Goal: Task Accomplishment & Management: Manage account settings

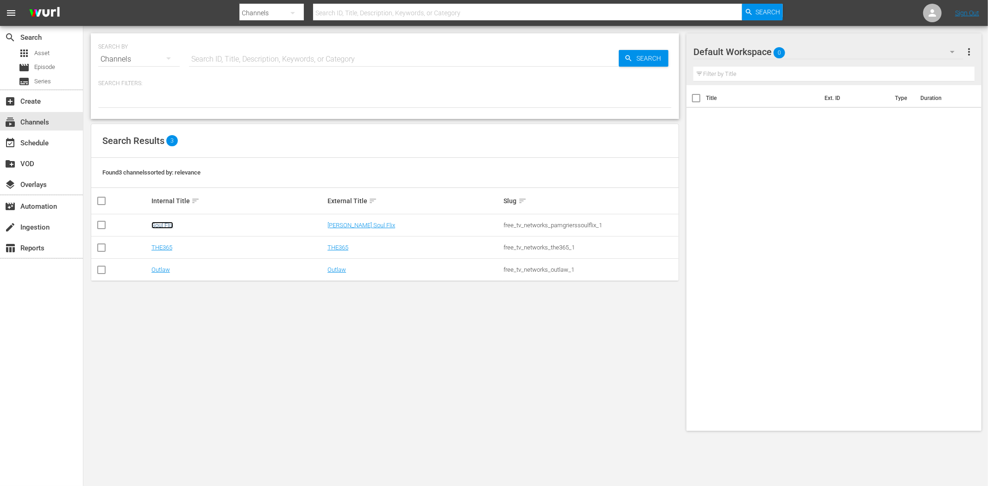
click at [167, 226] on link "Soul Flix" at bounding box center [162, 225] width 22 height 7
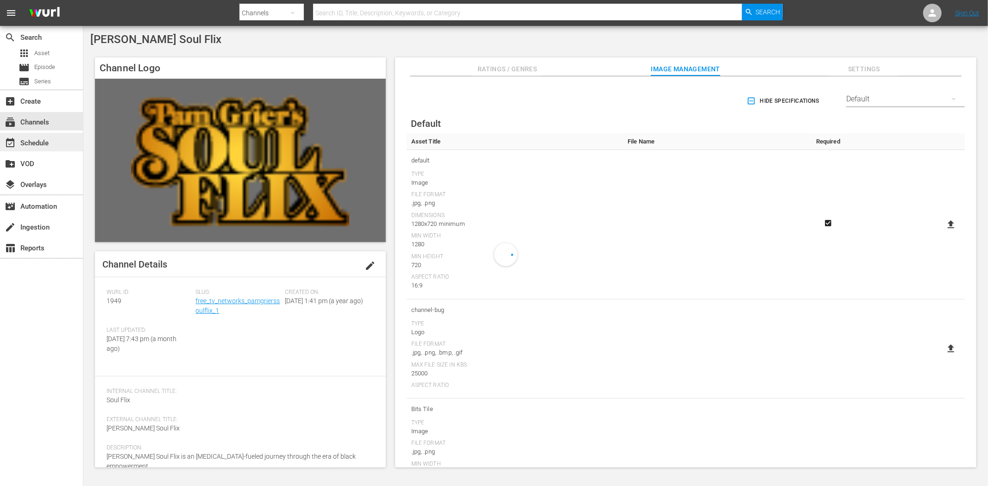
click at [35, 138] on div "event_available Schedule" at bounding box center [26, 142] width 52 height 8
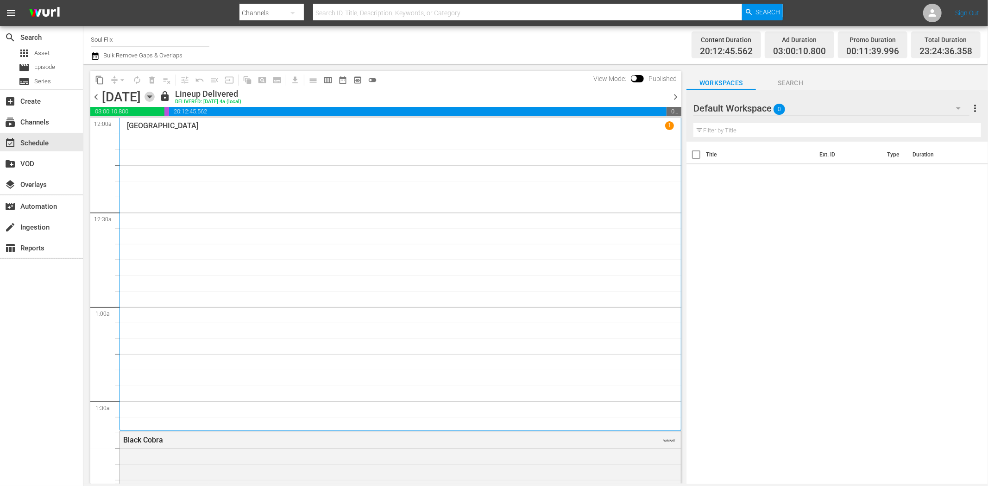
click at [155, 94] on icon "button" at bounding box center [149, 97] width 10 height 10
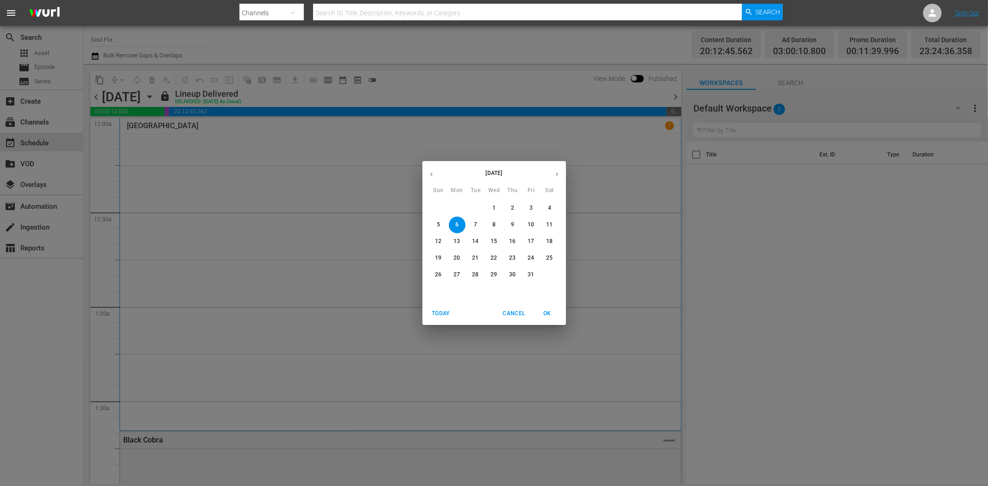
click at [493, 258] on p "22" at bounding box center [493, 258] width 6 height 8
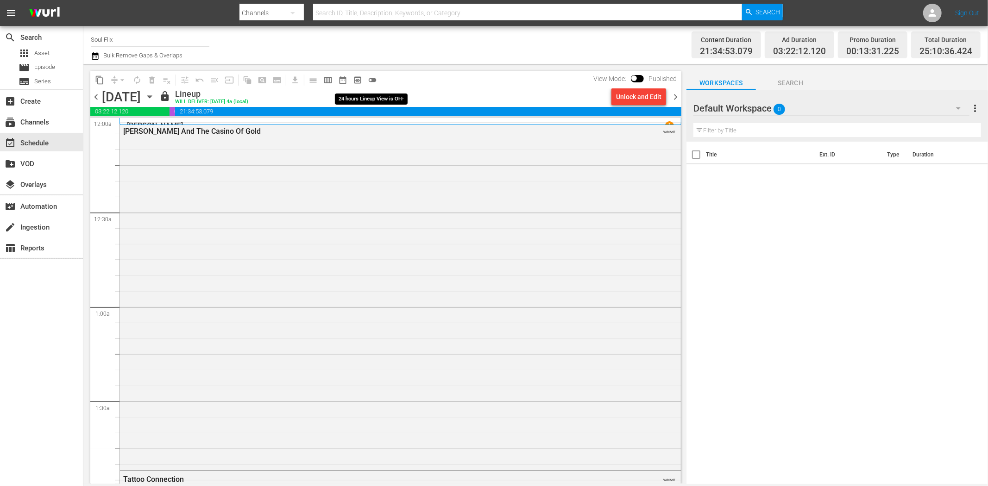
click at [373, 77] on span "toggle_off" at bounding box center [372, 79] width 9 height 9
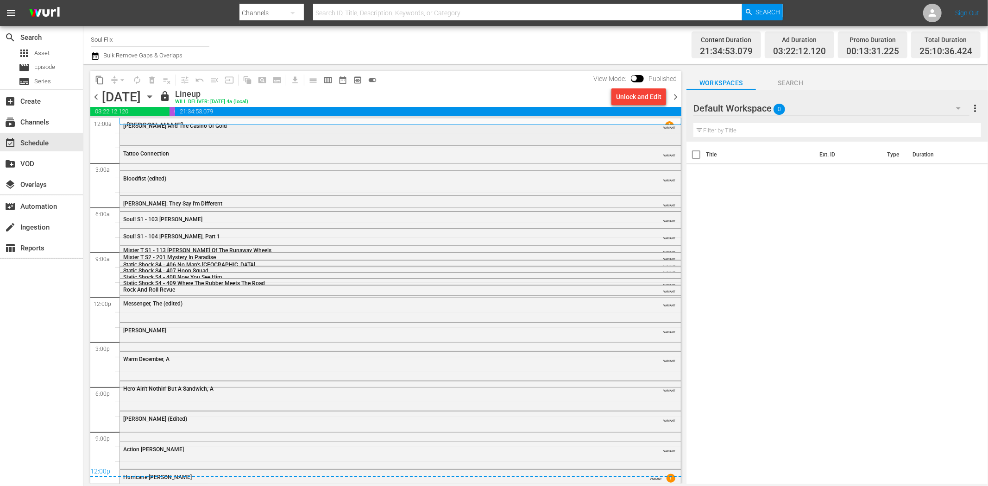
click at [201, 136] on div "Cleopatra Jones And The Casino Of Gold VARIANT" at bounding box center [400, 131] width 561 height 25
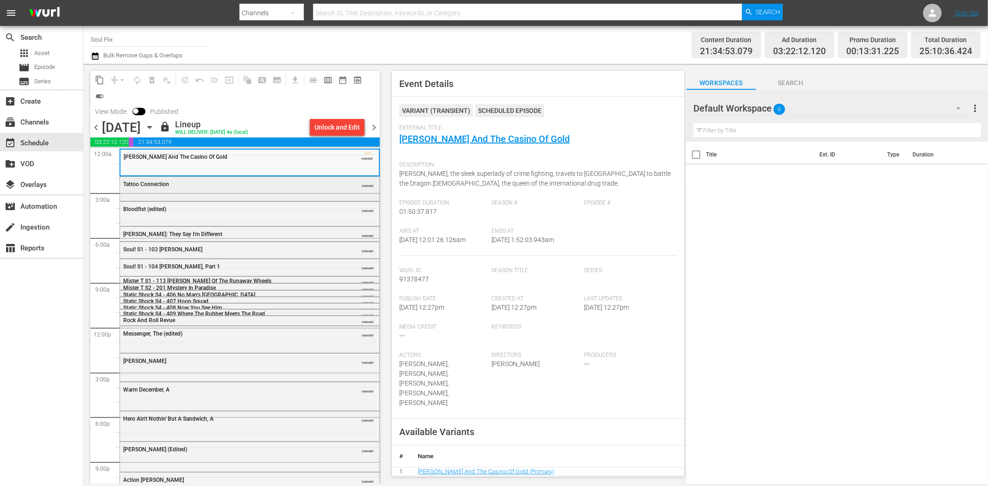
click at [292, 189] on div "Tattoo Connection VARIANT" at bounding box center [249, 184] width 259 height 14
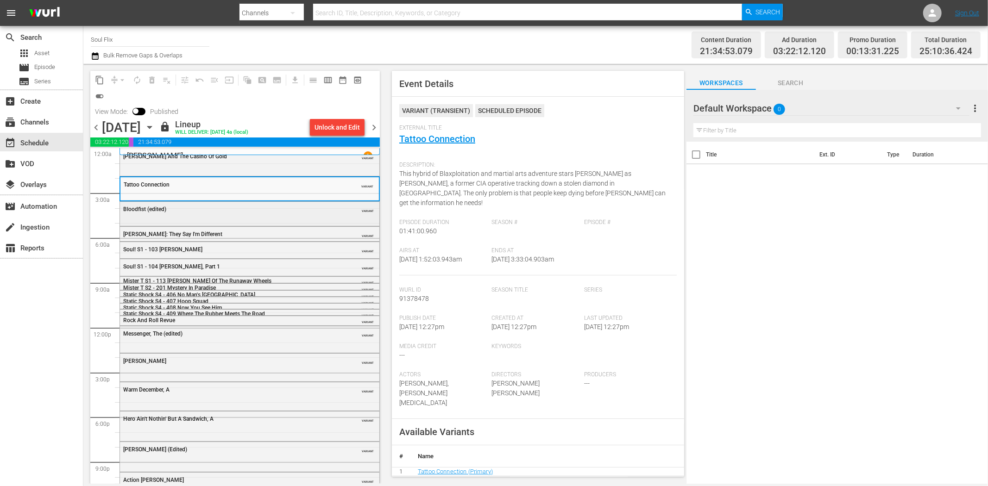
click at [315, 220] on div "Bloodfist (edited) VARIANT" at bounding box center [249, 213] width 259 height 22
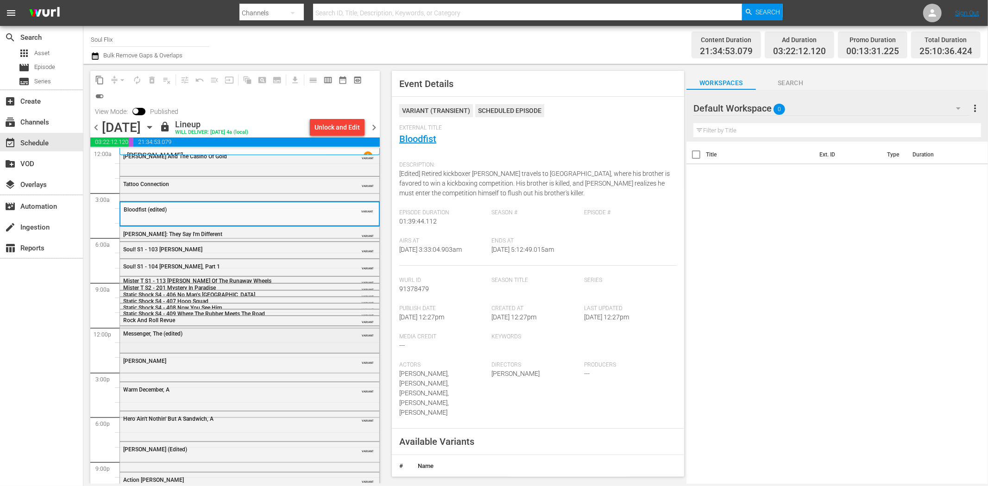
click at [263, 337] on div "Messenger, The (edited)" at bounding box center [226, 334] width 206 height 6
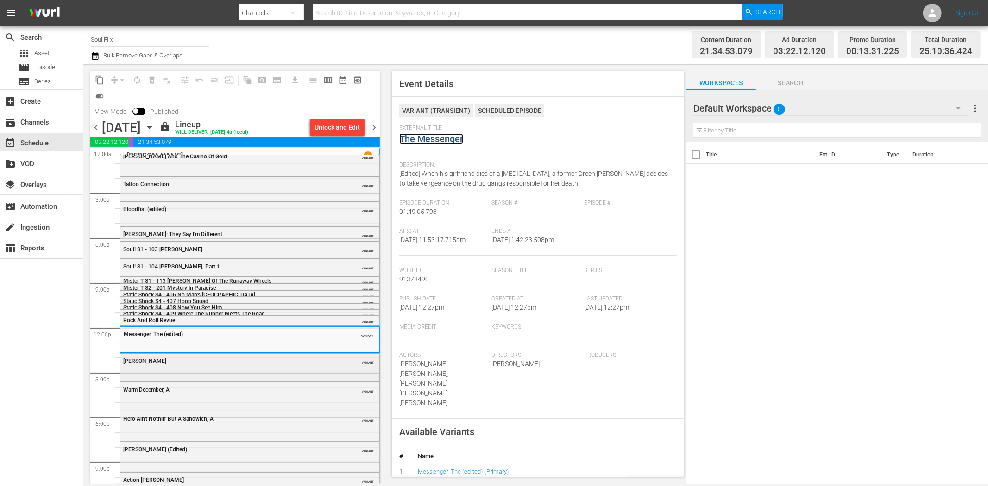
scroll to position [41, 0]
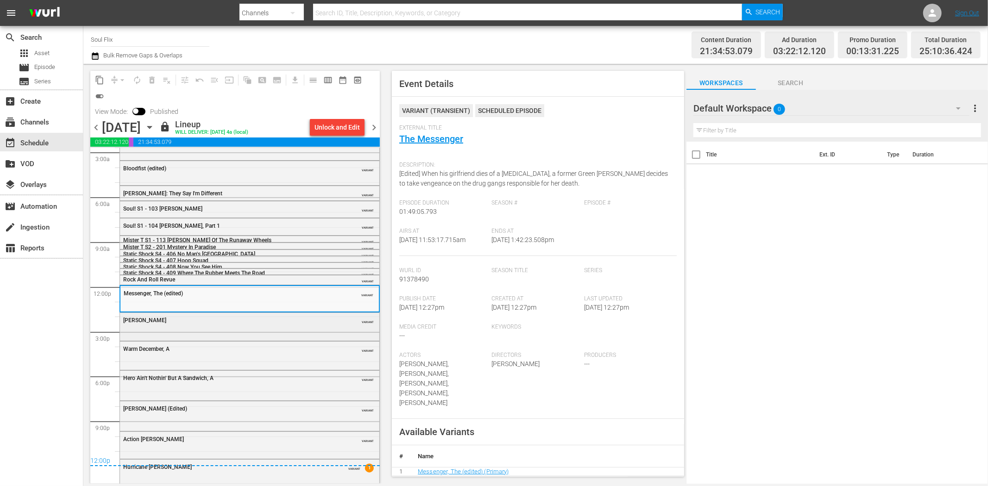
click at [293, 331] on div "Mr. Ricco VARIANT" at bounding box center [249, 326] width 259 height 26
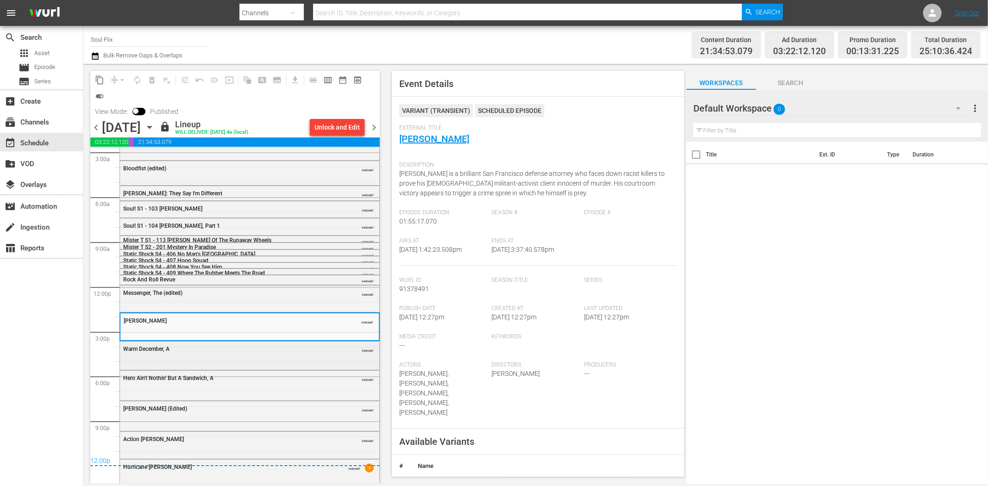
click at [283, 359] on div "Warm December, A VARIANT" at bounding box center [249, 355] width 259 height 26
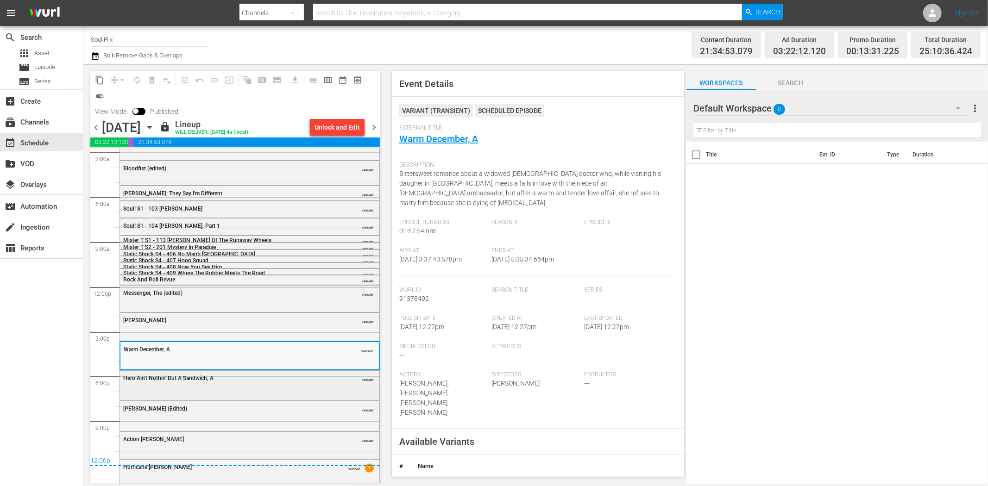
click at [276, 390] on div "Hero Ain't Nothin' But A Sandwich, A VARIANT" at bounding box center [249, 385] width 259 height 28
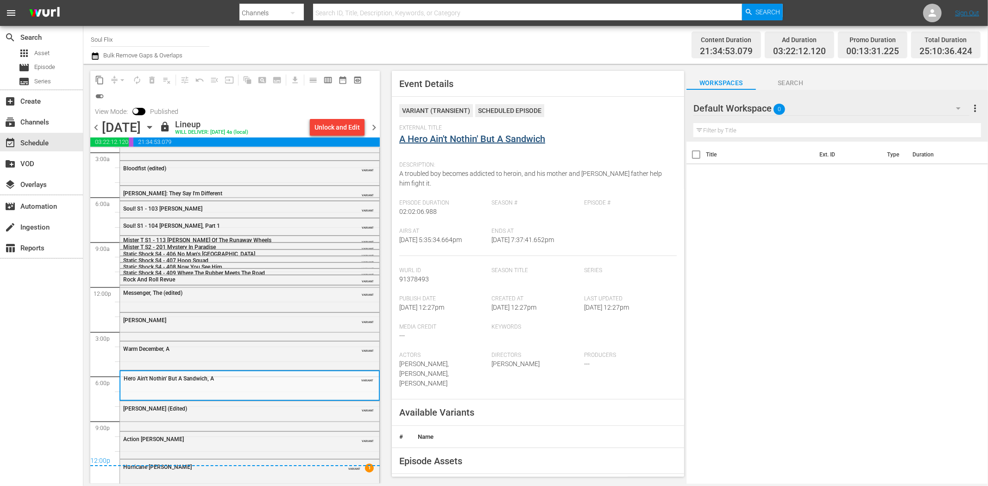
drag, startPoint x: 432, startPoint y: 132, endPoint x: 429, endPoint y: 137, distance: 6.0
drag, startPoint x: 429, startPoint y: 137, endPoint x: 417, endPoint y: 139, distance: 12.6
click at [249, 414] on div "Melinda (Edited) VARIANT" at bounding box center [249, 409] width 259 height 14
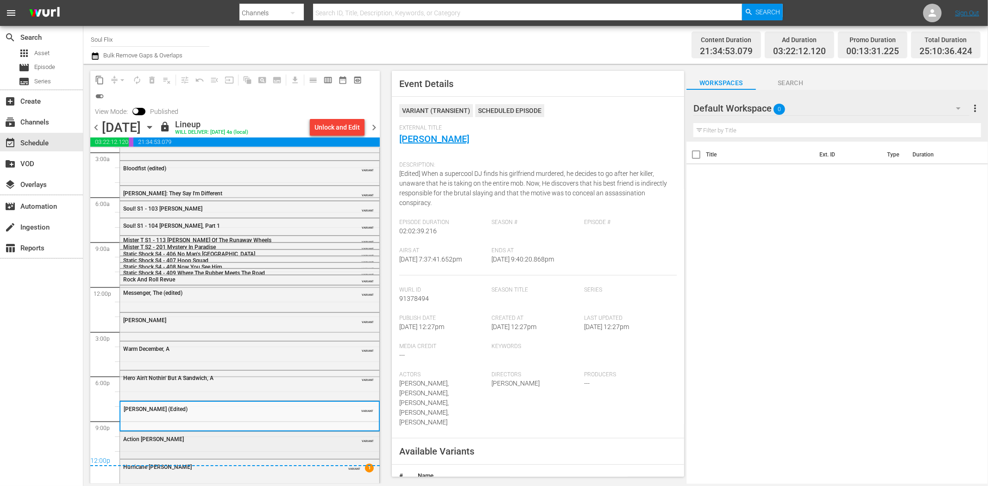
click at [205, 440] on div "Action Jackson" at bounding box center [226, 439] width 206 height 6
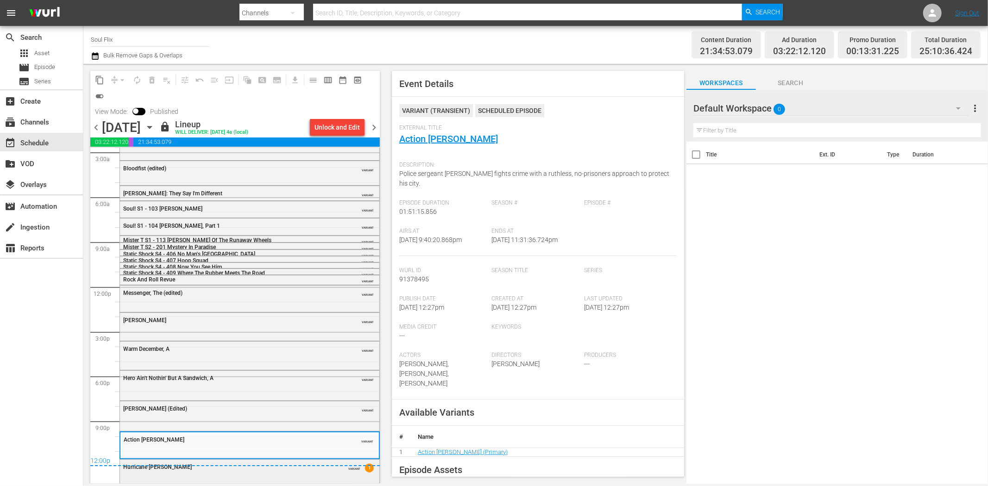
click at [249, 475] on div "Hurricane Smith VARIANT 1" at bounding box center [249, 471] width 259 height 22
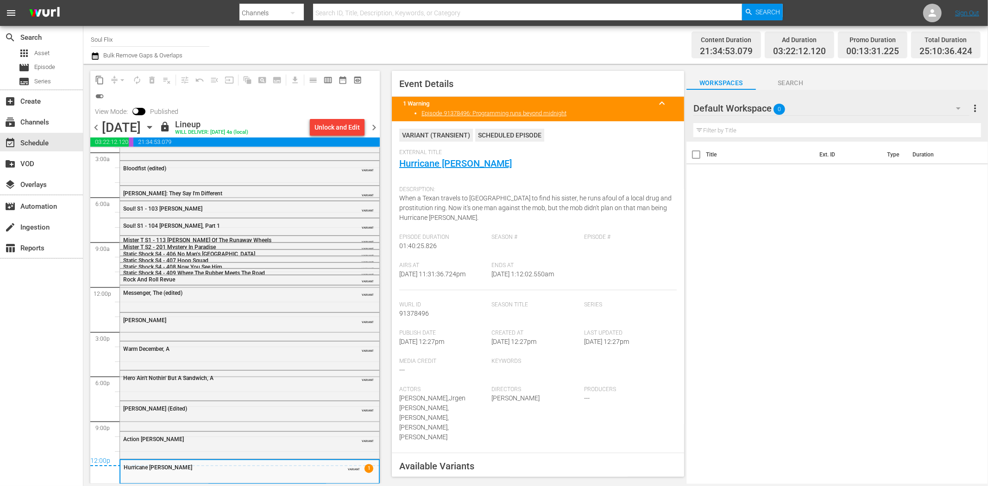
click at [375, 126] on span "chevron_right" at bounding box center [374, 128] width 12 height 12
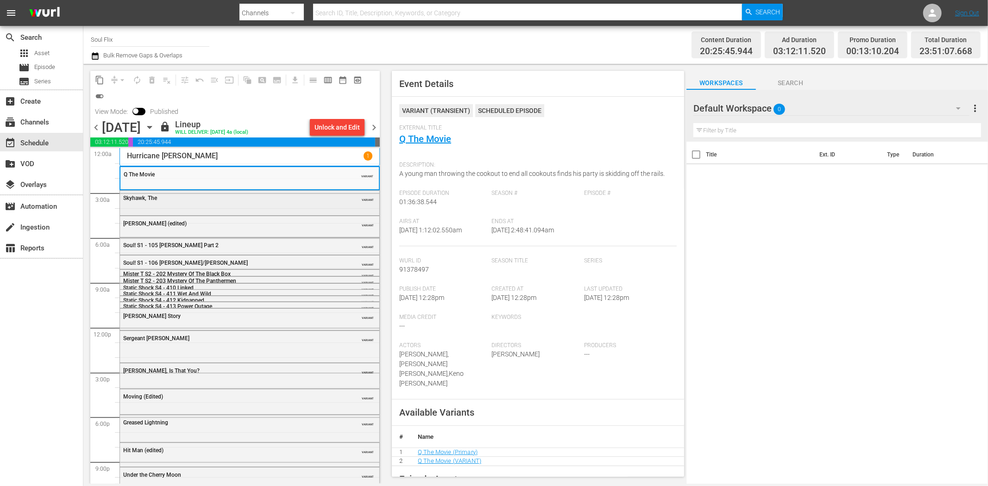
click at [302, 206] on div "Skyhawk, The VARIANT" at bounding box center [249, 202] width 259 height 22
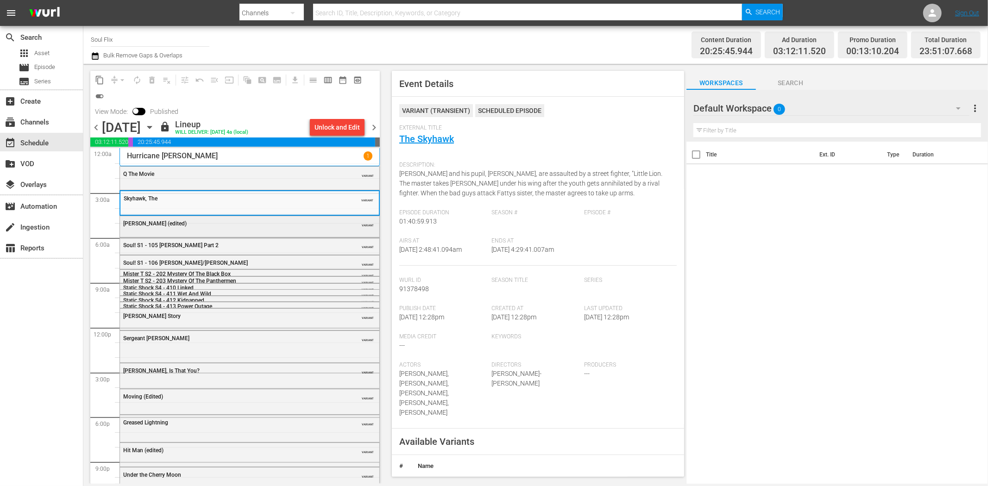
click at [282, 224] on div "[PERSON_NAME] (edited)" at bounding box center [226, 223] width 206 height 6
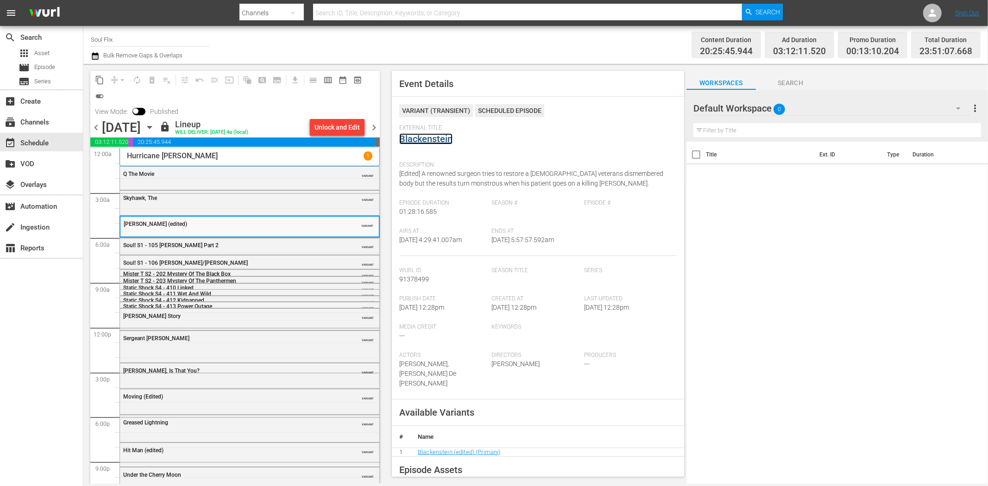
drag, startPoint x: 425, startPoint y: 132, endPoint x: 416, endPoint y: 138, distance: 11.0
click at [286, 313] on div "Jackie Robinson Story" at bounding box center [226, 316] width 206 height 6
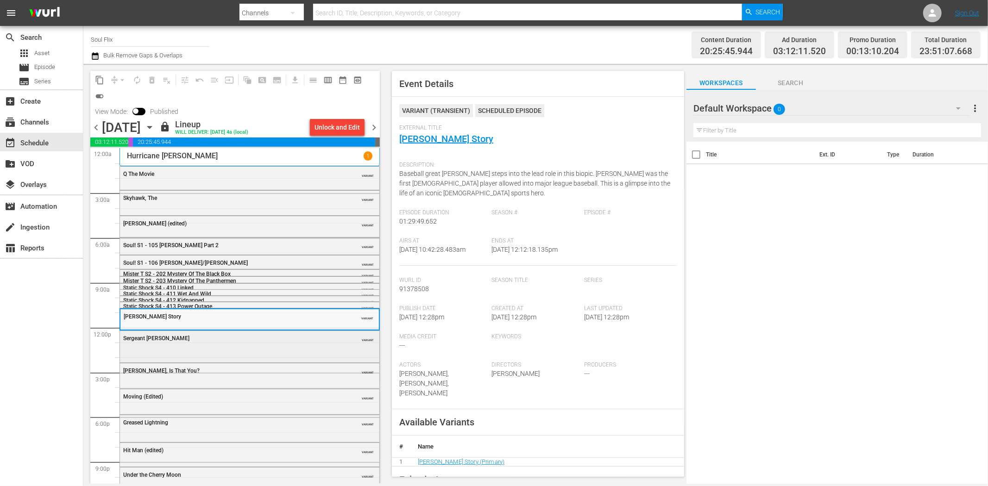
click at [241, 341] on div "Sergeant Rutledge" at bounding box center [226, 338] width 206 height 6
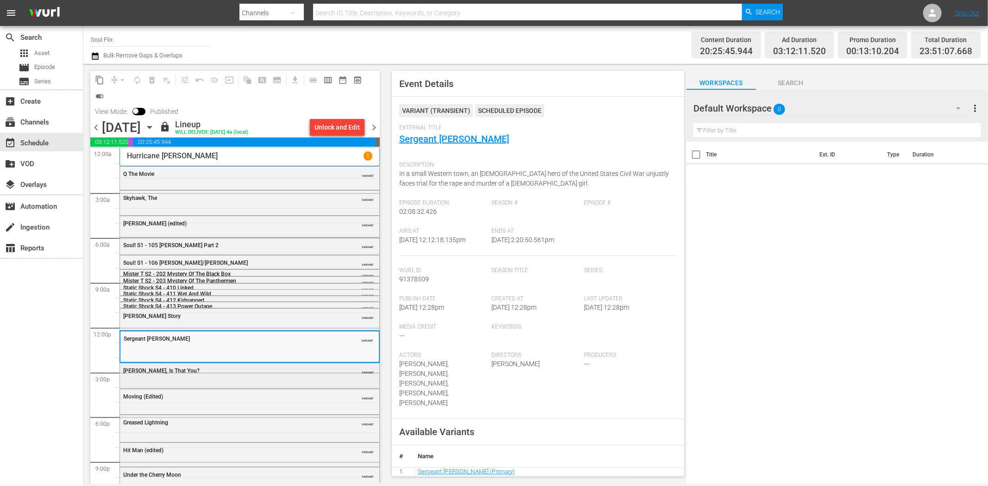
click at [209, 377] on div "Norman, Is That You? VARIANT" at bounding box center [249, 376] width 259 height 24
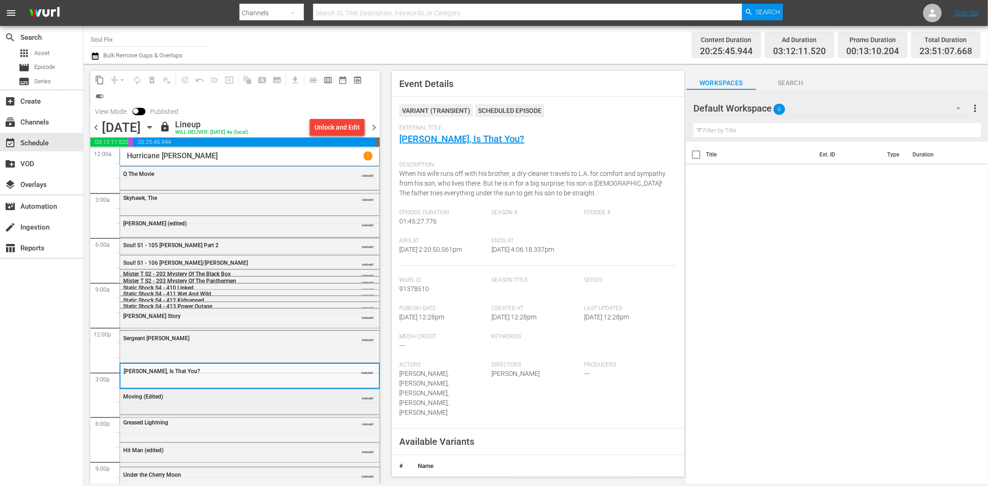
click at [333, 394] on div "VARIANT" at bounding box center [353, 396] width 42 height 7
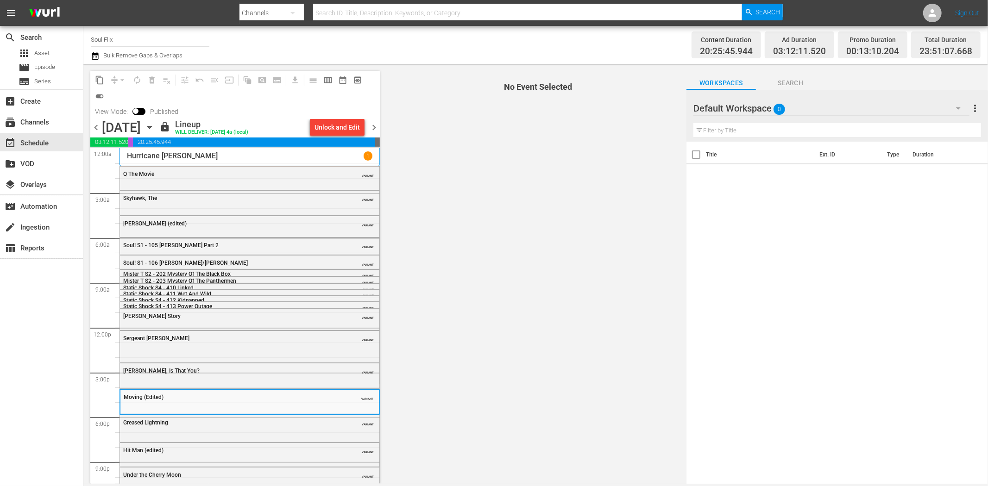
scroll to position [39, 0]
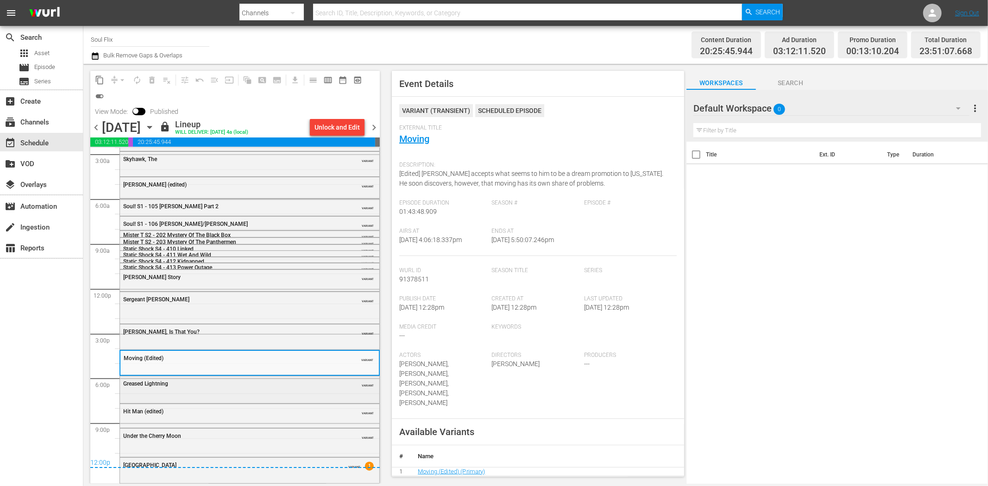
click at [276, 386] on div "Greased Lightning" at bounding box center [226, 384] width 206 height 6
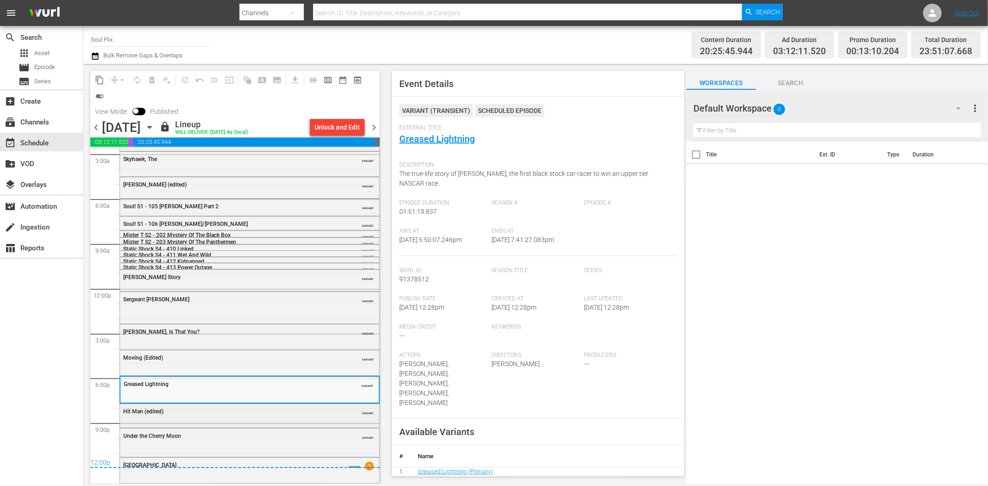
click at [270, 417] on div "Hit Man (edited) VARIANT" at bounding box center [249, 411] width 259 height 14
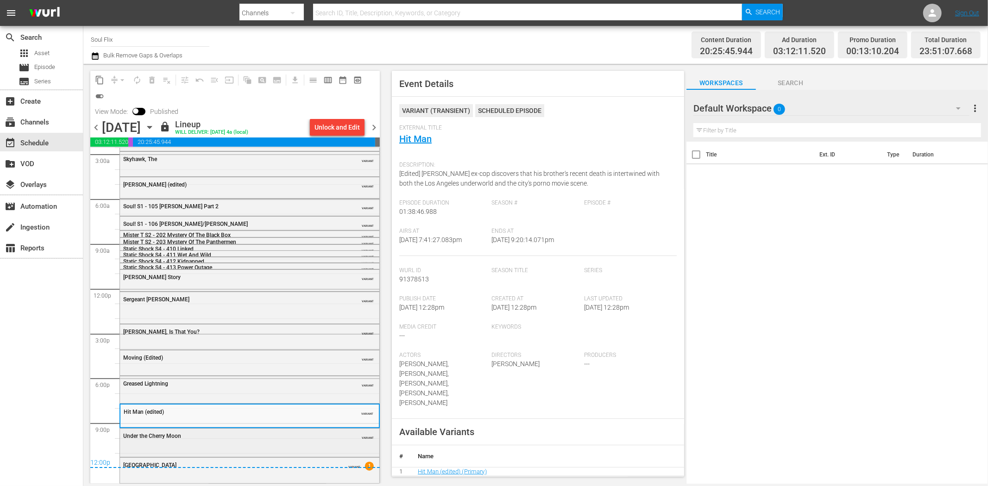
click at [298, 447] on div "Under the Cherry Moon VARIANT" at bounding box center [249, 442] width 259 height 26
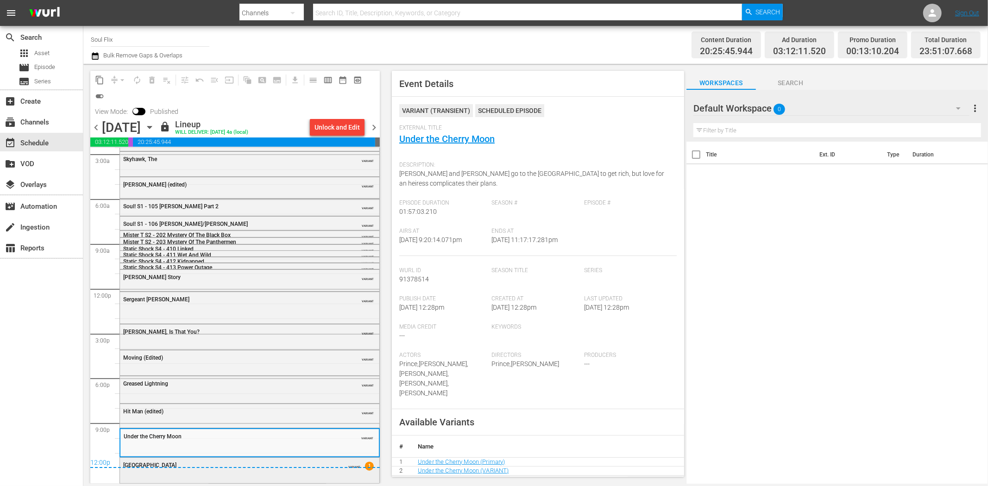
click at [308, 471] on div "Graffiti Bridge VARIANT 1" at bounding box center [249, 465] width 259 height 14
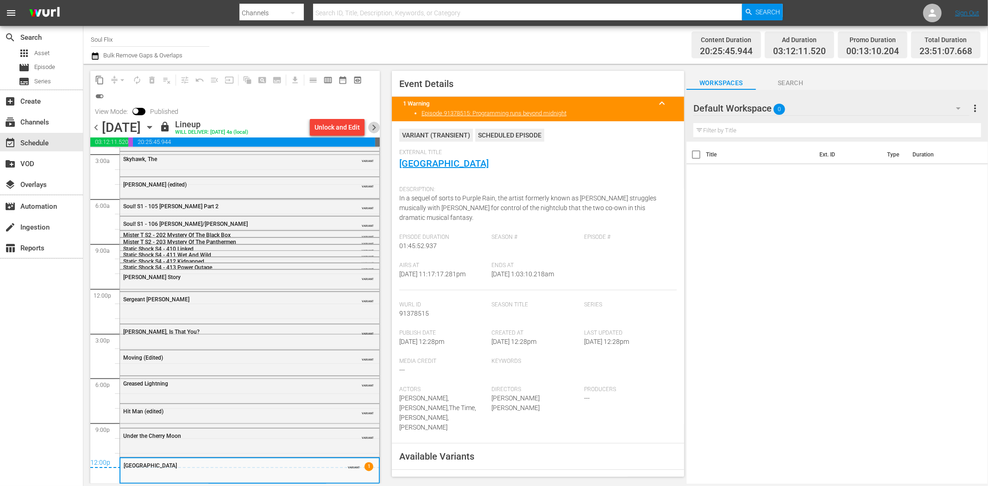
click at [374, 123] on span "chevron_right" at bounding box center [374, 128] width 12 height 12
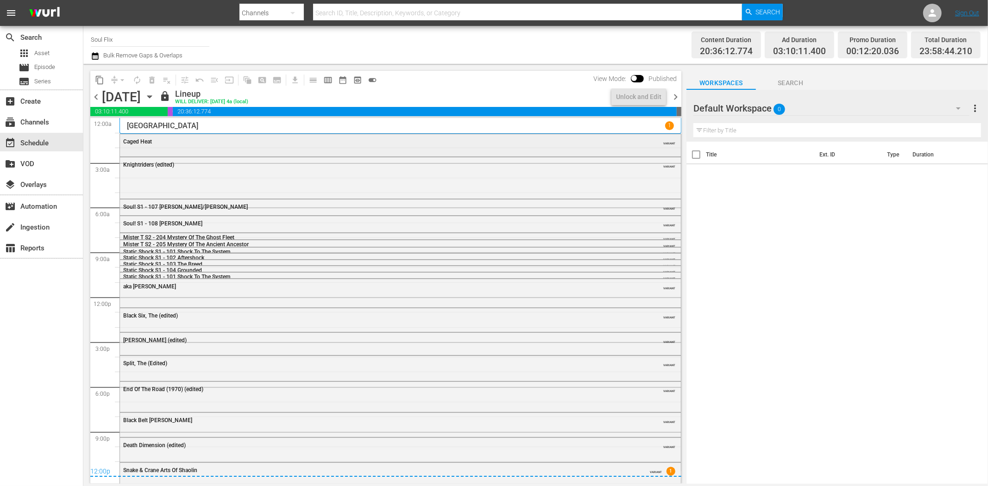
click at [177, 144] on div "Caged Heat" at bounding box center [374, 141] width 503 height 6
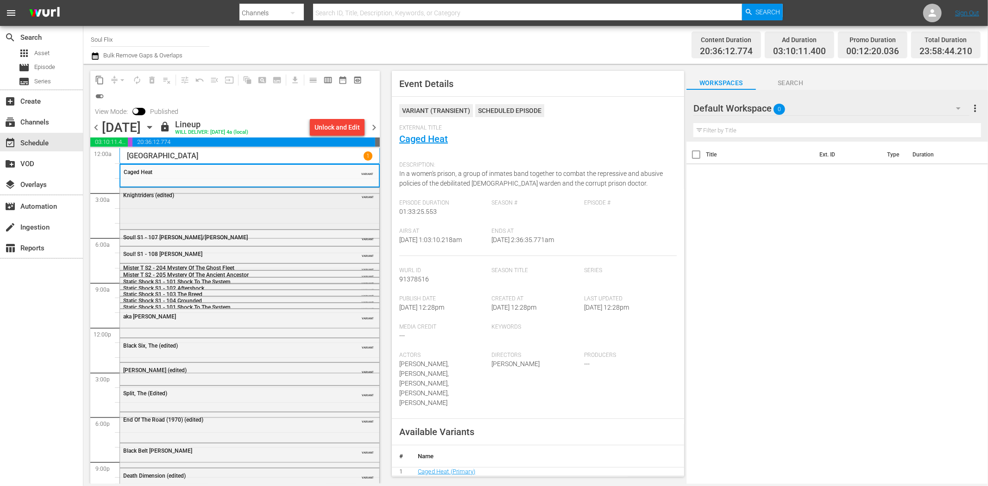
click at [290, 222] on div "Knightriders (edited) VARIANT" at bounding box center [249, 207] width 259 height 39
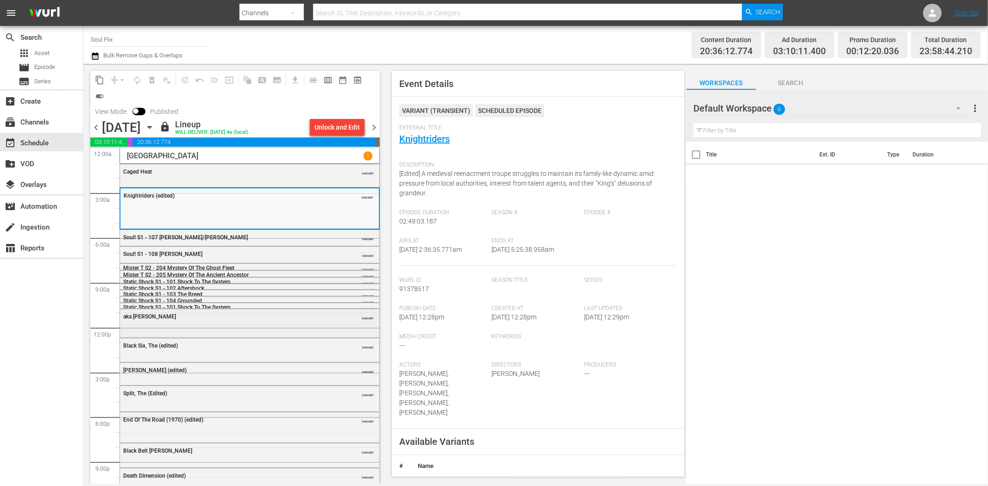
click at [280, 317] on div "aka Maurie" at bounding box center [226, 317] width 206 height 6
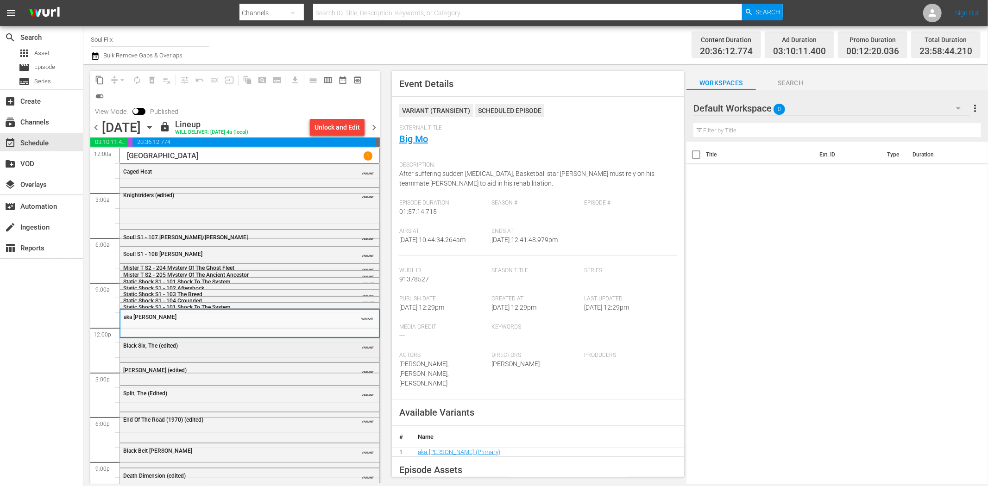
click at [260, 350] on div "Black Six, The (edited) VARIANT" at bounding box center [249, 346] width 259 height 14
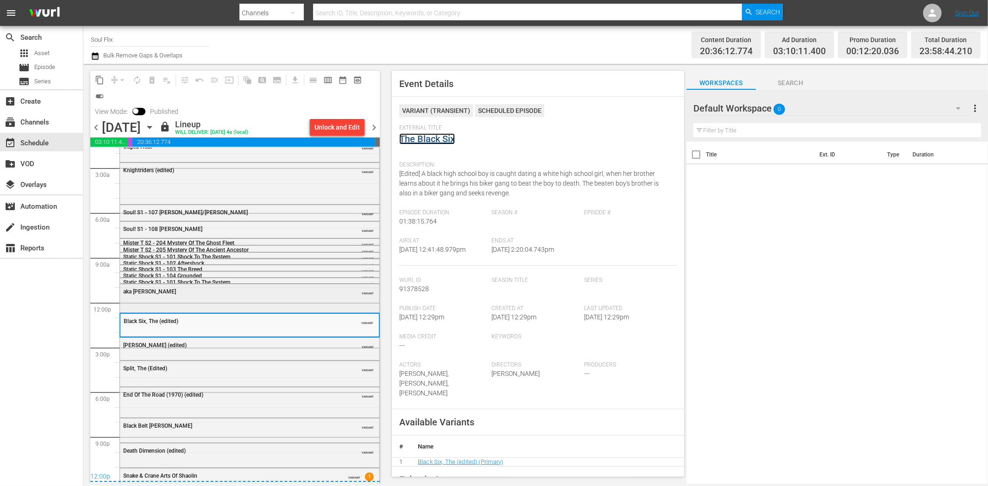
scroll to position [38, 0]
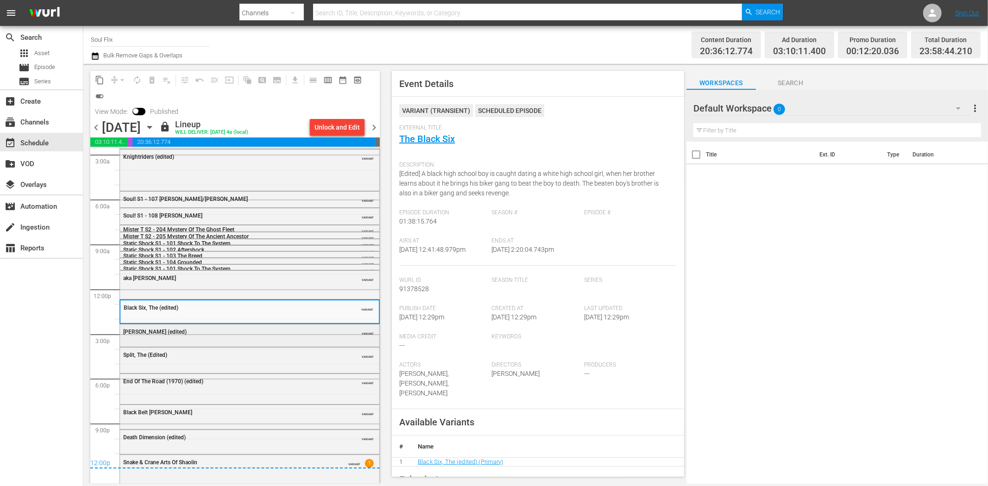
click at [300, 325] on div "Solomon King (edited) VARIANT" at bounding box center [249, 332] width 259 height 14
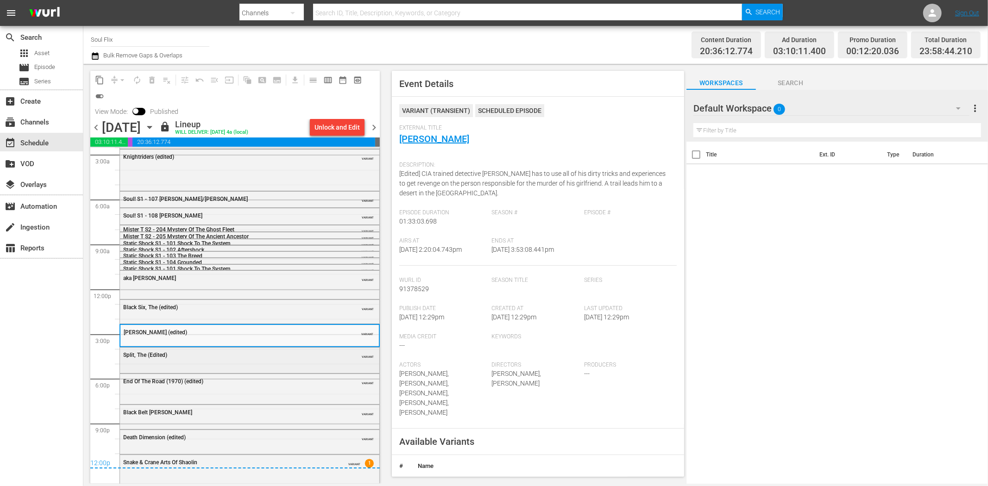
click at [271, 361] on div "Split, The (Edited) VARIANT" at bounding box center [249, 355] width 259 height 14
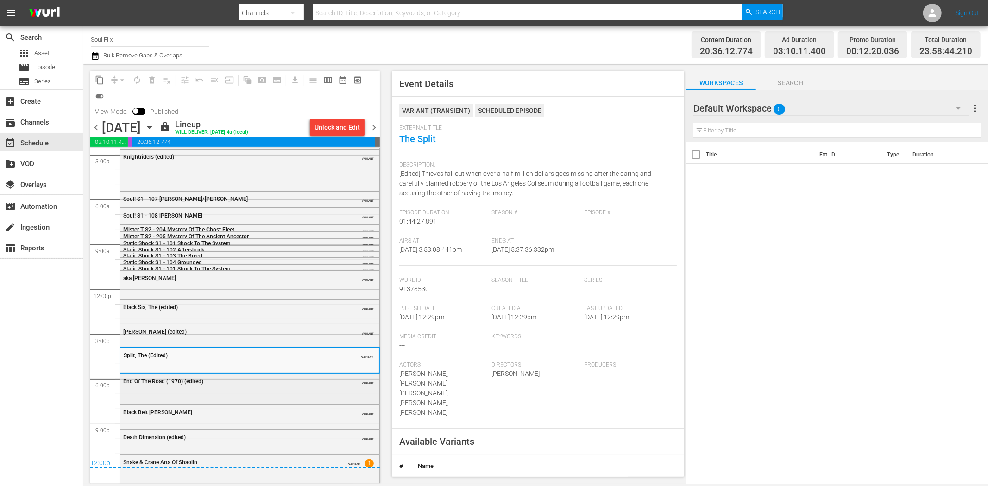
click at [288, 391] on div "End Of The Road (1970) (edited) VARIANT" at bounding box center [249, 388] width 259 height 28
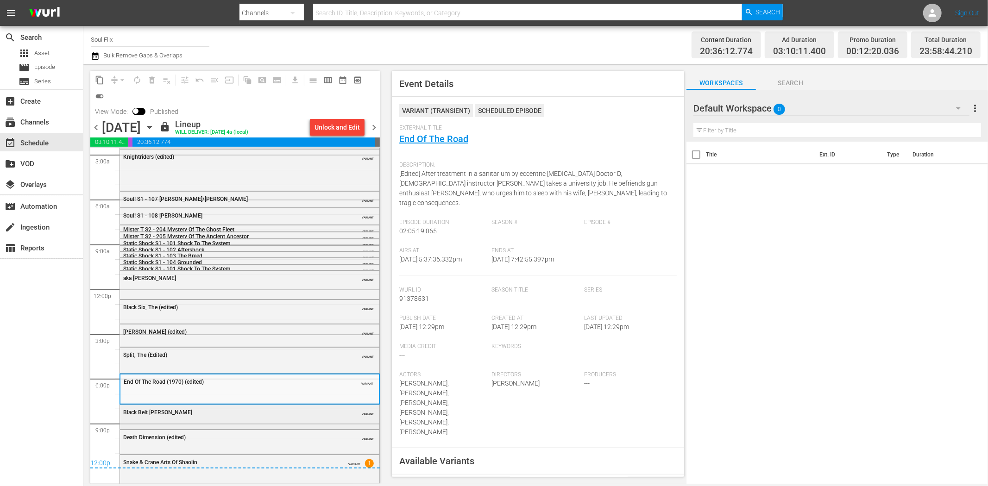
click at [300, 418] on div "Black Belt Jones VARIANT" at bounding box center [249, 412] width 259 height 14
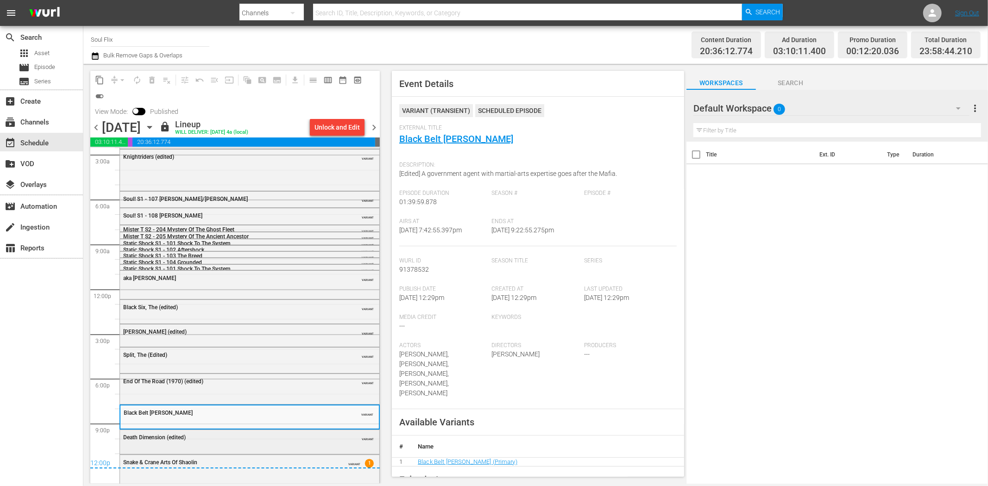
click at [270, 440] on div "Death Dimension (edited)" at bounding box center [226, 437] width 206 height 6
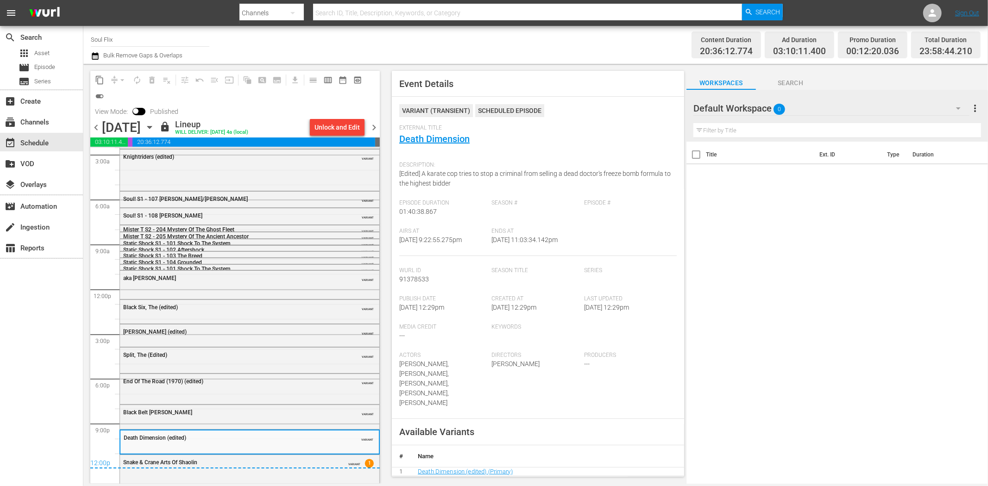
click at [270, 468] on div "12:00p" at bounding box center [234, 463] width 289 height 9
click at [270, 476] on div "Snake & Crane Arts Of Shaolin VARIANT 1" at bounding box center [249, 468] width 259 height 27
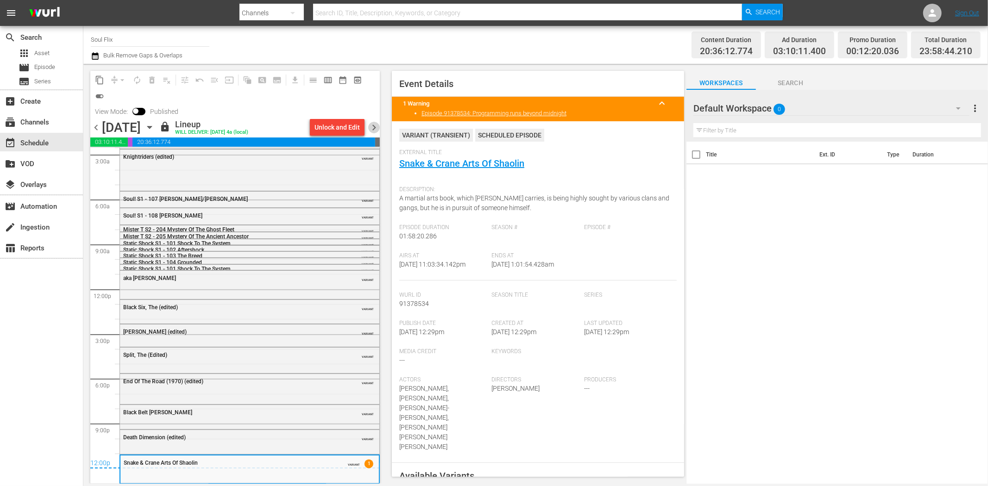
click at [372, 126] on span "chevron_right" at bounding box center [374, 128] width 12 height 12
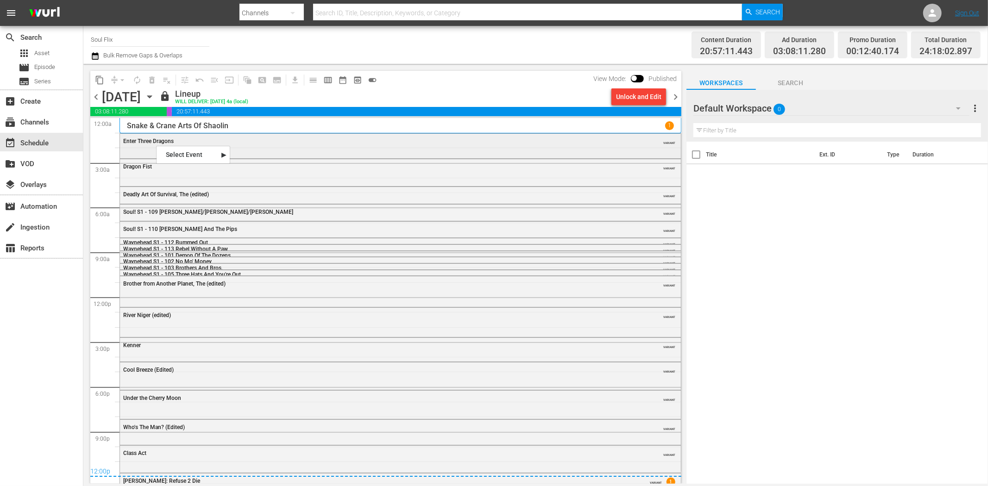
click at [270, 140] on div "Enter Three Dragons" at bounding box center [374, 141] width 503 height 6
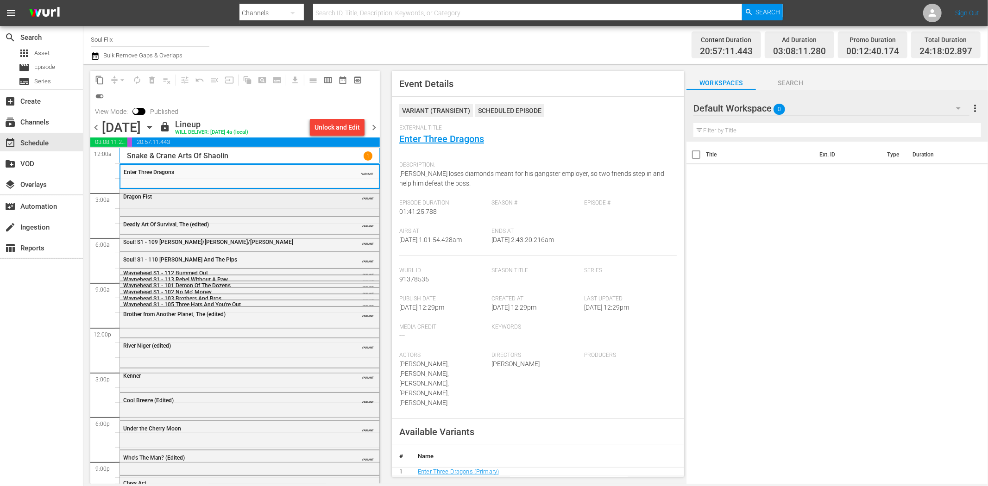
click at [332, 198] on div "VARIANT" at bounding box center [353, 196] width 42 height 7
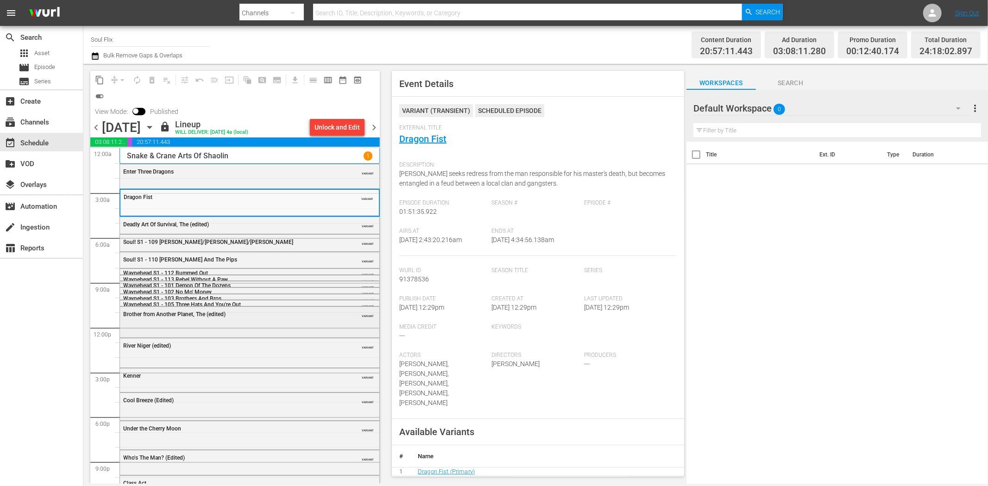
click at [239, 326] on div "Brother from Another Planet, The (edited) VARIANT" at bounding box center [249, 321] width 259 height 29
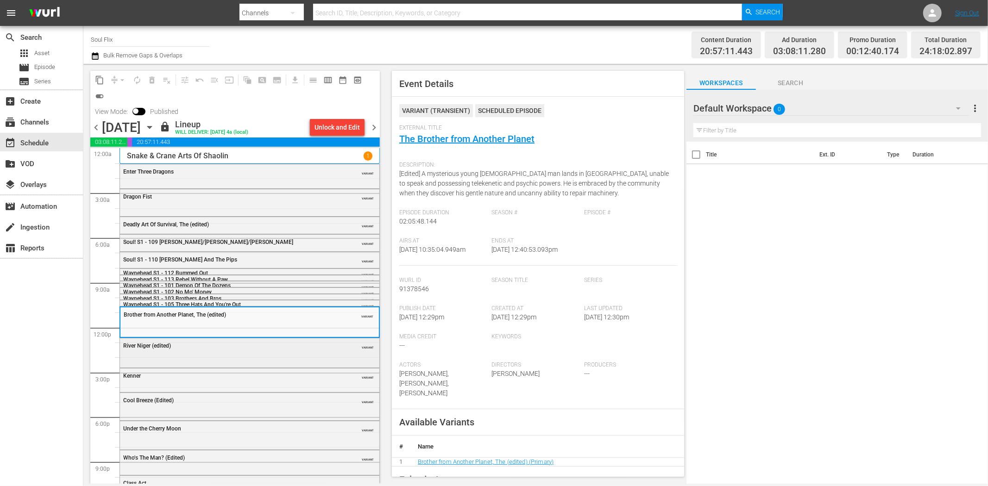
click at [283, 350] on div "River Niger (edited) VARIANT" at bounding box center [249, 346] width 259 height 14
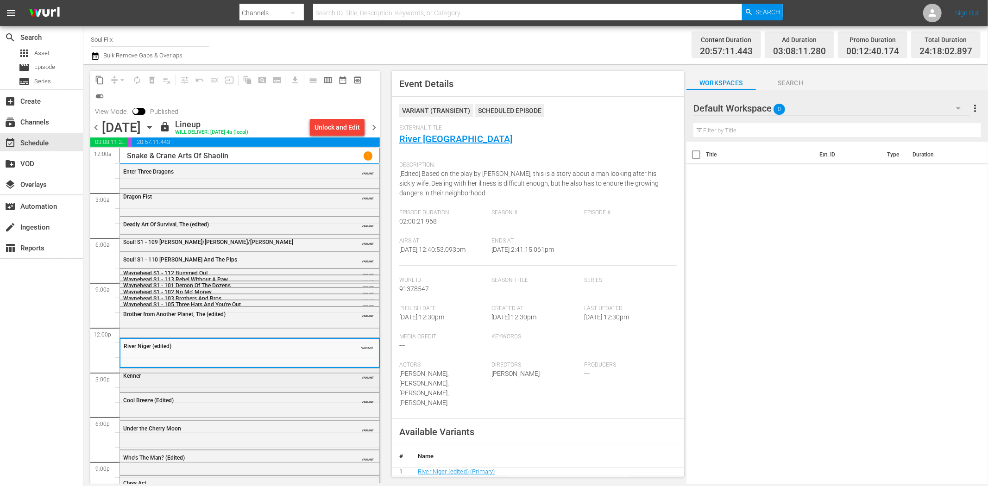
click at [257, 381] on div "Kenner VARIANT" at bounding box center [249, 376] width 259 height 14
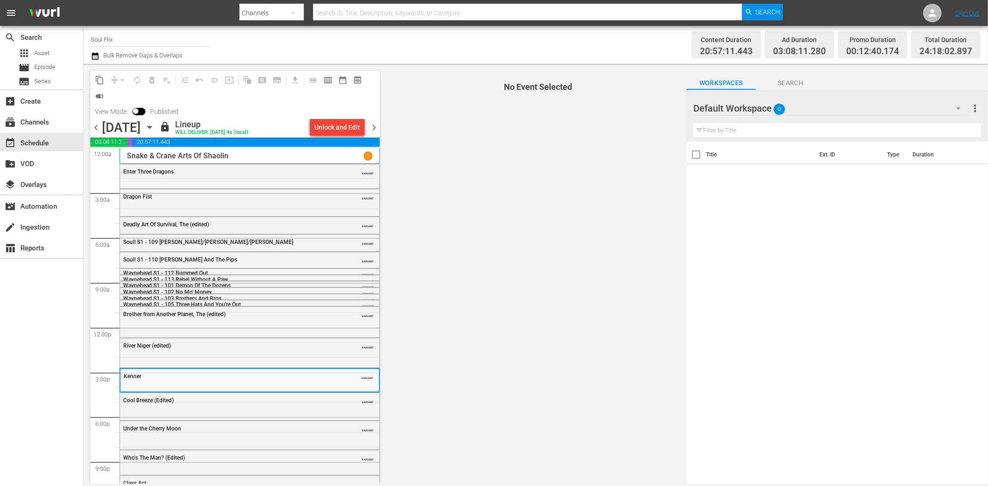
scroll to position [43, 0]
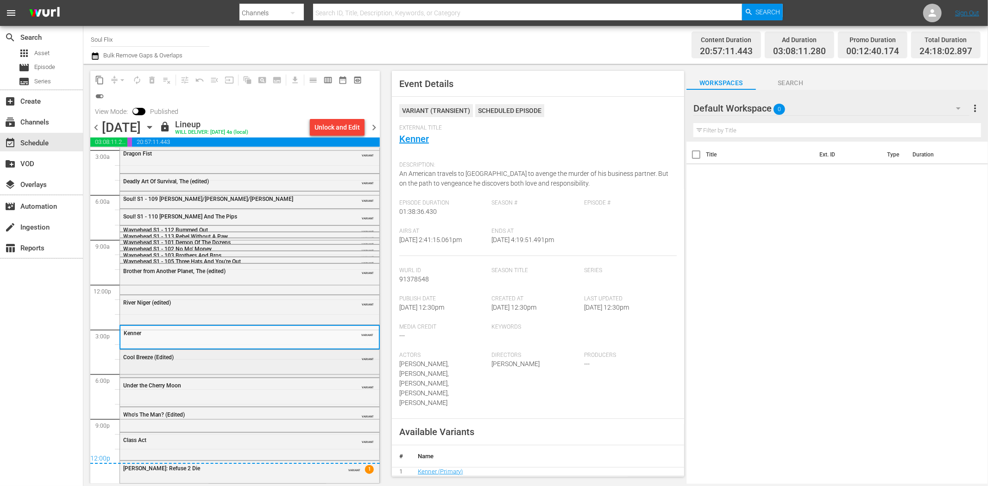
click at [281, 360] on div "Cool Breeze (Edited)" at bounding box center [226, 357] width 206 height 6
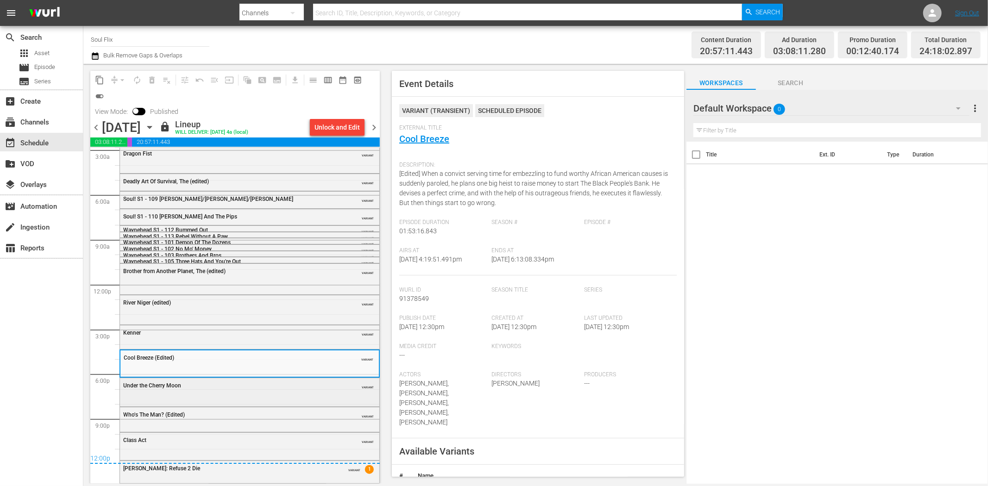
click at [302, 389] on div "Under the Cherry Moon VARIANT" at bounding box center [249, 385] width 259 height 14
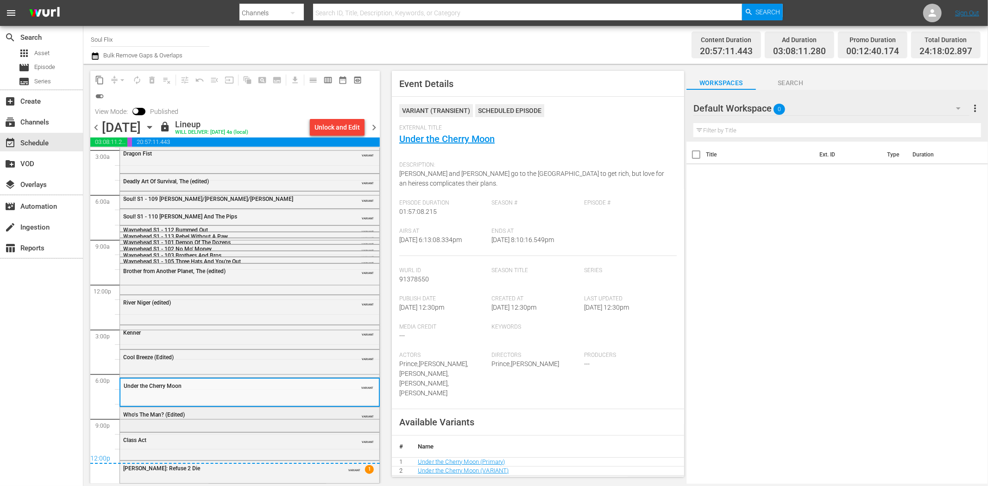
click at [311, 419] on div "Who's The Man? (Edited) VARIANT" at bounding box center [249, 415] width 259 height 14
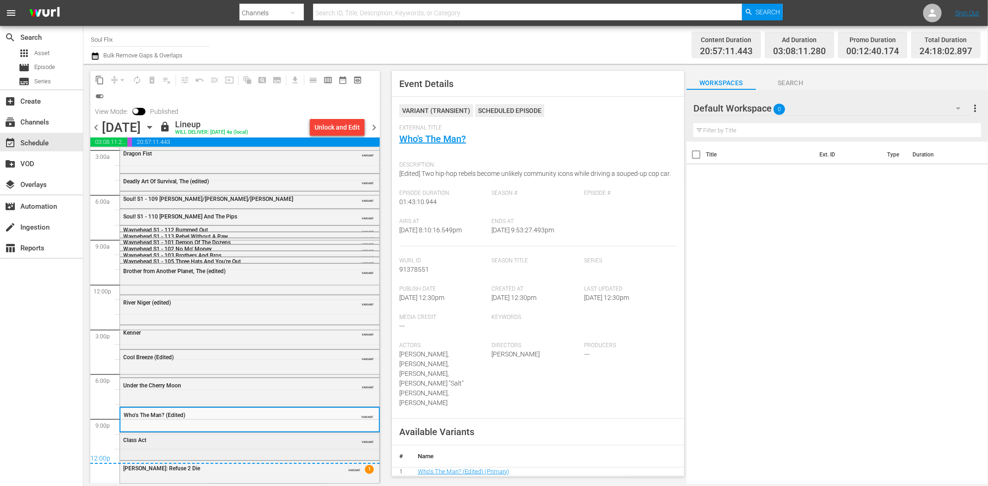
click at [313, 441] on div "Class Act" at bounding box center [226, 440] width 206 height 6
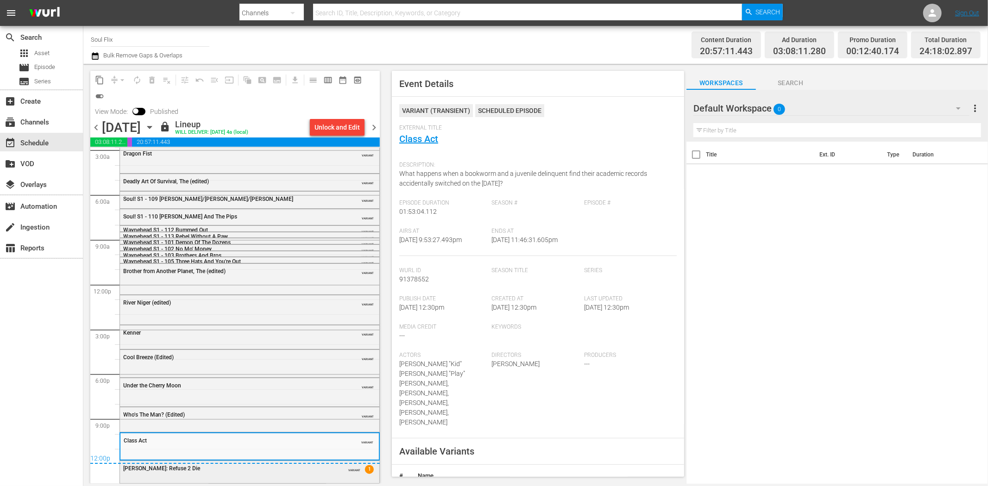
click at [301, 469] on div "50 Cent: Refuse 2 Die" at bounding box center [226, 468] width 206 height 6
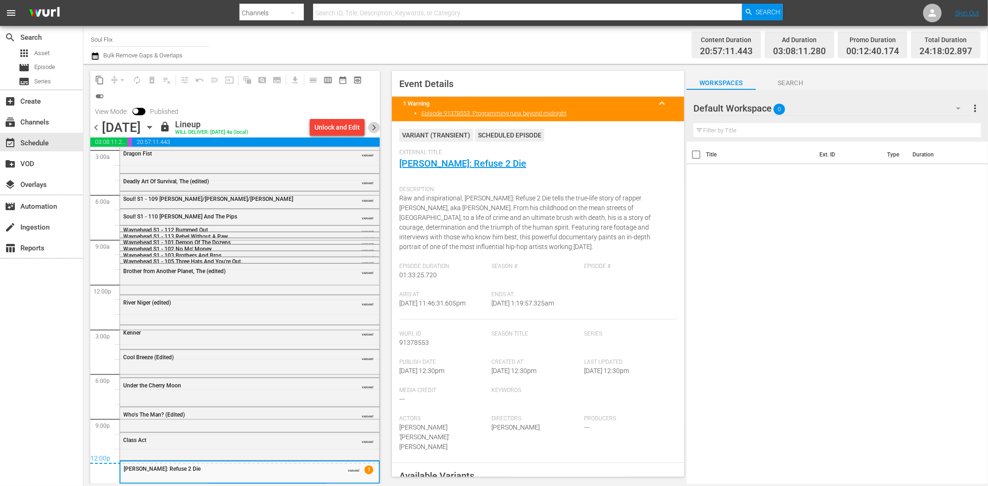
click at [372, 123] on span "chevron_right" at bounding box center [374, 128] width 12 height 12
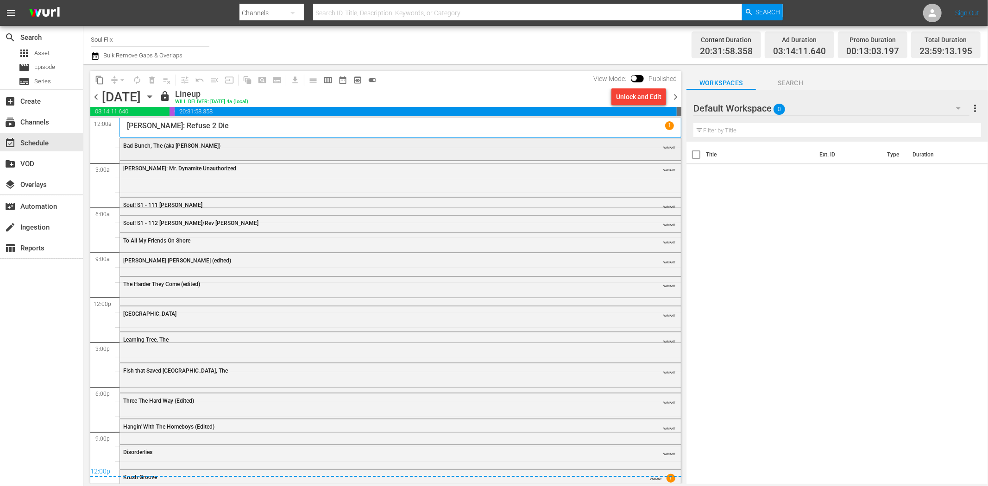
click at [163, 146] on span "Bad Bunch, The (aka Tom)" at bounding box center [171, 146] width 97 height 6
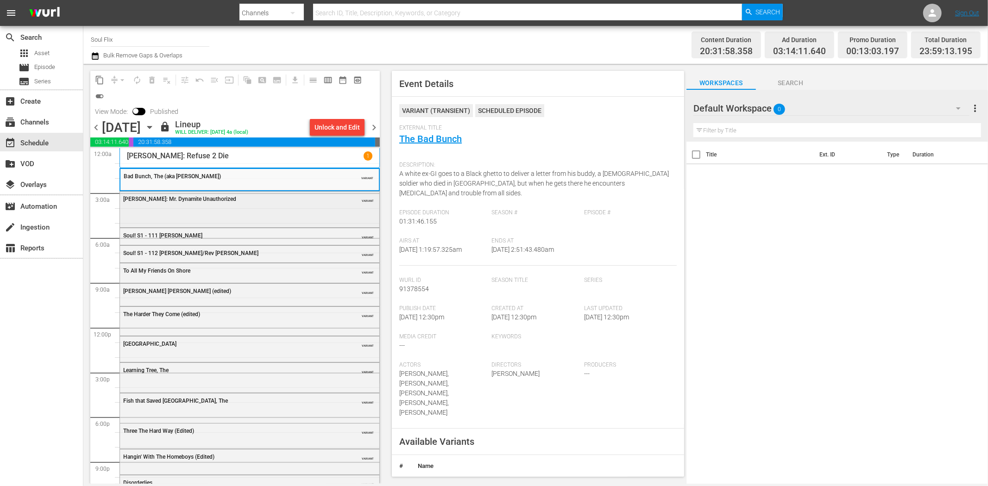
click at [275, 215] on div "James Brown: Mr. Dynamite Unauthorized VARIANT" at bounding box center [249, 209] width 259 height 34
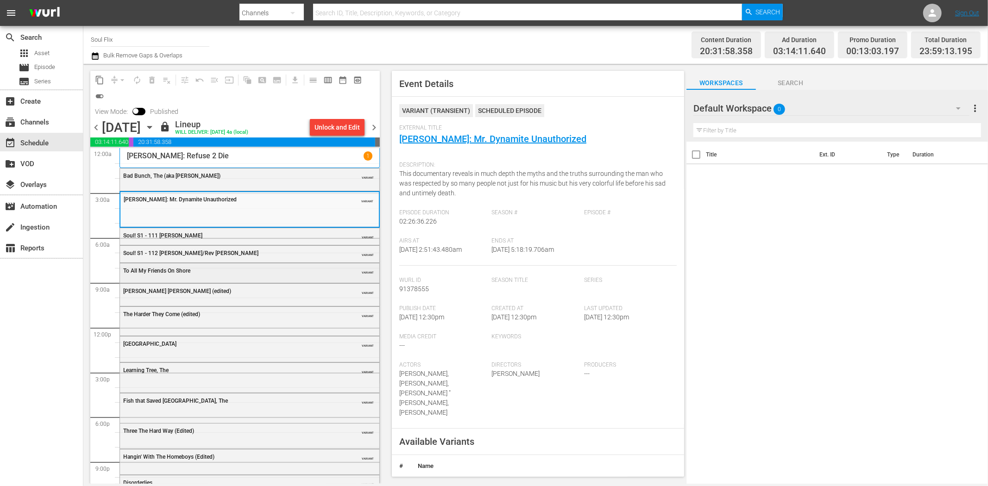
click at [258, 272] on div "To All My Friends On Shore" at bounding box center [226, 271] width 206 height 6
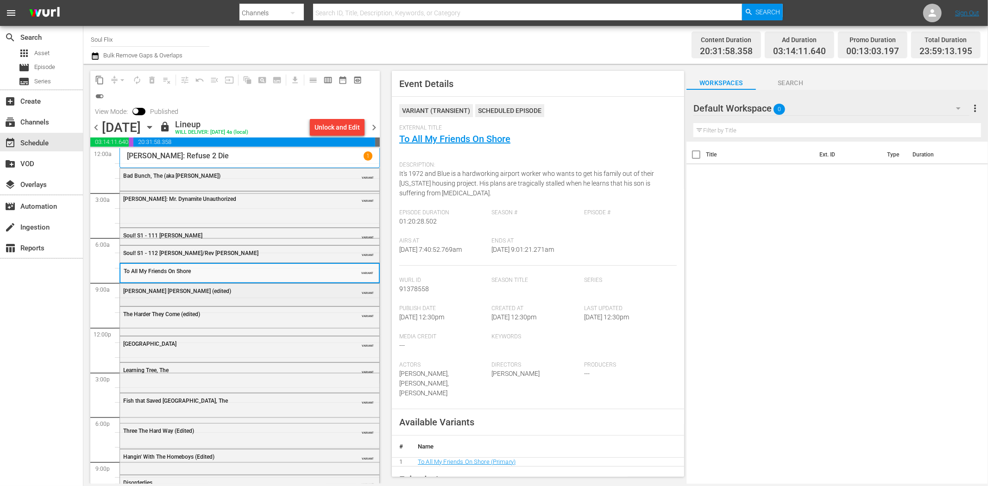
click at [332, 288] on div "VARIANT" at bounding box center [353, 290] width 42 height 7
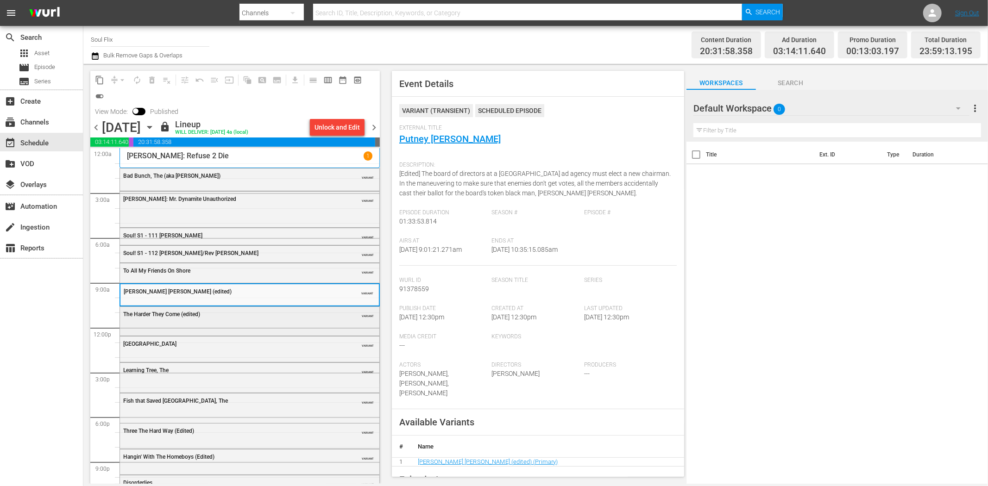
click at [271, 320] on div "The Harder They Come (edited) VARIANT" at bounding box center [249, 314] width 259 height 14
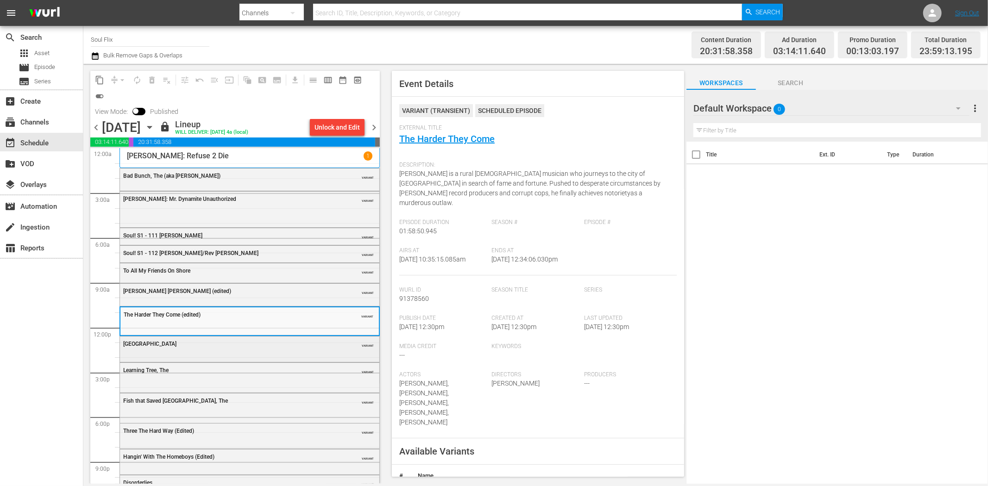
click at [250, 350] on div "Graffiti Bridge VARIANT" at bounding box center [249, 344] width 259 height 14
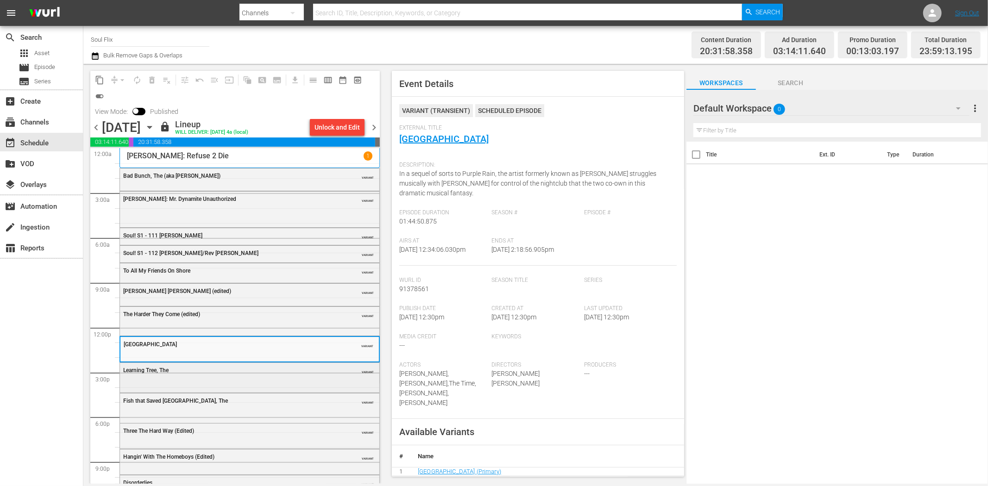
click at [242, 373] on div "Learning Tree, The" at bounding box center [226, 370] width 206 height 6
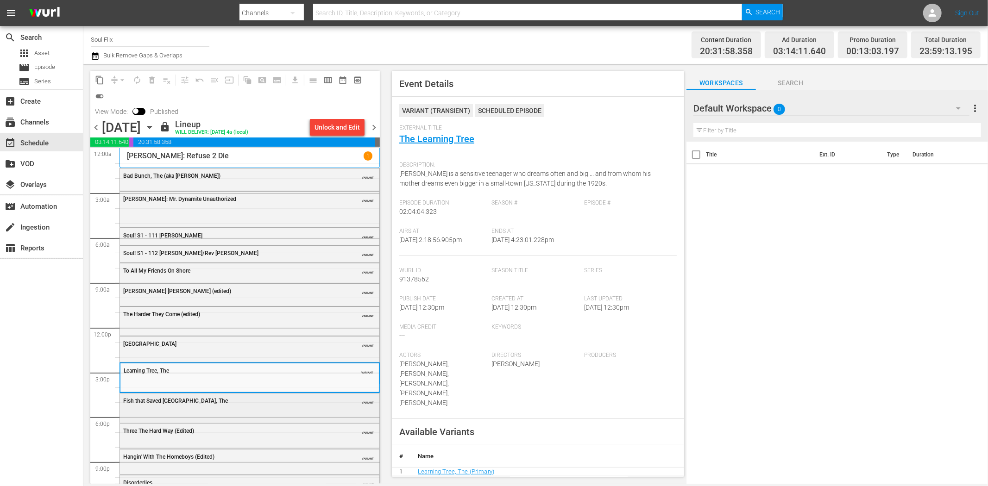
click at [240, 412] on div "Fish that Saved Pittsburgh, The VARIANT" at bounding box center [249, 407] width 259 height 27
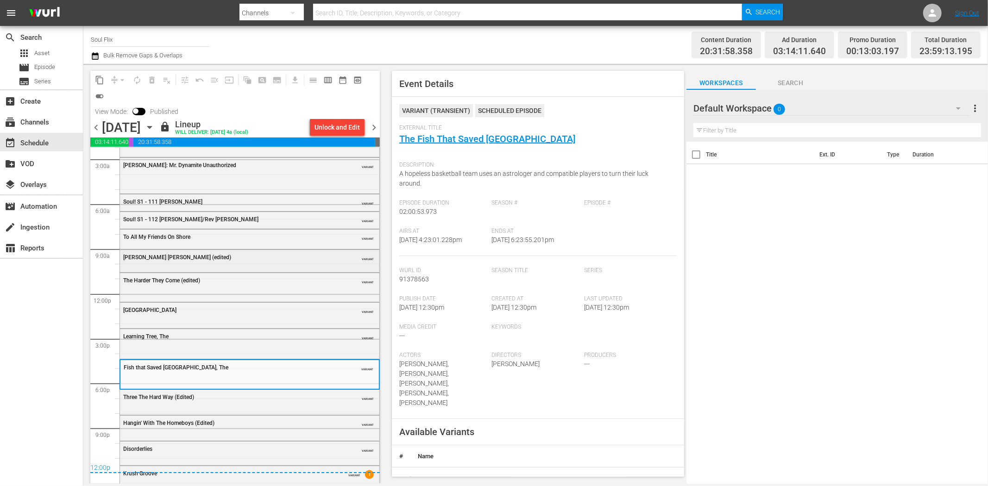
scroll to position [43, 0]
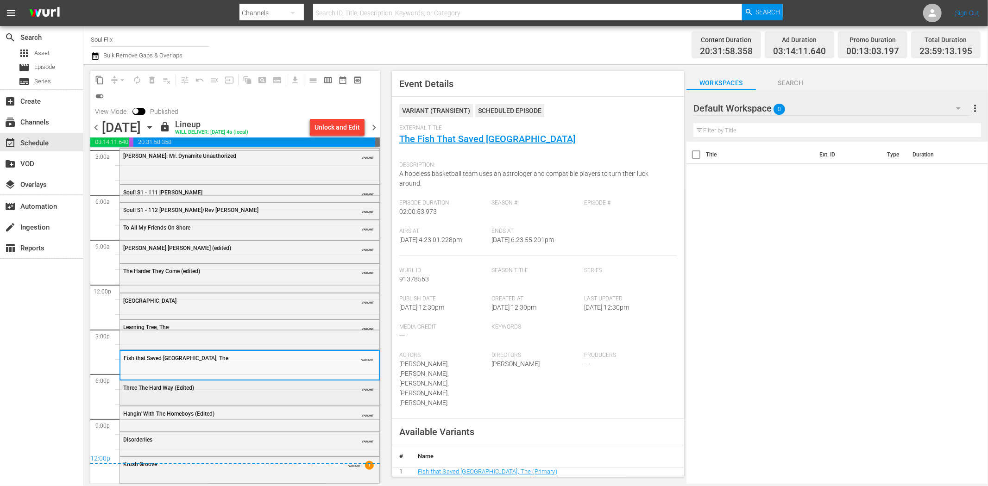
click at [260, 390] on div "Three The Hard Way (Edited)" at bounding box center [226, 388] width 206 height 6
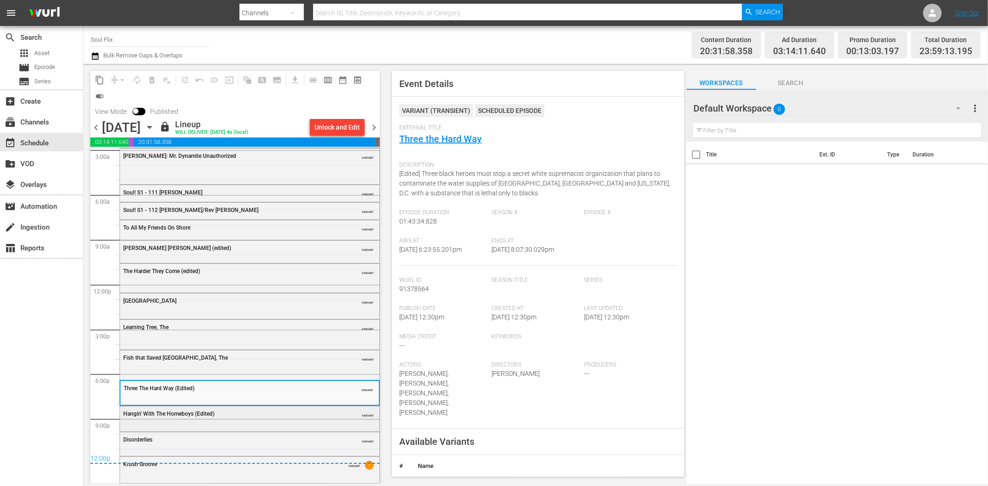
click at [274, 415] on div "Hangin' With The Homeboys (Edited)" at bounding box center [226, 414] width 206 height 6
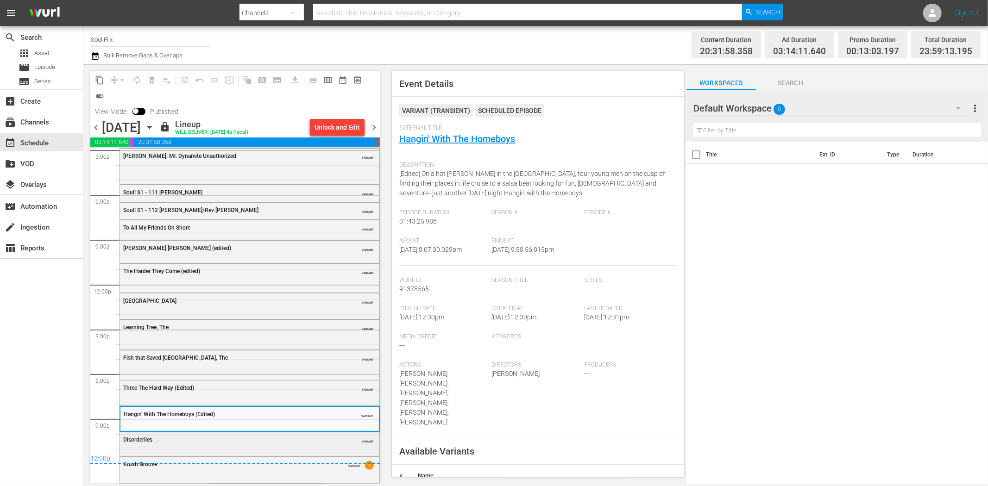
click at [273, 442] on div "Disorderlies" at bounding box center [226, 440] width 206 height 6
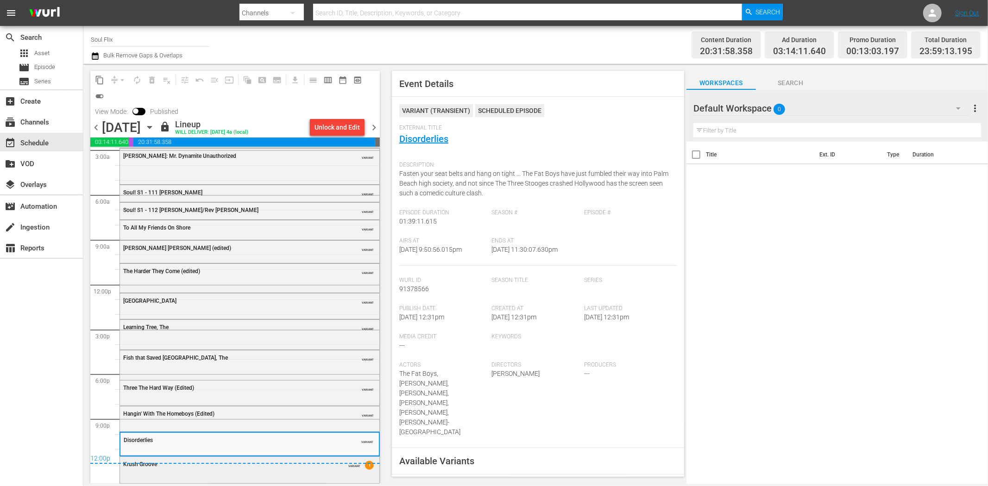
click at [327, 476] on div "Krush Groove VARIANT 1" at bounding box center [249, 469] width 259 height 25
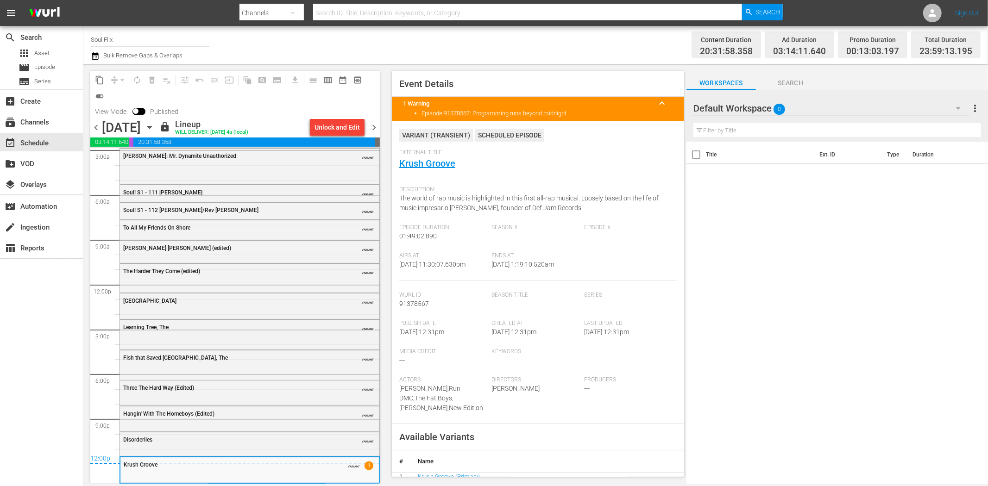
click at [372, 125] on span "chevron_right" at bounding box center [374, 128] width 12 height 12
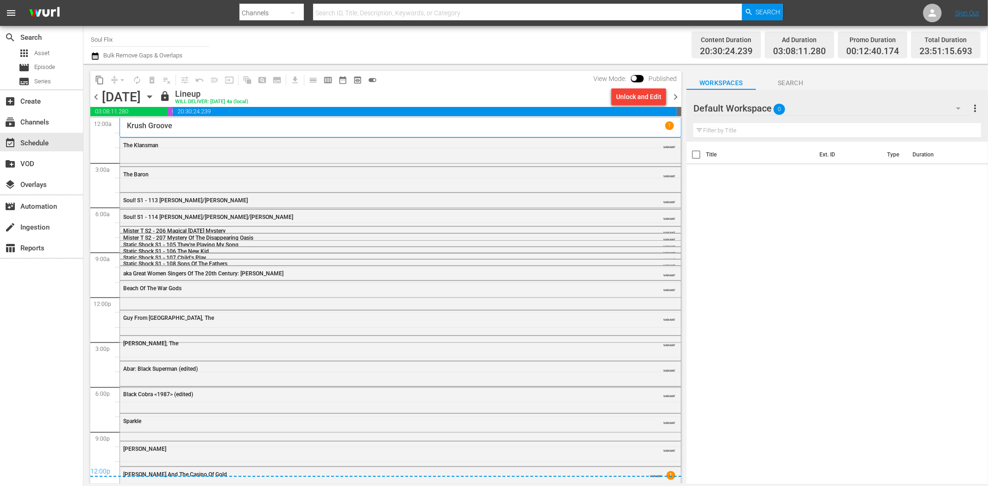
click at [157, 142] on span "The Klansman" at bounding box center [140, 145] width 35 height 6
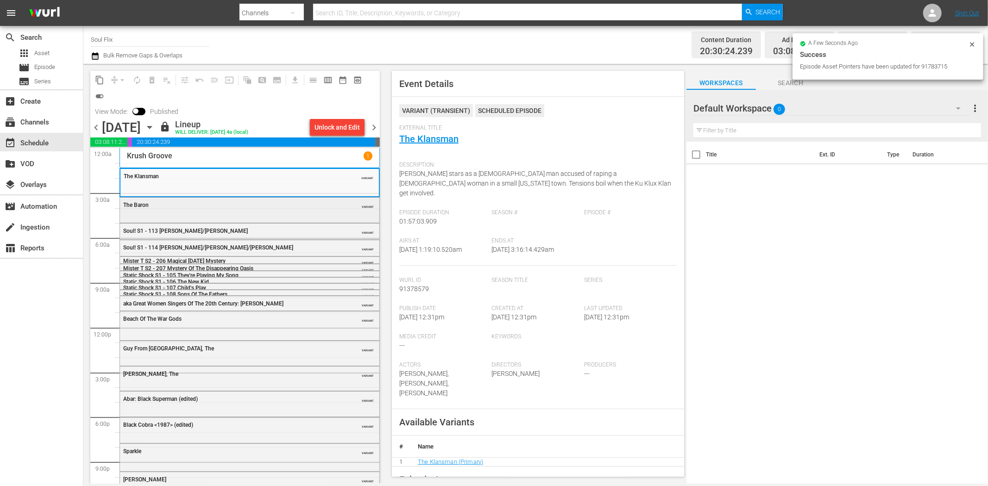
click at [292, 213] on div "The Baron VARIANT" at bounding box center [249, 209] width 259 height 23
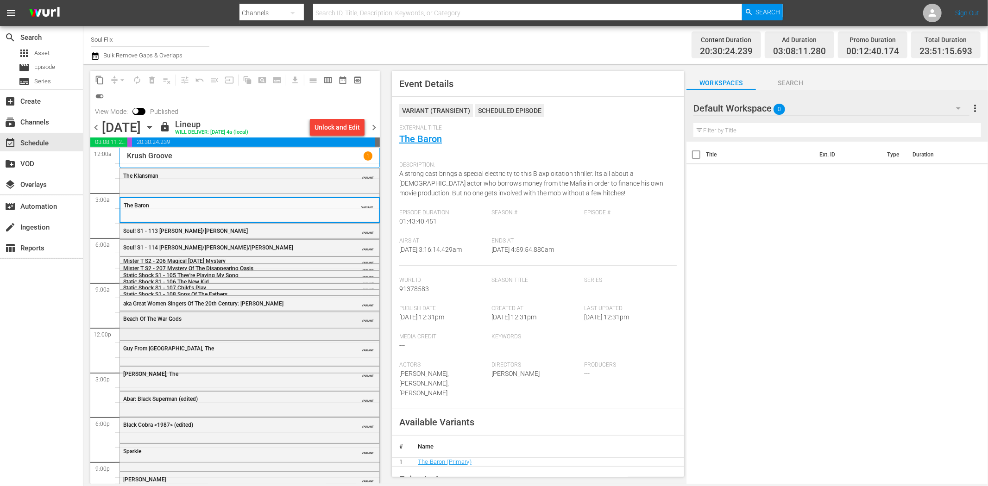
click at [207, 320] on div "Beach Of The War Gods" at bounding box center [226, 319] width 206 height 6
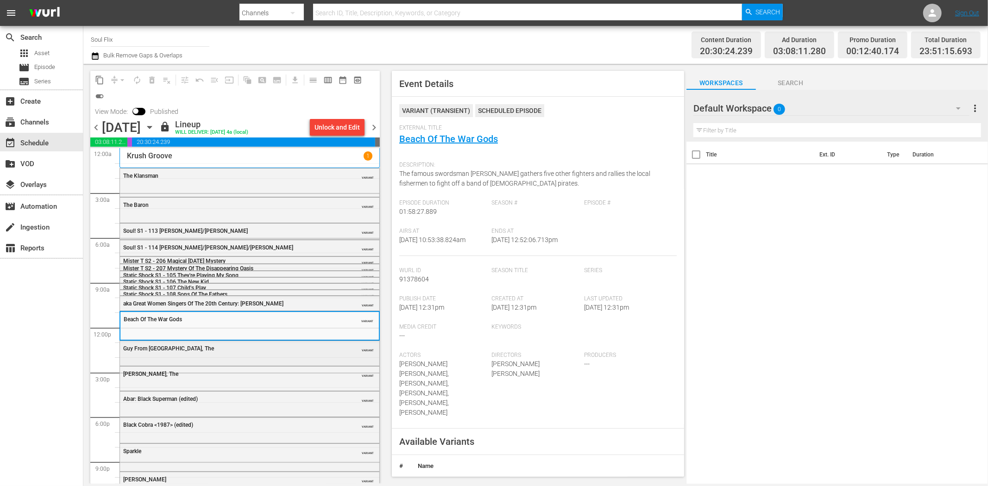
click at [257, 348] on div "Guy From Harlem, The" at bounding box center [226, 348] width 206 height 6
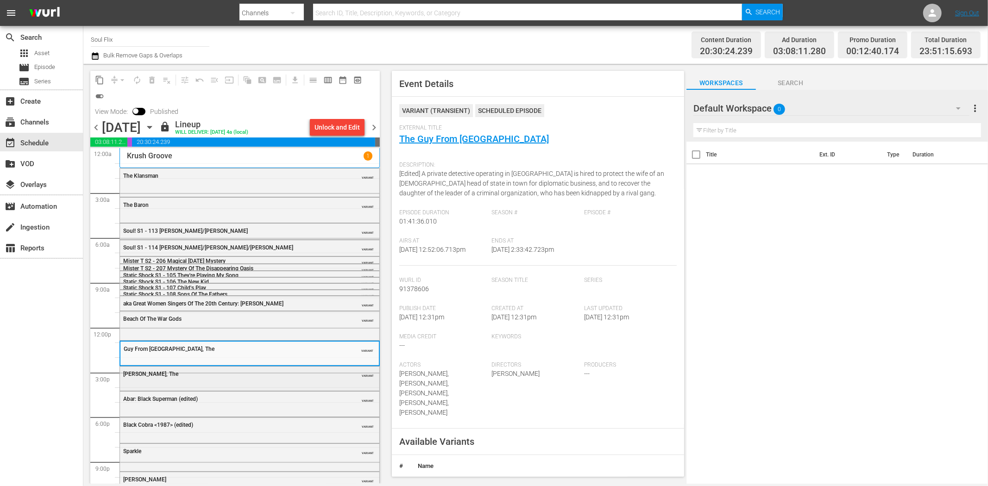
click at [224, 376] on div "Chang Gang, The" at bounding box center [226, 374] width 206 height 6
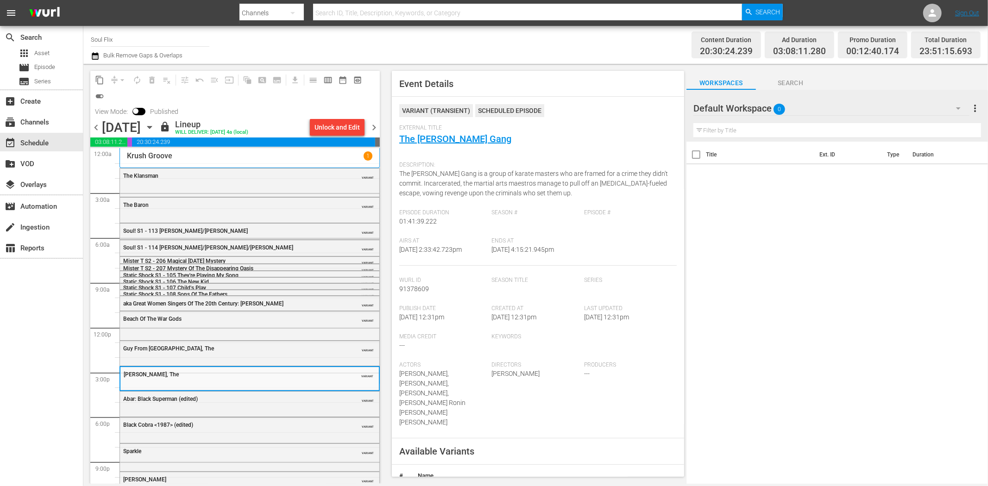
scroll to position [41, 0]
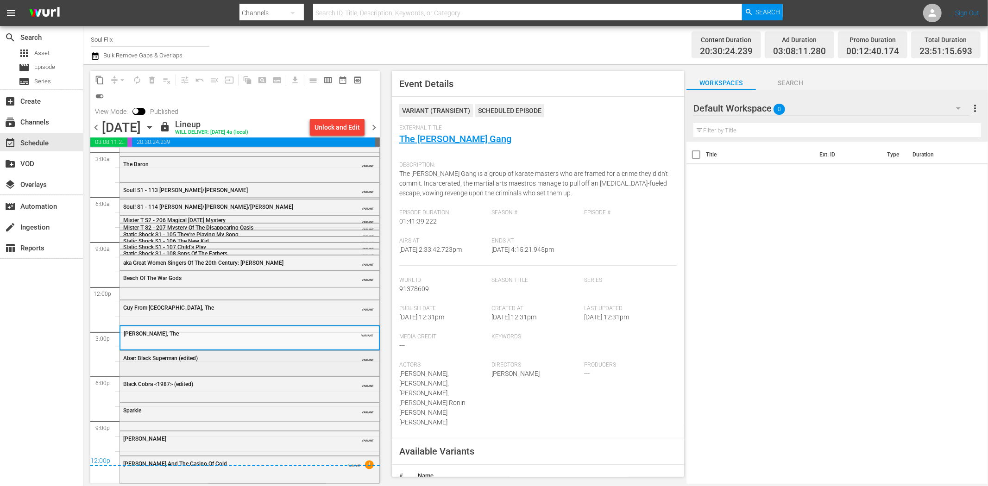
click at [298, 363] on div "Abar: Black Superman (edited) VARIANT" at bounding box center [249, 358] width 259 height 14
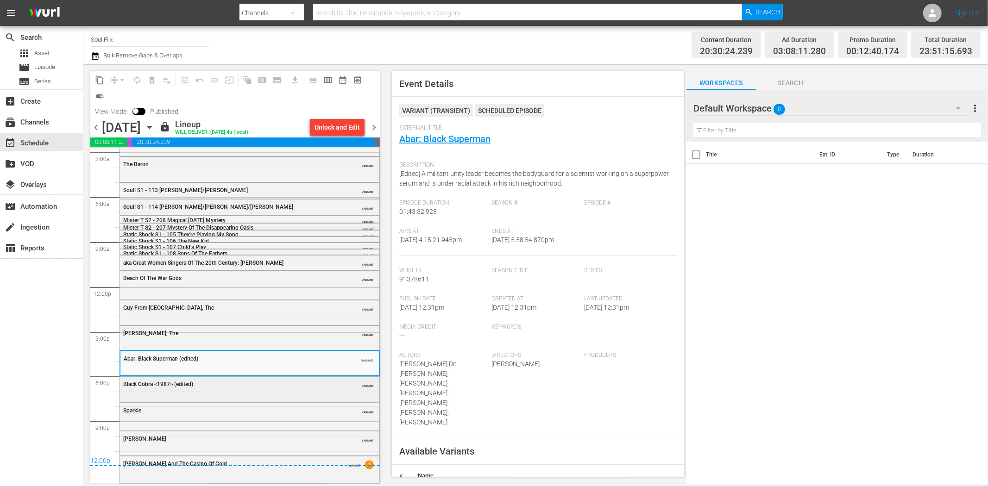
click at [292, 382] on div "Black Cobra <1987> (edited)" at bounding box center [226, 384] width 206 height 6
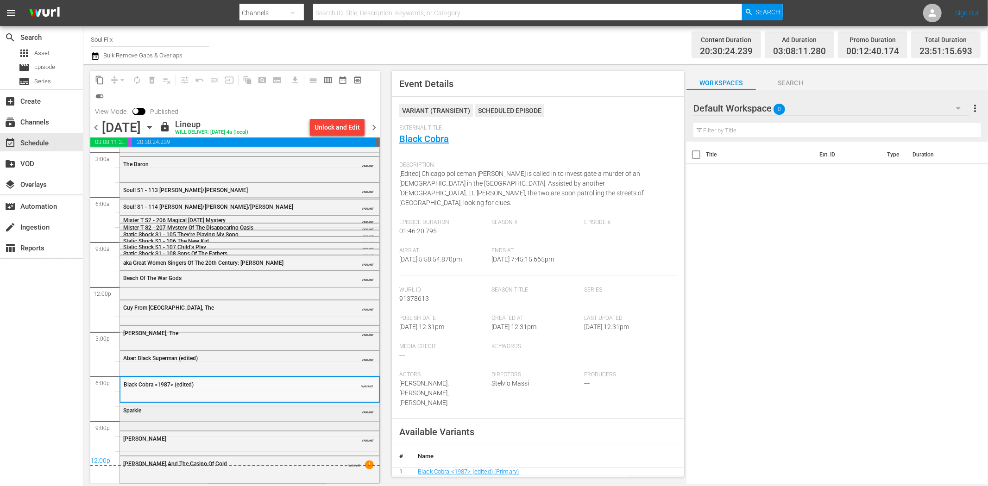
click at [289, 411] on div "Sparkle" at bounding box center [226, 411] width 206 height 6
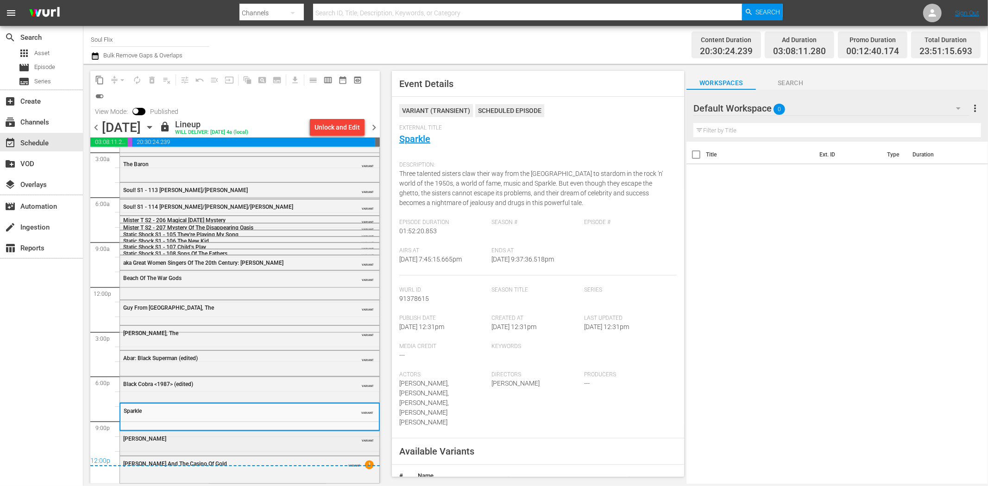
click at [290, 436] on div "Cleopatra Jones" at bounding box center [226, 439] width 206 height 6
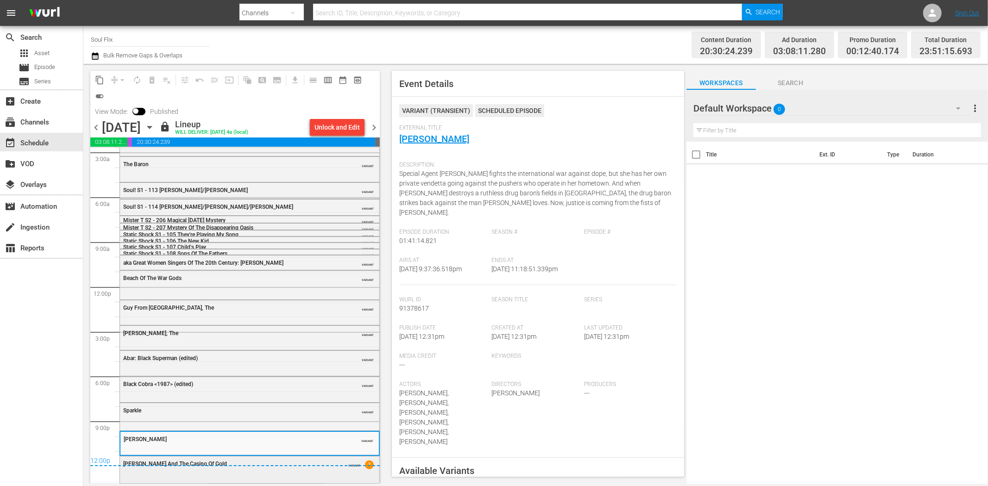
click at [296, 470] on div "Cleopatra Jones And The Casino Of Gold VARIANT 1" at bounding box center [249, 464] width 259 height 14
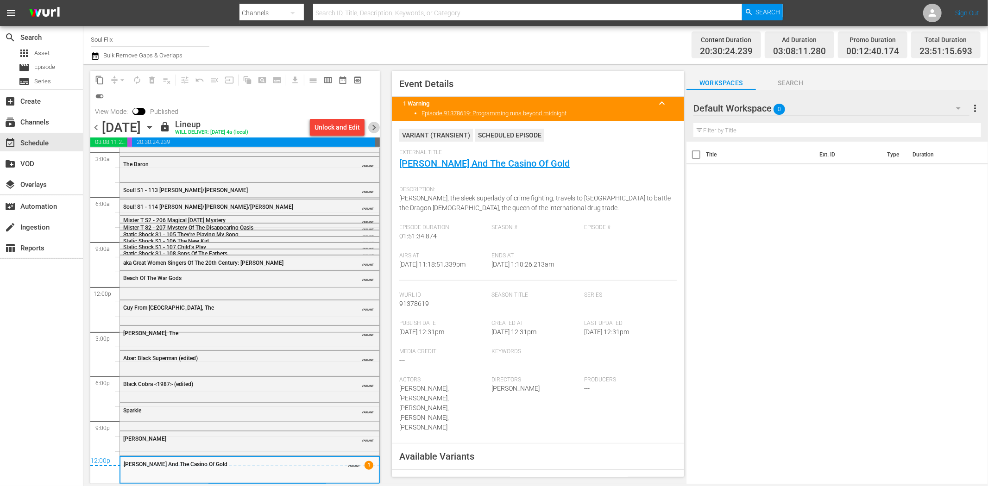
click at [377, 131] on span "chevron_right" at bounding box center [374, 128] width 12 height 12
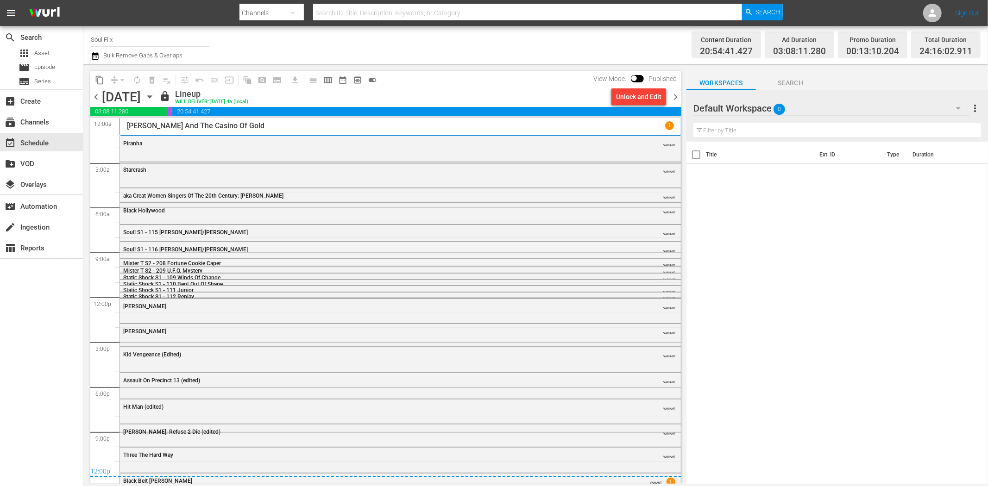
click at [146, 142] on div "Piranha" at bounding box center [374, 143] width 503 height 6
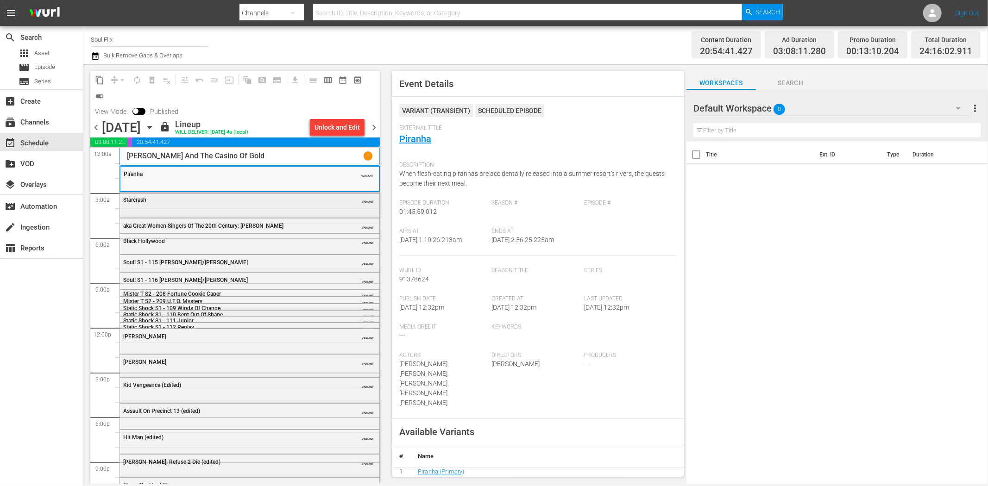
click at [300, 206] on div "Starcrash VARIANT" at bounding box center [249, 200] width 259 height 14
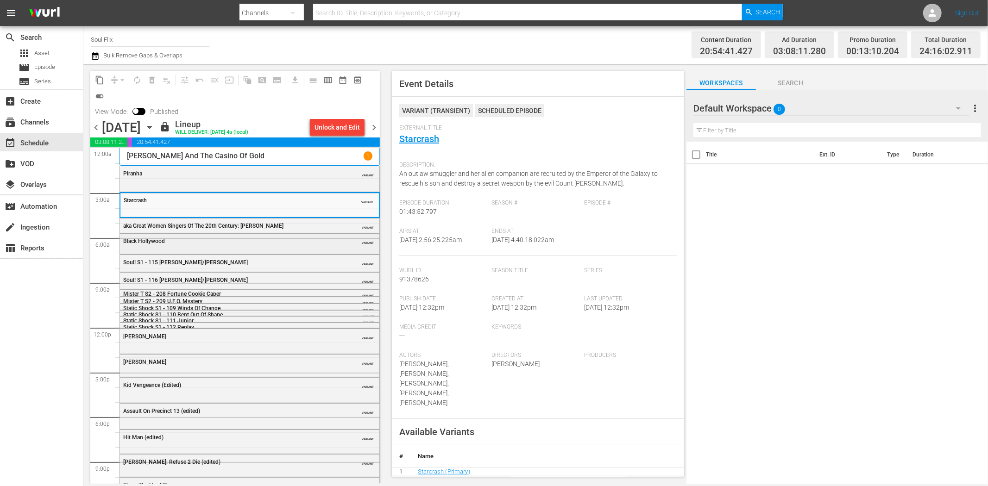
click at [278, 235] on div "Black Hollywood VARIANT" at bounding box center [249, 241] width 259 height 14
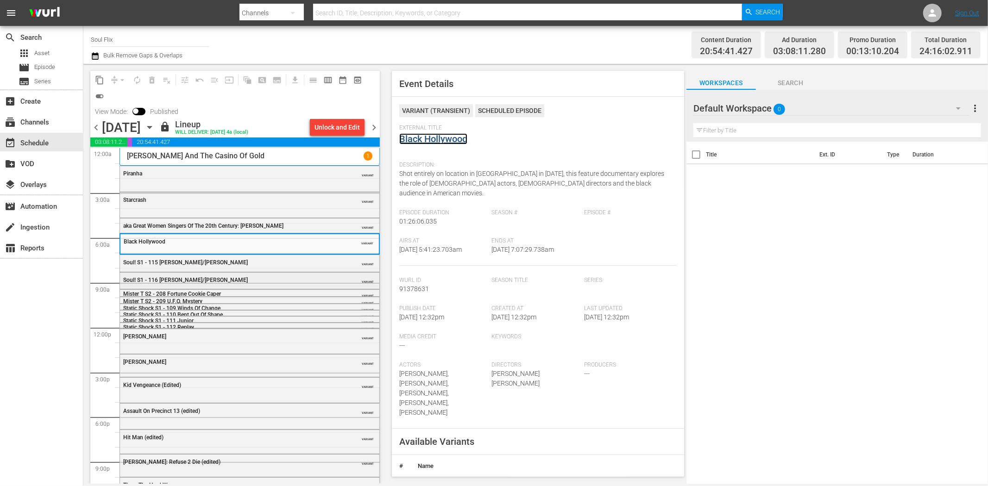
scroll to position [44, 0]
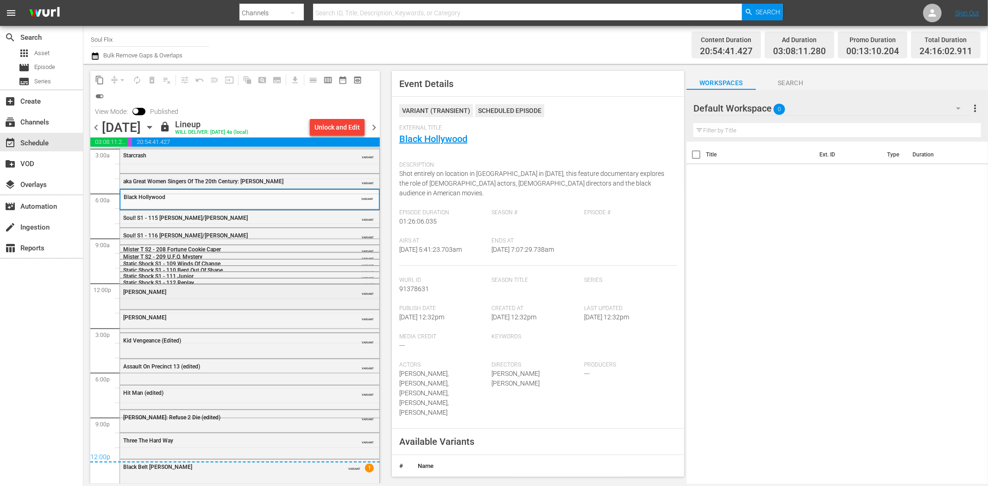
click at [228, 291] on div "Adios Amigo" at bounding box center [226, 292] width 206 height 6
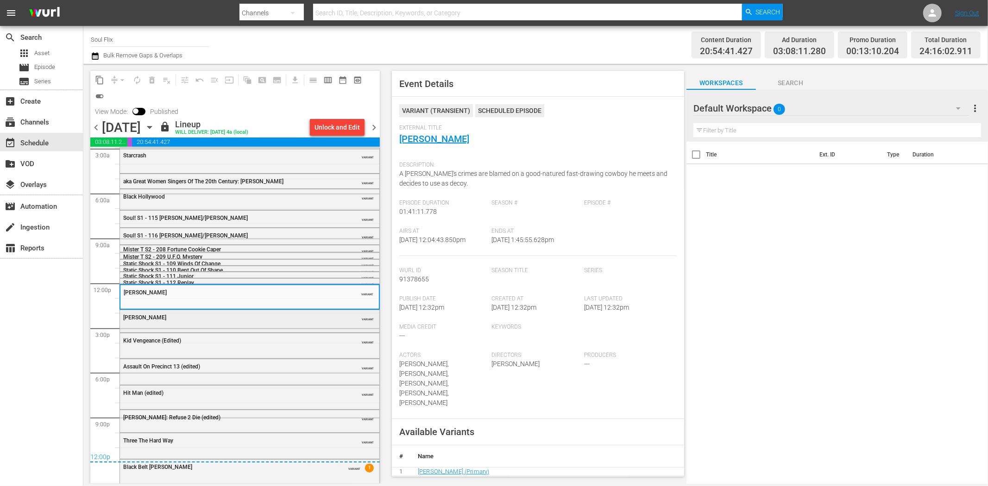
click at [300, 319] on div "Joshua" at bounding box center [226, 317] width 206 height 6
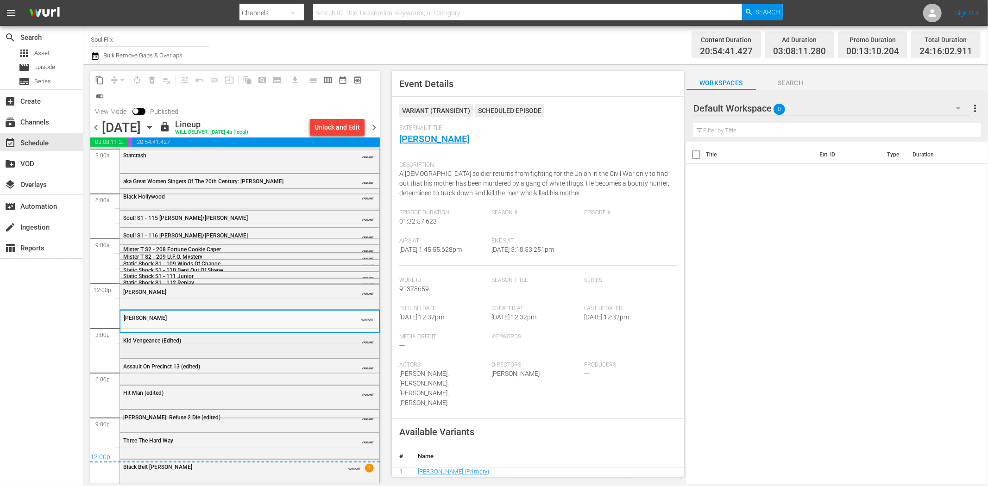
click at [261, 347] on div "Kid Vengeance (Edited) VARIANT" at bounding box center [249, 344] width 259 height 23
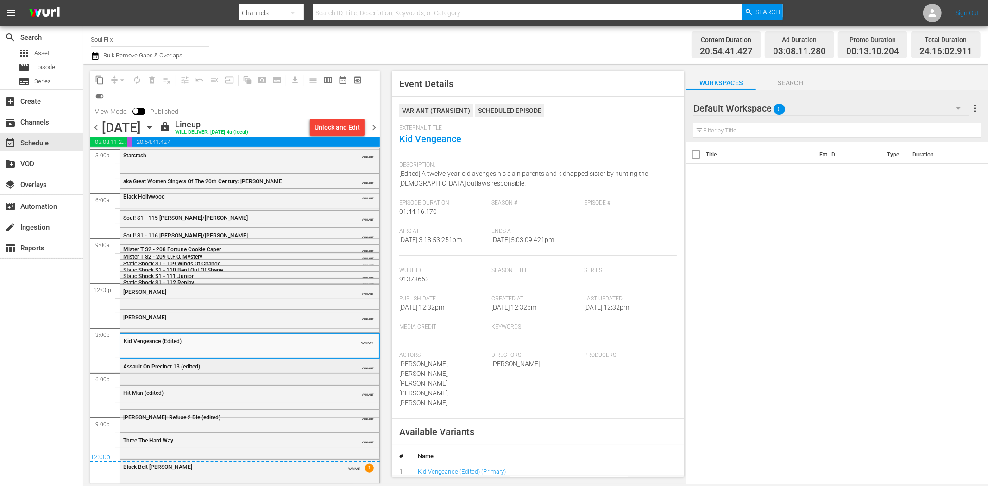
click at [306, 372] on div "Assault On Precinct 13 (edited) VARIANT" at bounding box center [249, 366] width 259 height 14
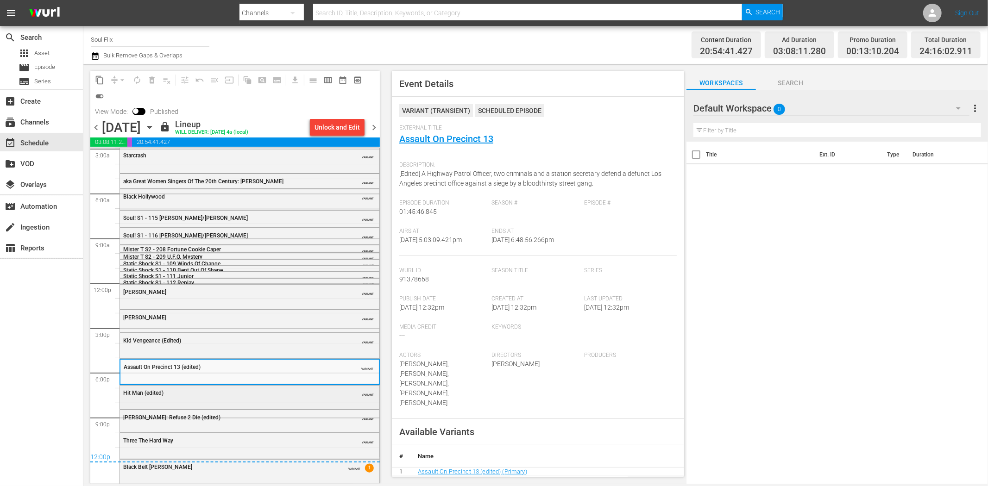
click at [278, 394] on div "Hit Man (edited)" at bounding box center [226, 393] width 206 height 6
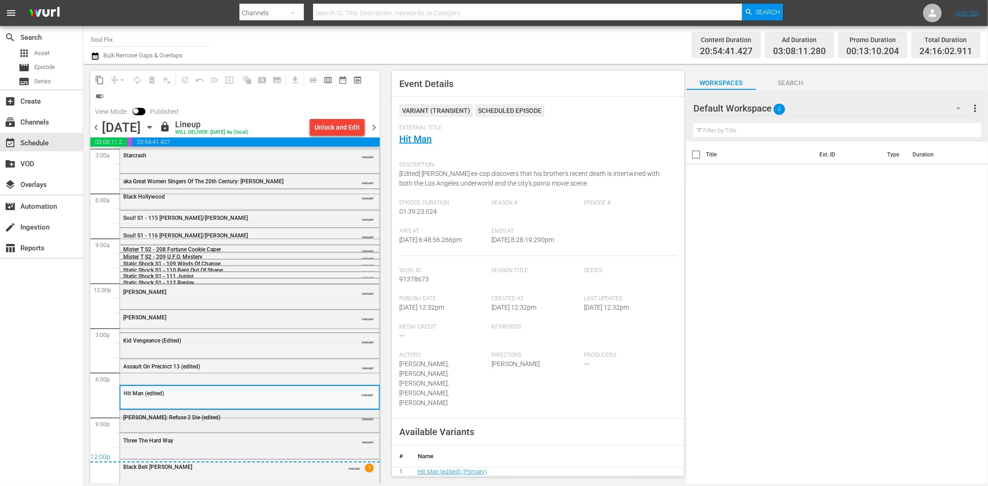
click at [308, 417] on div "50 Cent: Refuse 2 Die (edited)" at bounding box center [226, 417] width 206 height 6
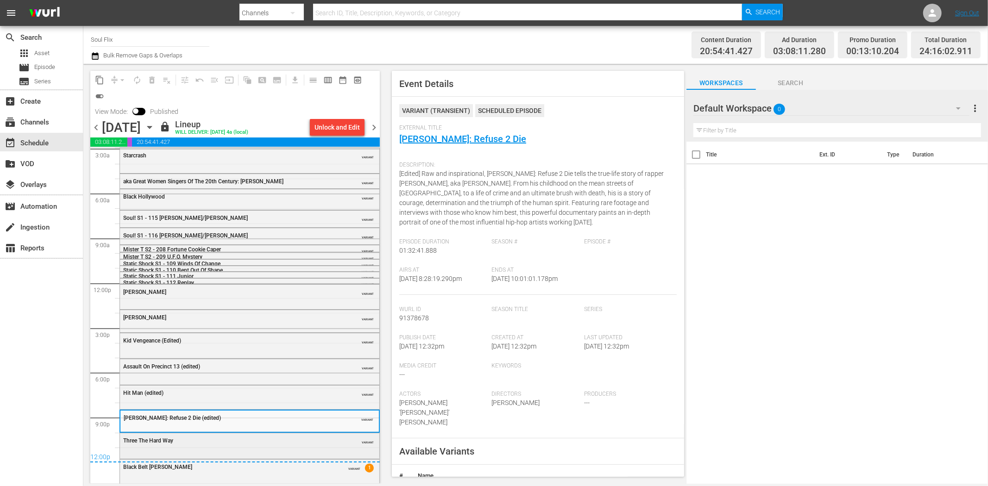
click at [284, 438] on div "Three The Hard Way" at bounding box center [226, 441] width 206 height 6
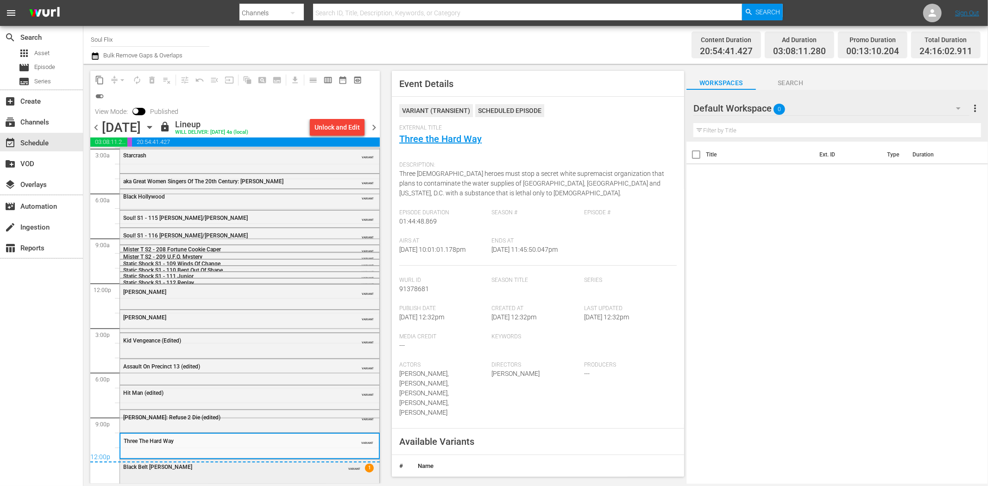
click at [310, 468] on div "Black Belt Jones" at bounding box center [226, 467] width 206 height 6
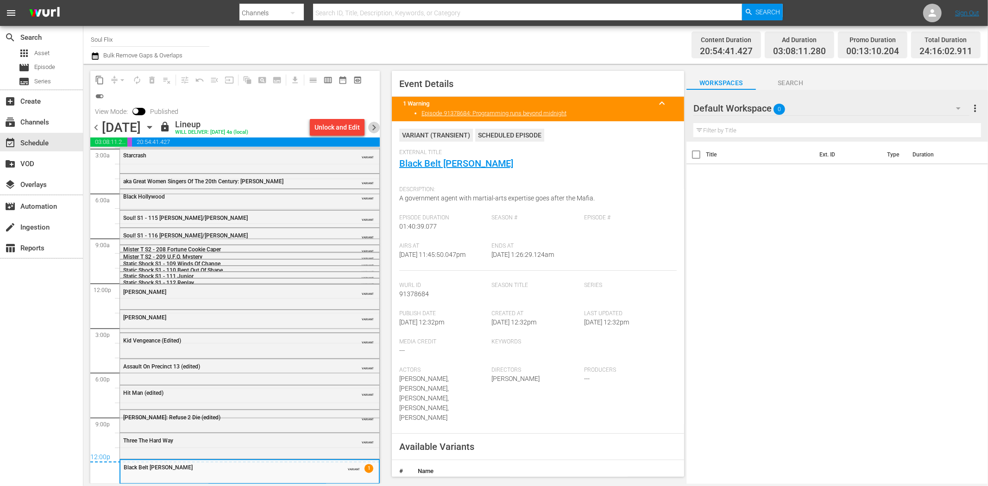
click at [376, 128] on span "chevron_right" at bounding box center [374, 128] width 12 height 12
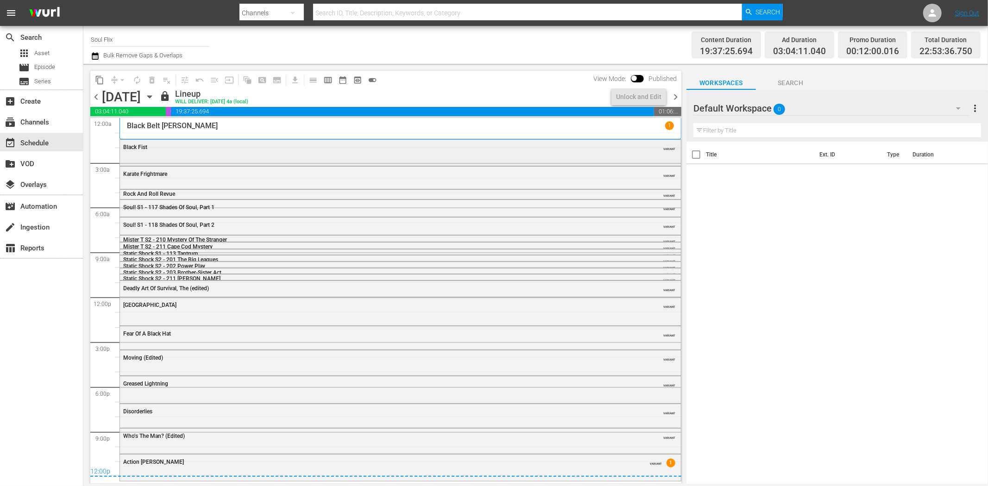
click at [259, 157] on div "Black Fist VARIANT" at bounding box center [400, 152] width 561 height 24
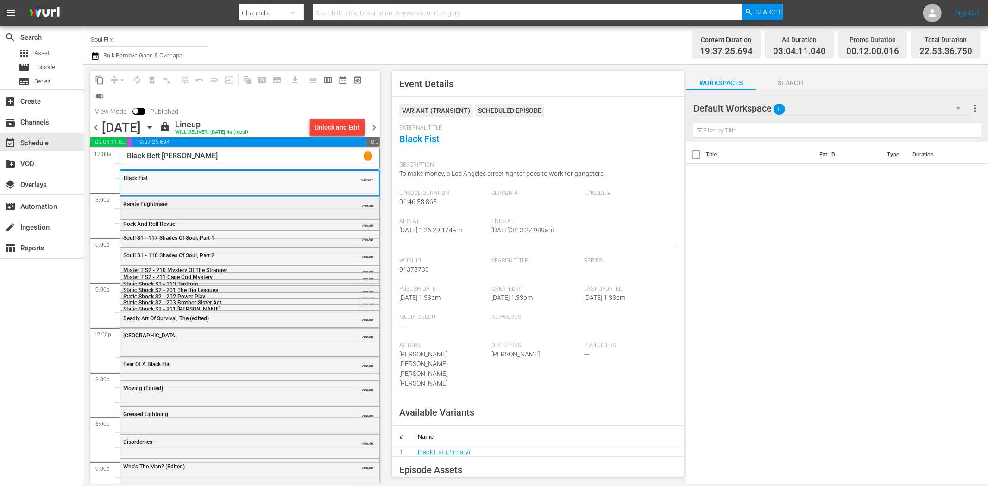
click at [285, 210] on div "Karate Frightmare VARIANT" at bounding box center [249, 204] width 259 height 14
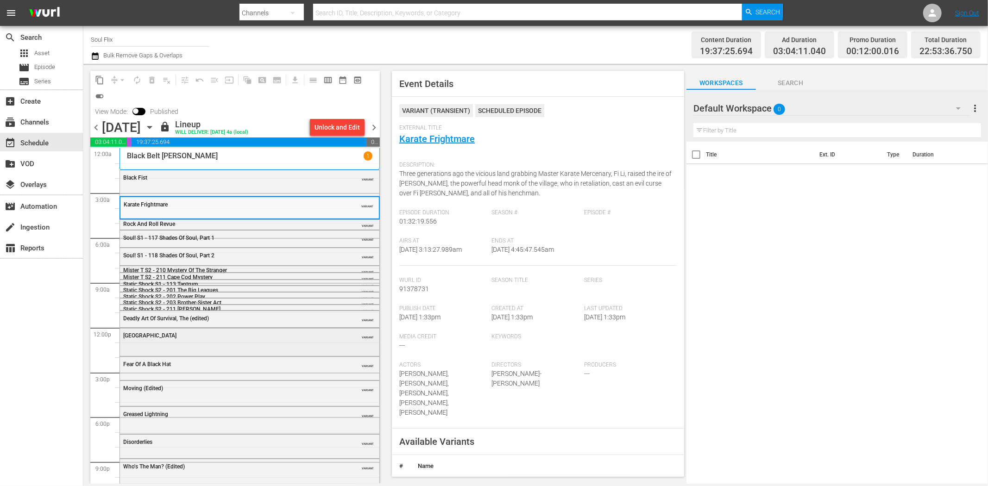
click at [193, 337] on div "Freedom Road" at bounding box center [226, 336] width 206 height 6
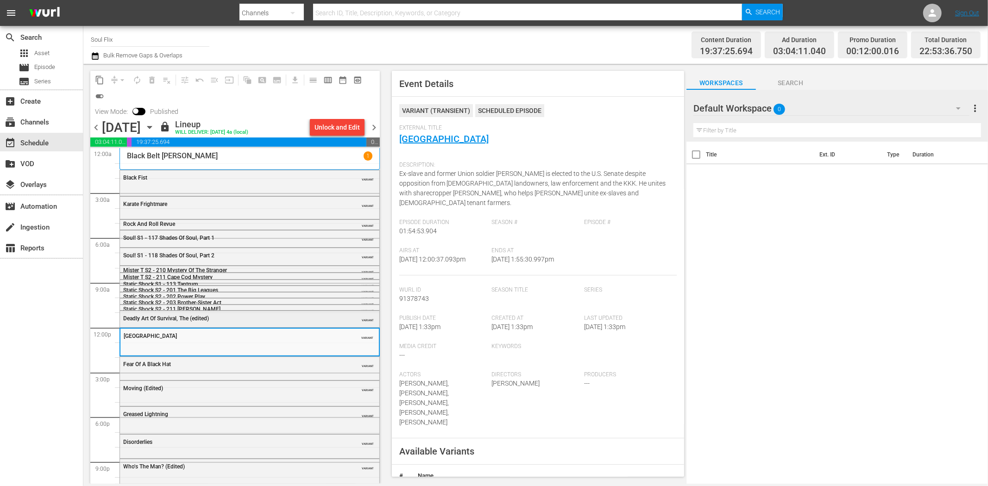
drag, startPoint x: 424, startPoint y: 137, endPoint x: 256, endPoint y: 320, distance: 249.1
click at [256, 320] on div "Deadly Art Of Survival, The (edited)" at bounding box center [226, 318] width 206 height 6
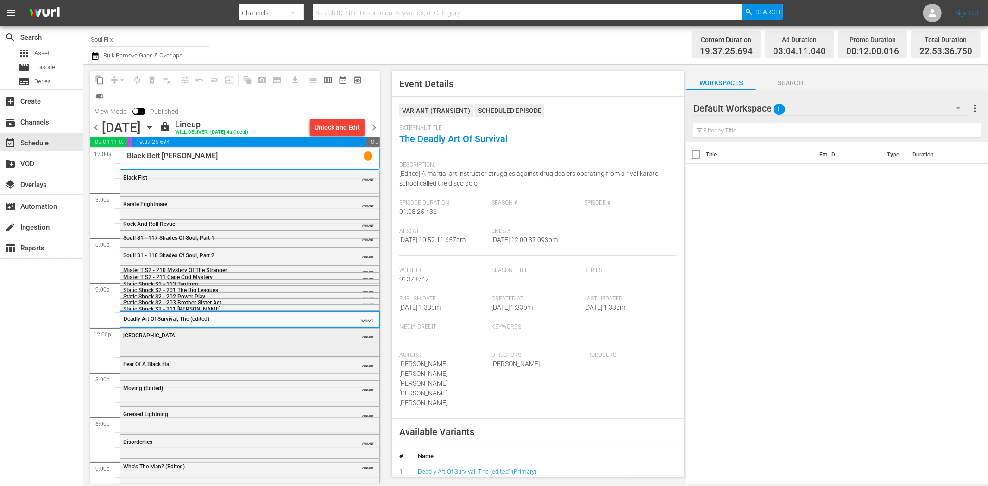
click at [273, 333] on div "Freedom Road" at bounding box center [226, 336] width 206 height 6
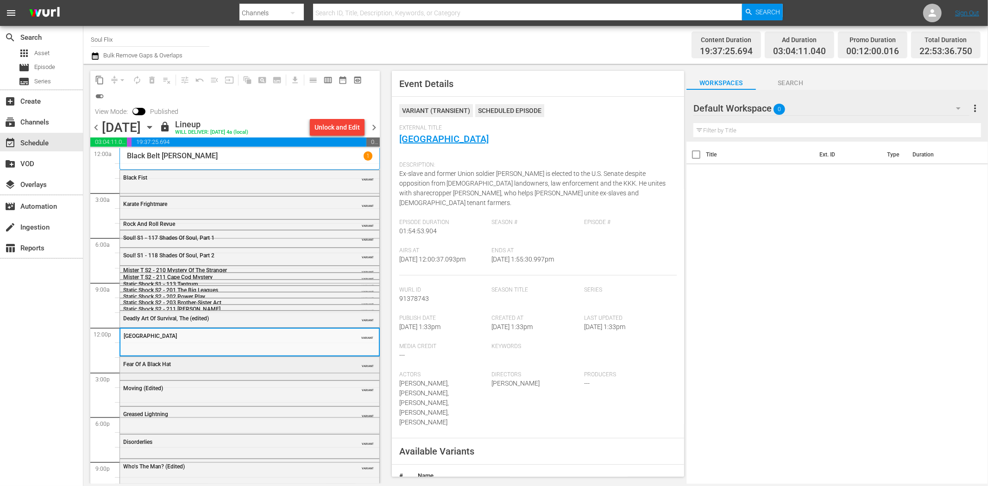
click at [216, 366] on div "Fear Of A Black Hat" at bounding box center [226, 364] width 206 height 6
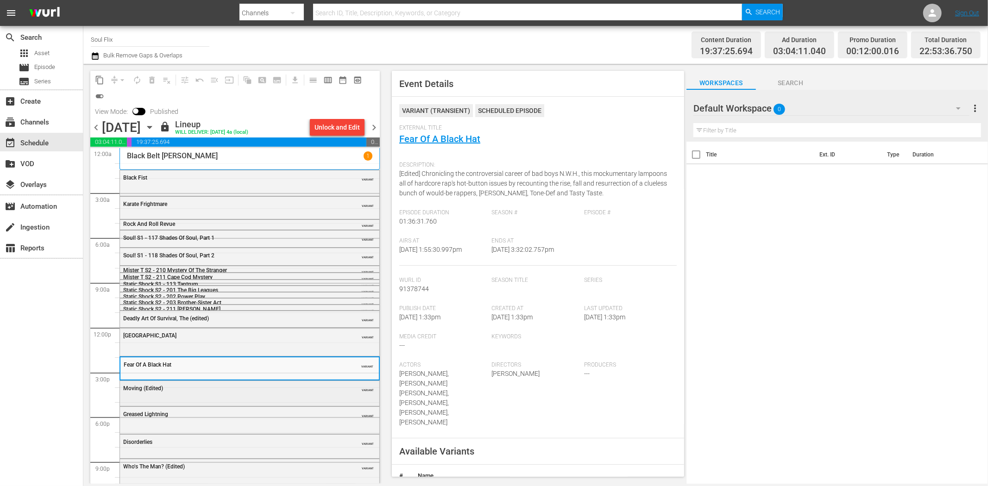
click at [251, 390] on div "Moving (Edited)" at bounding box center [226, 388] width 206 height 6
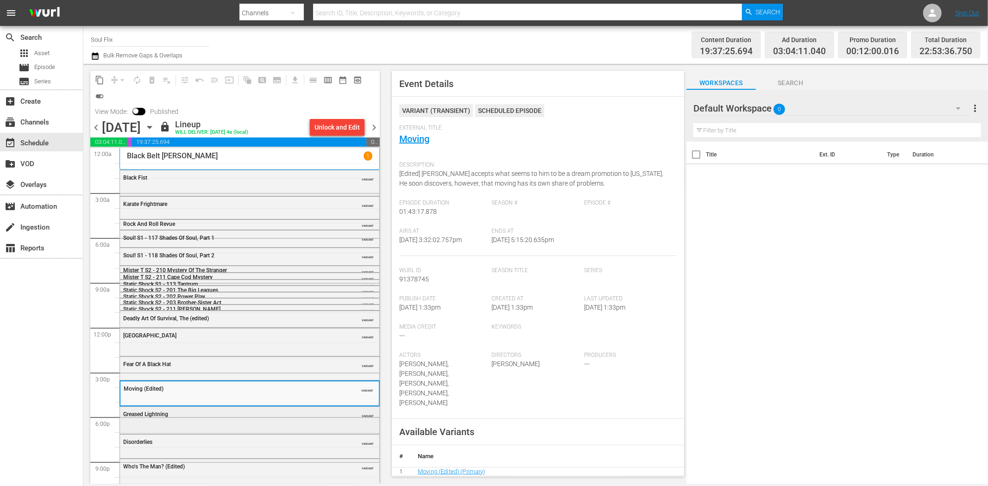
drag, startPoint x: 273, startPoint y: 422, endPoint x: 433, endPoint y: 335, distance: 182.0
click at [274, 422] on div "Greased Lightning VARIANT" at bounding box center [249, 419] width 259 height 25
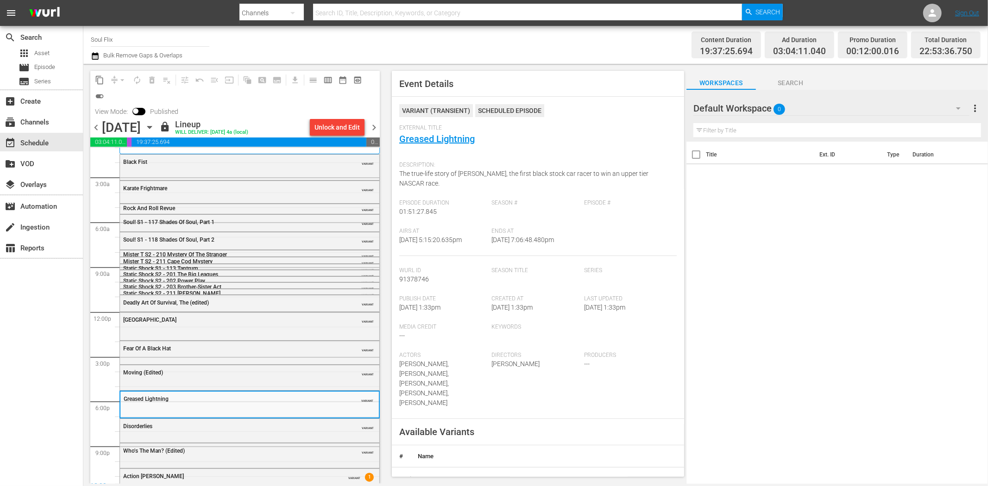
scroll to position [28, 0]
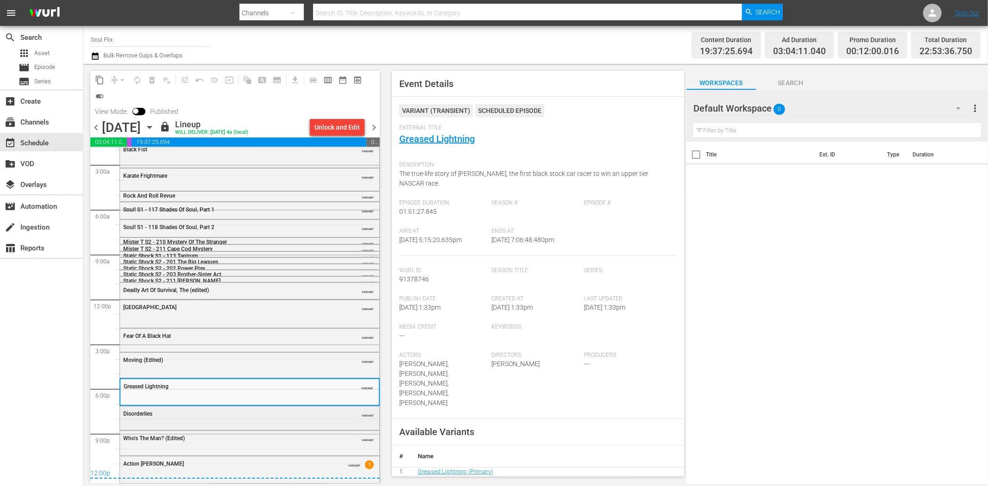
click at [263, 420] on div "Disorderlies VARIANT" at bounding box center [249, 414] width 259 height 14
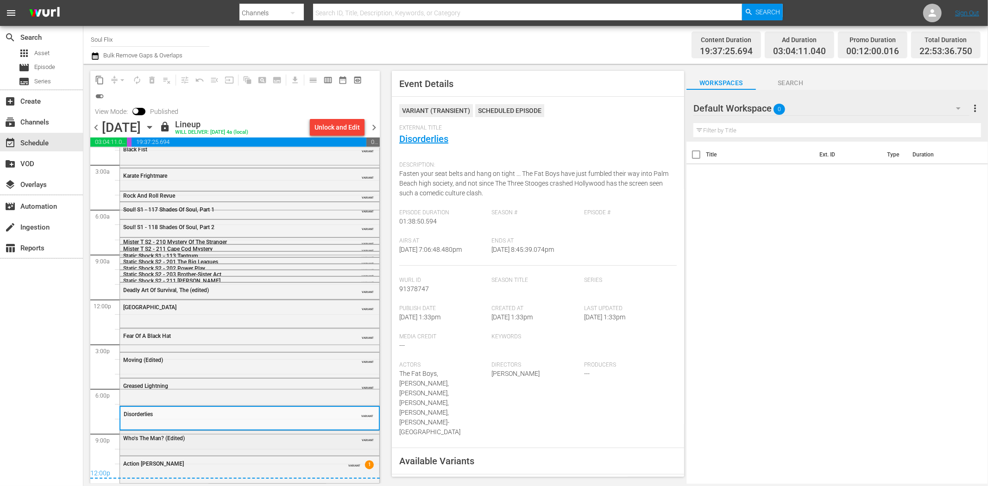
click at [315, 443] on div "Who's The Man? (Edited) VARIANT" at bounding box center [249, 438] width 259 height 14
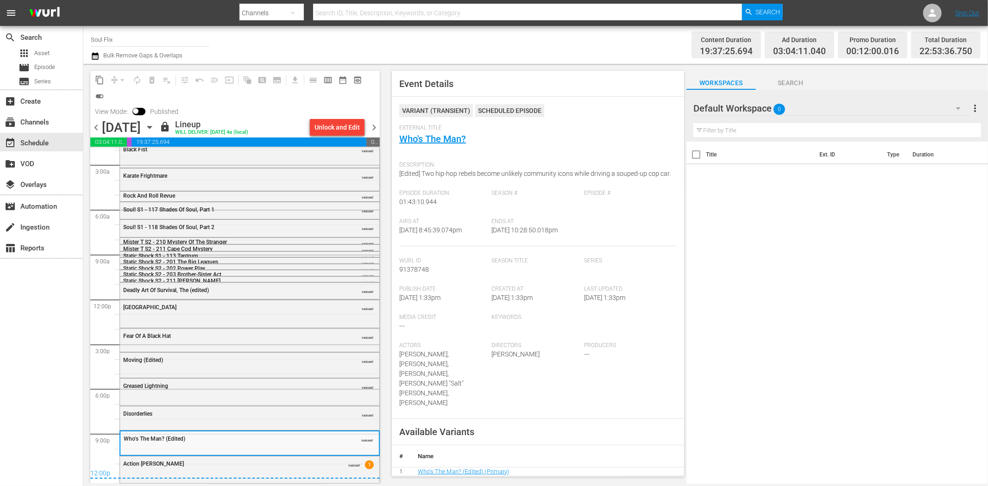
click at [318, 471] on div "12:00p" at bounding box center [234, 474] width 289 height 9
click at [316, 461] on div "Action Jackson" at bounding box center [226, 464] width 206 height 6
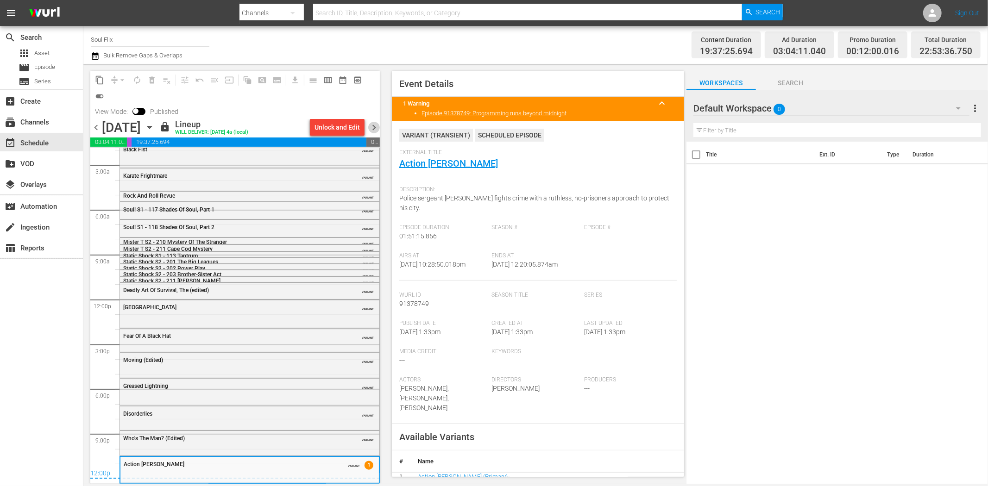
click at [372, 124] on span "chevron_right" at bounding box center [374, 128] width 12 height 12
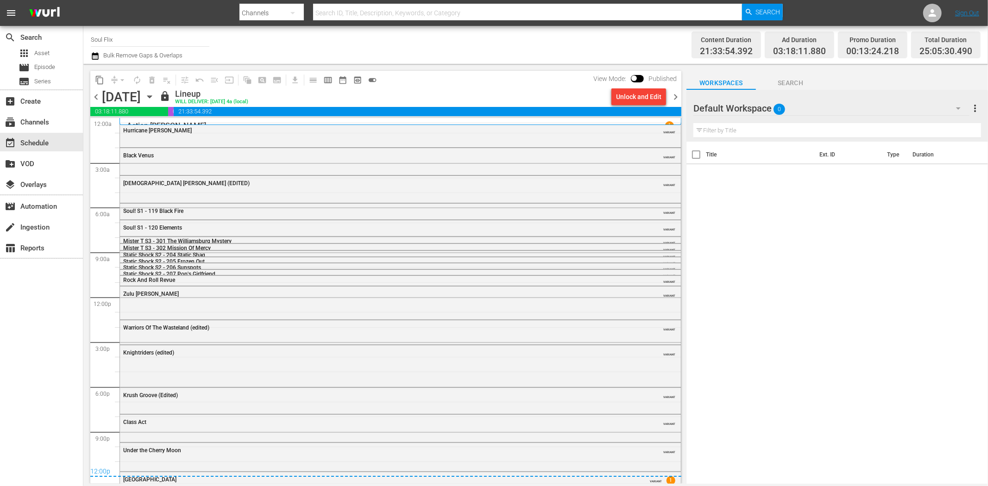
click at [179, 129] on div "Hurricane Smith" at bounding box center [374, 130] width 503 height 6
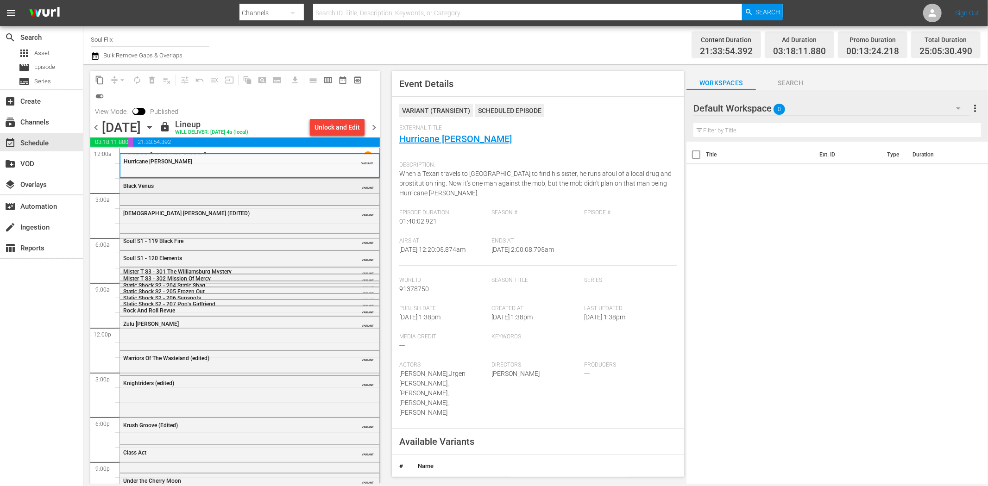
click at [317, 191] on div "Black Venus VARIANT" at bounding box center [249, 186] width 259 height 14
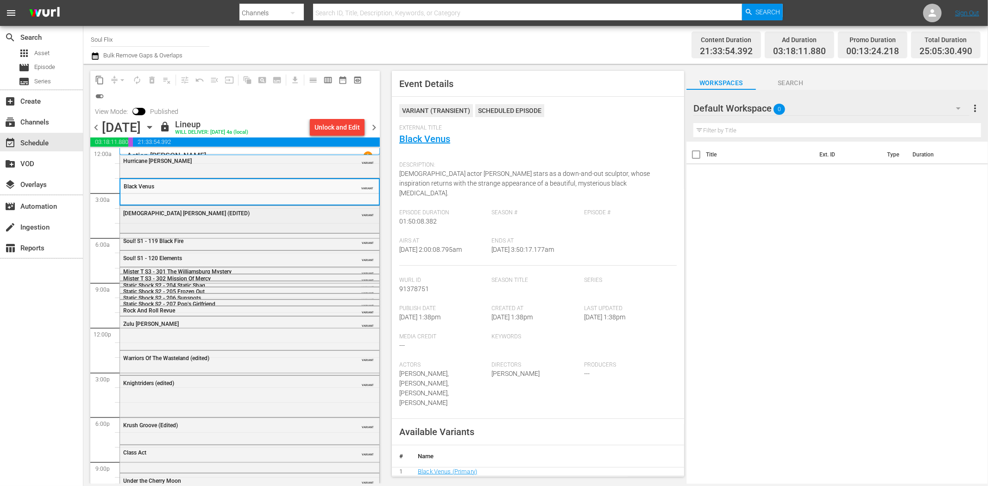
click at [281, 230] on div "Lady Cocoa (EDITED) VARIANT" at bounding box center [249, 218] width 259 height 25
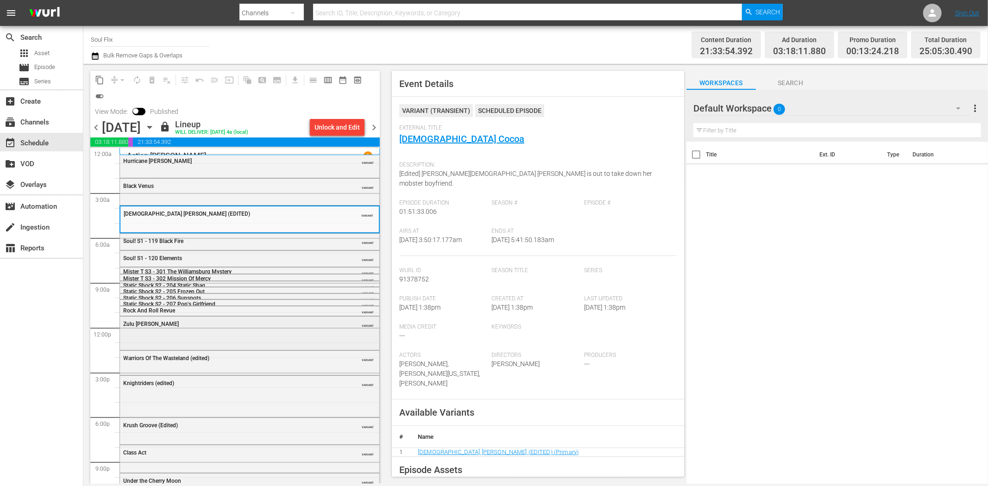
click at [205, 322] on div "Zulu Dawn" at bounding box center [226, 324] width 206 height 6
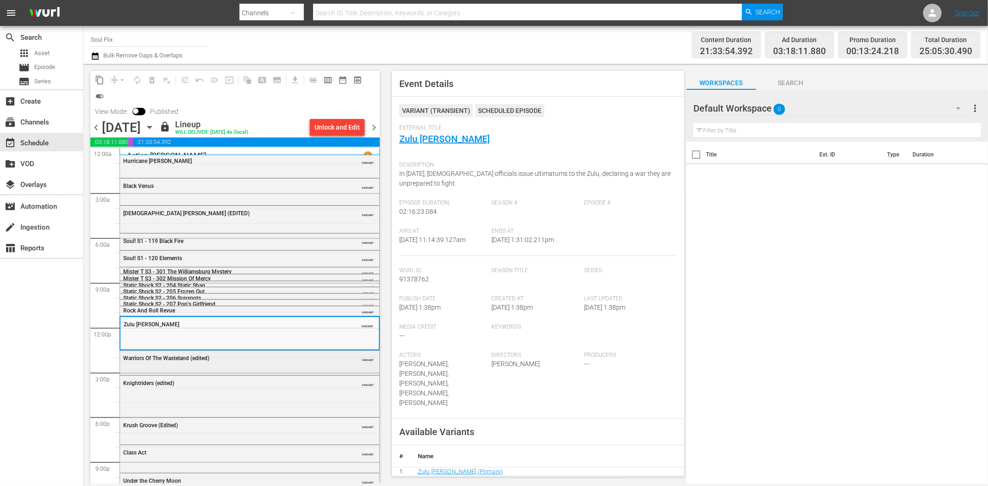
click at [262, 361] on div "Warriors Of The Wasteland (edited)" at bounding box center [226, 358] width 206 height 6
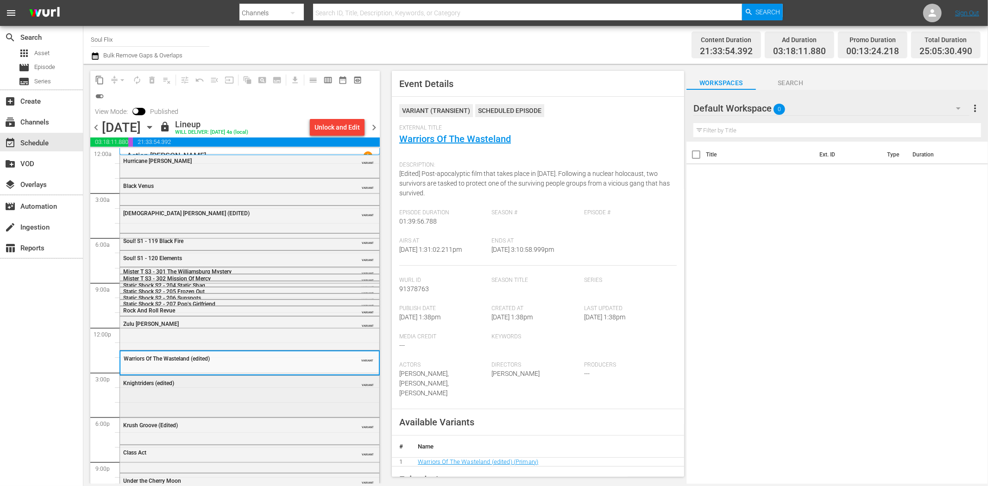
click at [238, 397] on div "Knightriders (edited) VARIANT" at bounding box center [249, 396] width 259 height 40
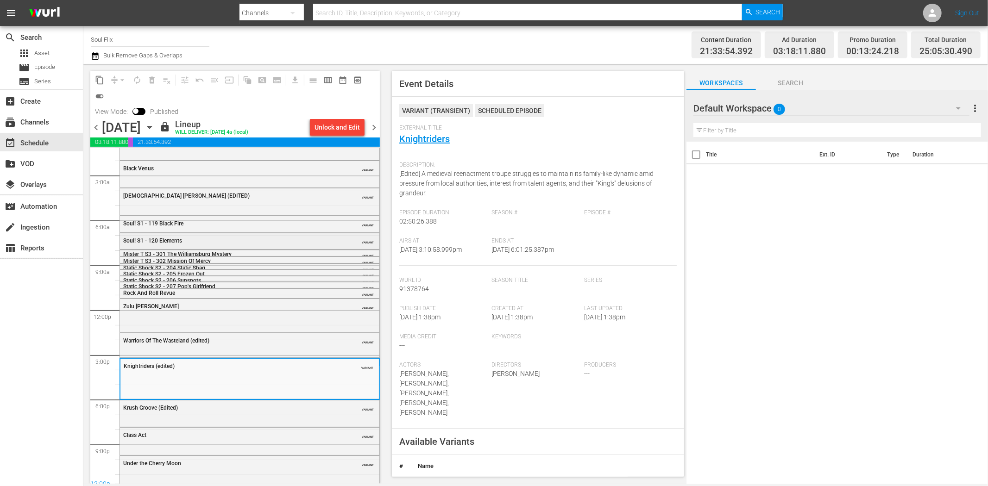
scroll to position [44, 0]
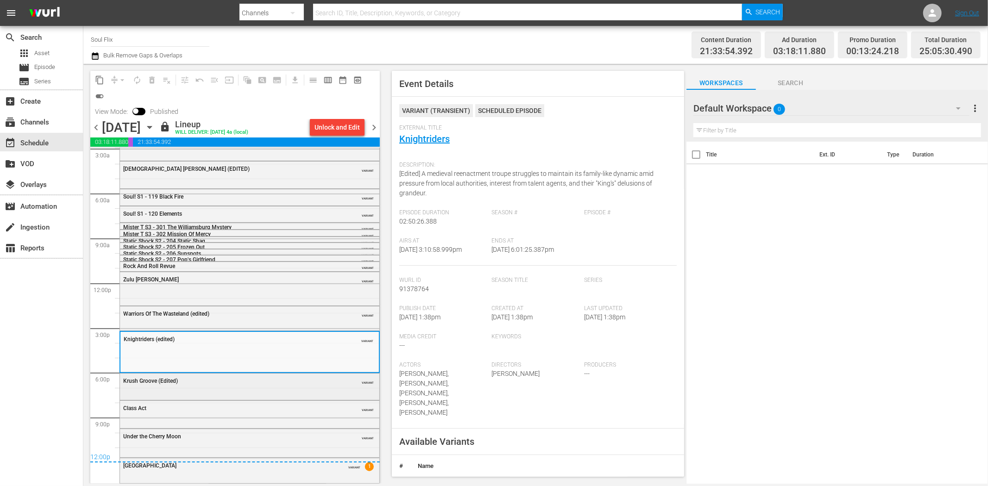
click at [259, 389] on div "Krush Groove (Edited) VARIANT" at bounding box center [249, 386] width 259 height 25
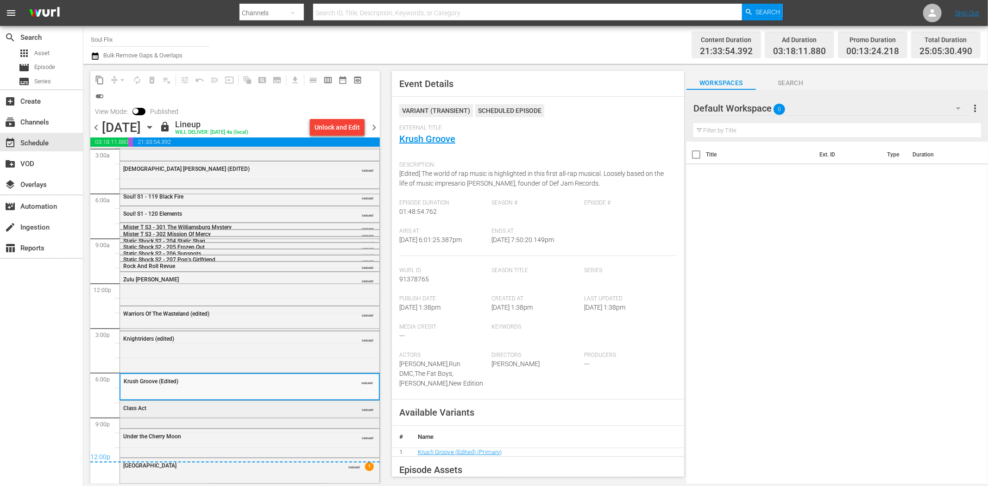
click at [295, 412] on div "Class Act VARIANT" at bounding box center [249, 408] width 259 height 14
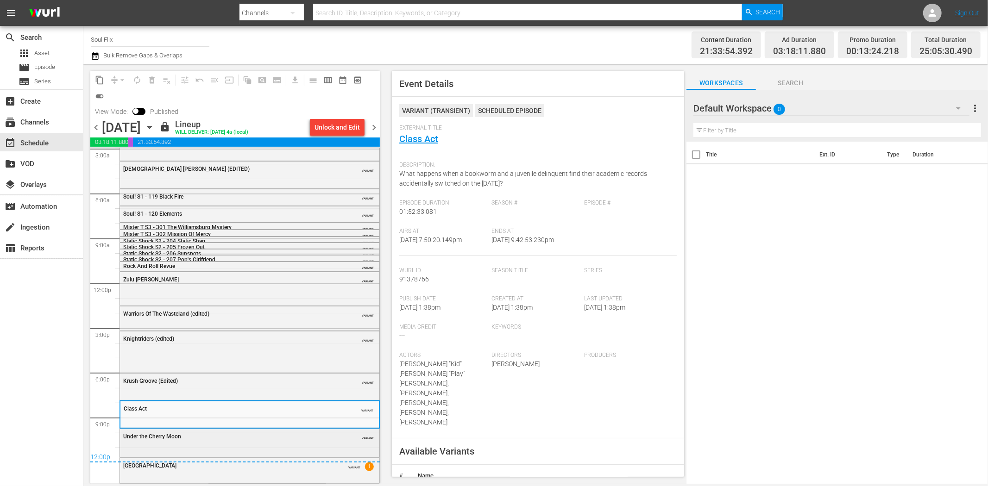
click at [297, 442] on div "Under the Cherry Moon VARIANT" at bounding box center [249, 436] width 259 height 14
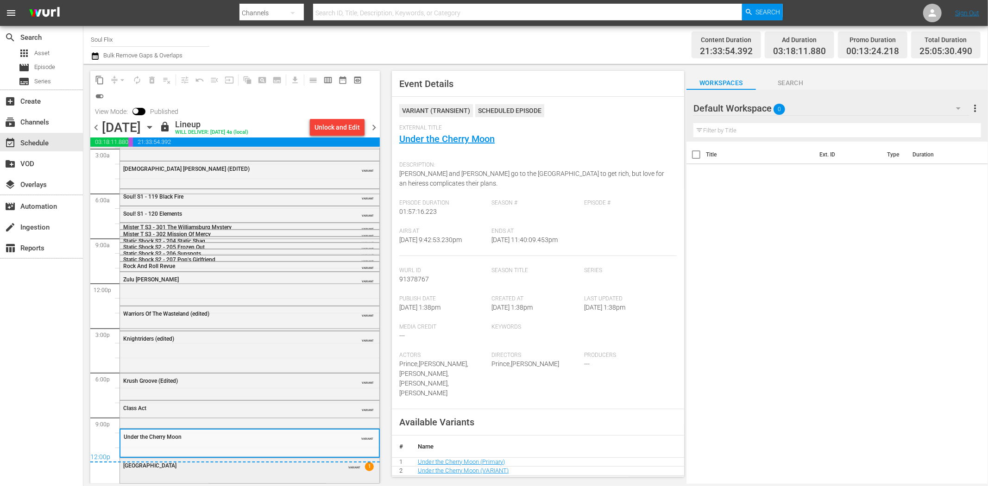
click at [297, 477] on div "Graffiti Bridge VARIANT 1" at bounding box center [249, 470] width 259 height 24
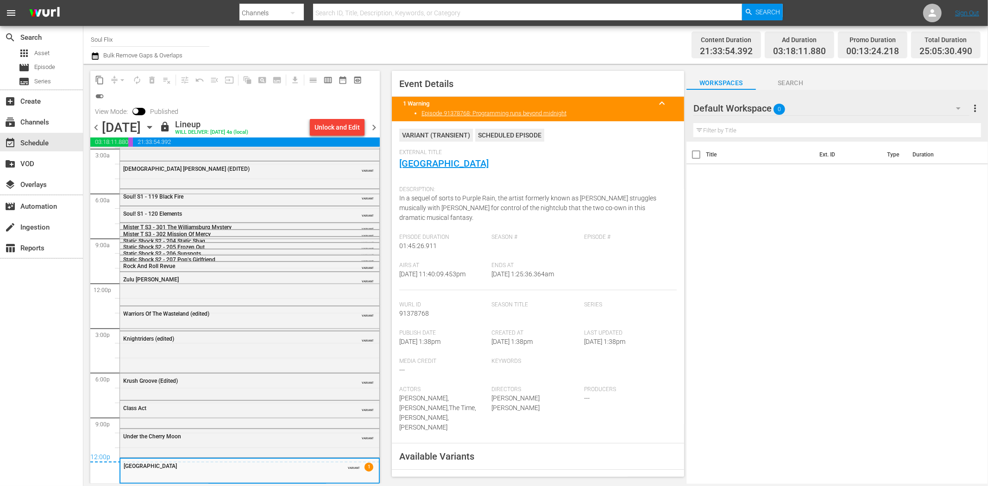
click at [376, 127] on span "chevron_right" at bounding box center [374, 128] width 12 height 12
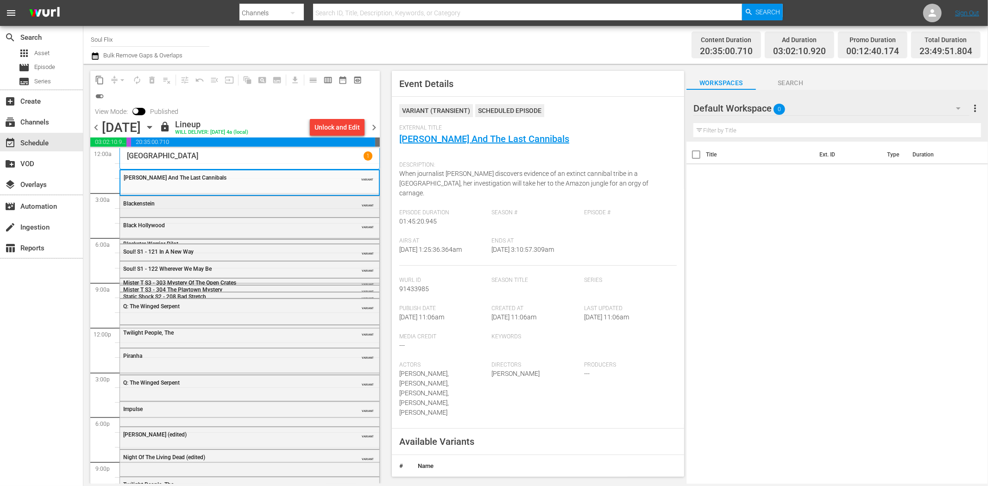
click at [265, 200] on div "Blackenstein" at bounding box center [226, 203] width 206 height 7
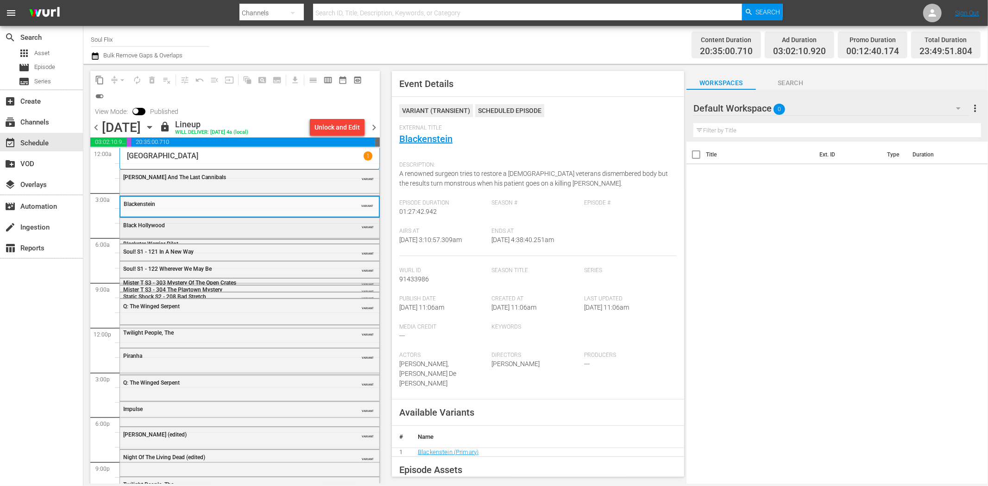
click at [262, 228] on div "Black Hollywood" at bounding box center [226, 225] width 206 height 6
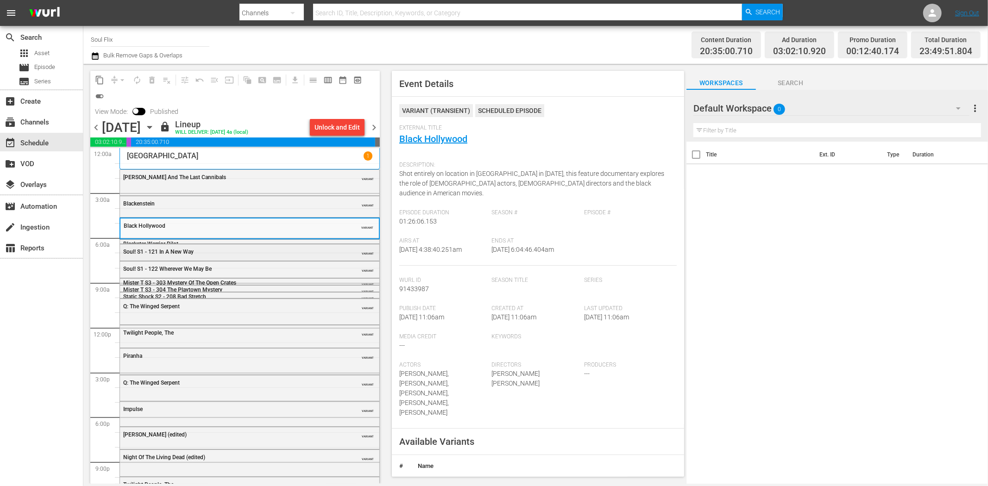
click at [300, 250] on div "Soul! S1 - 121 In A New Way" at bounding box center [226, 252] width 206 height 6
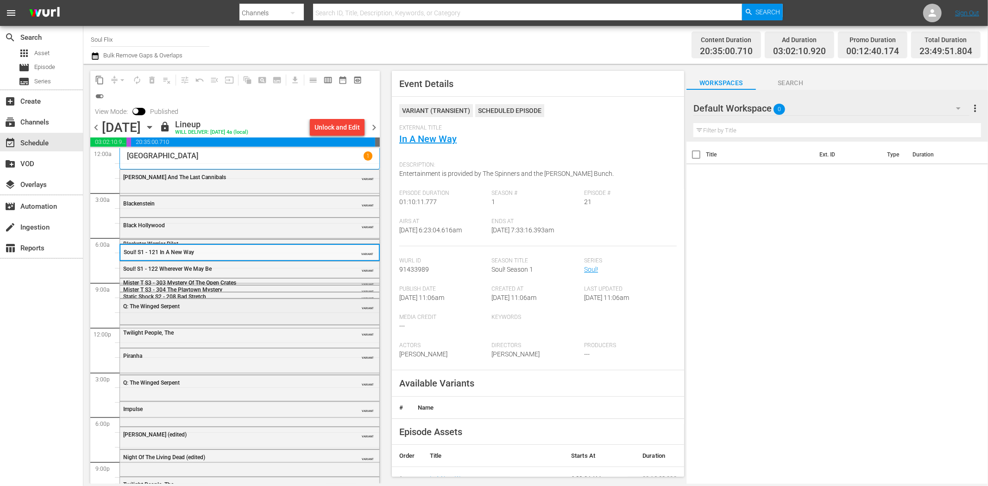
click at [254, 304] on div "Q: The Winged Serpent" at bounding box center [226, 306] width 206 height 6
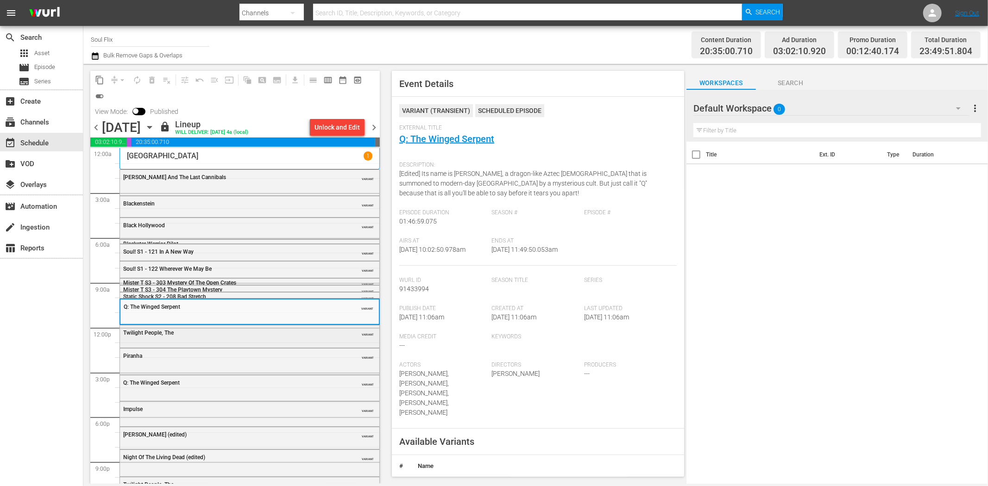
click at [311, 334] on div "Twilight People, The" at bounding box center [226, 333] width 206 height 6
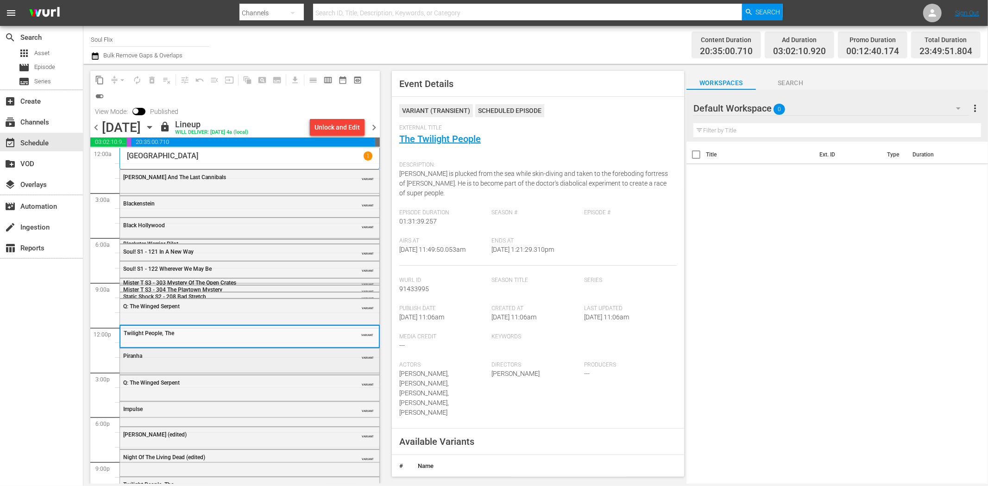
click at [285, 358] on div "Piranha" at bounding box center [226, 356] width 206 height 6
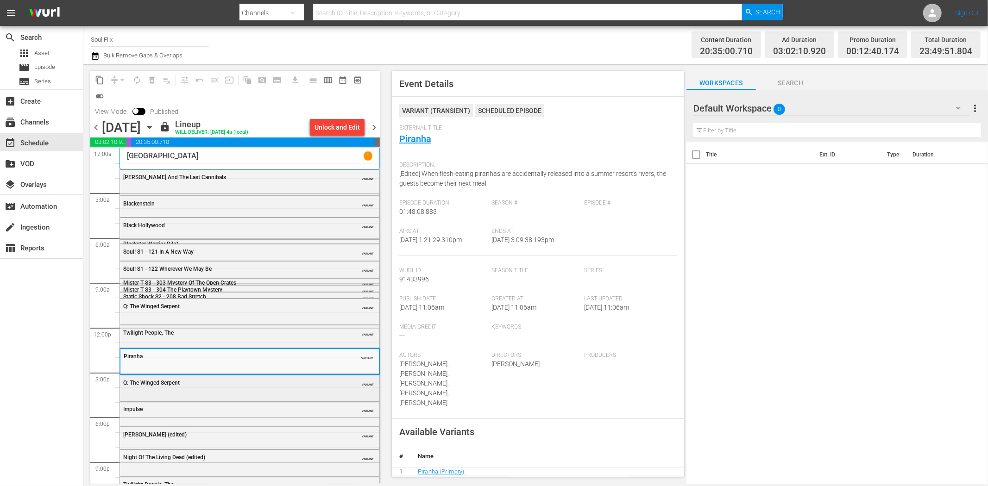
click at [251, 380] on div "Q: The Winged Serpent" at bounding box center [226, 383] width 206 height 6
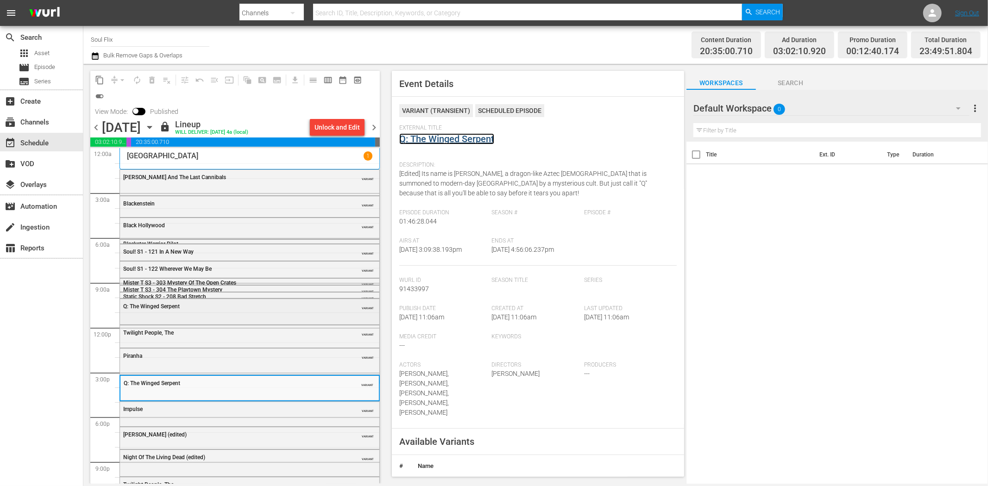
scroll to position [42, 0]
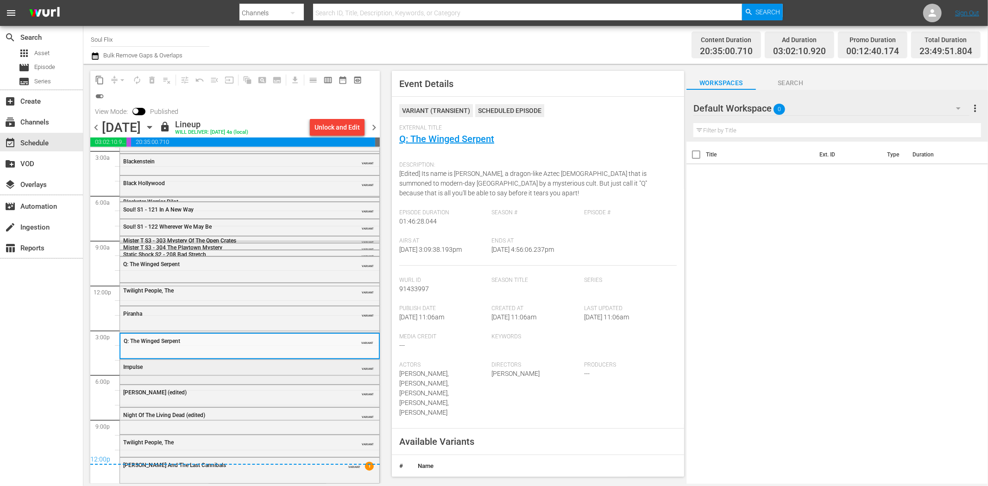
click at [276, 369] on div "Impulse" at bounding box center [226, 367] width 206 height 6
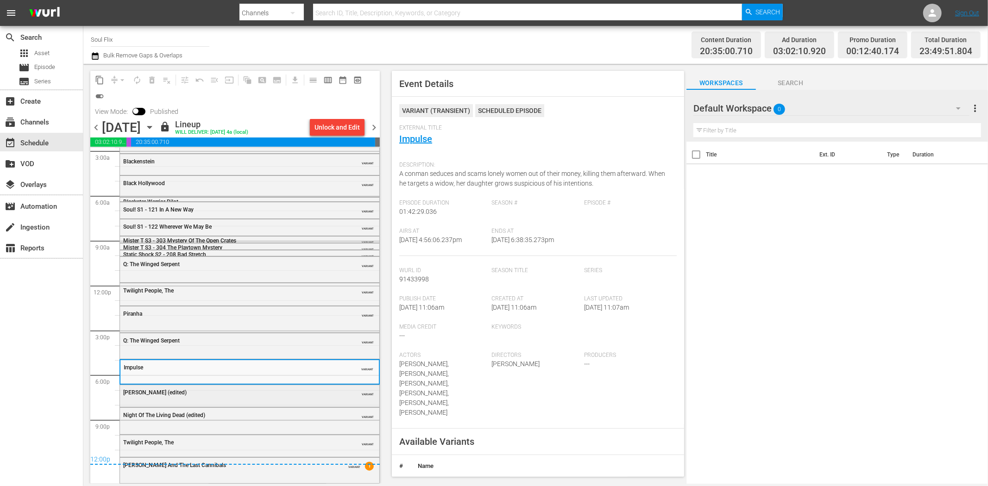
click at [274, 399] on div "Blackenstein (edited) VARIANT" at bounding box center [249, 392] width 259 height 14
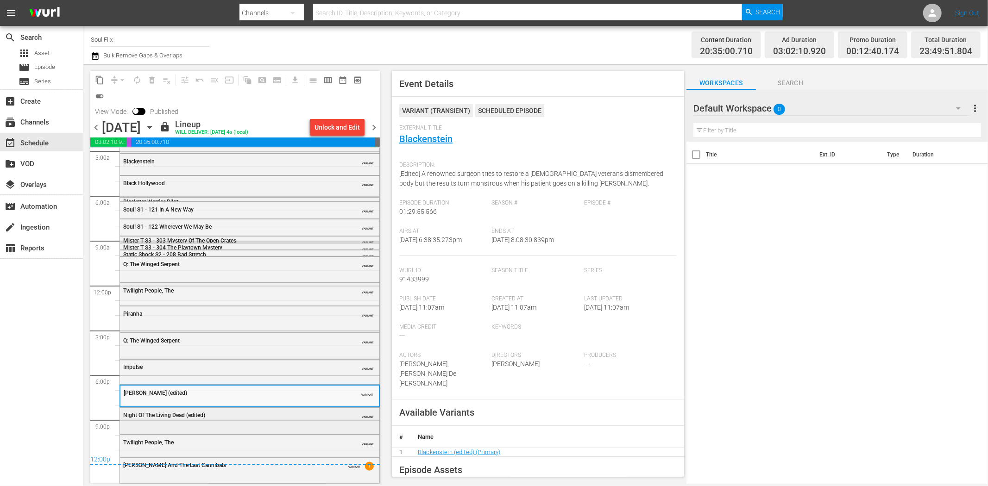
click at [264, 420] on div "Night Of The Living Dead (edited) VARIANT" at bounding box center [249, 415] width 259 height 14
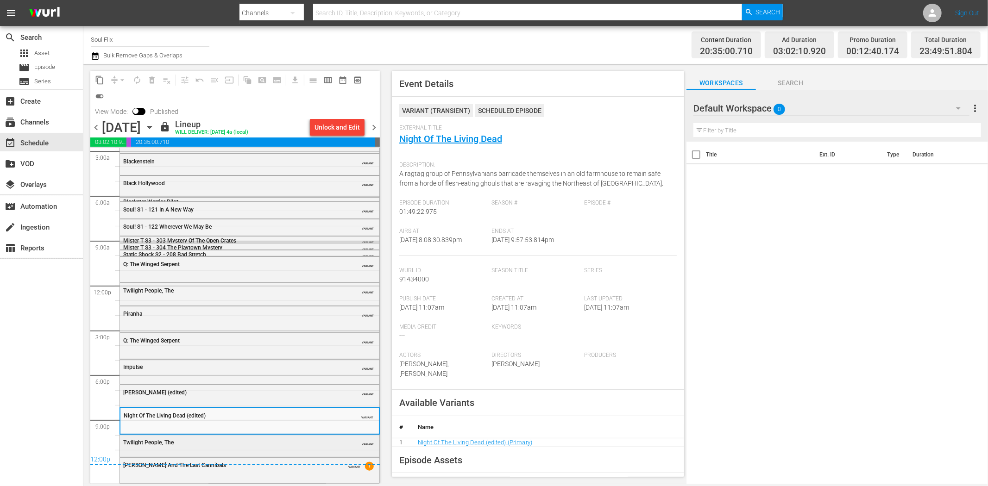
click at [295, 445] on div "Twilight People, The" at bounding box center [226, 442] width 206 height 6
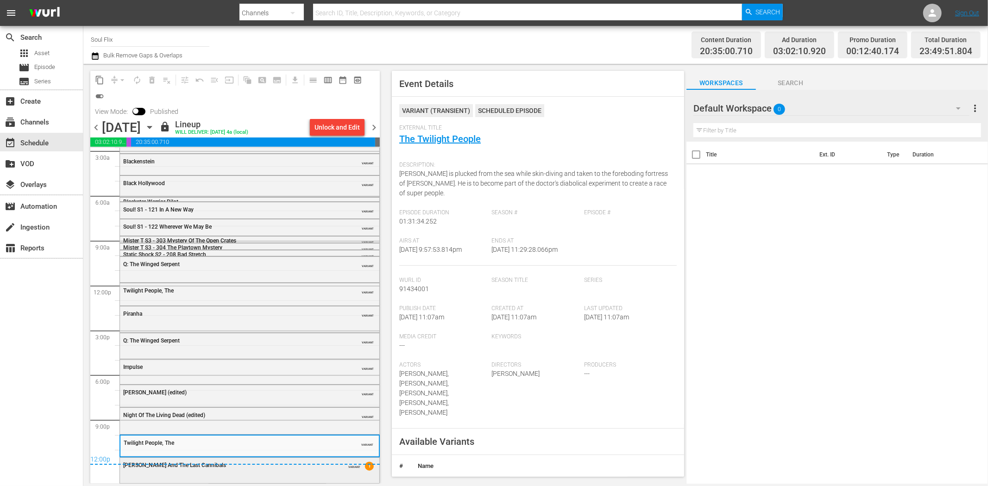
click at [309, 471] on div "Emanuelle And The Last Cannibals VARIANT 1" at bounding box center [249, 465] width 259 height 14
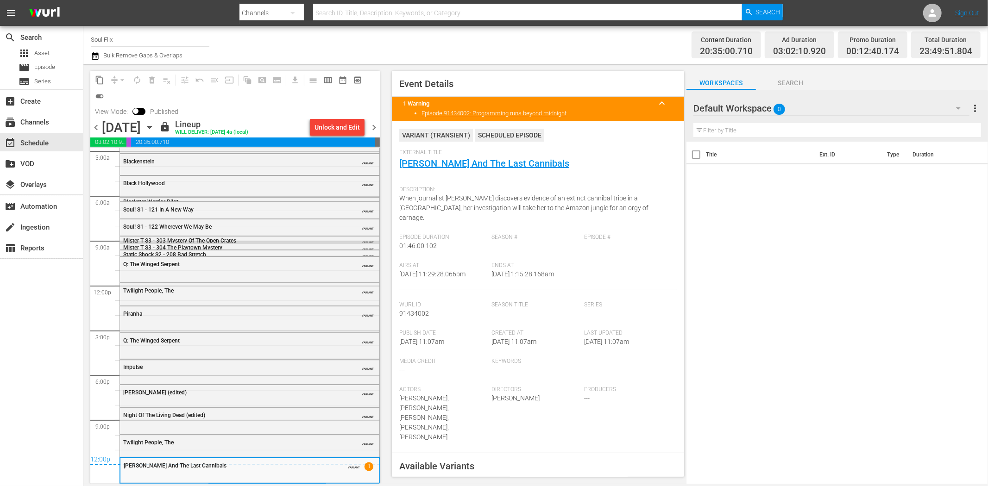
click at [373, 128] on span "chevron_right" at bounding box center [374, 128] width 12 height 12
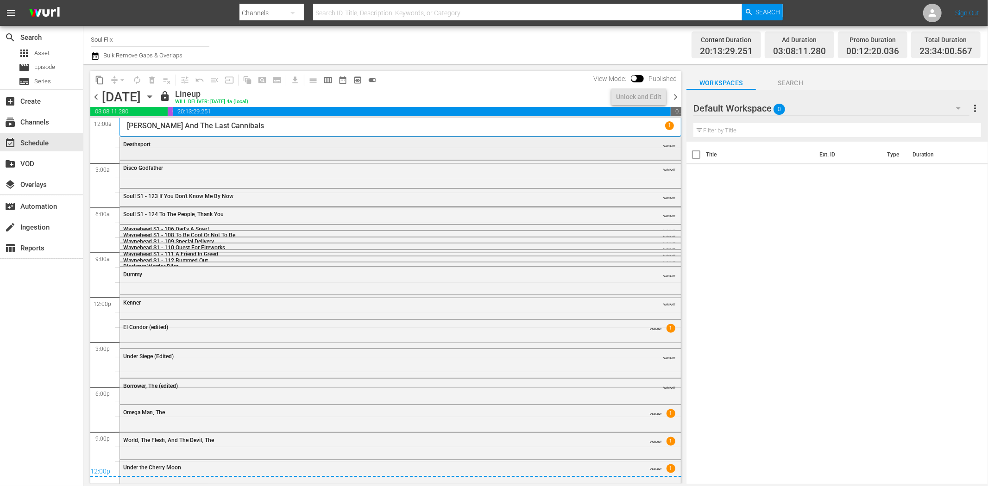
click at [194, 147] on div "Deathsport" at bounding box center [374, 144] width 503 height 6
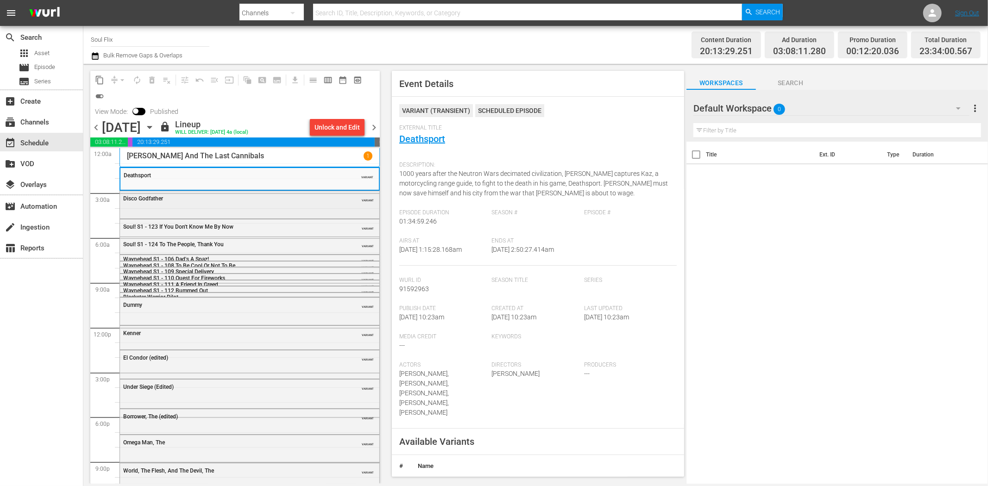
click at [300, 204] on div "Disco Godfather VARIANT" at bounding box center [249, 198] width 259 height 14
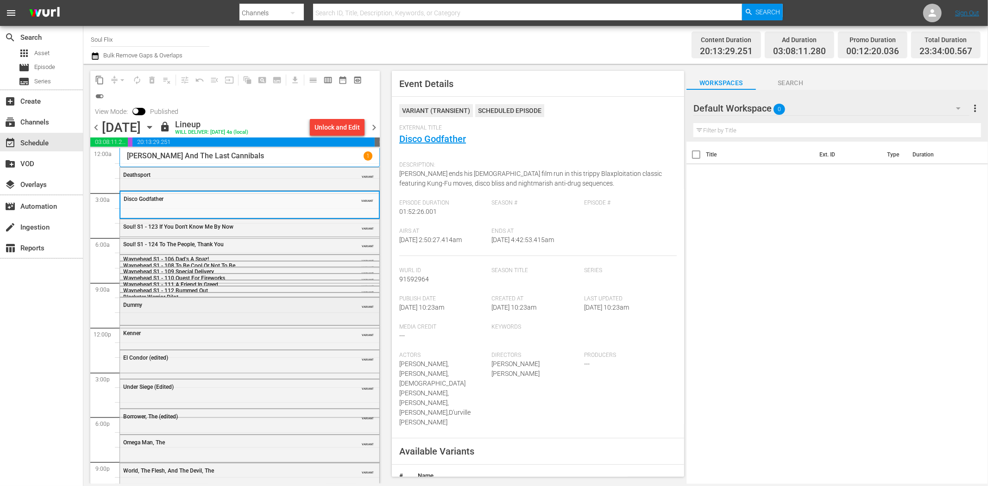
click at [241, 307] on div "Dummy" at bounding box center [226, 305] width 206 height 6
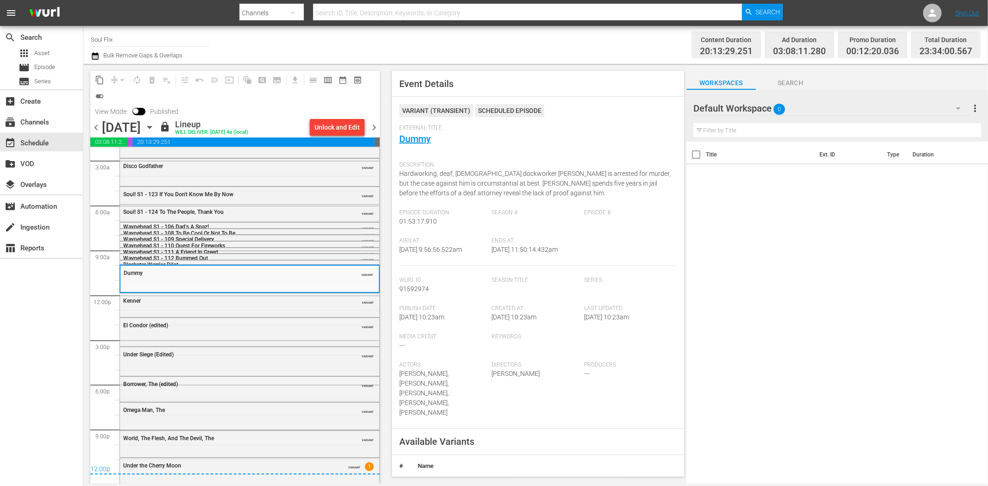
scroll to position [35, 0]
click at [258, 305] on div "Kenner VARIANT" at bounding box center [249, 302] width 259 height 22
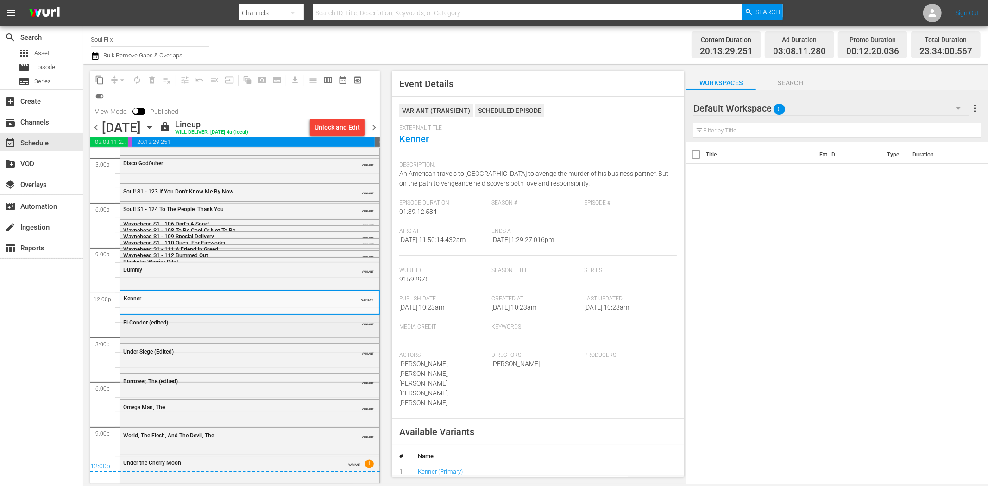
click at [263, 325] on div "El Condor (edited)" at bounding box center [226, 323] width 206 height 6
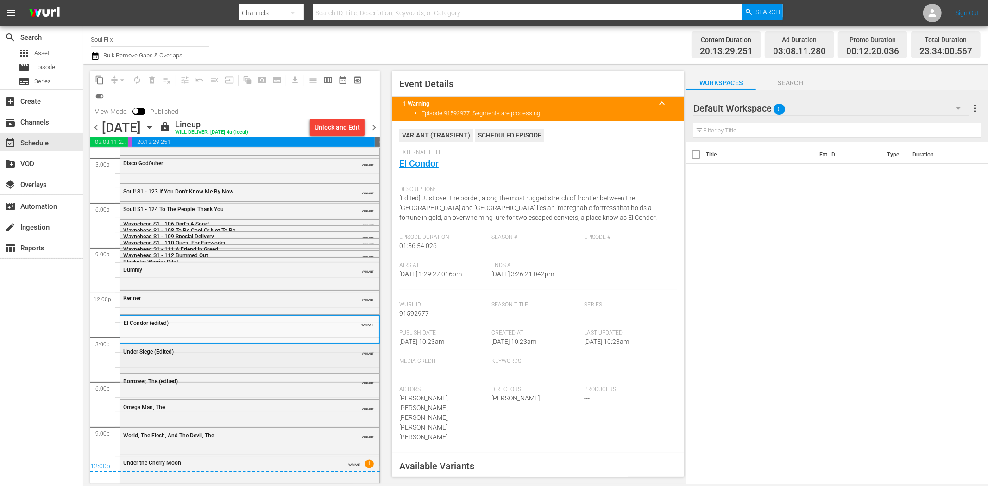
click at [251, 351] on div "Under Siege (Edited)" at bounding box center [226, 352] width 206 height 6
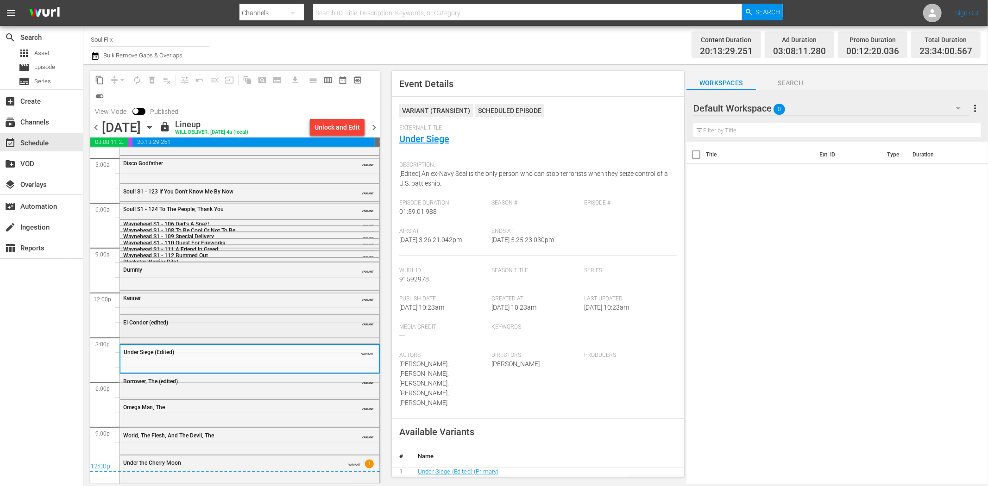
click at [261, 325] on div "El Condor (edited)" at bounding box center [226, 323] width 206 height 6
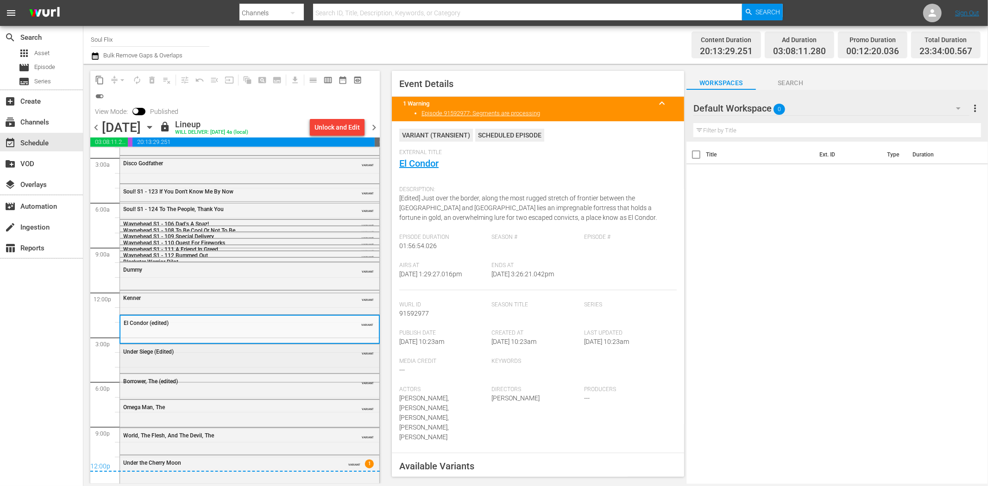
click at [273, 359] on div "Under Siege (Edited) VARIANT" at bounding box center [249, 358] width 259 height 27
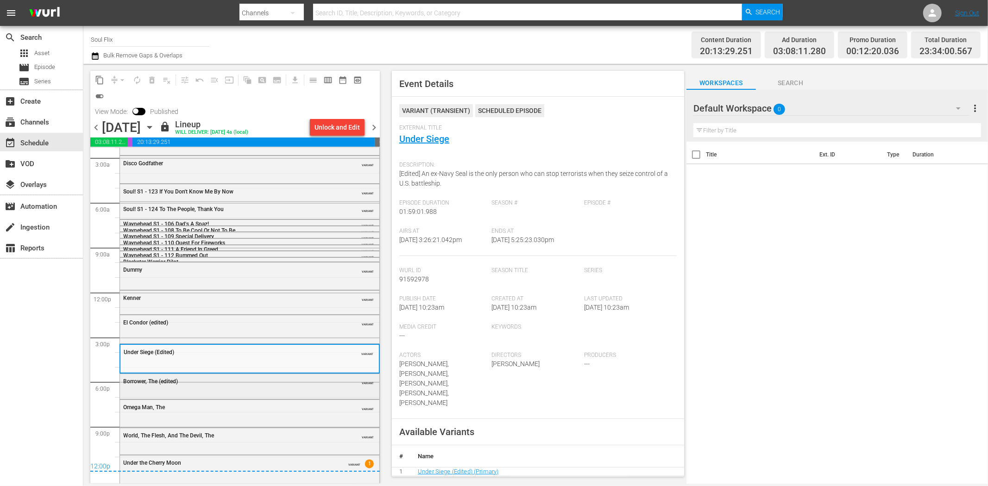
click at [195, 383] on div "Borrower, The (edited)" at bounding box center [226, 381] width 206 height 6
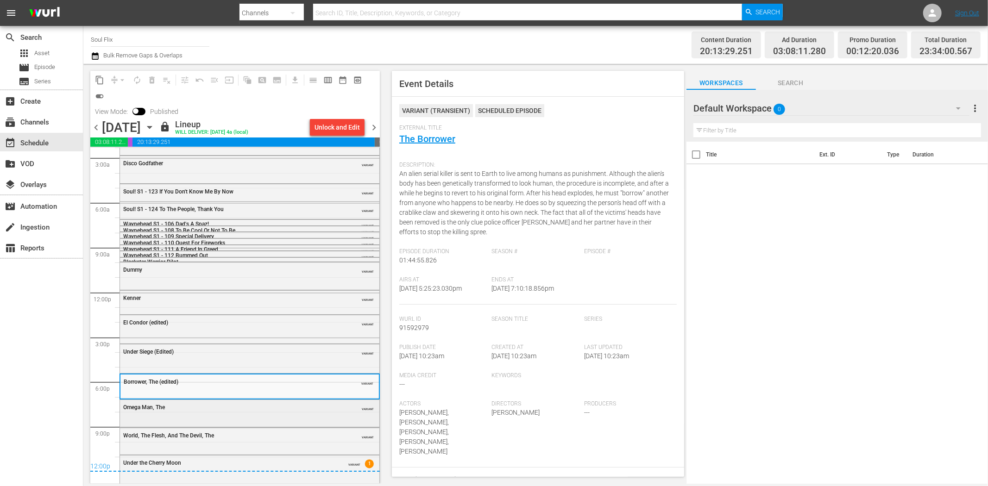
click at [282, 414] on div "Omega Man, The VARIANT" at bounding box center [249, 412] width 259 height 25
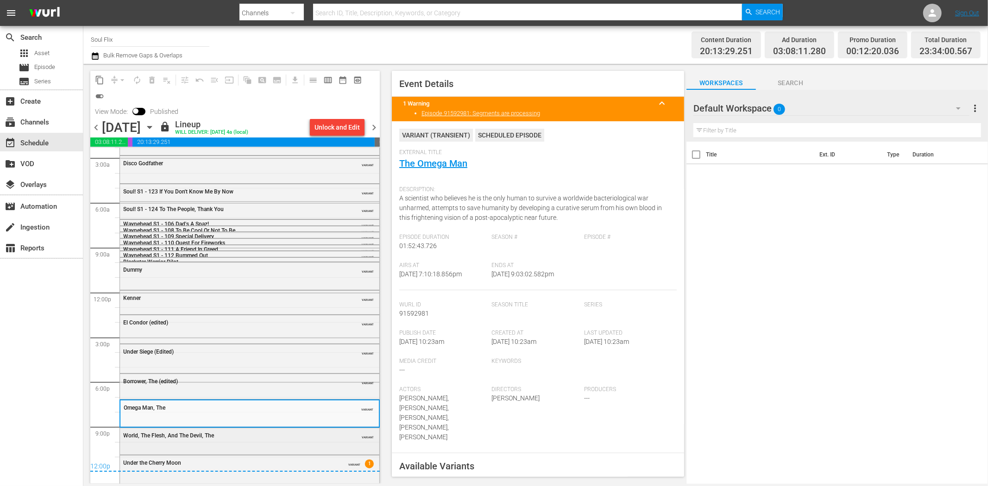
click at [269, 447] on div "World, The Flesh, And The Devil, The VARIANT" at bounding box center [249, 440] width 259 height 25
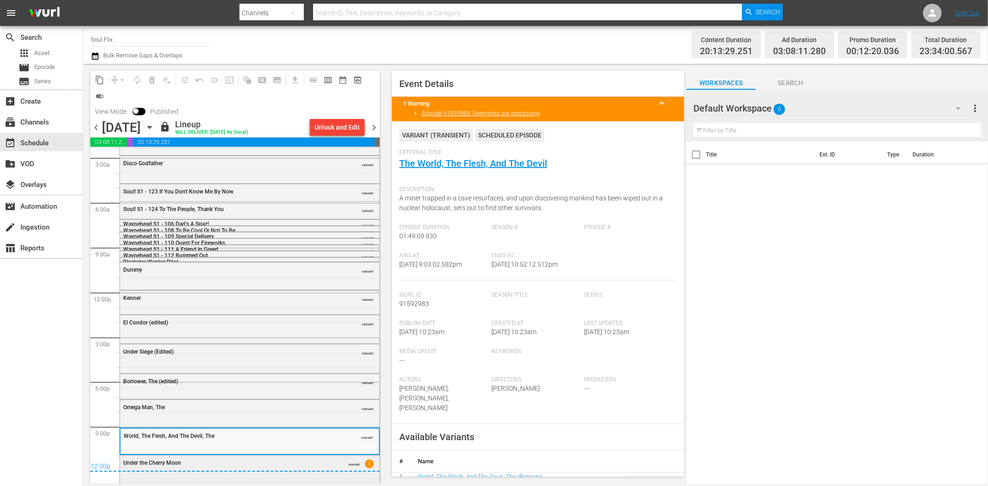
click at [298, 479] on div "Under the Cherry Moon VARIANT 1" at bounding box center [249, 469] width 259 height 26
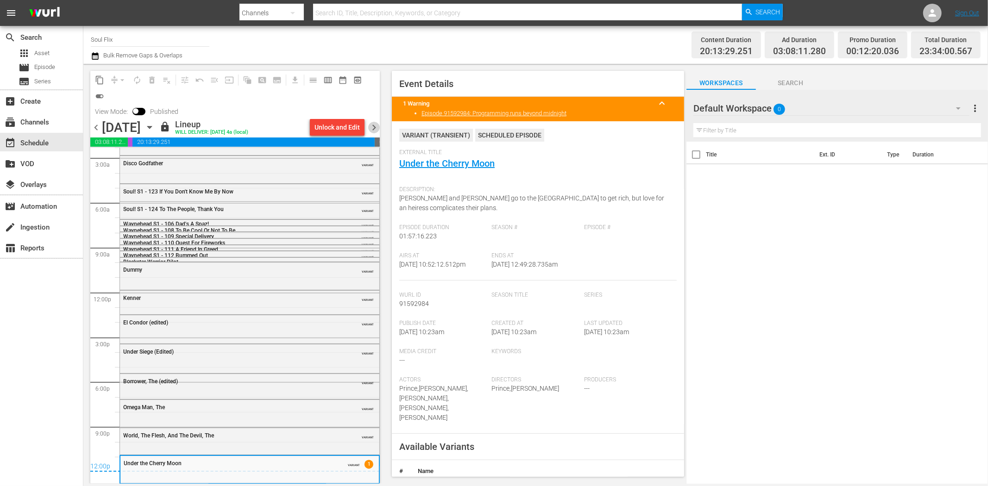
click at [375, 124] on span "chevron_right" at bounding box center [374, 128] width 12 height 12
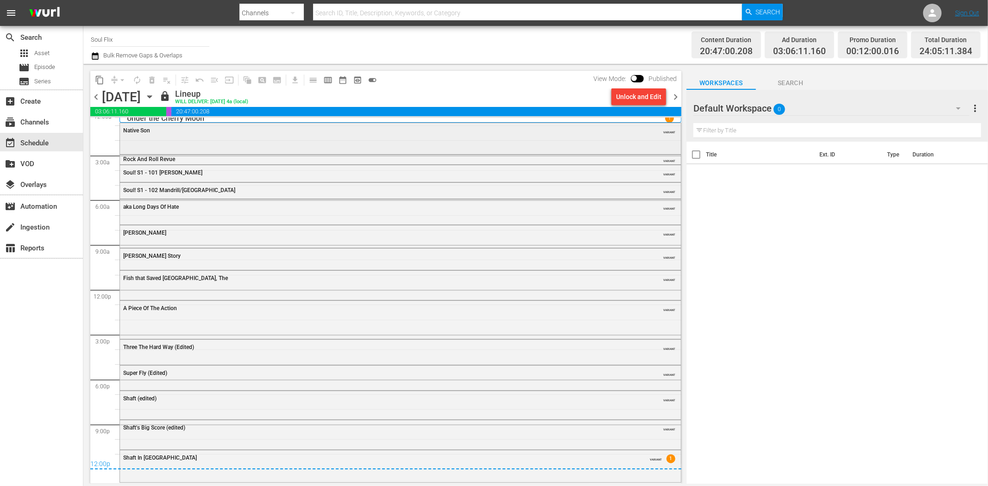
click at [230, 135] on div "Native Son VARIANT" at bounding box center [400, 130] width 561 height 14
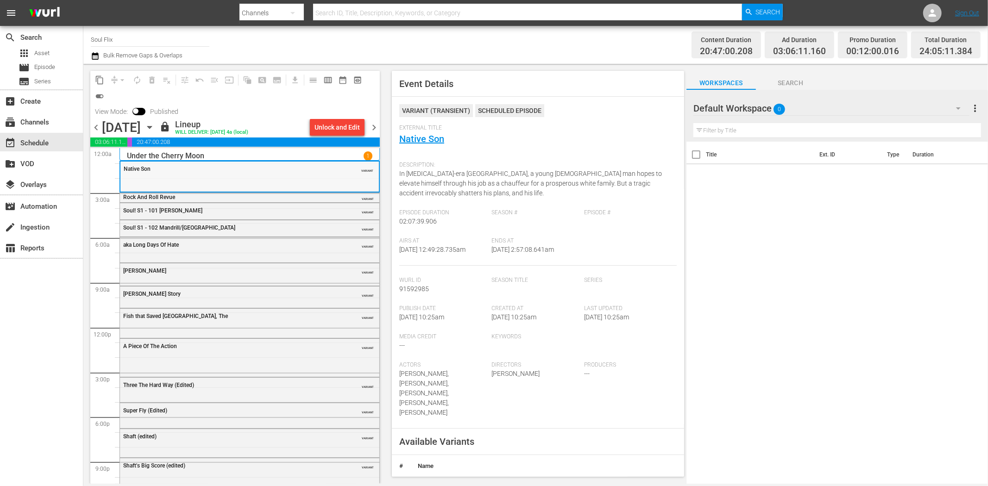
click at [220, 174] on div "Native Son VARIANT" at bounding box center [249, 169] width 258 height 14
click at [262, 255] on div "aka Long Days Of Hate VARIANT" at bounding box center [249, 249] width 259 height 23
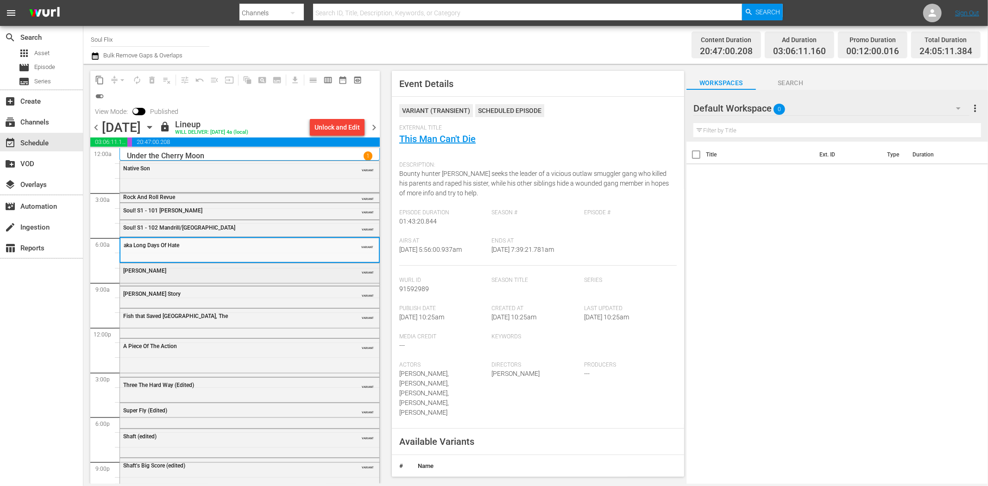
click at [240, 274] on div "Joshua VARIANT" at bounding box center [249, 271] width 259 height 14
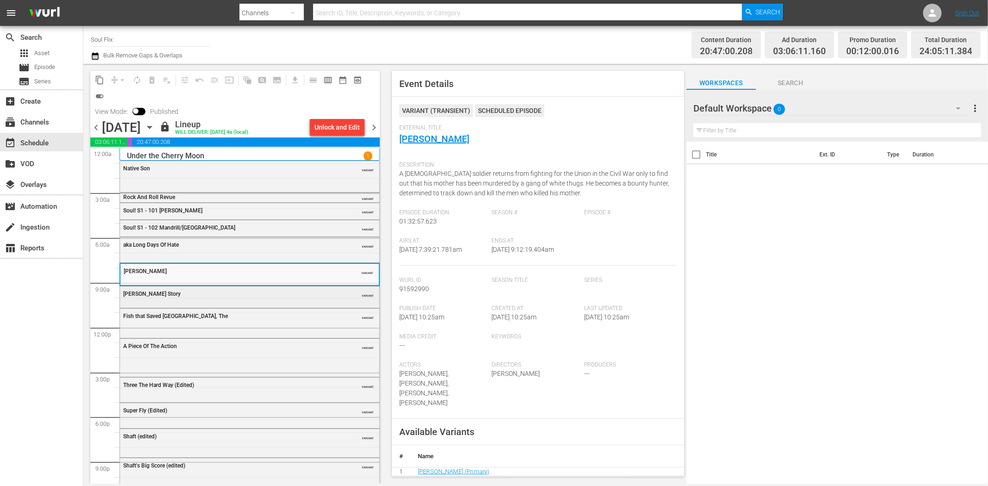
click at [213, 292] on div "Jackie Robinson Story" at bounding box center [226, 294] width 206 height 6
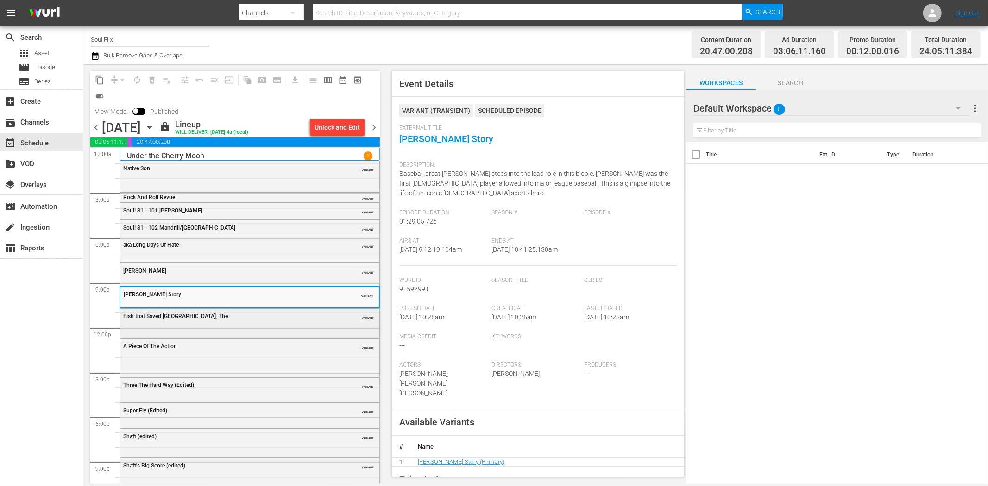
click at [255, 314] on div "Fish that Saved Pittsburgh, The" at bounding box center [226, 316] width 206 height 6
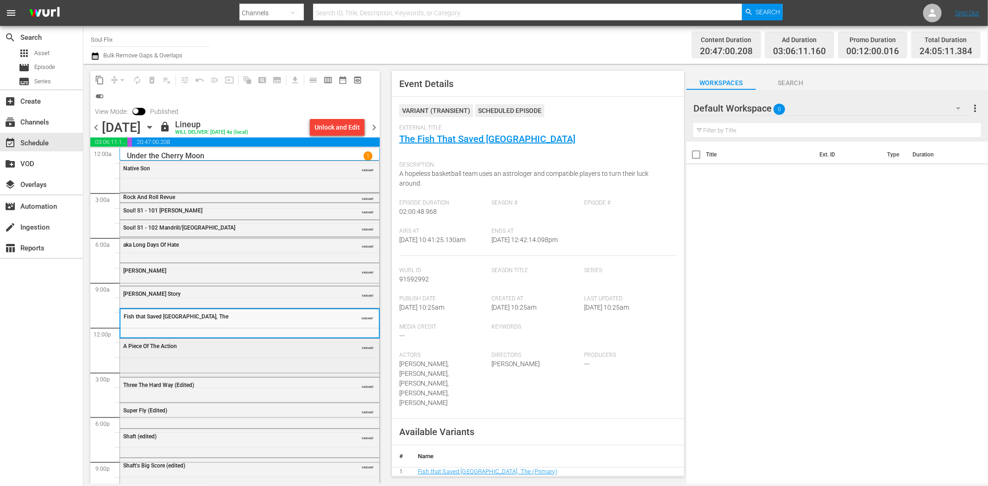
click at [228, 372] on div "A Piece Of The Action VARIANT" at bounding box center [249, 357] width 259 height 36
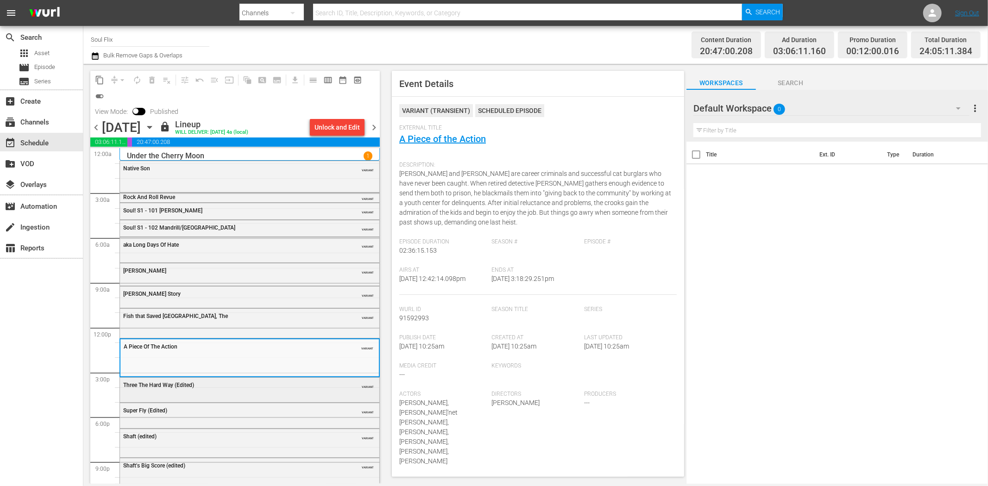
click at [249, 389] on div "Three The Hard Way (Edited) VARIANT" at bounding box center [249, 385] width 259 height 14
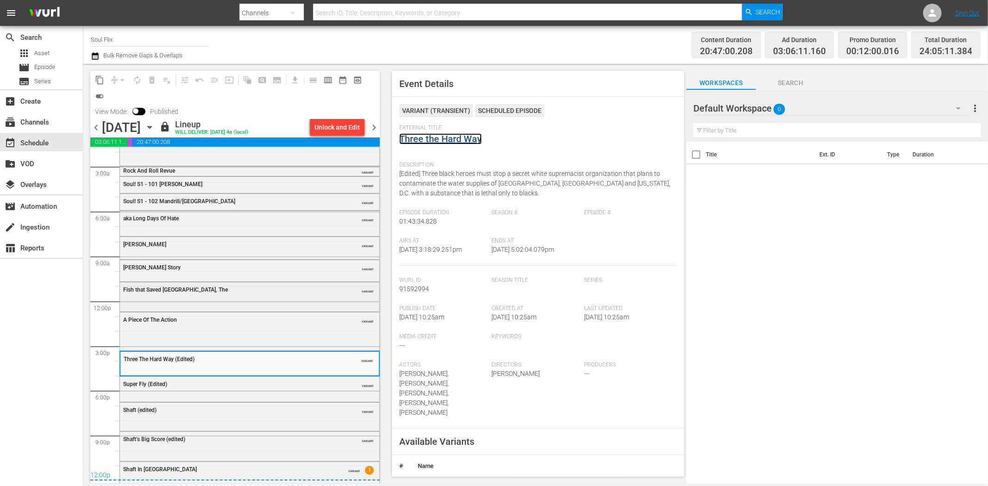
scroll to position [38, 0]
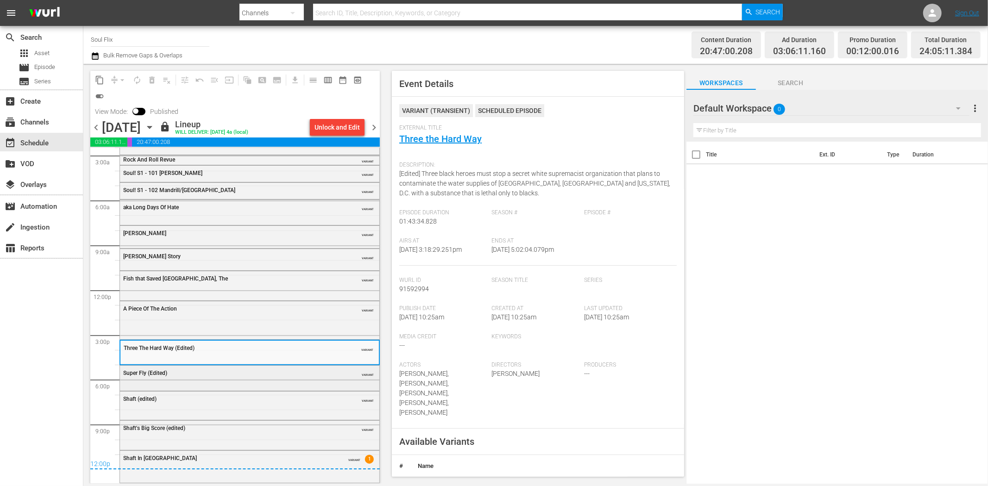
click at [233, 367] on div "Super Fly (Edited) VARIANT" at bounding box center [249, 373] width 259 height 14
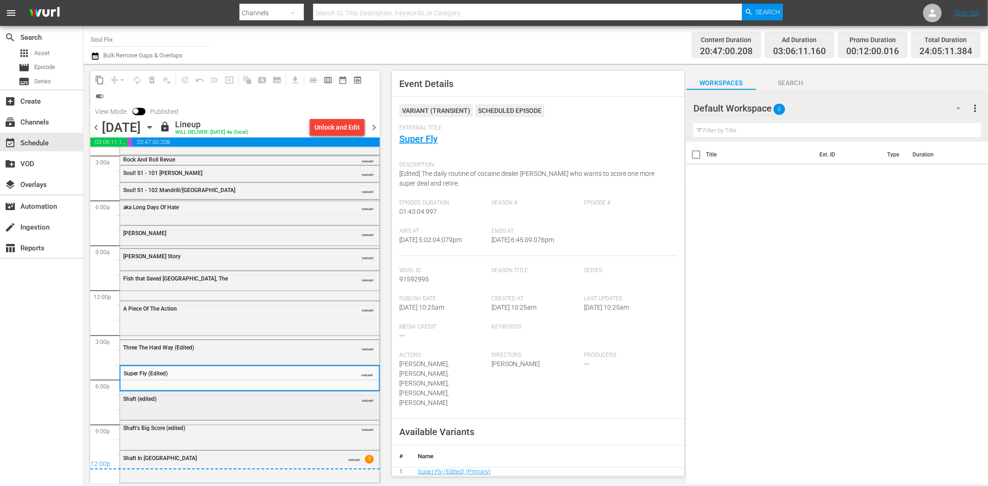
click at [268, 394] on div "Shaft (edited) VARIANT" at bounding box center [249, 399] width 259 height 14
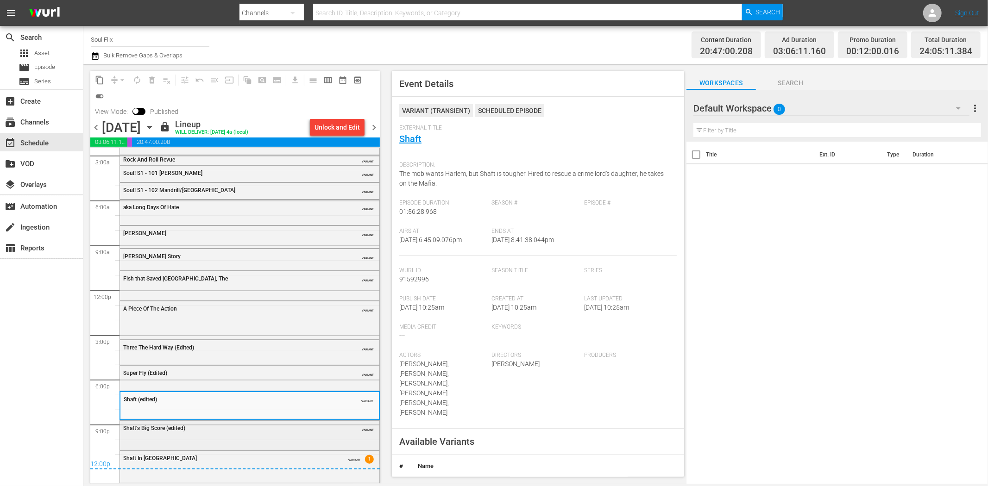
click at [275, 432] on div "Shaft's Big Score (edited) VARIANT" at bounding box center [249, 428] width 259 height 14
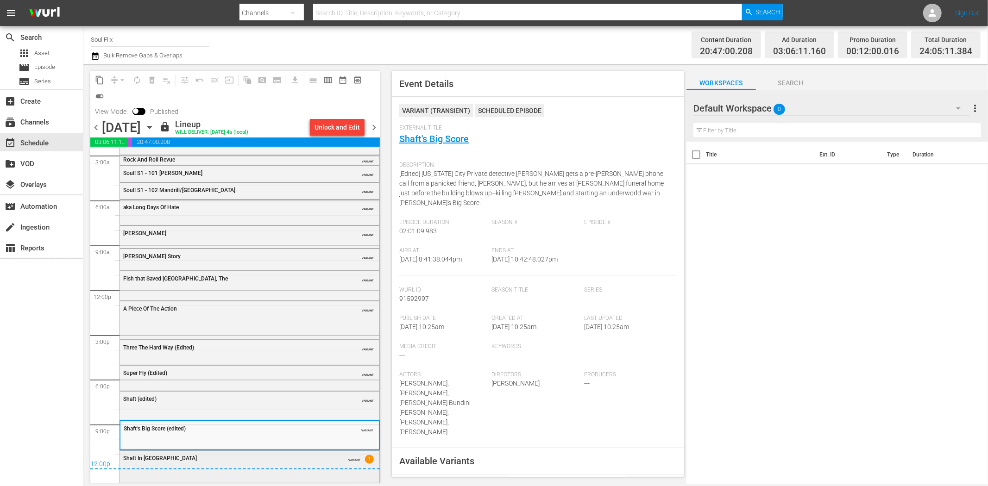
click at [297, 458] on div "Shaft In Africa" at bounding box center [226, 458] width 206 height 6
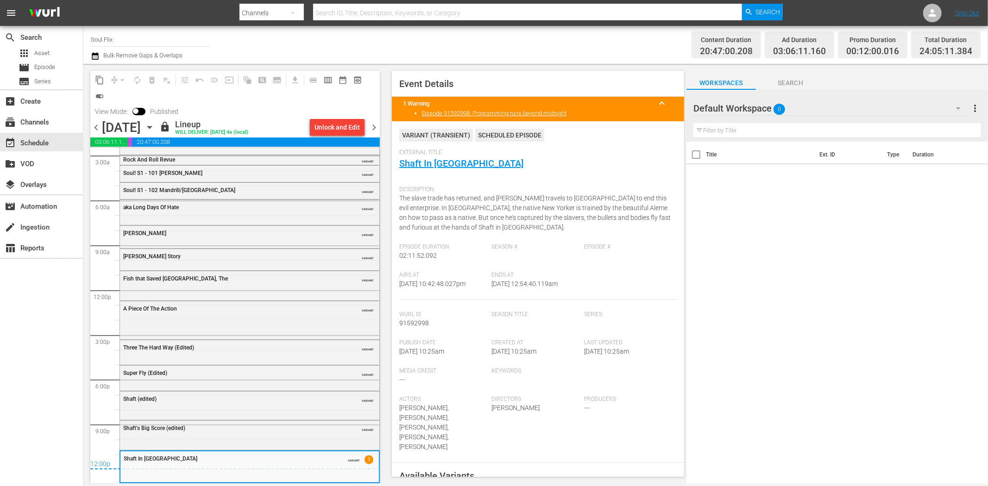
click at [374, 122] on span "chevron_right" at bounding box center [374, 128] width 12 height 12
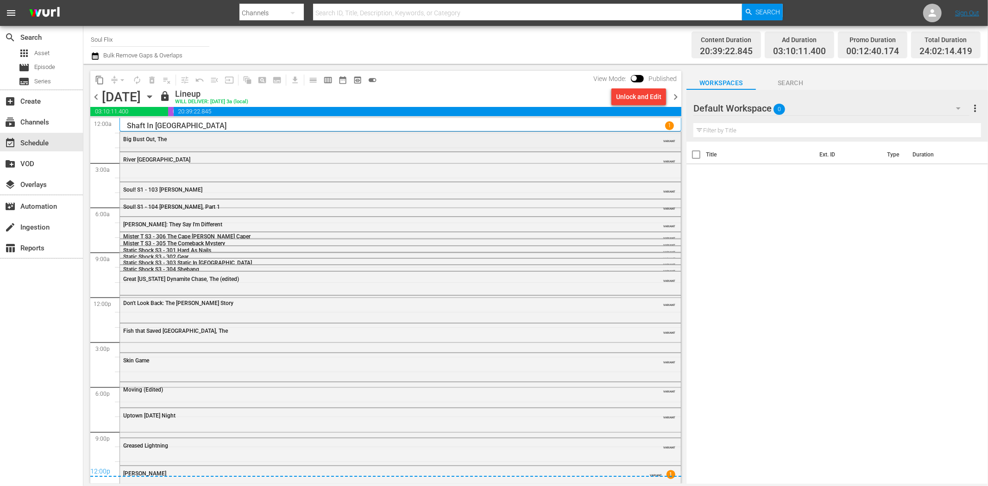
click at [159, 138] on span "Big Bust Out, The" at bounding box center [145, 139] width 44 height 6
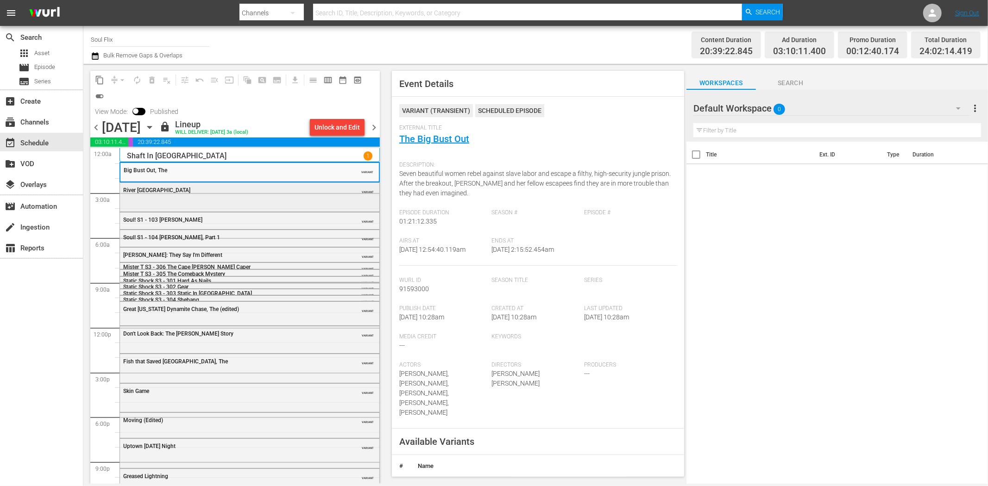
click at [318, 205] on div "River Niger VARIANT" at bounding box center [249, 196] width 259 height 27
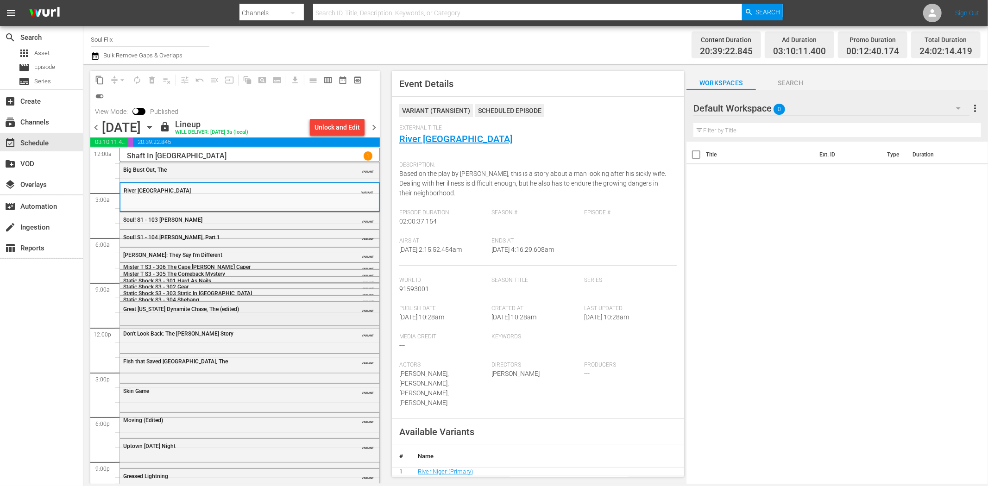
click at [202, 311] on span "Great Texas Dynamite Chase, The (edited)" at bounding box center [181, 309] width 116 height 6
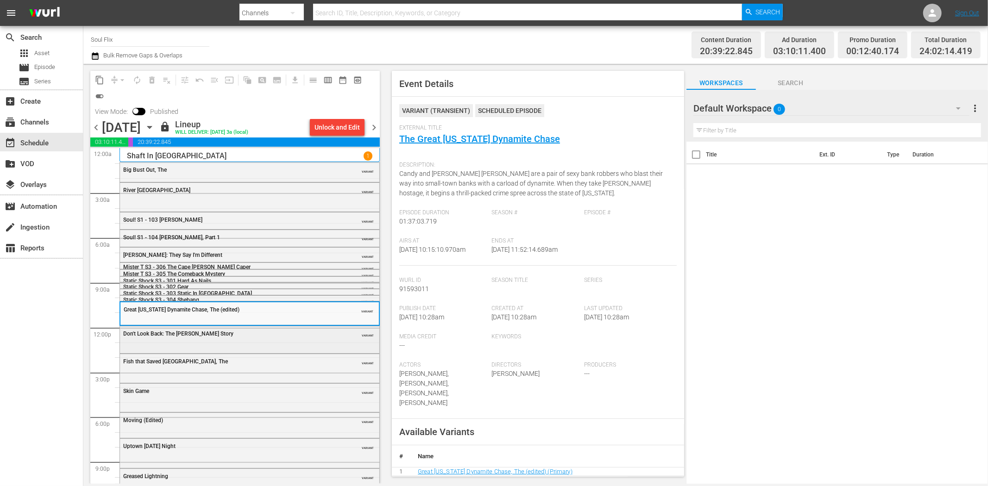
click at [251, 345] on div "Don't Look Back: The Satchel Paige Story VARIANT" at bounding box center [249, 338] width 259 height 25
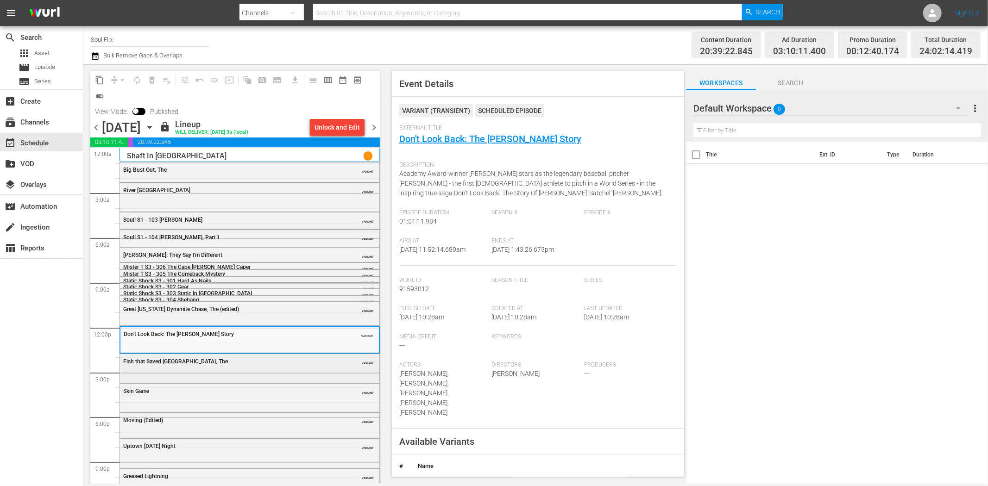
click at [263, 377] on div "Fish that Saved Pittsburgh, The VARIANT" at bounding box center [249, 367] width 259 height 27
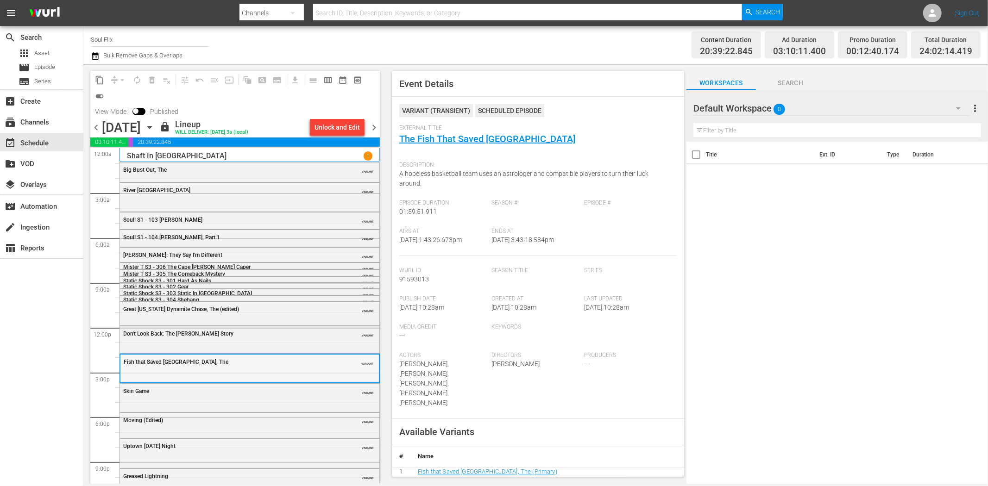
click at [206, 368] on div "Fish that Saved Pittsburgh, The VARIANT" at bounding box center [249, 368] width 258 height 27
click at [199, 390] on div "Skin Game" at bounding box center [226, 391] width 206 height 6
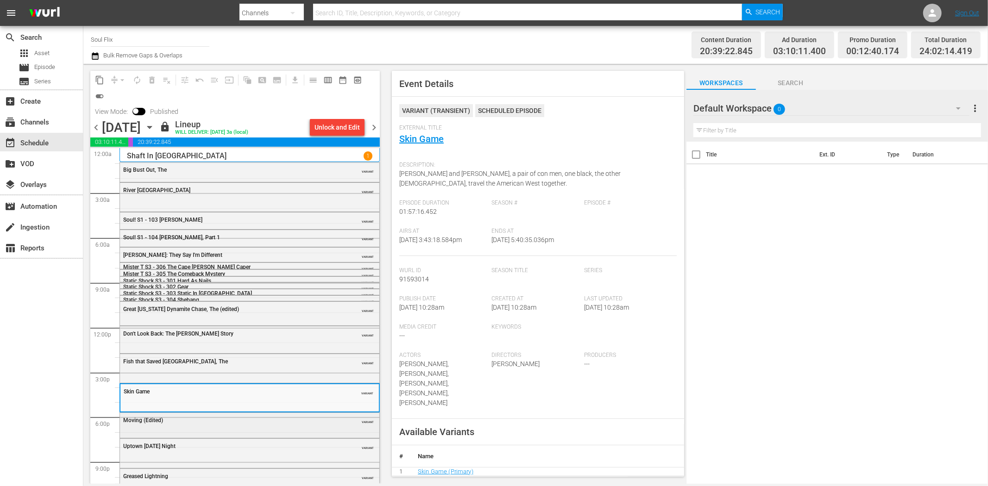
click at [235, 421] on div "Moving (Edited)" at bounding box center [226, 420] width 206 height 6
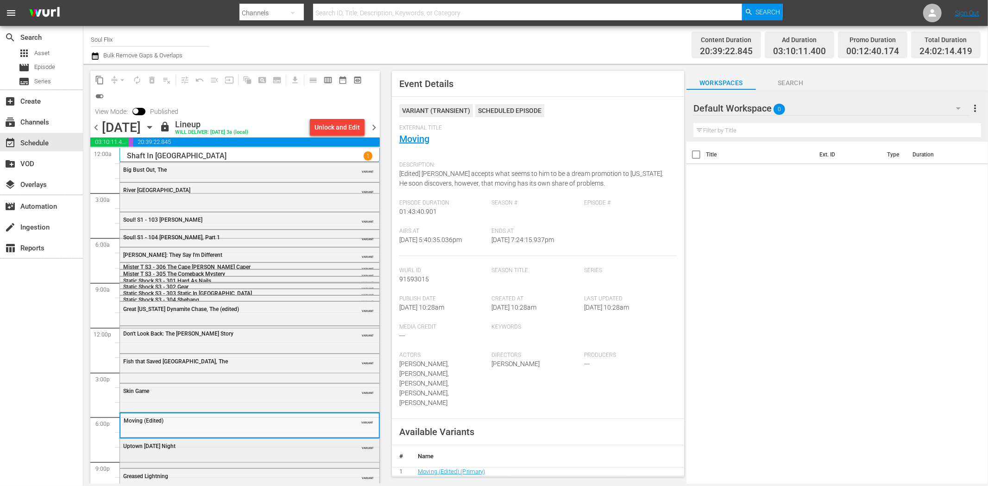
click at [264, 449] on div "Uptown Saturday Night" at bounding box center [226, 446] width 206 height 6
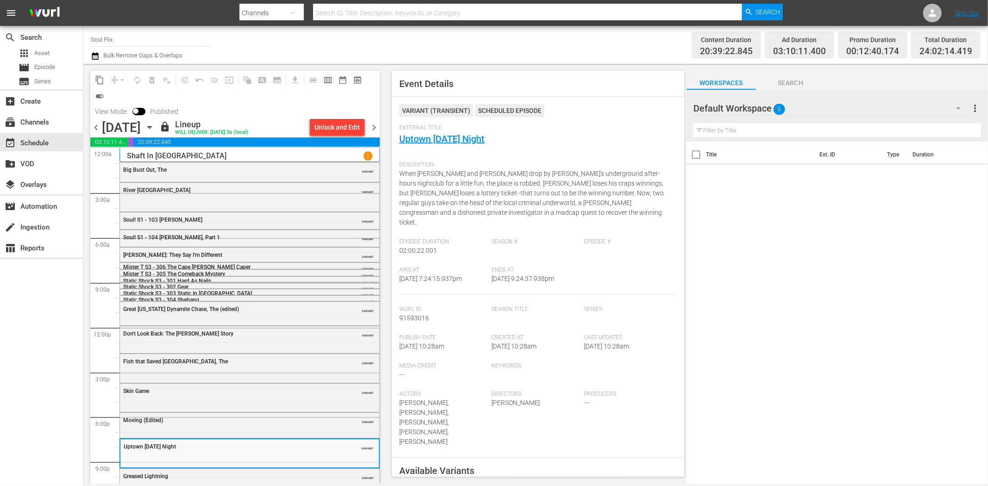
scroll to position [38, 0]
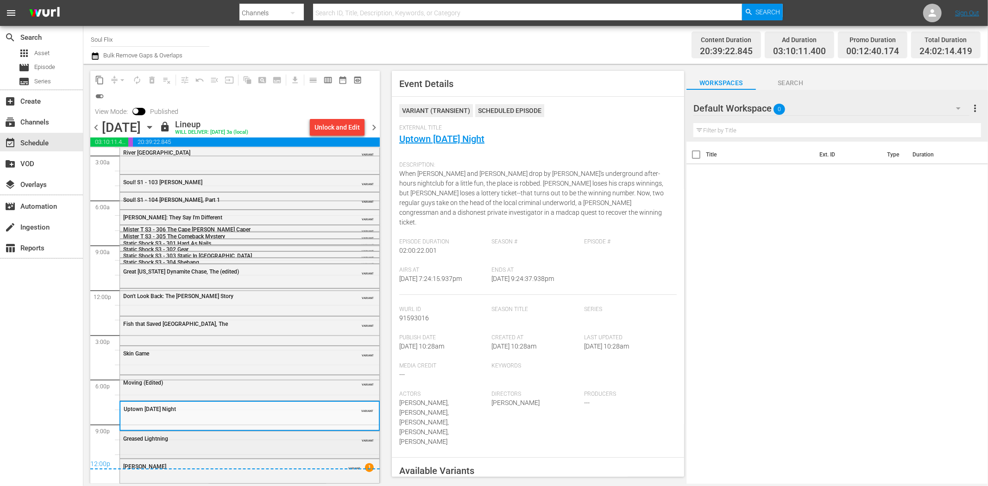
click at [267, 445] on div "Greased Lightning VARIANT" at bounding box center [249, 439] width 259 height 14
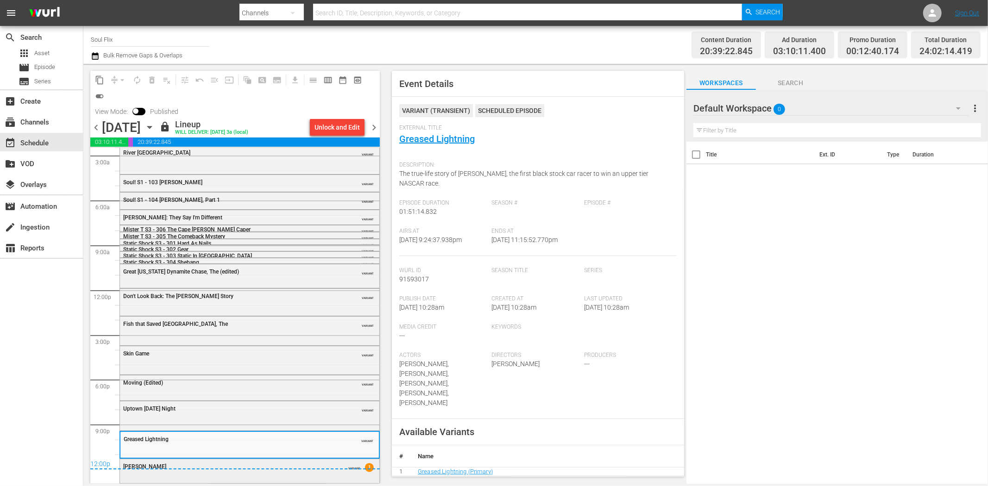
click at [277, 474] on div "Adios Amigo VARIANT 1" at bounding box center [249, 470] width 259 height 22
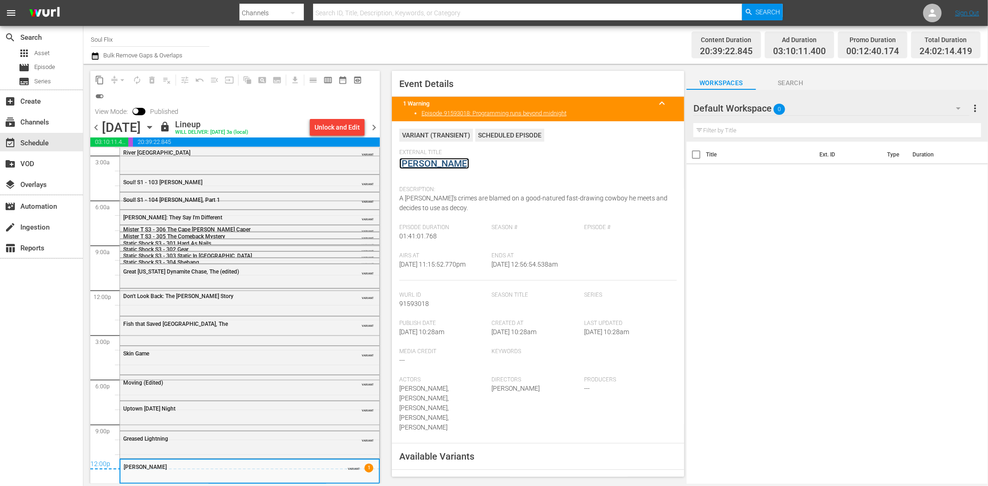
drag, startPoint x: 440, startPoint y: 157, endPoint x: 423, endPoint y: 164, distance: 17.9
click at [374, 123] on span "chevron_right" at bounding box center [374, 128] width 12 height 12
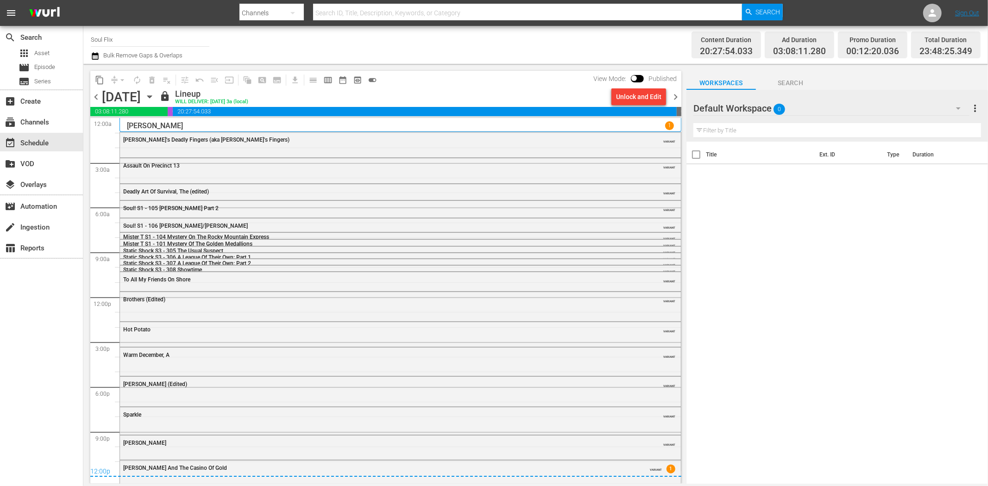
click at [120, 153] on div "Bruce's Deadly Fingers (aka Bruce's Fingers) VARIANT" at bounding box center [400, 143] width 561 height 23
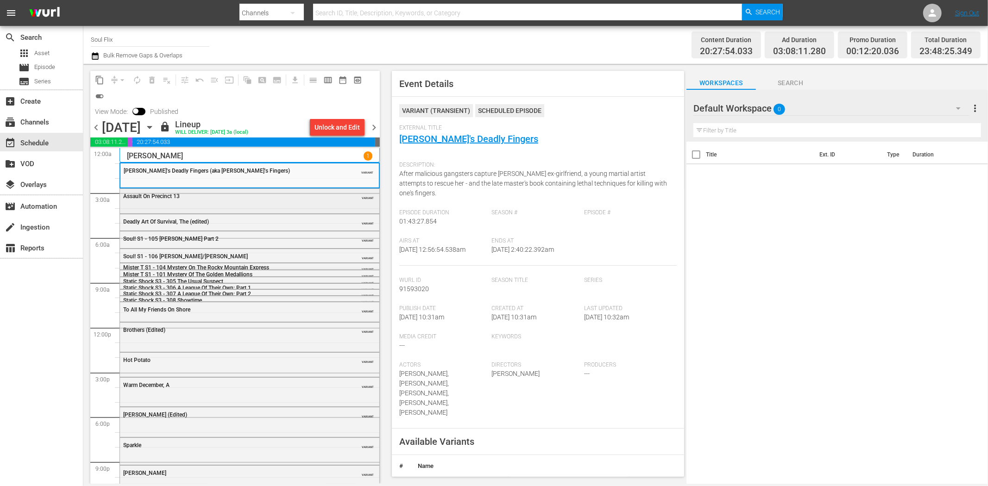
click at [300, 208] on div "Assault On Precinct 13 VARIANT" at bounding box center [249, 200] width 259 height 23
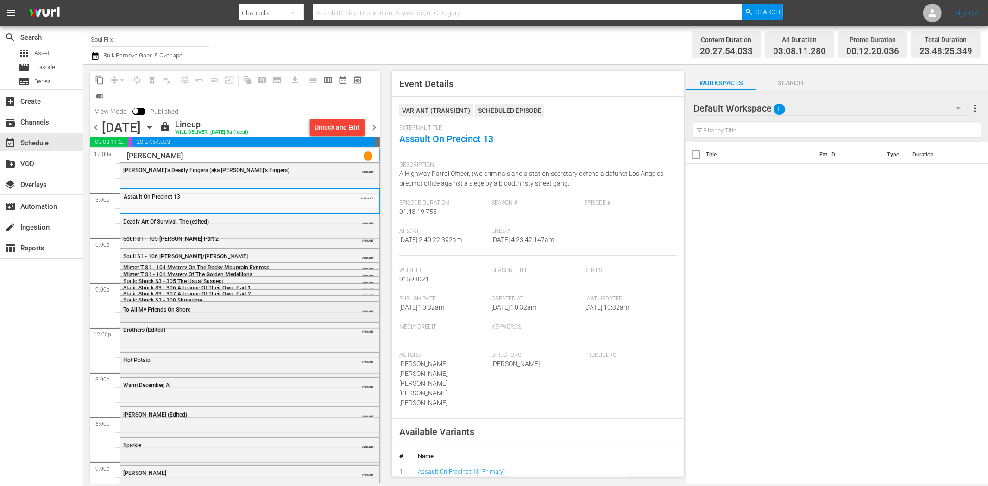
click at [220, 312] on div "To All My Friends On Shore" at bounding box center [226, 310] width 206 height 6
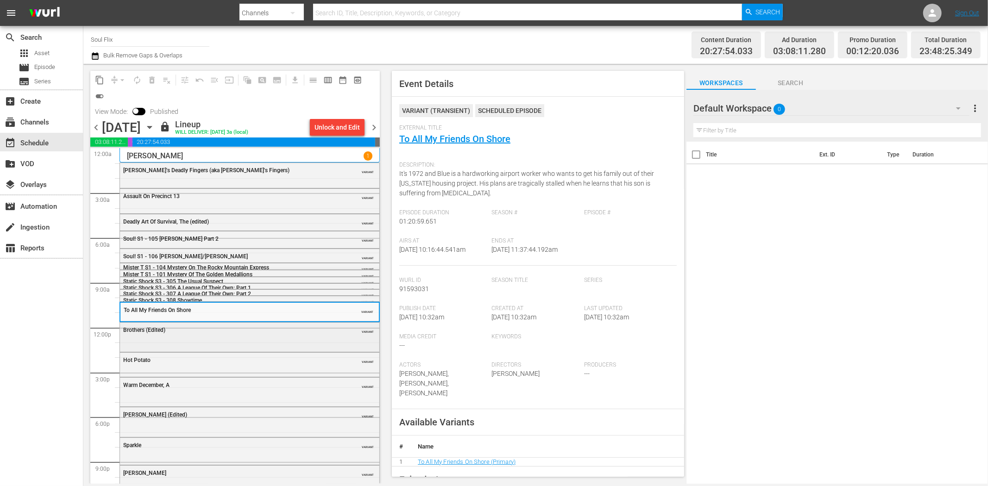
click at [228, 338] on div "Brothers (Edited) VARIANT" at bounding box center [249, 336] width 259 height 27
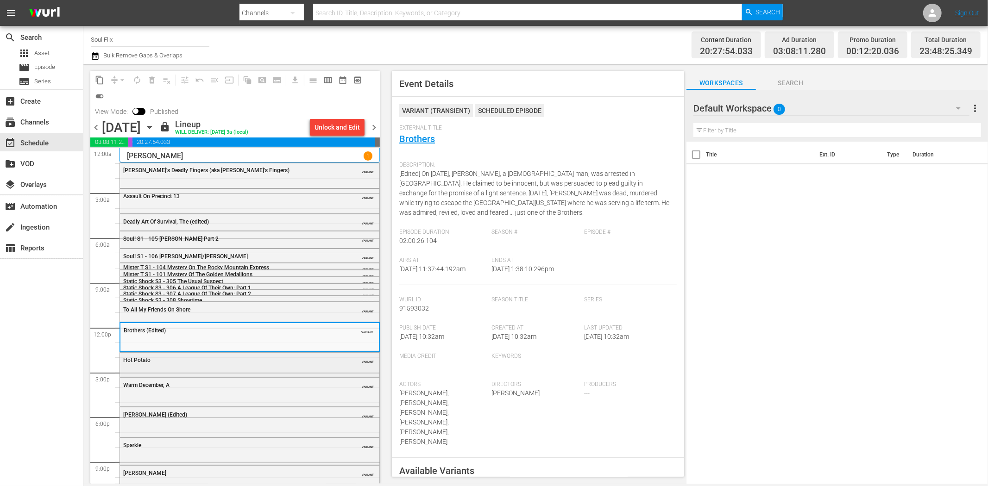
click at [263, 371] on div "Hot Potato VARIANT" at bounding box center [249, 364] width 259 height 23
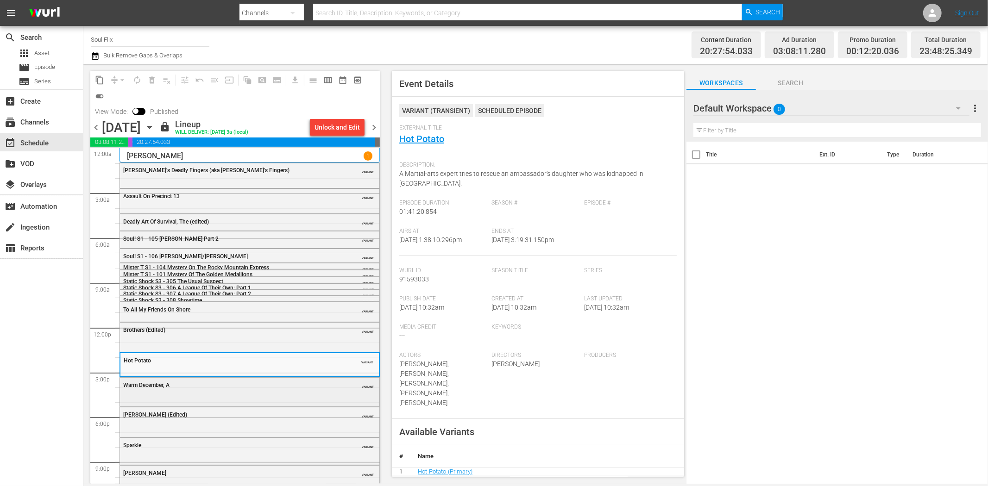
click at [279, 396] on div "Warm December, A VARIANT" at bounding box center [249, 391] width 259 height 26
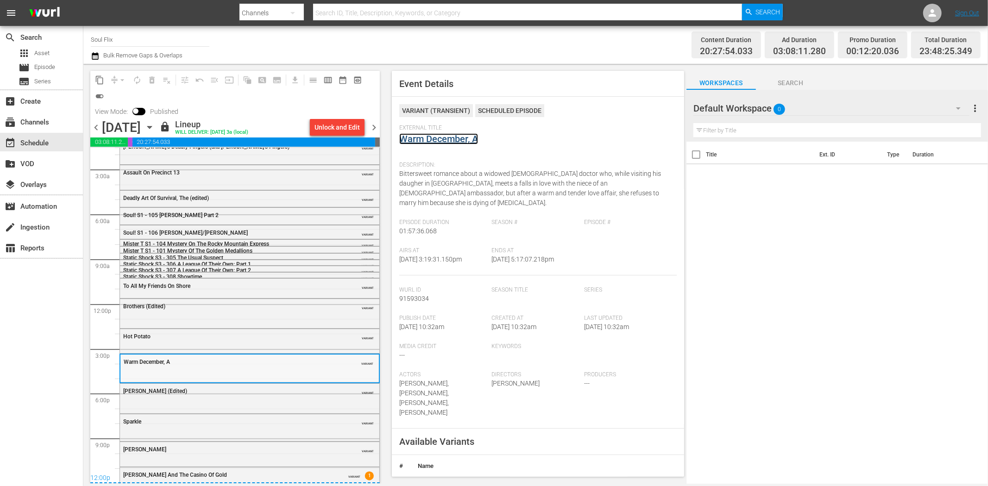
scroll to position [34, 0]
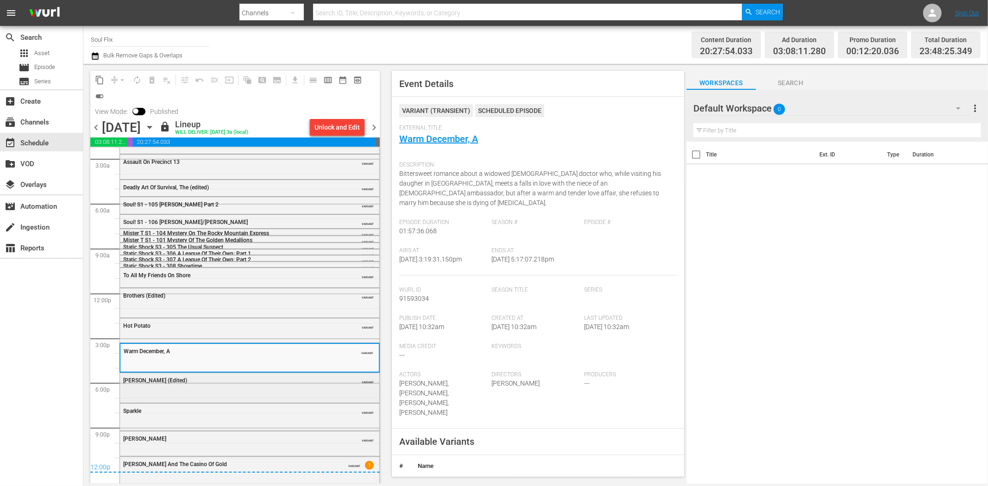
click at [206, 384] on div "Melinda (Edited) VARIANT" at bounding box center [249, 380] width 259 height 14
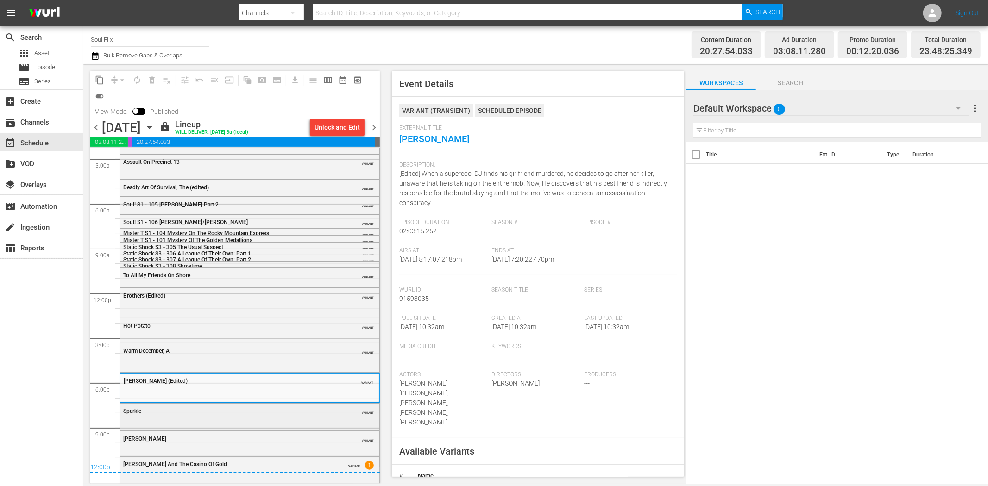
click at [273, 414] on div "Sparkle VARIANT" at bounding box center [249, 411] width 259 height 14
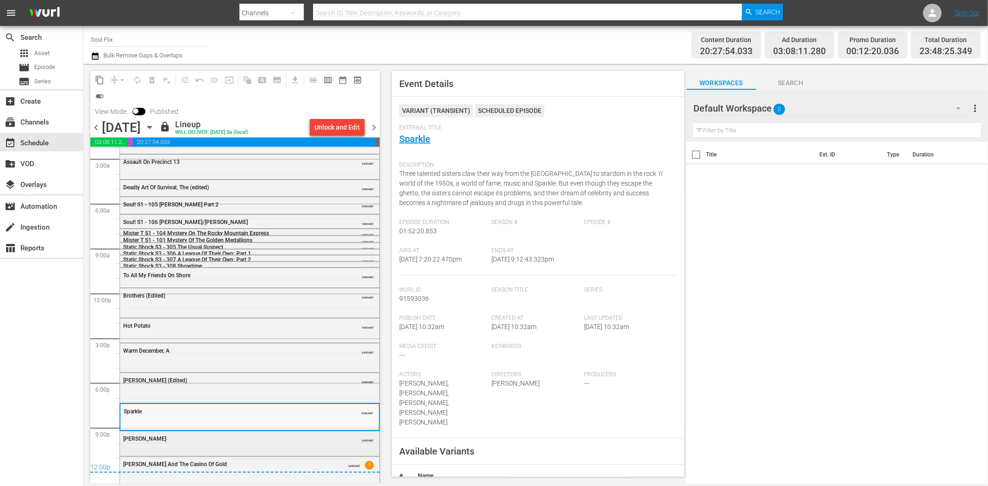
click at [311, 445] on div "Cleopatra Jones VARIANT" at bounding box center [249, 439] width 259 height 14
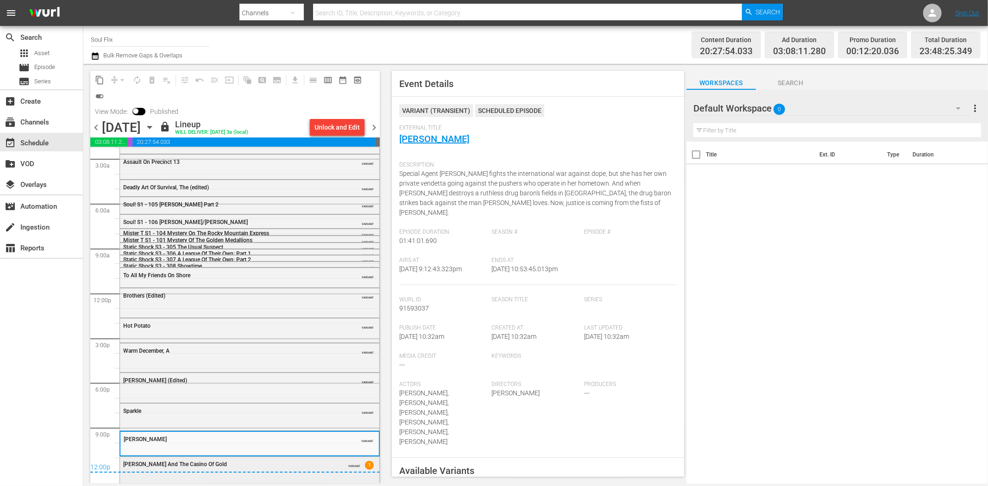
click at [299, 474] on div "Cleopatra Jones And The Casino Of Gold VARIANT 1" at bounding box center [249, 469] width 259 height 25
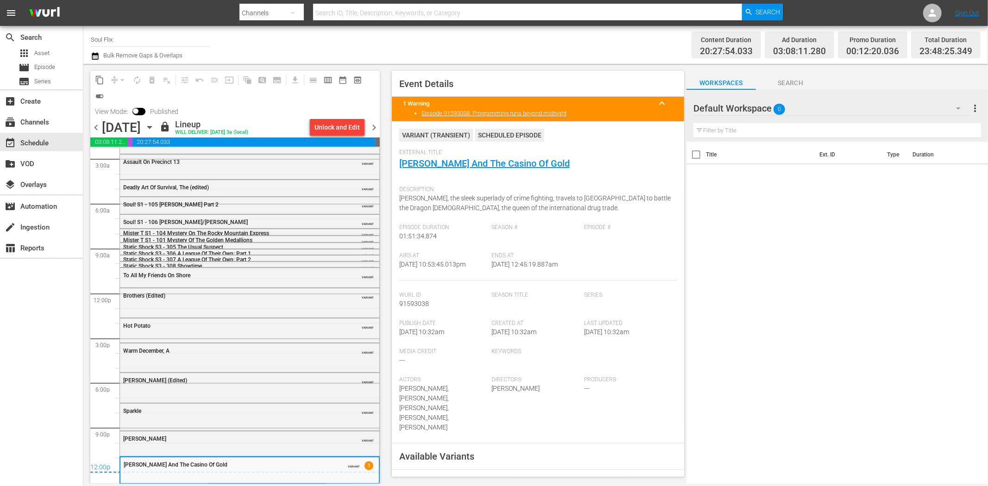
click at [377, 124] on span "chevron_right" at bounding box center [374, 128] width 12 height 12
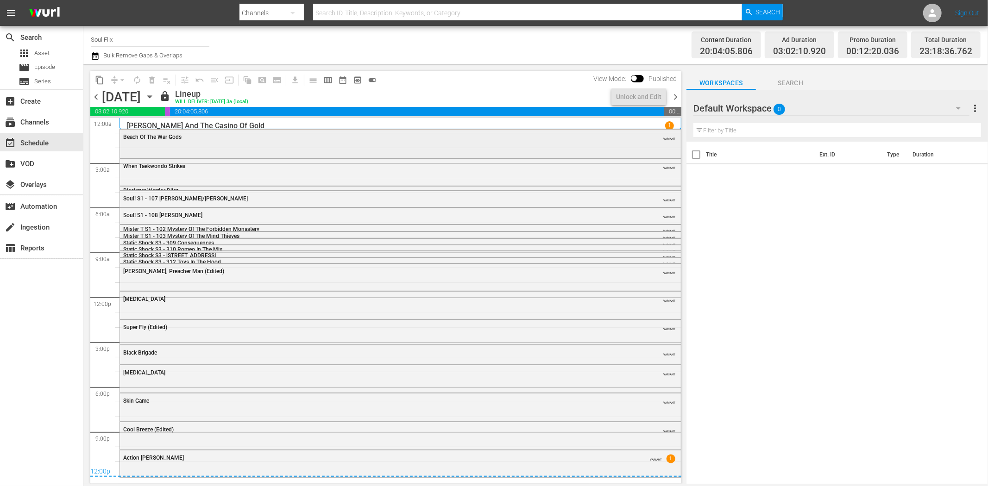
click at [169, 145] on div "Beach Of The War Gods VARIANT" at bounding box center [400, 143] width 561 height 26
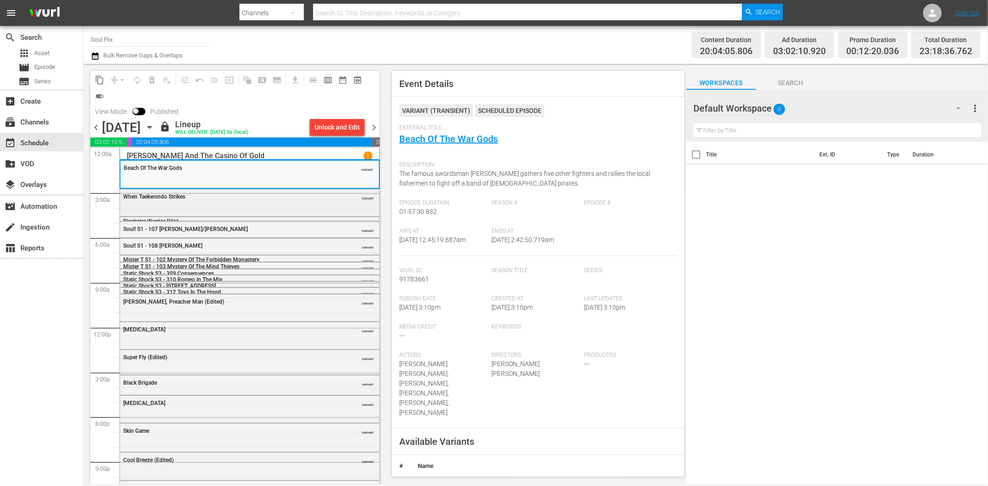
click at [290, 206] on div "When Taekwondo Strikes VARIANT" at bounding box center [249, 201] width 259 height 25
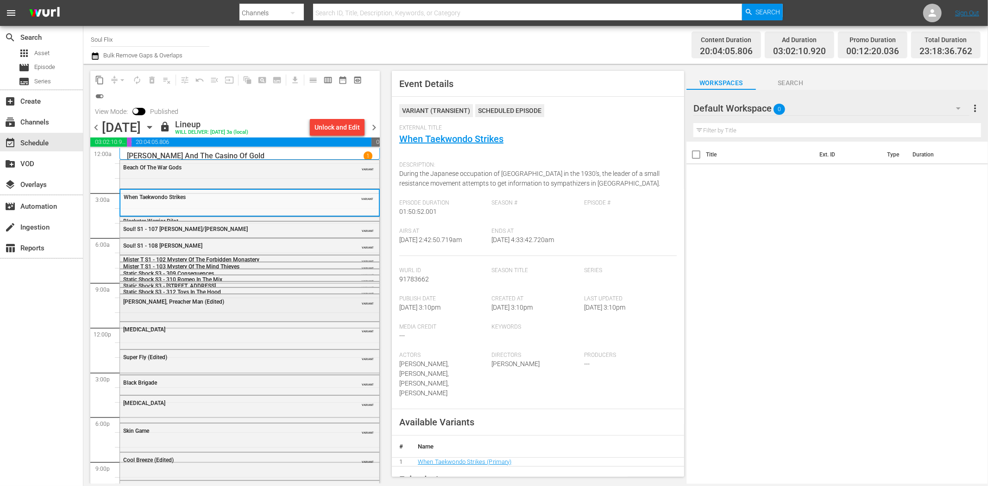
click at [263, 304] on div "Sweet Jesus, Preacher Man (Edited)" at bounding box center [226, 302] width 206 height 6
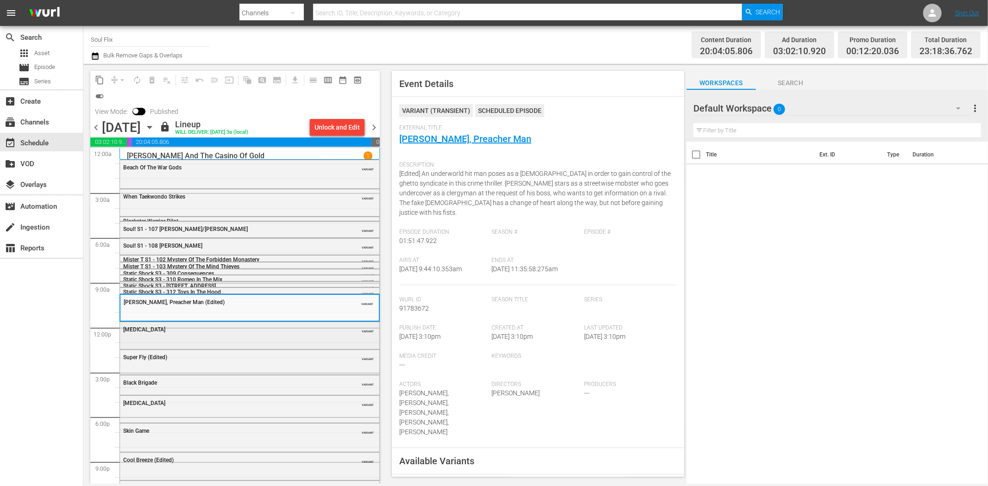
click at [306, 332] on div "Black Eye" at bounding box center [226, 329] width 206 height 6
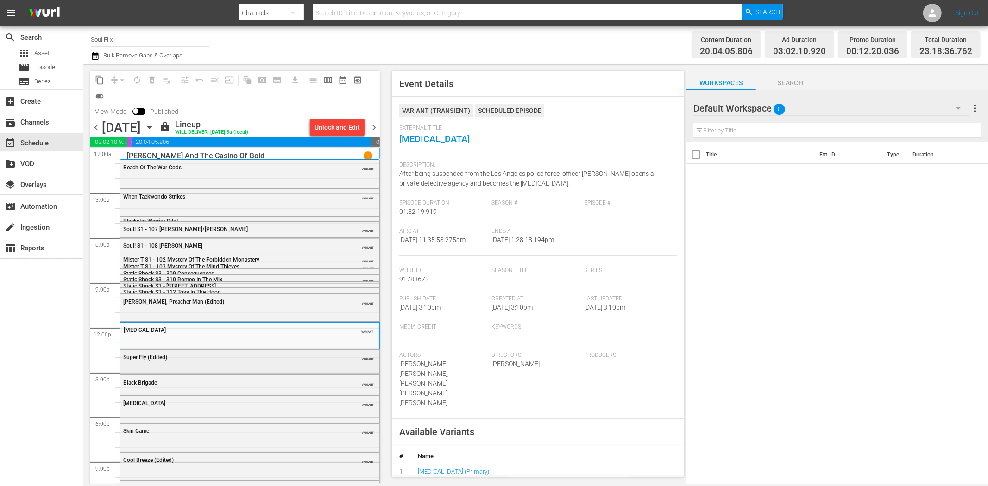
click at [241, 363] on div "Super Fly (Edited) VARIANT" at bounding box center [249, 357] width 259 height 14
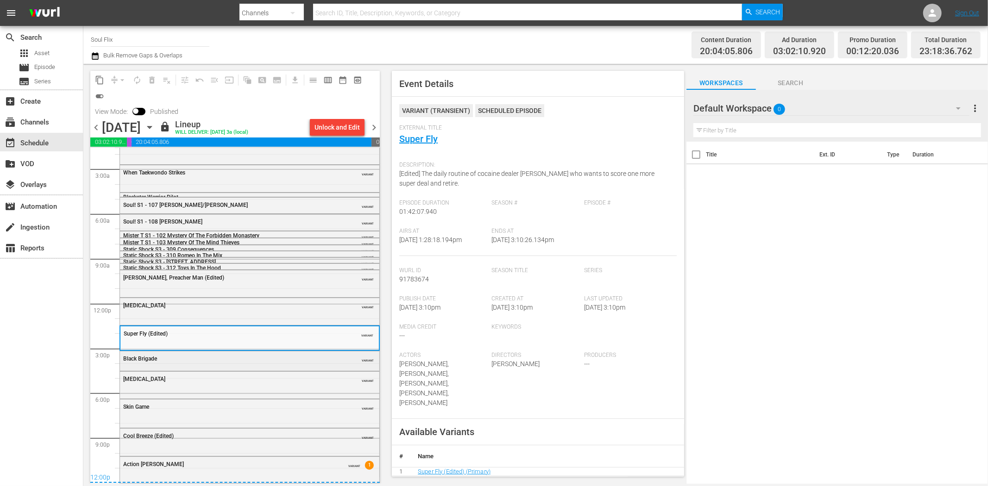
click at [198, 355] on div "Black Brigade" at bounding box center [226, 358] width 206 height 7
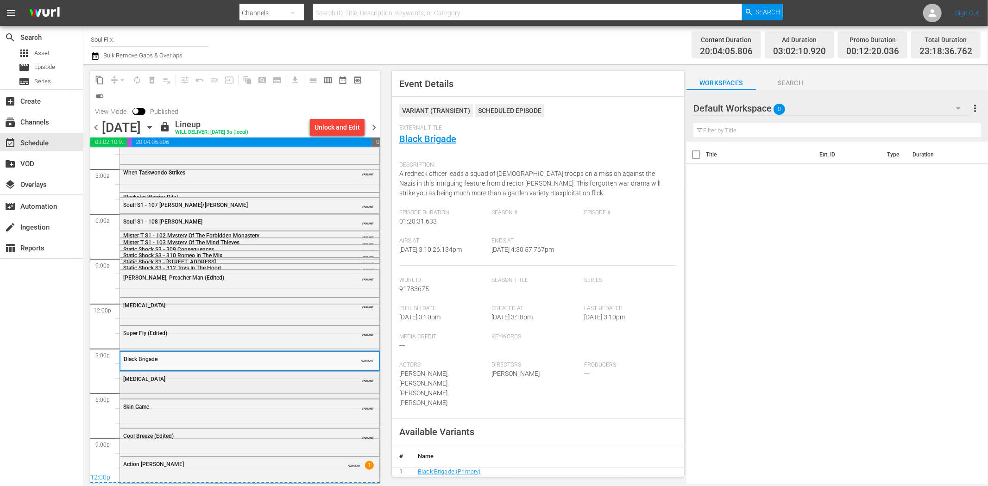
click at [245, 383] on div "Black Eye VARIANT" at bounding box center [249, 379] width 259 height 14
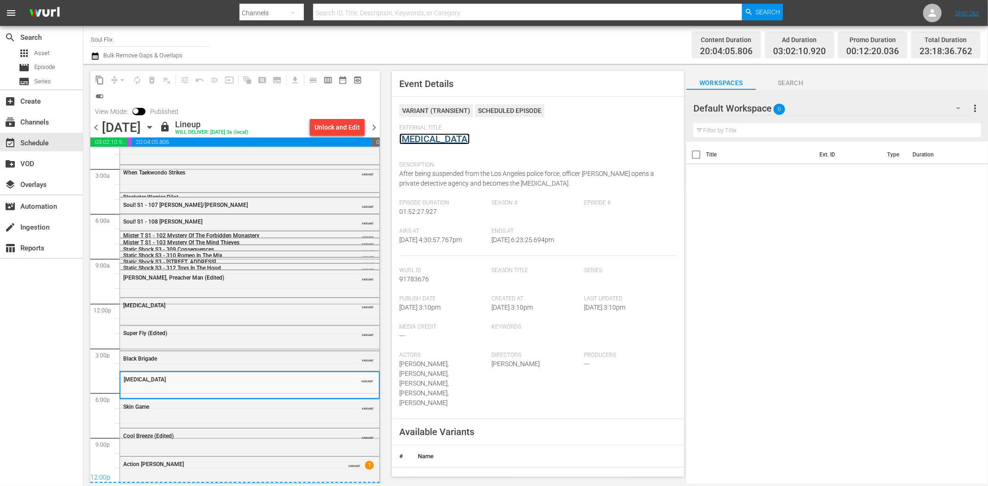
drag, startPoint x: 424, startPoint y: 135, endPoint x: 428, endPoint y: 136, distance: 4.7
click at [269, 413] on div "Skin Game VARIANT" at bounding box center [249, 407] width 259 height 14
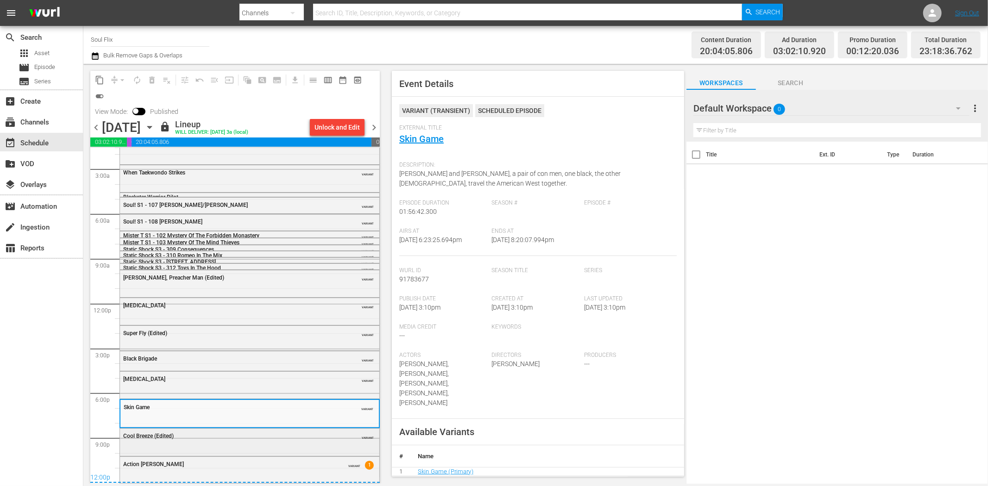
click at [273, 433] on div "Cool Breeze (Edited)" at bounding box center [226, 436] width 206 height 6
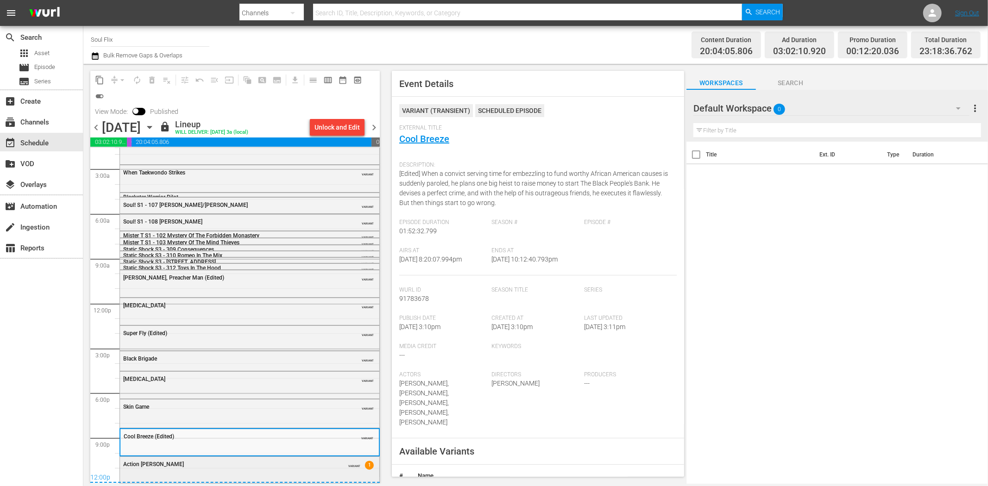
click at [256, 470] on div "Action Jackson VARIANT 1" at bounding box center [249, 464] width 259 height 14
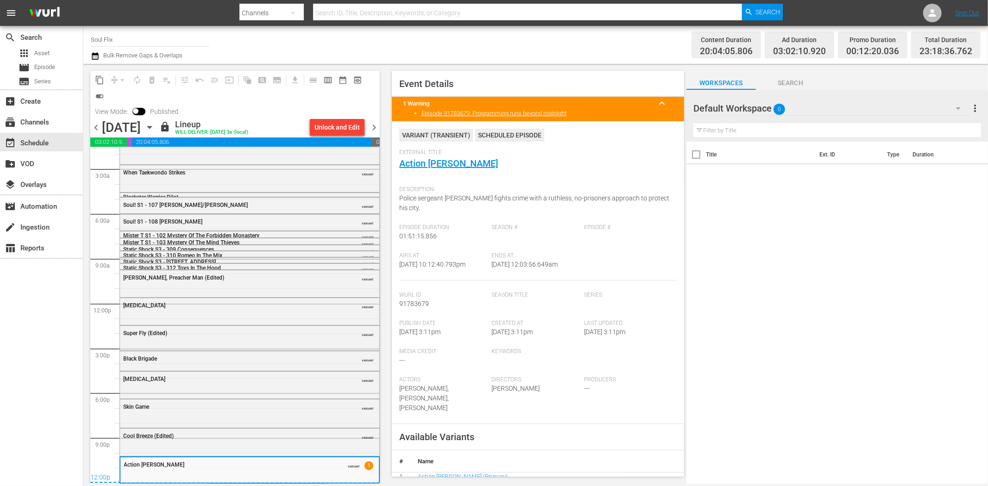
click at [376, 124] on span "chevron_right" at bounding box center [374, 128] width 12 height 12
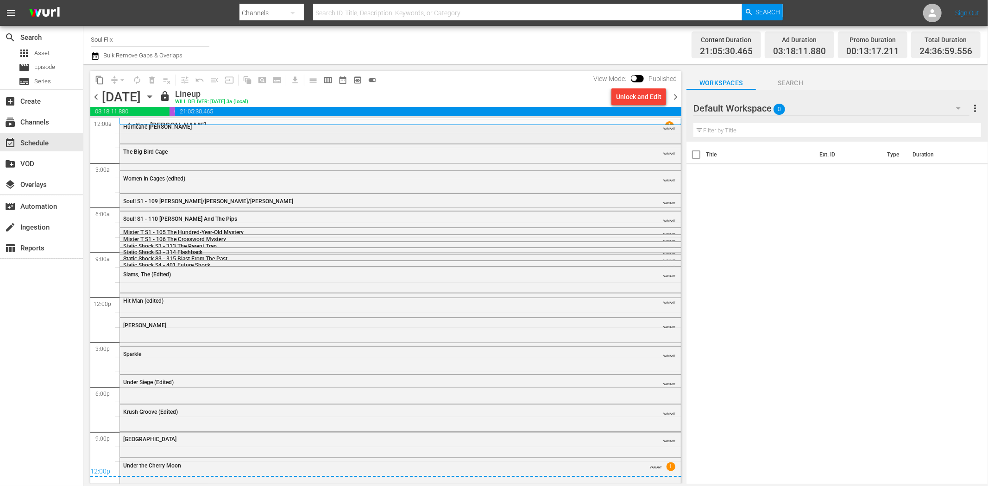
click at [132, 132] on div "Hurricane Smith VARIANT" at bounding box center [400, 126] width 561 height 14
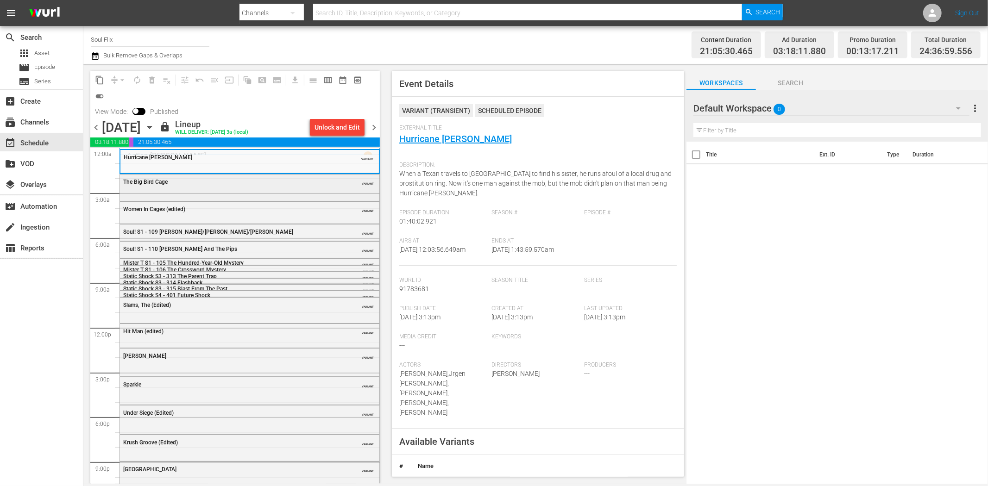
click at [270, 191] on div "The Big Bird Cage VARIANT" at bounding box center [249, 187] width 259 height 24
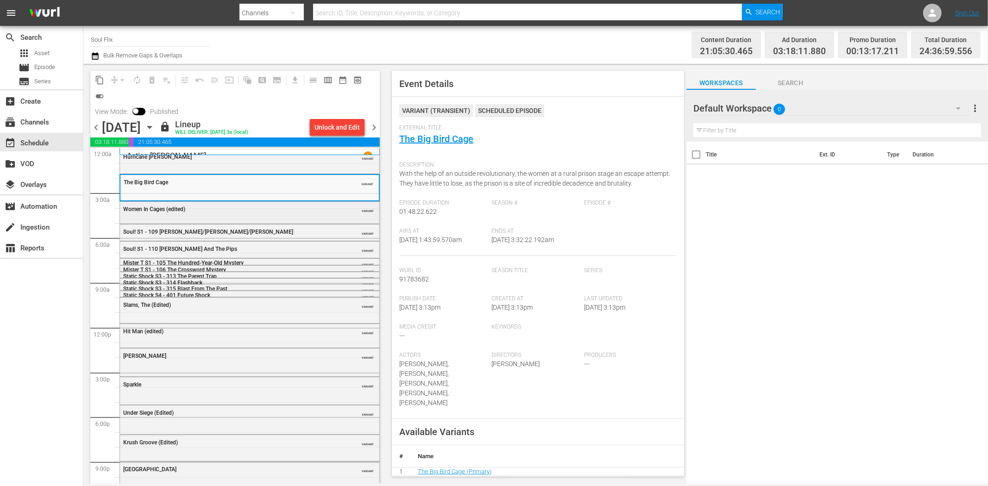
click at [269, 210] on div "Women In Cages (edited)" at bounding box center [226, 209] width 206 height 6
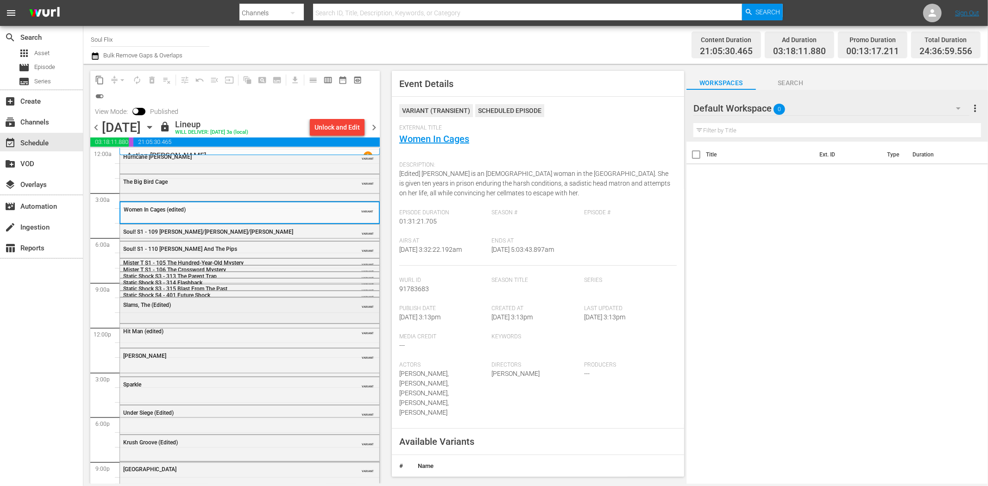
click at [237, 312] on div "Slams, The (Edited) VARIANT" at bounding box center [249, 305] width 259 height 14
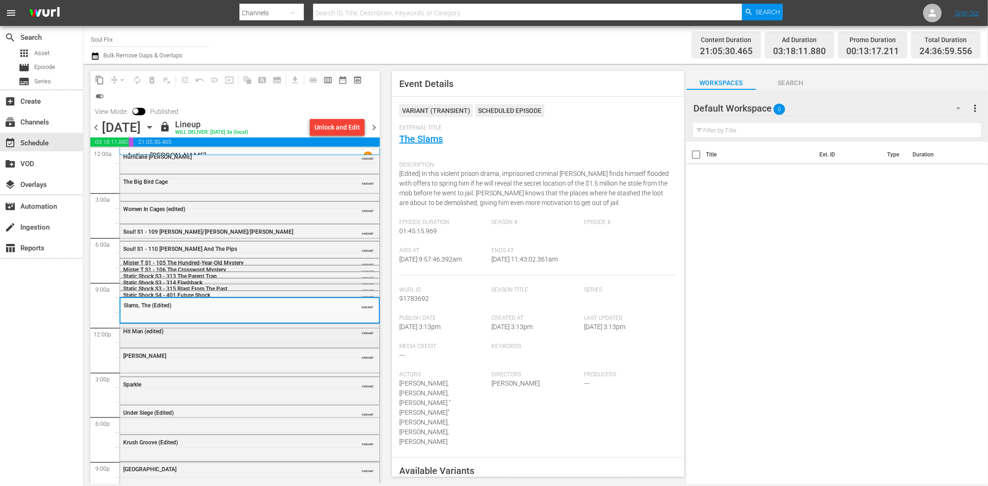
click at [198, 335] on div "Hit Man (edited) VARIANT" at bounding box center [249, 331] width 259 height 14
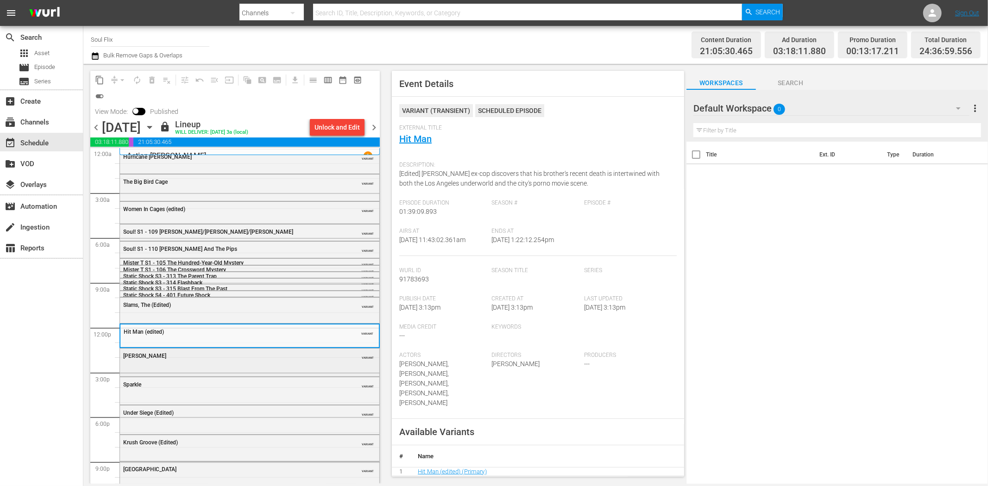
click at [272, 358] on div "Mr. Ricco" at bounding box center [226, 356] width 206 height 6
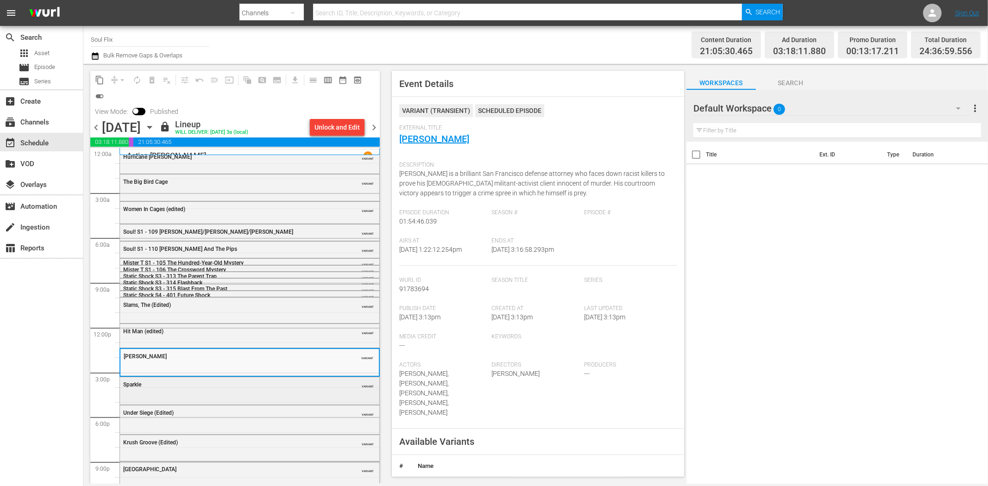
click at [262, 388] on div "Sparkle VARIANT" at bounding box center [249, 384] width 259 height 14
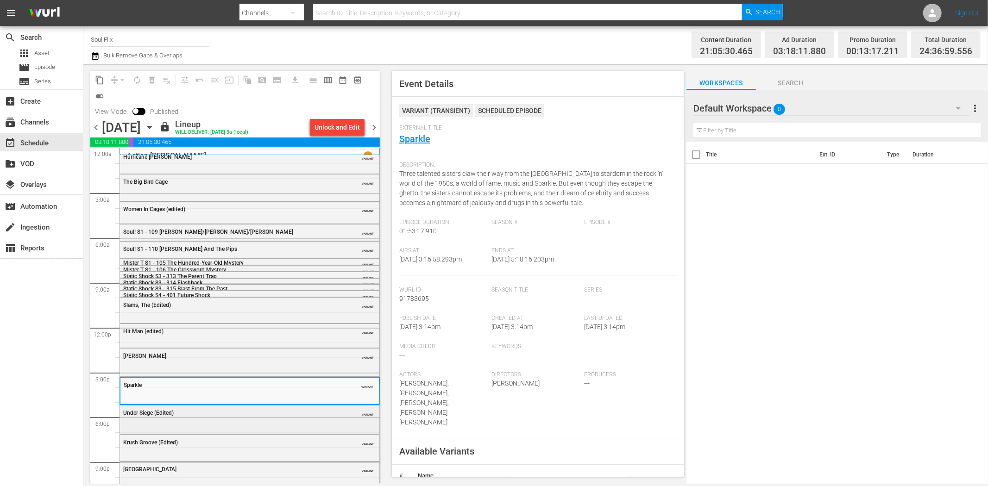
click at [276, 423] on div "Under Siege (Edited) VARIANT" at bounding box center [249, 419] width 259 height 27
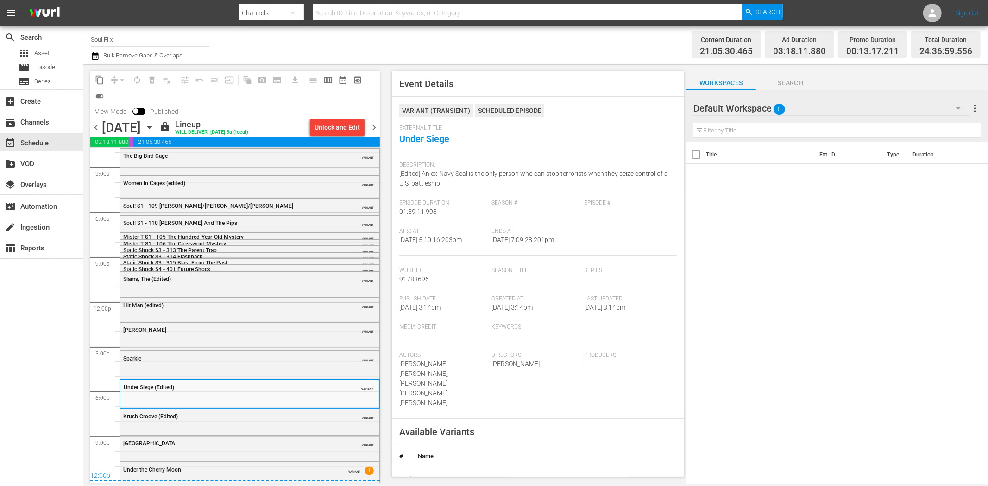
scroll to position [33, 0]
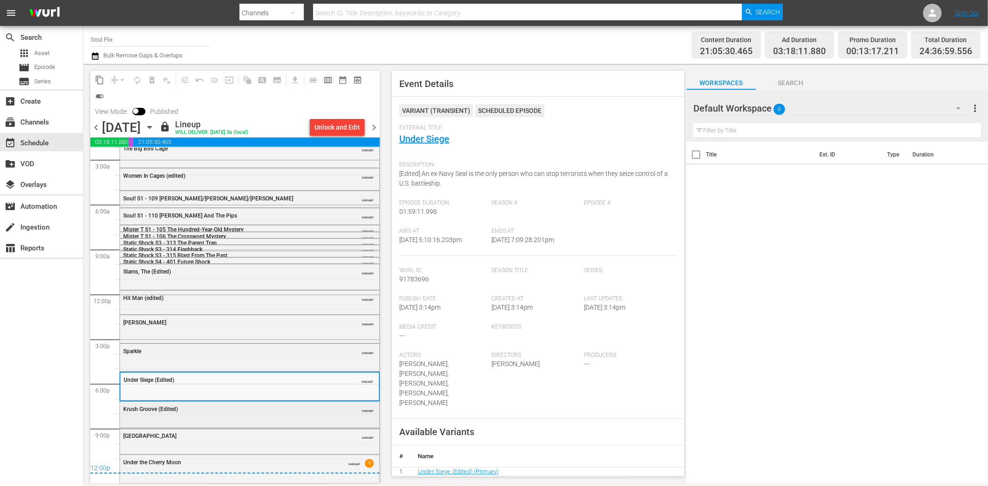
click at [235, 414] on div "Krush Groove (Edited) VARIANT" at bounding box center [249, 409] width 259 height 14
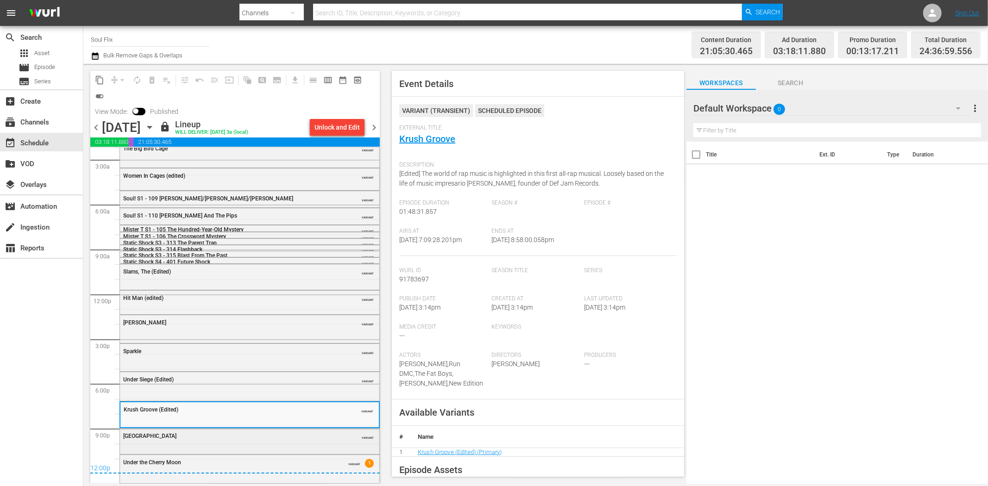
click at [297, 442] on div "Graffiti Bridge VARIANT" at bounding box center [249, 436] width 259 height 14
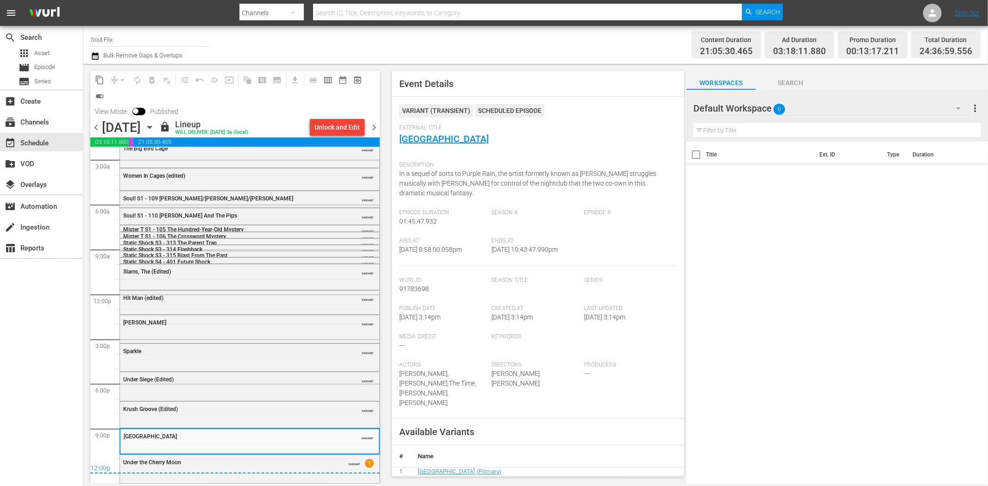
click at [298, 473] on div "12:00p" at bounding box center [234, 468] width 289 height 9
click at [298, 462] on div "Under the Cherry Moon" at bounding box center [226, 462] width 206 height 6
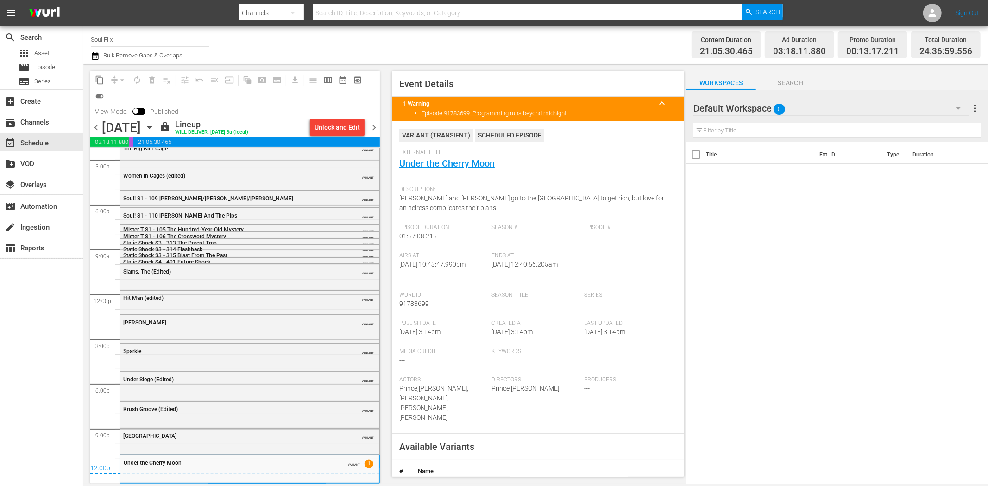
click at [375, 130] on span "chevron_right" at bounding box center [374, 128] width 12 height 12
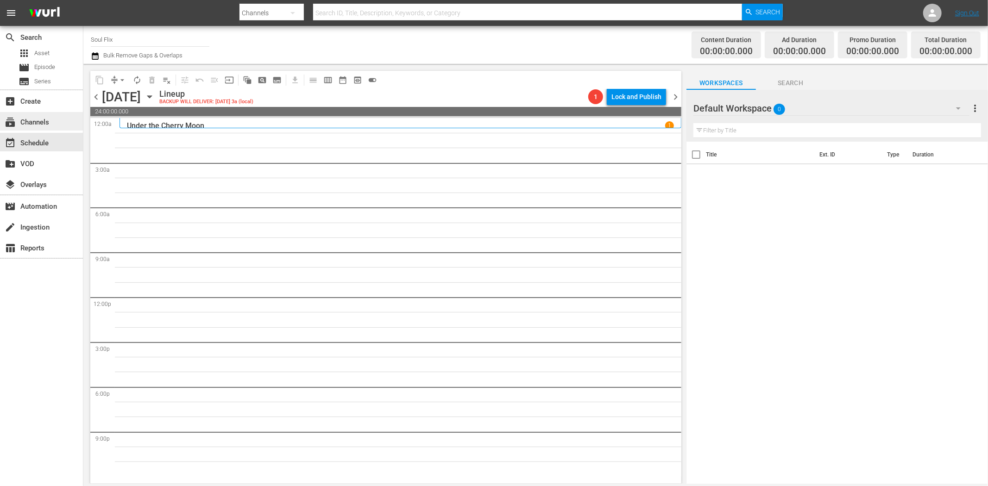
click at [51, 114] on div "subscriptions Channels" at bounding box center [41, 121] width 83 height 19
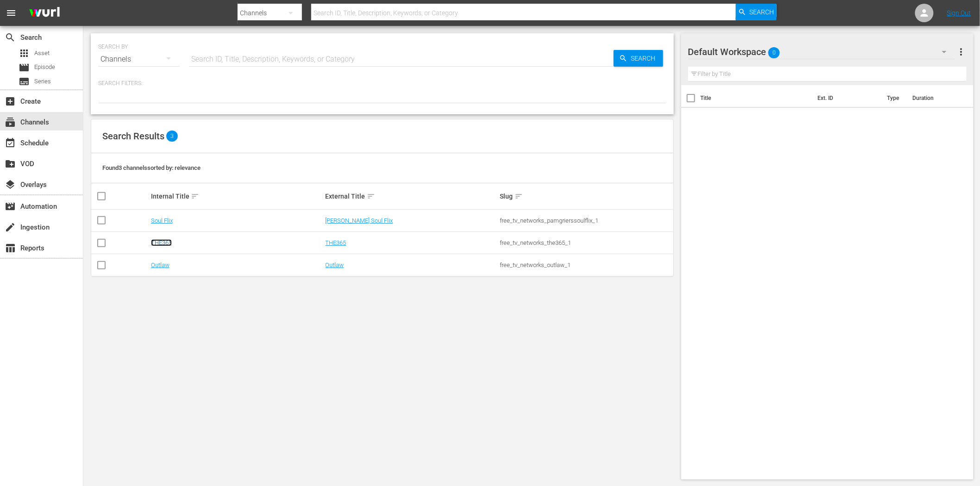
click at [168, 243] on link "THE365" at bounding box center [161, 242] width 21 height 7
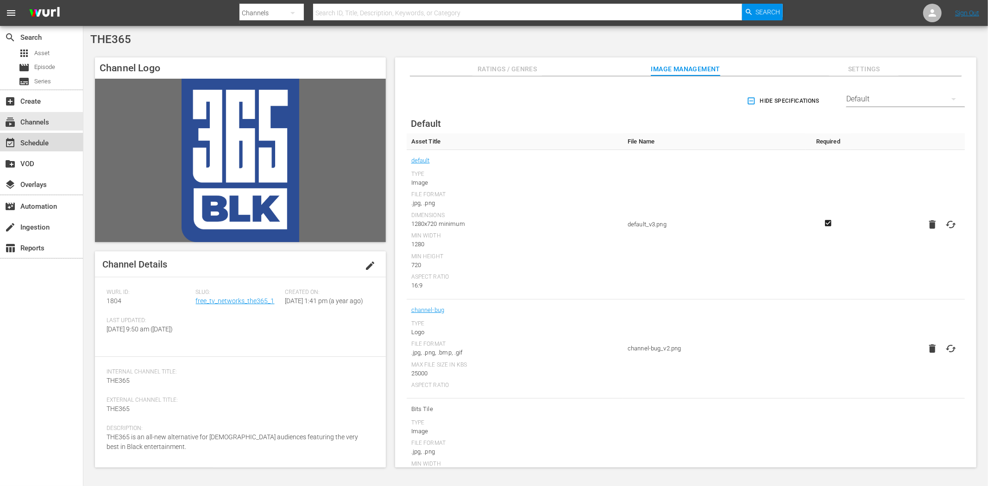
click at [38, 141] on div "event_available Schedule" at bounding box center [26, 142] width 52 height 8
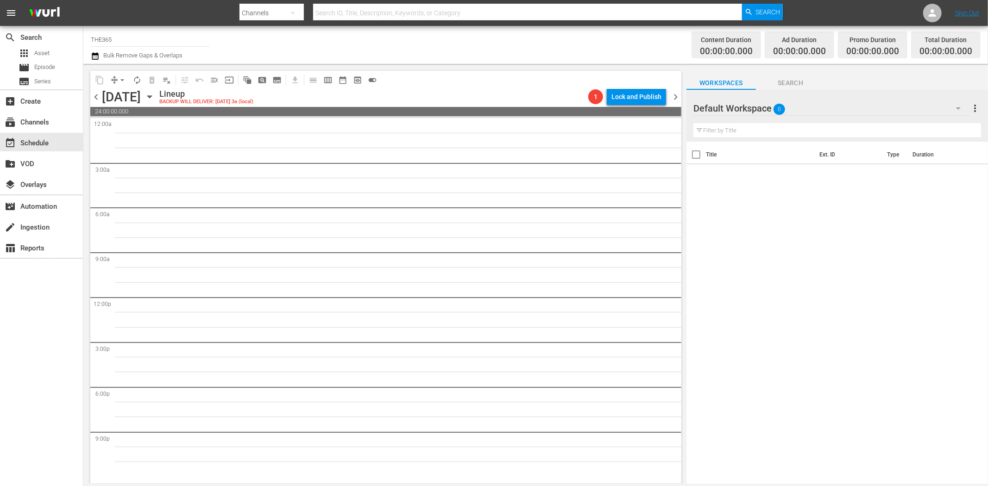
click at [155, 95] on icon "button" at bounding box center [149, 97] width 10 height 10
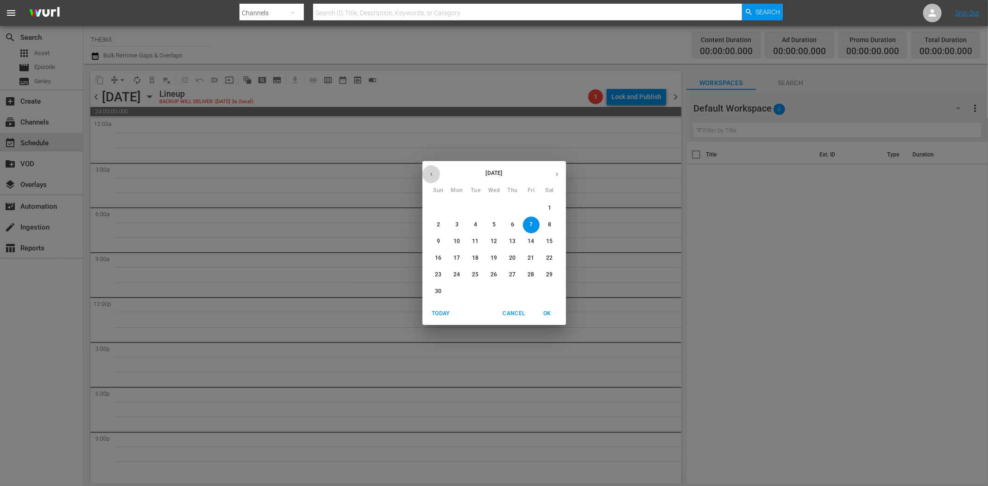
click at [433, 171] on icon "button" at bounding box center [431, 174] width 7 height 7
click at [495, 238] on p "15" at bounding box center [493, 242] width 6 height 8
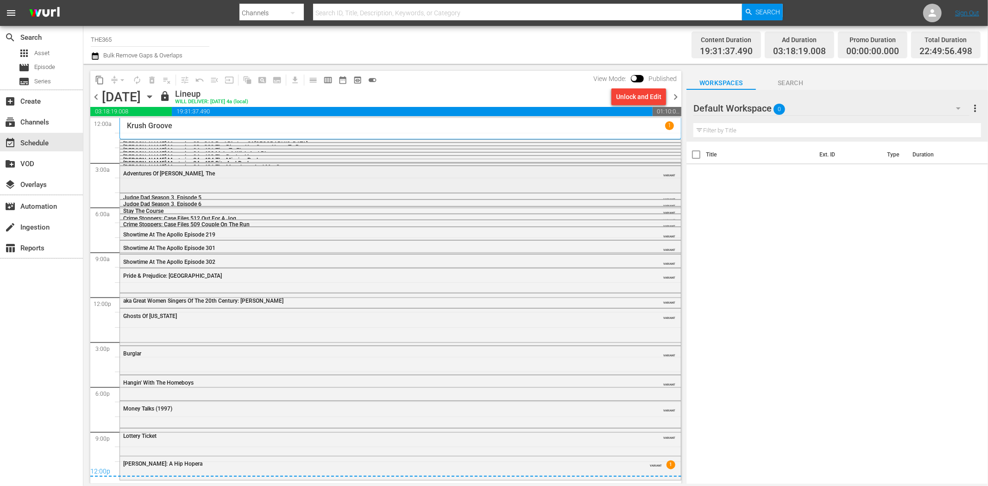
click at [191, 178] on div "Adventures Of Pluto Nash, The VARIANT" at bounding box center [400, 173] width 561 height 14
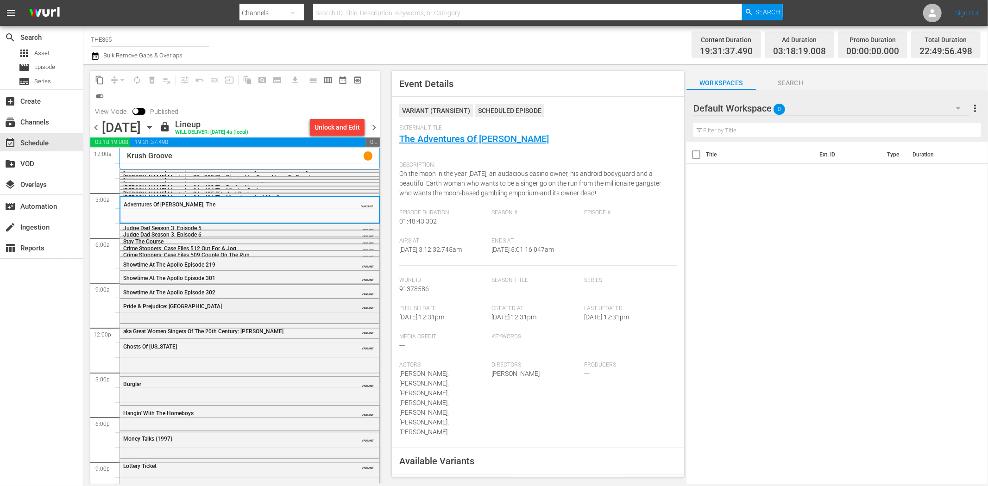
click at [254, 307] on div "Pride & Prejudice: Atlanta" at bounding box center [226, 306] width 206 height 6
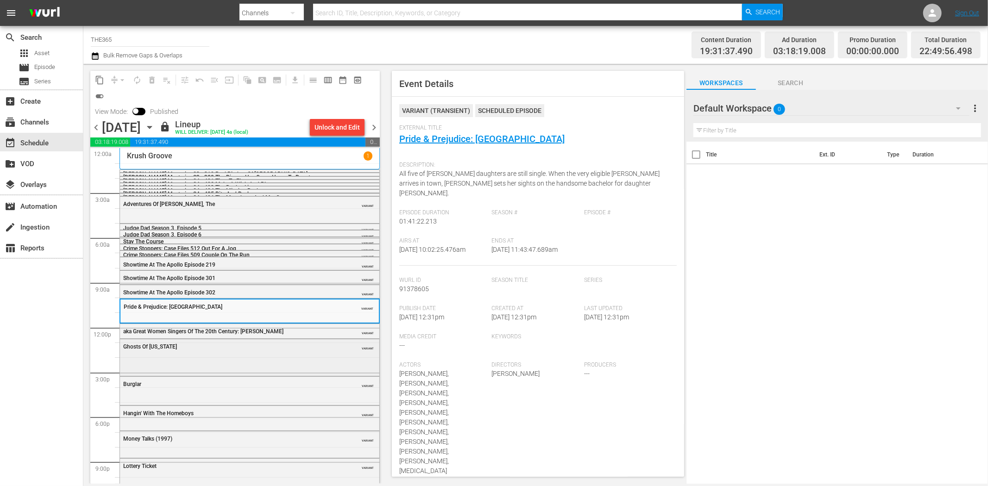
click at [202, 357] on div "Ghosts Of Mississippi VARIANT" at bounding box center [249, 356] width 259 height 35
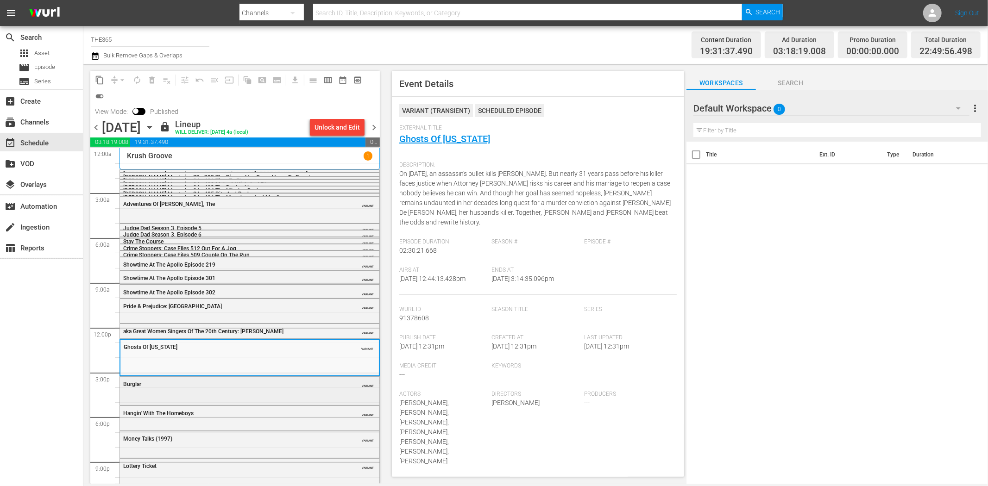
click at [278, 383] on div "Burglar" at bounding box center [226, 384] width 206 height 6
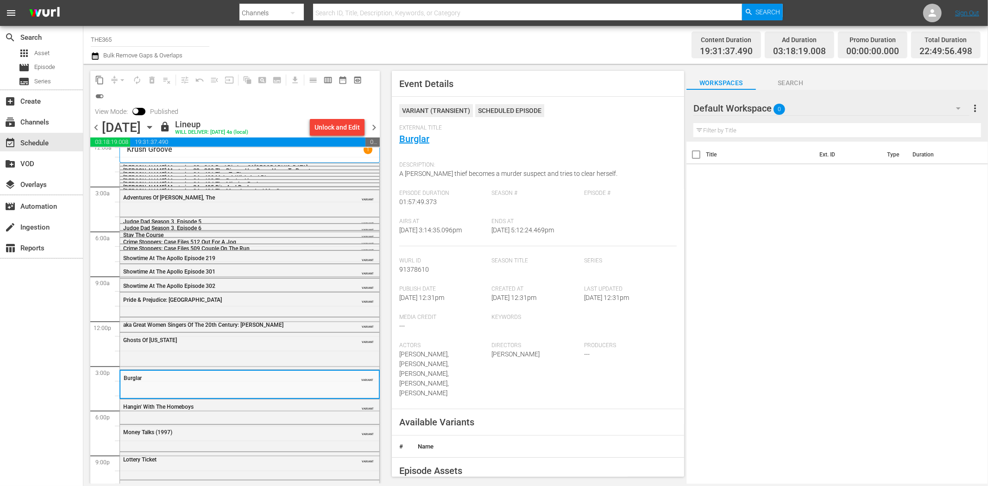
scroll to position [27, 0]
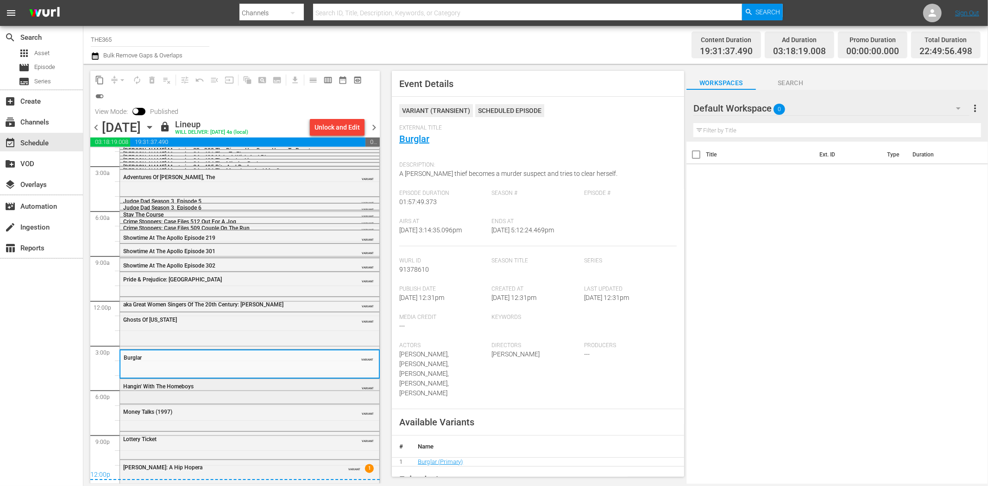
click at [226, 390] on div "Hangin' With The Homeboys VARIANT" at bounding box center [249, 386] width 259 height 14
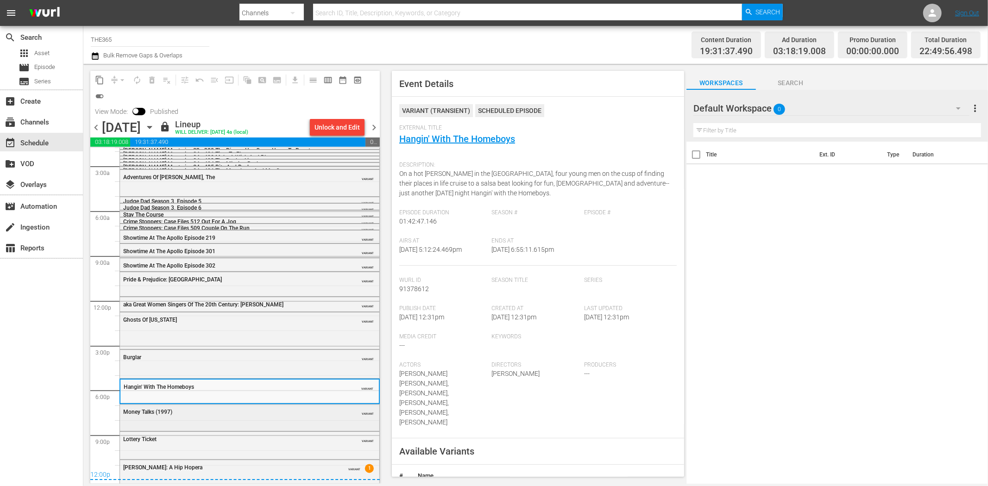
click at [320, 419] on div "Money Talks (1997) VARIANT" at bounding box center [249, 417] width 259 height 25
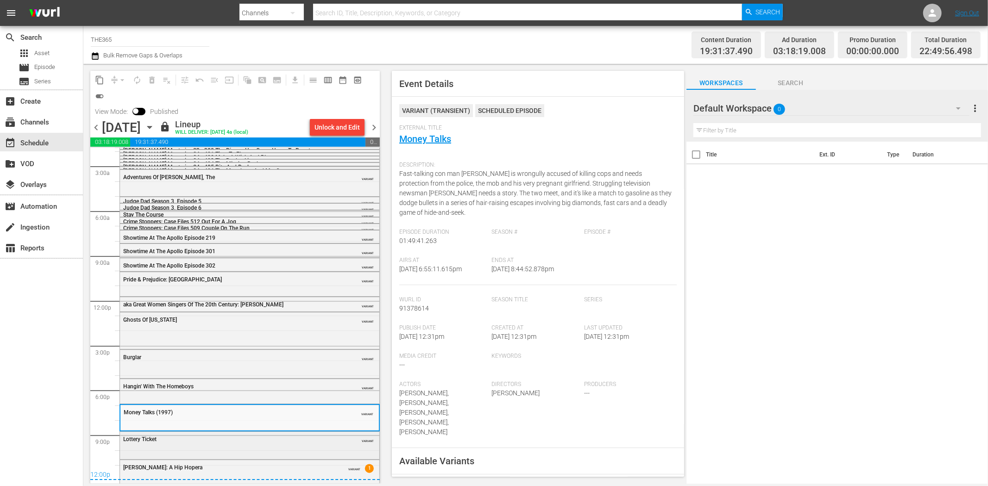
click at [275, 448] on div "Lottery Ticket VARIANT" at bounding box center [249, 444] width 259 height 25
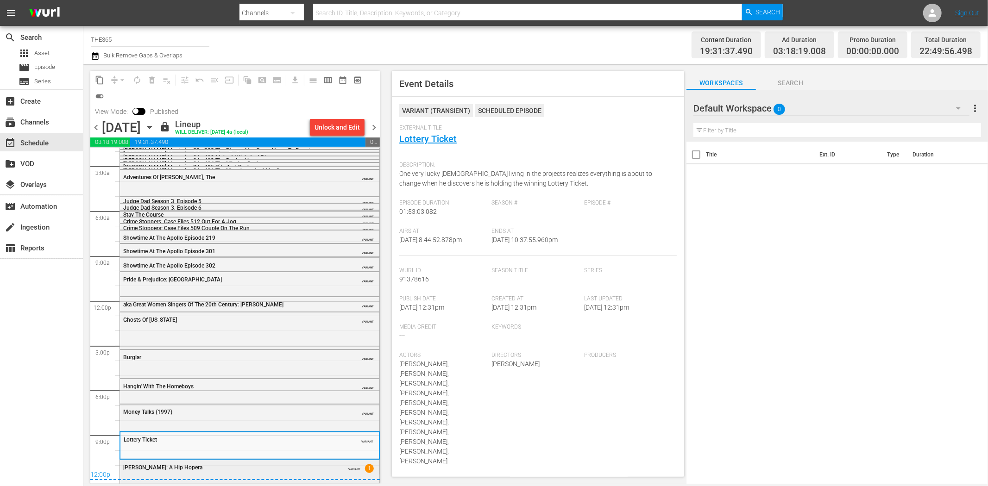
click at [295, 467] on div "Carmen: A Hip Hopera" at bounding box center [226, 467] width 206 height 6
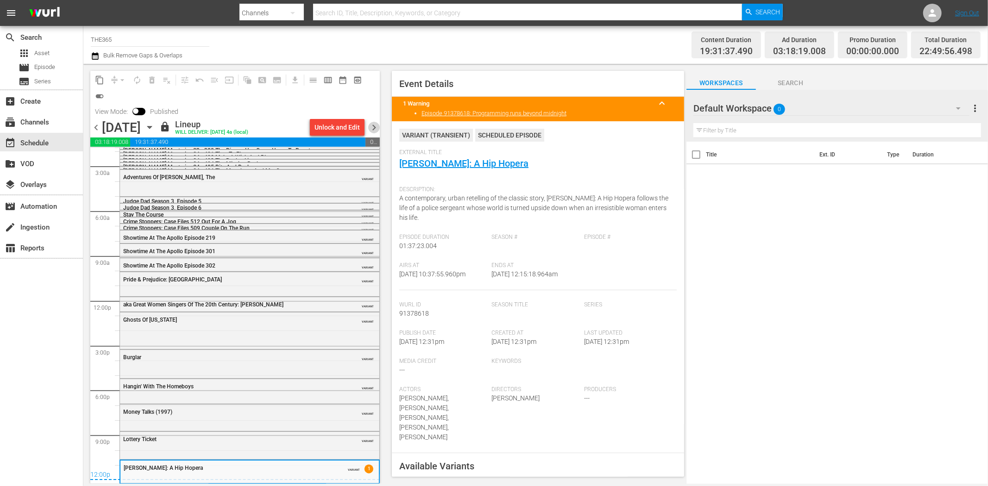
click at [375, 122] on span "chevron_right" at bounding box center [374, 128] width 12 height 12
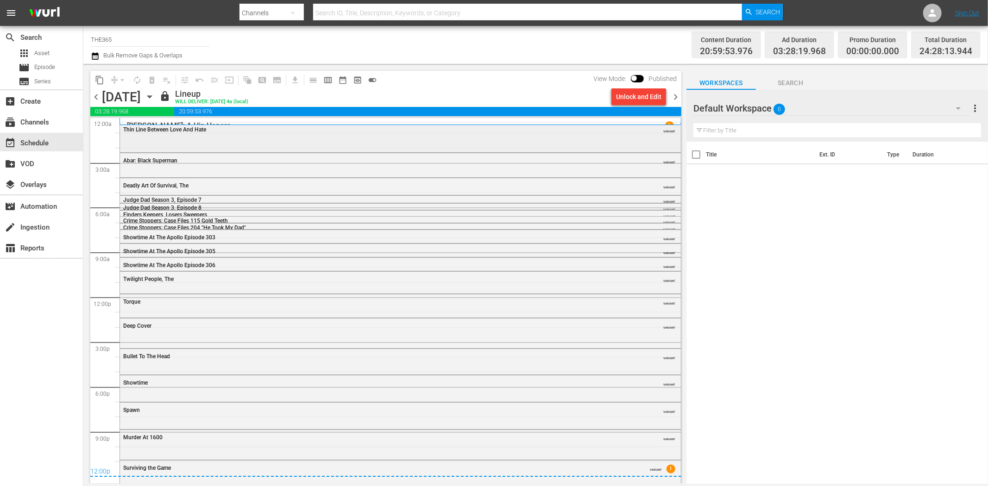
click at [159, 136] on div "Thin Line Between Love And Hate VARIANT" at bounding box center [400, 136] width 561 height 28
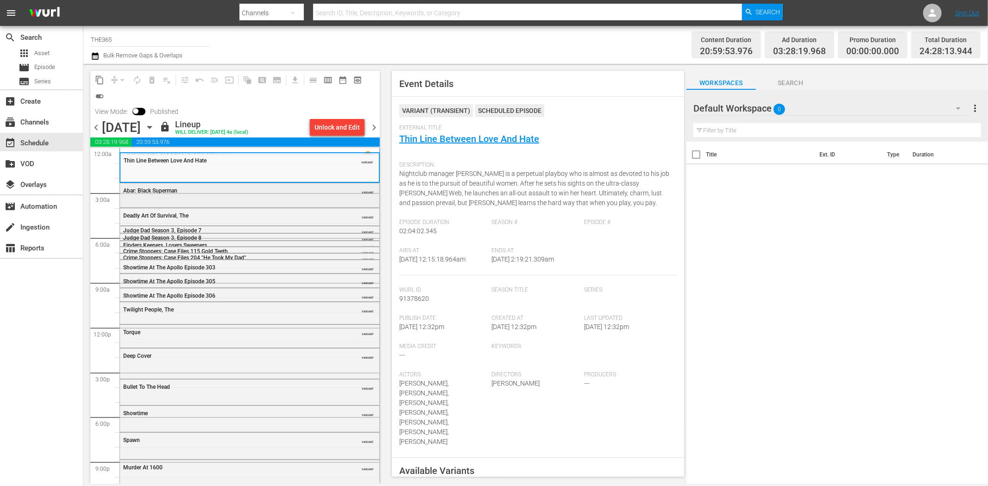
click at [316, 202] on div "Abar: Black Superman VARIANT" at bounding box center [249, 194] width 259 height 22
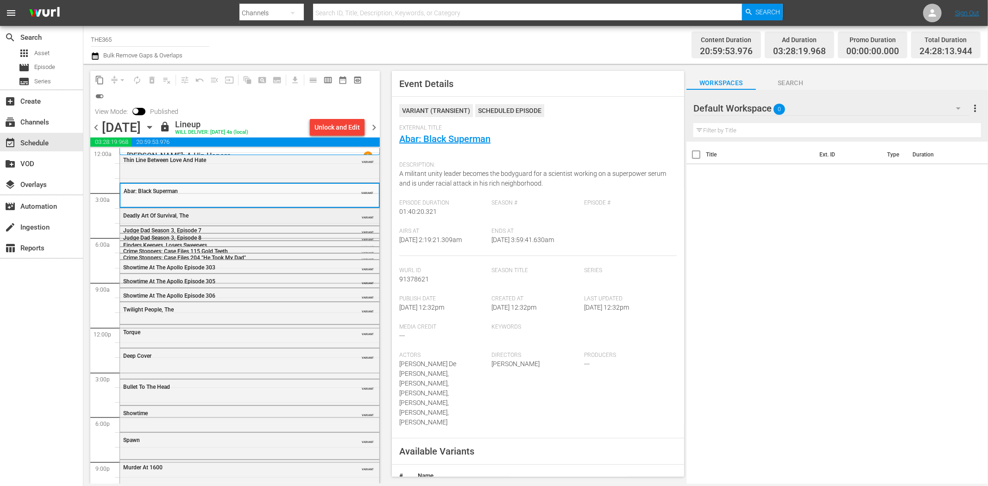
click at [309, 218] on div "Deadly Art Of Survival, The" at bounding box center [226, 216] width 206 height 6
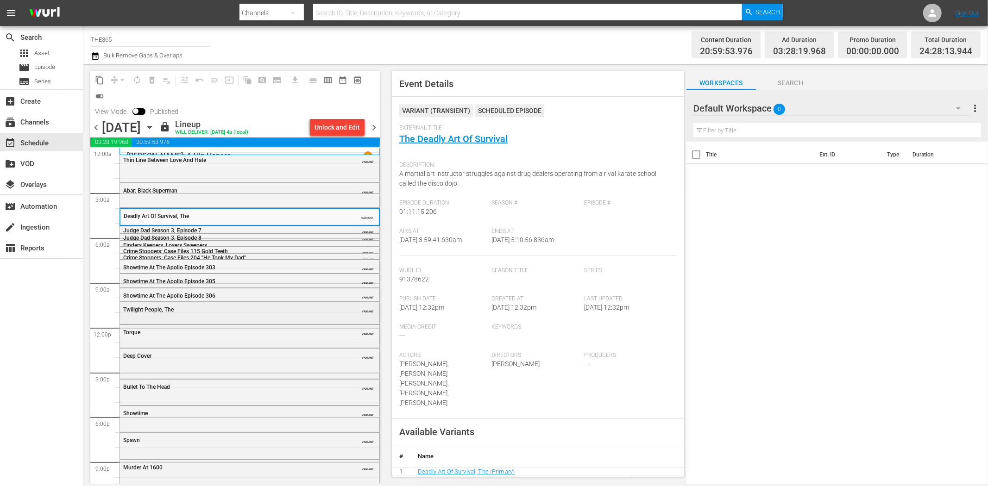
click at [247, 311] on div "Twilight People, The" at bounding box center [226, 310] width 206 height 6
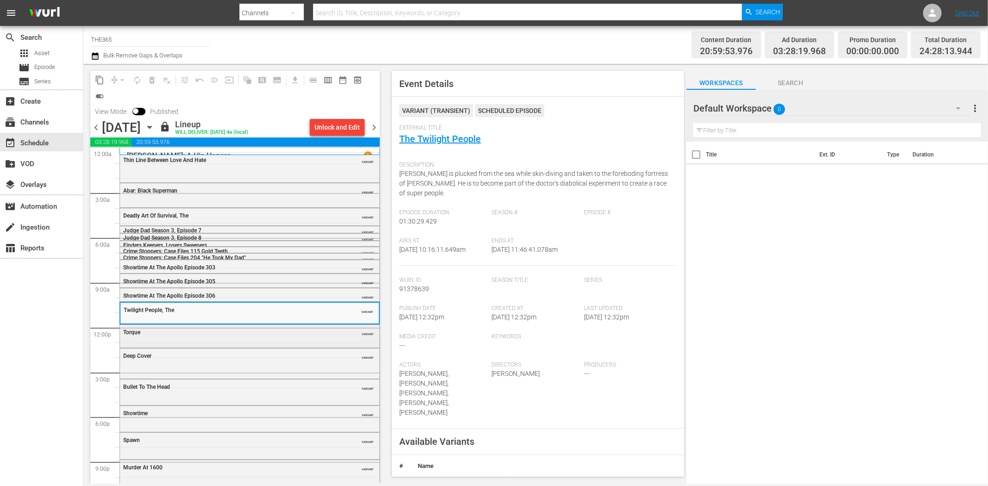
click at [280, 333] on div "Torque" at bounding box center [226, 332] width 206 height 6
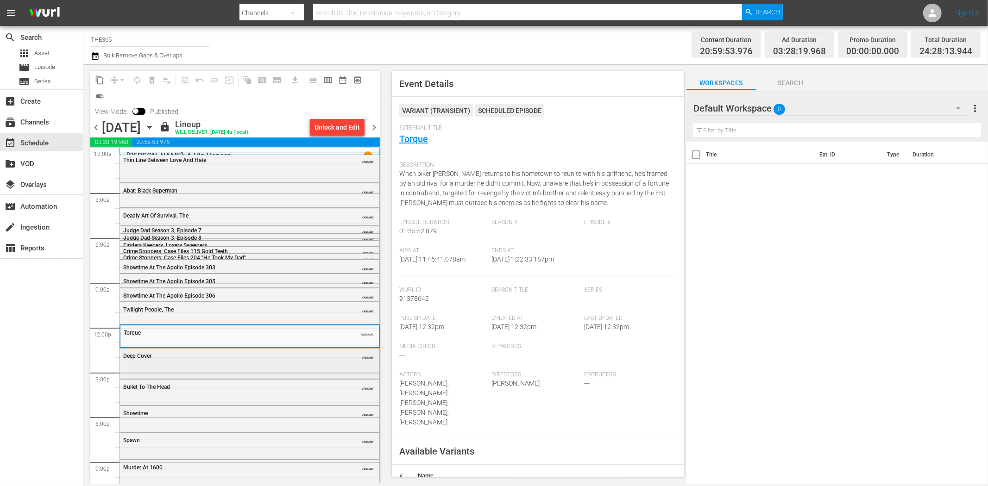
click at [286, 364] on div "Deep Cover VARIANT" at bounding box center [249, 363] width 259 height 28
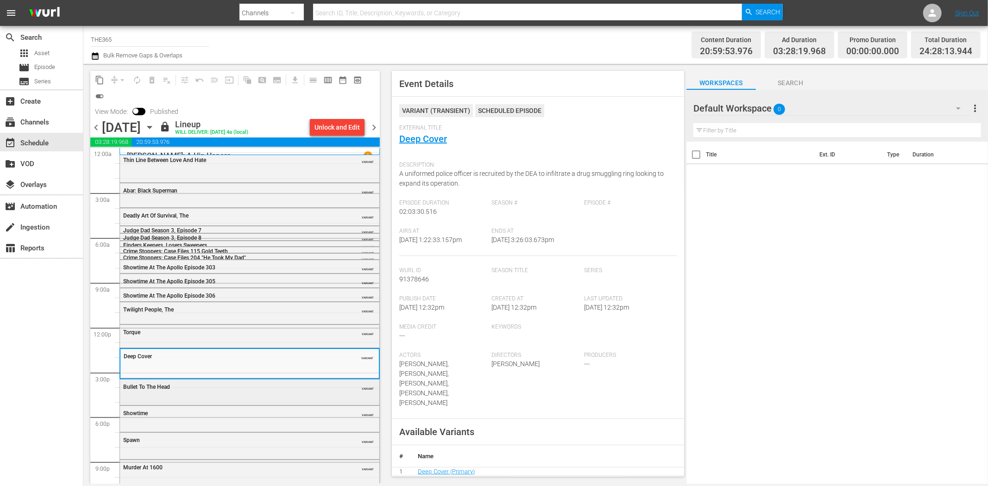
click at [276, 394] on div "Bullet To The Head VARIANT" at bounding box center [249, 387] width 259 height 14
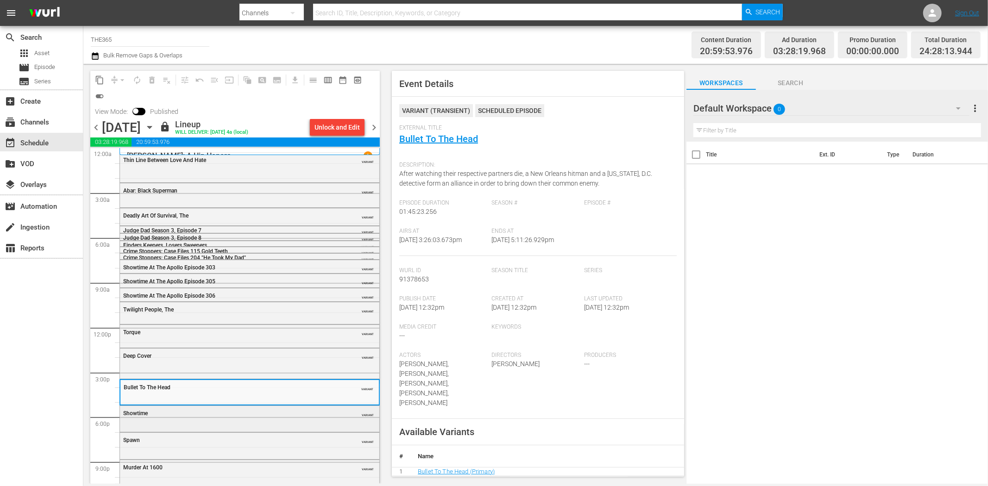
click at [306, 415] on div "Showtime" at bounding box center [226, 413] width 206 height 6
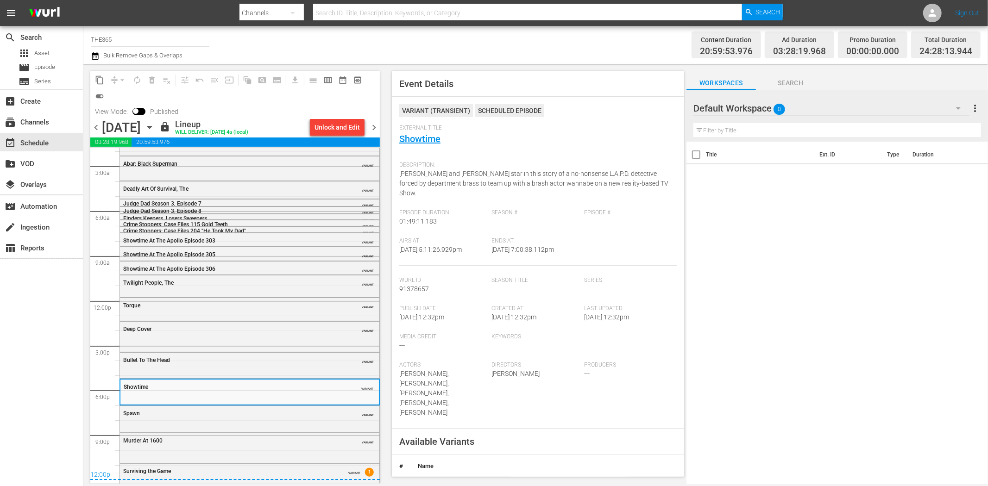
scroll to position [34, 0]
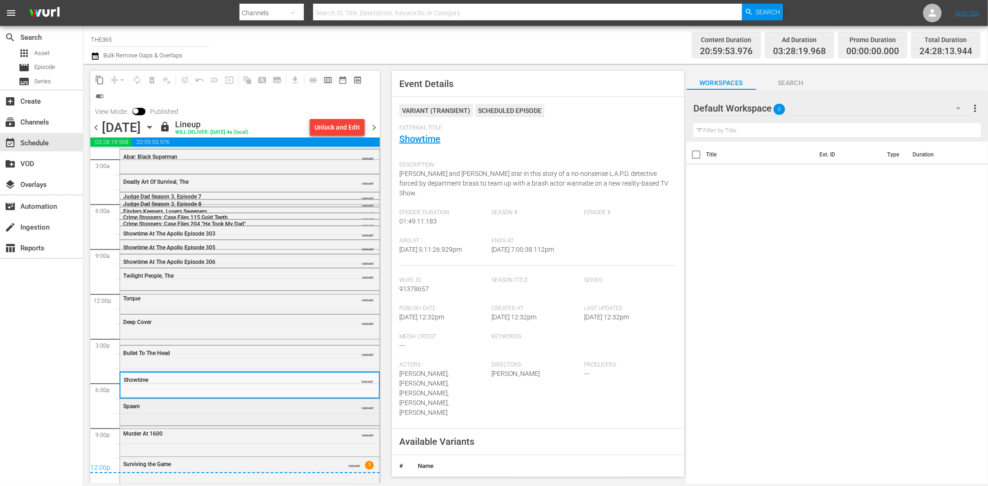
click at [300, 410] on div "Spawn VARIANT" at bounding box center [249, 406] width 259 height 14
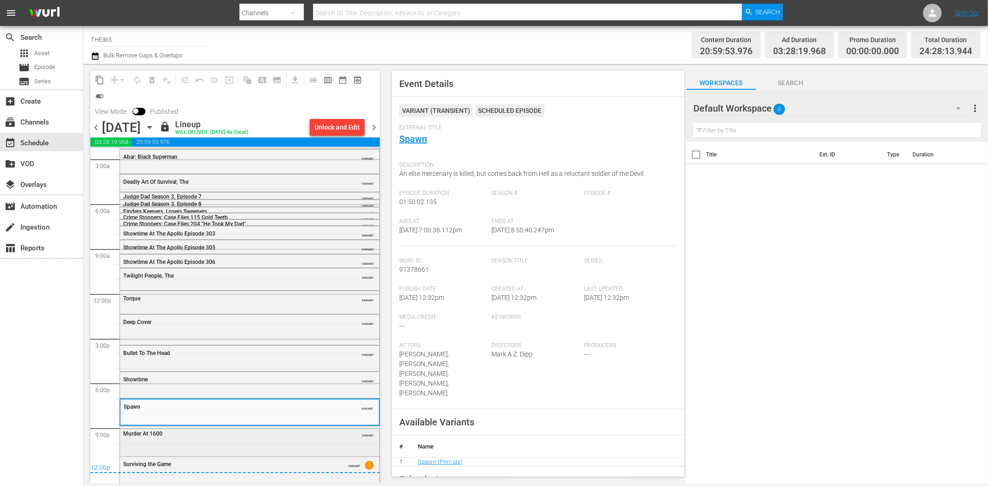
click at [301, 439] on div "Murder At 1600 VARIANT" at bounding box center [249, 434] width 259 height 14
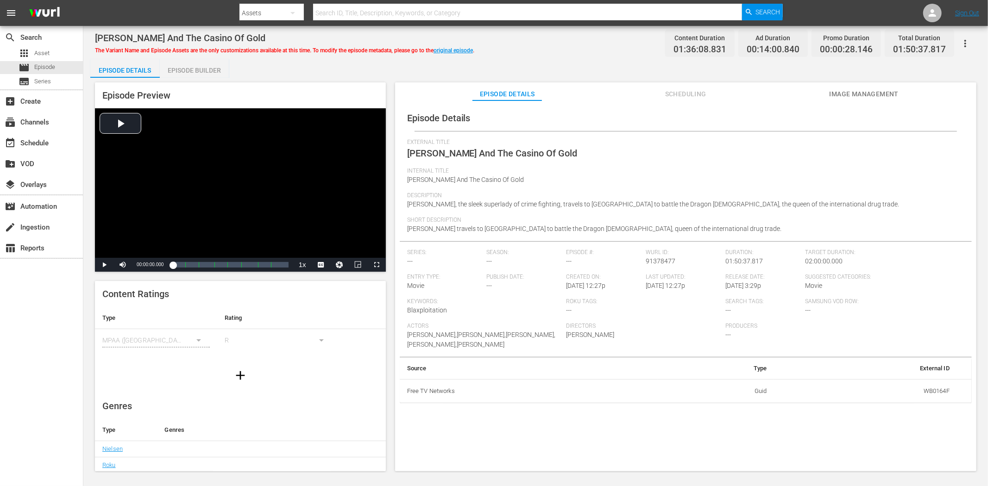
click at [885, 93] on span "Image Management" at bounding box center [863, 94] width 69 height 12
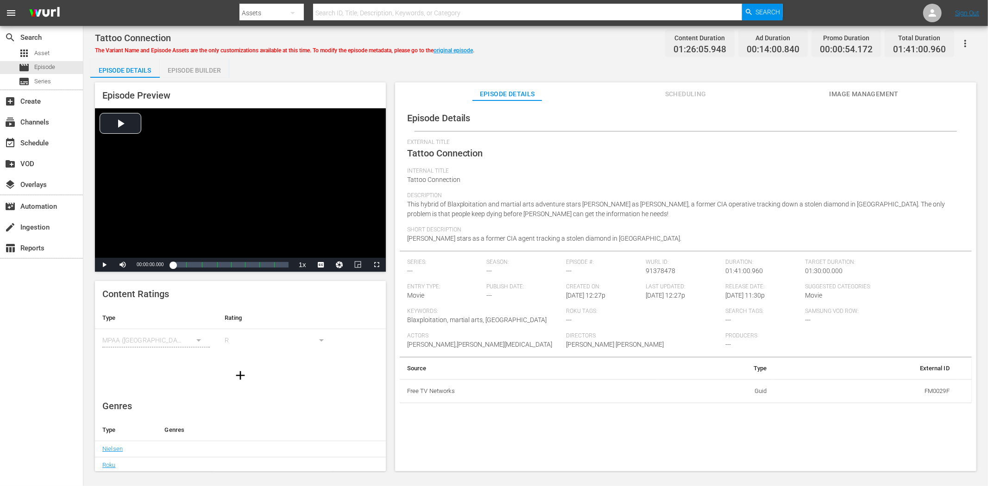
click span "Image Management"
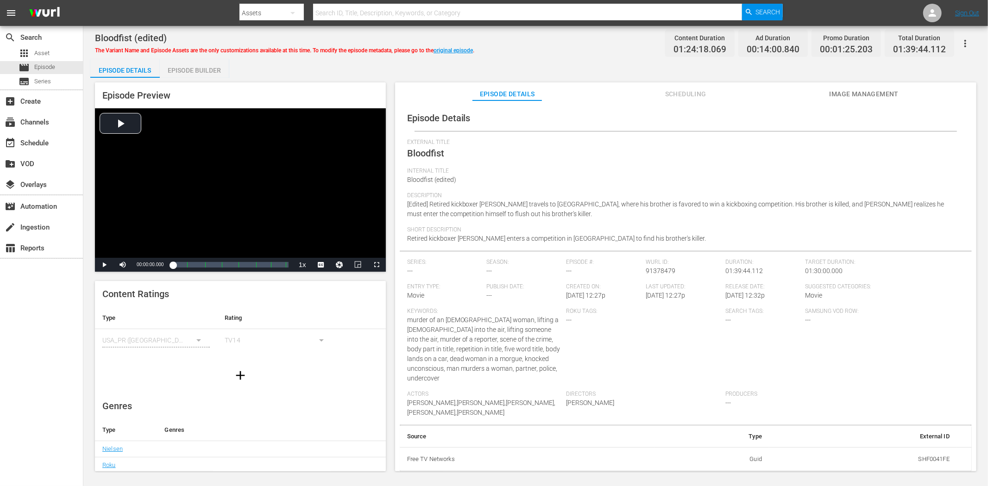
click at [843, 89] on button "Image Management" at bounding box center [863, 91] width 69 height 19
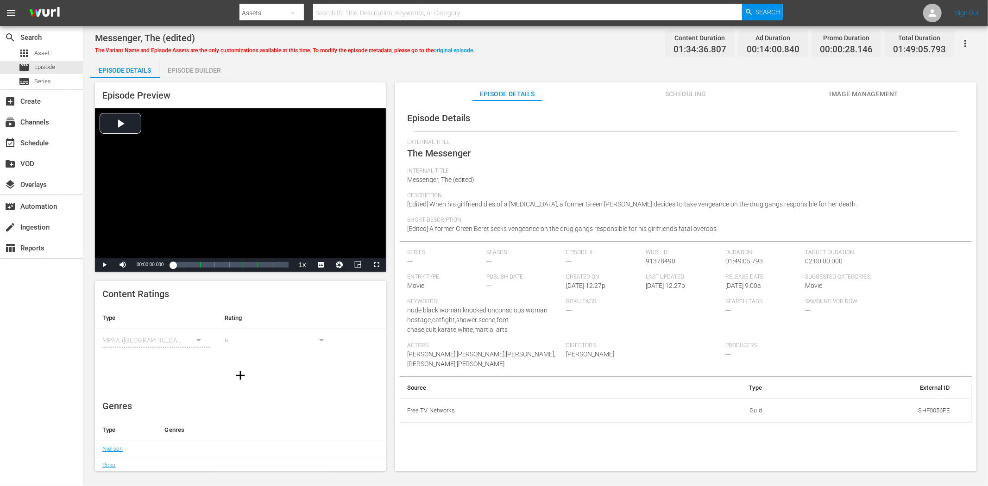
click at [872, 86] on button "Image Management" at bounding box center [863, 91] width 69 height 19
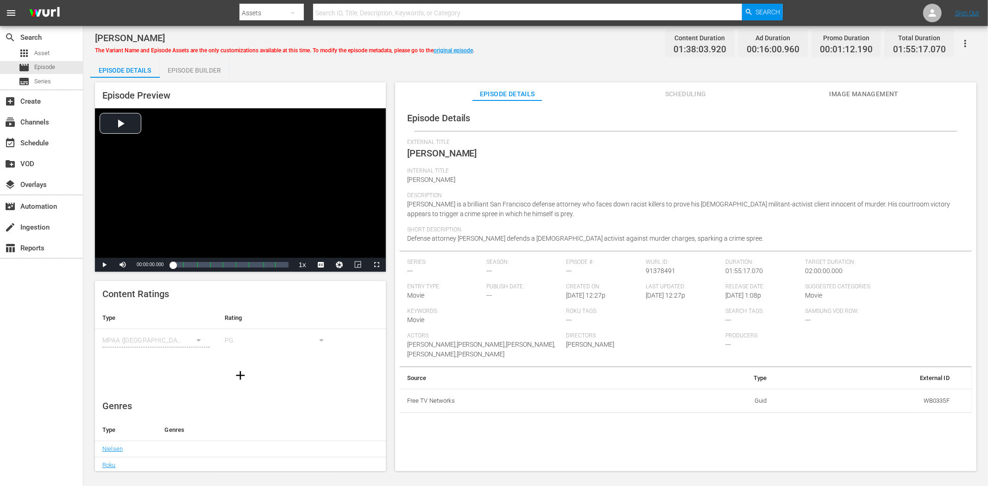
click at [884, 88] on span "Image Management" at bounding box center [863, 94] width 69 height 12
click at [850, 94] on span "Image Management" at bounding box center [863, 94] width 69 height 12
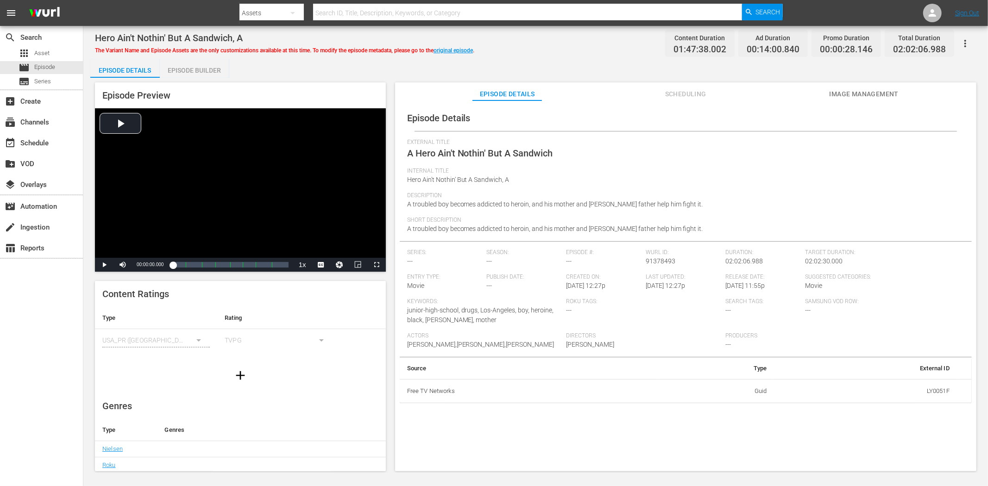
click at [880, 95] on span "Image Management" at bounding box center [863, 94] width 69 height 12
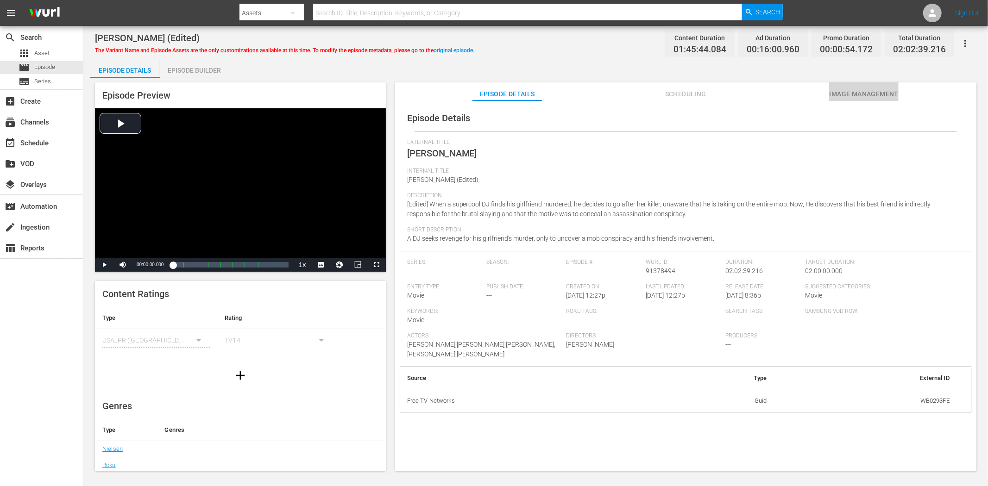
click at [869, 86] on button "Image Management" at bounding box center [863, 91] width 69 height 19
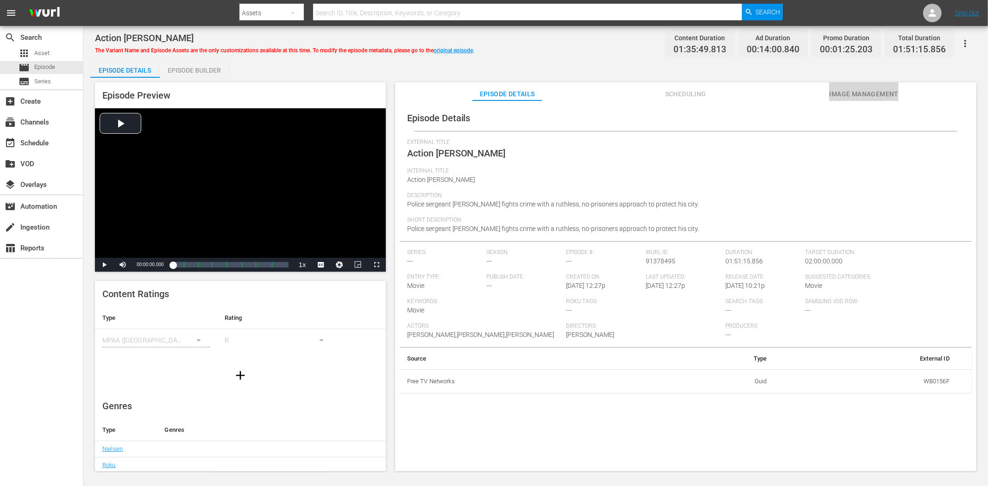
click at [856, 88] on span "Image Management" at bounding box center [863, 94] width 69 height 12
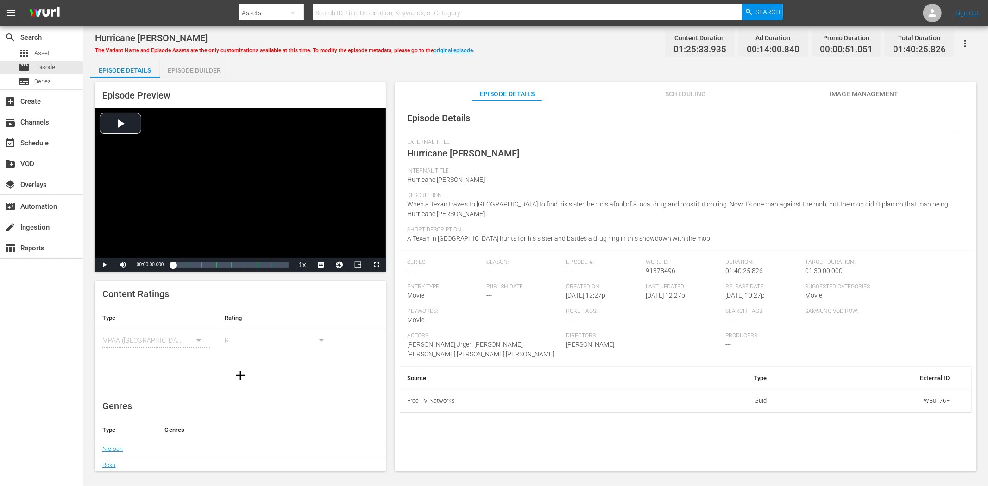
click at [869, 90] on span "Image Management" at bounding box center [863, 94] width 69 height 12
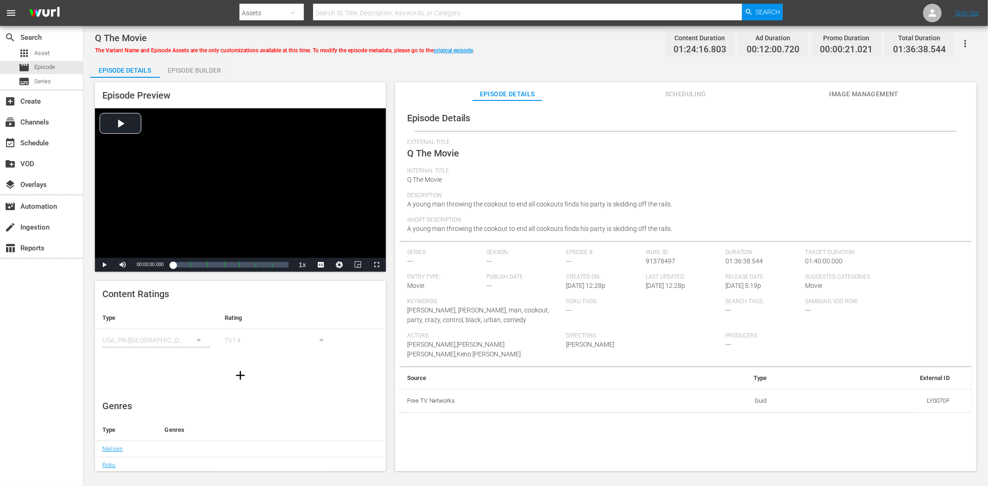
click at [839, 89] on span "Image Management" at bounding box center [863, 94] width 69 height 12
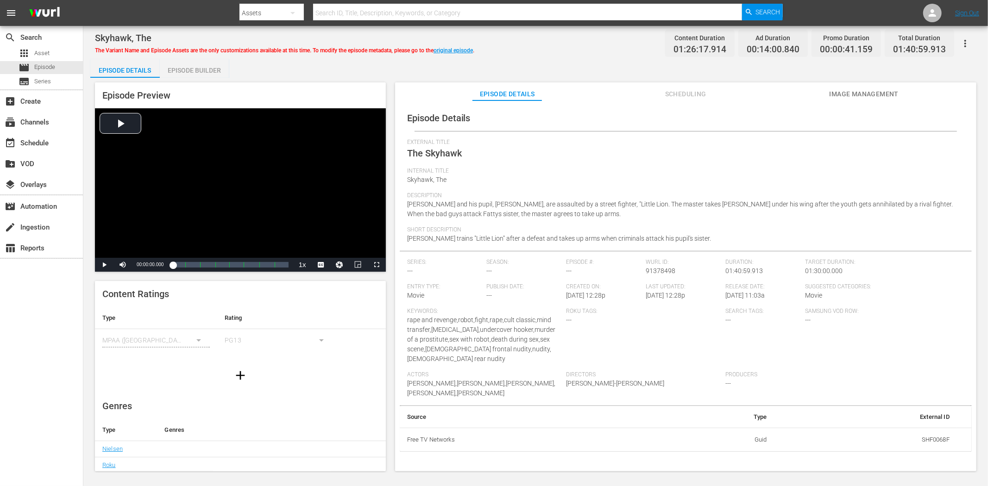
click at [858, 87] on button "Image Management" at bounding box center [863, 91] width 69 height 19
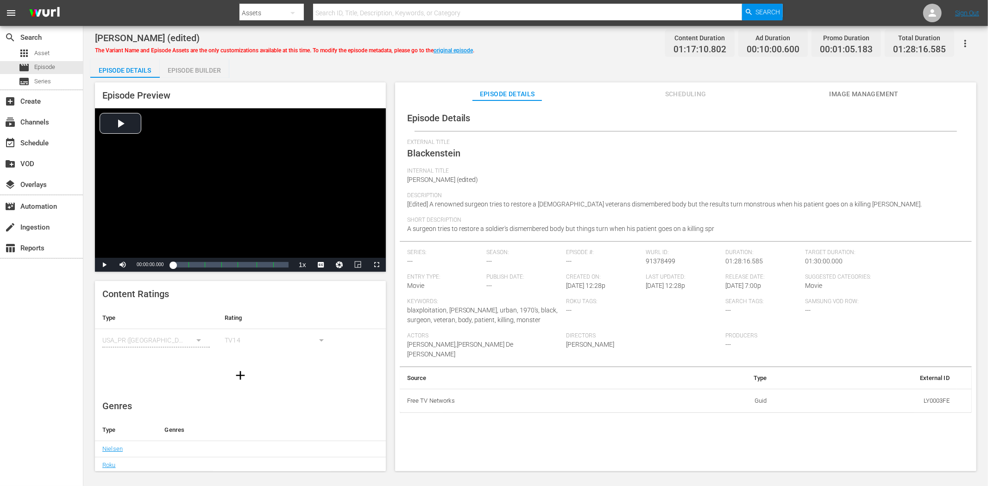
click at [858, 92] on span "Image Management" at bounding box center [863, 94] width 69 height 12
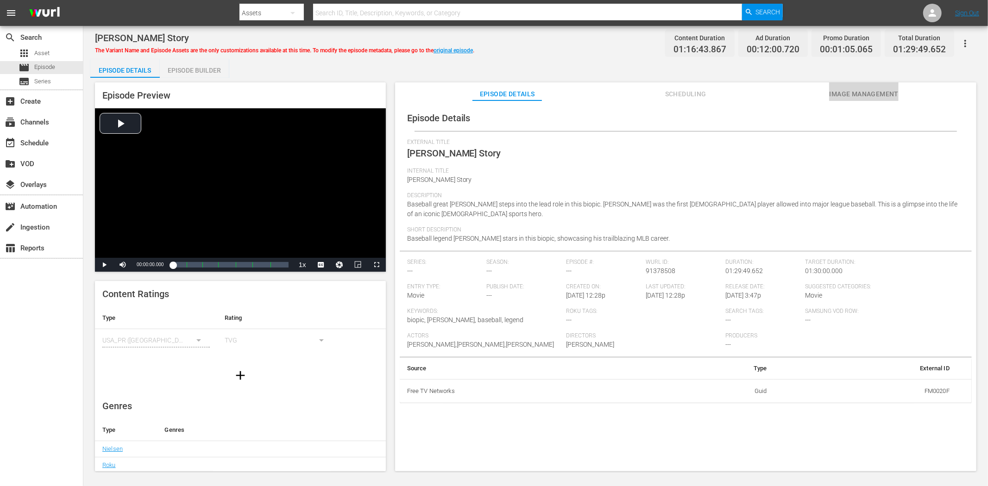
click at [856, 93] on span "Image Management" at bounding box center [863, 94] width 69 height 12
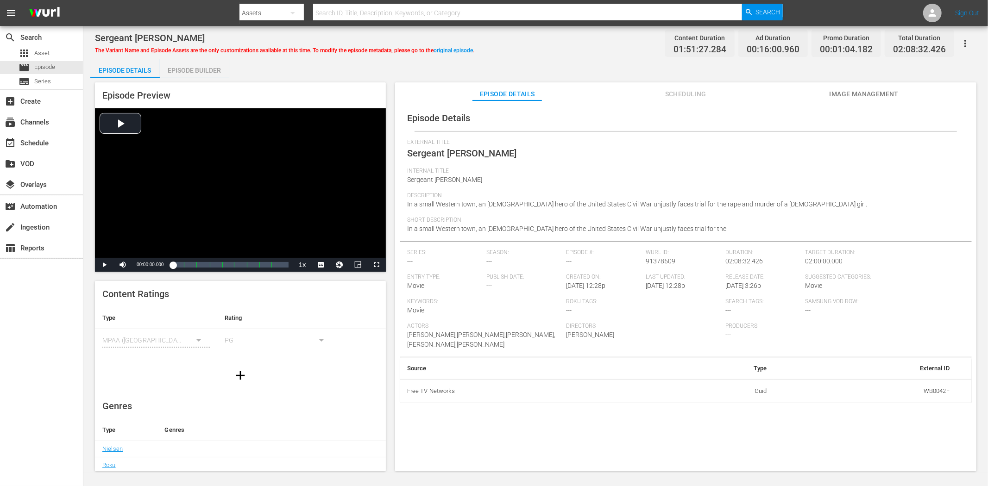
click at [854, 94] on span "Image Management" at bounding box center [863, 94] width 69 height 12
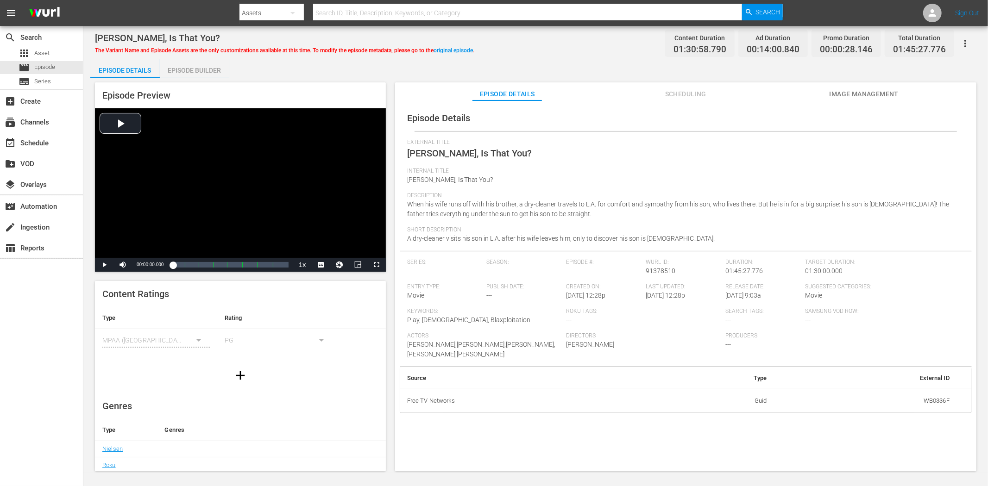
click at [828, 90] on div "Episode Details Scheduling Image Management" at bounding box center [685, 91] width 535 height 19
click at [865, 93] on span "Image Management" at bounding box center [863, 94] width 69 height 12
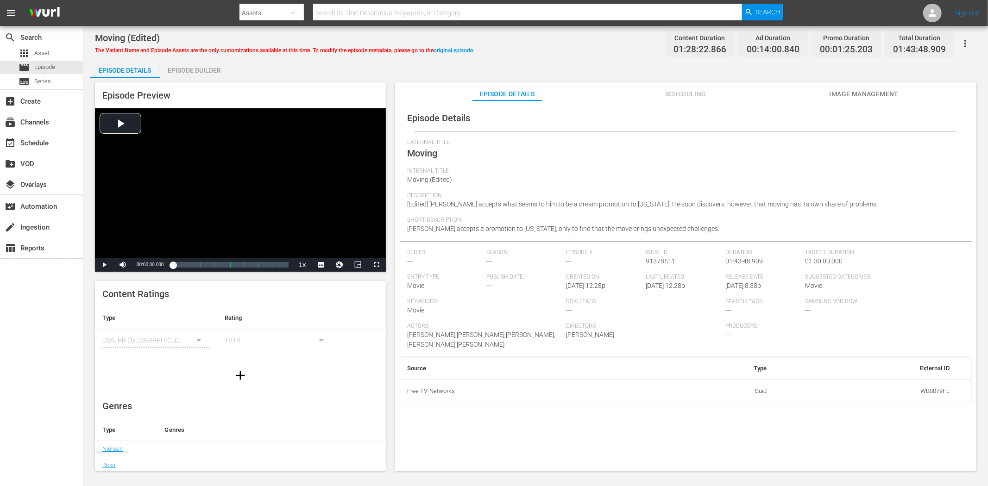
click at [840, 92] on span "Image Management" at bounding box center [863, 94] width 69 height 12
click at [835, 93] on span "Image Management" at bounding box center [863, 94] width 69 height 12
click at [870, 87] on button "Image Management" at bounding box center [863, 91] width 69 height 19
click at [889, 93] on span "Image Management" at bounding box center [863, 94] width 69 height 12
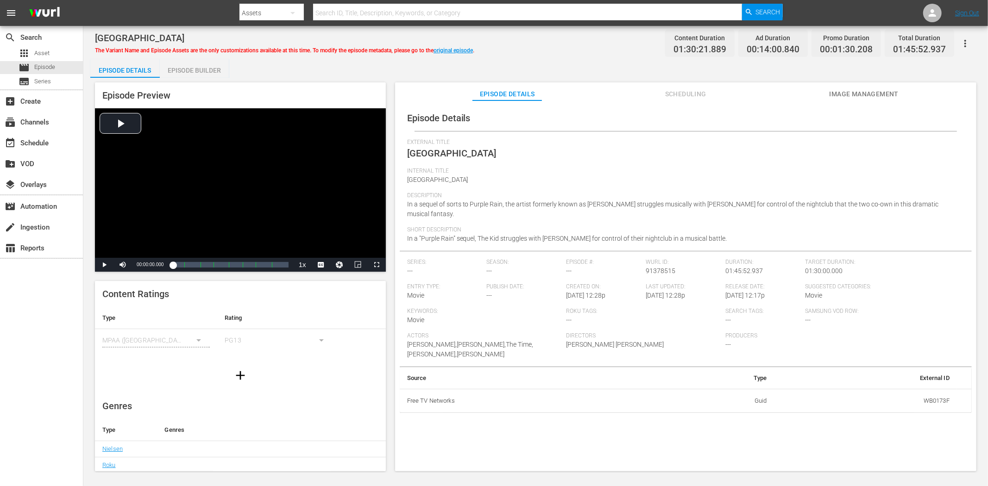
click at [885, 97] on span "Image Management" at bounding box center [863, 94] width 69 height 12
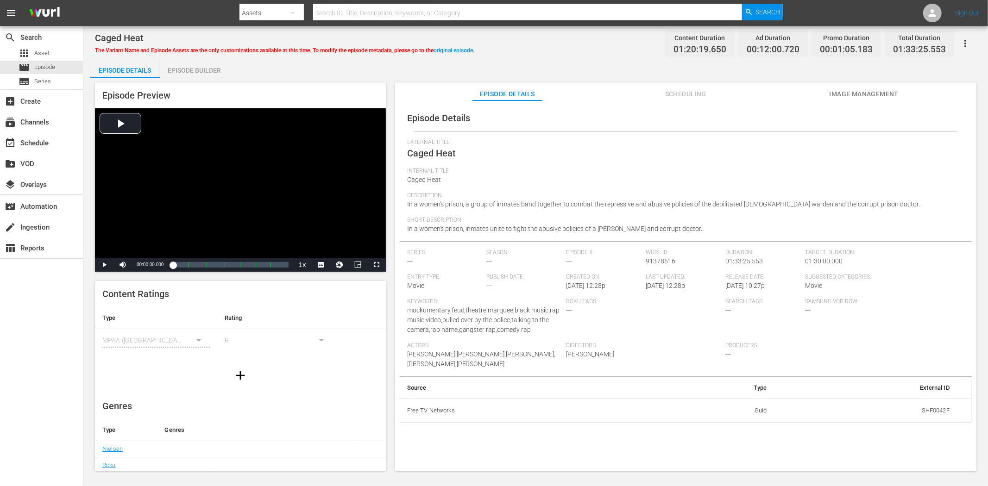
click at [861, 87] on button "Image Management" at bounding box center [863, 91] width 69 height 19
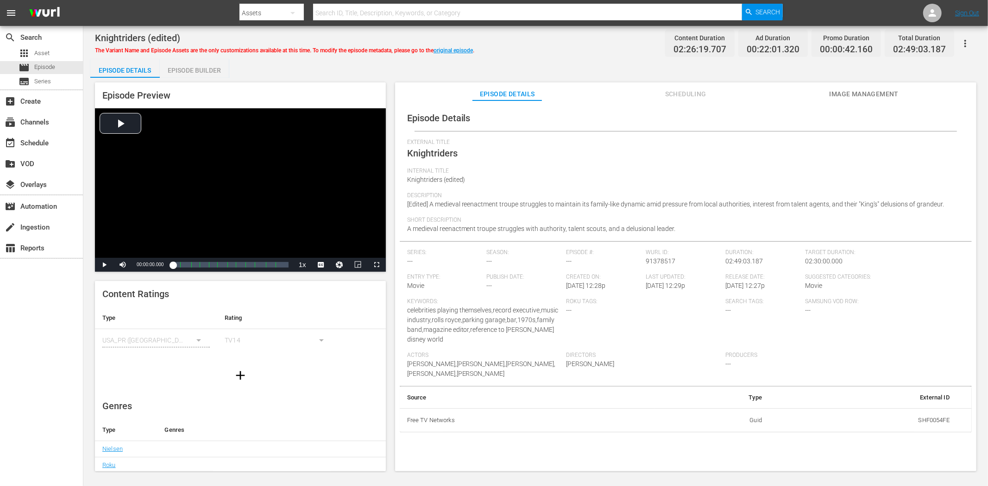
click at [876, 90] on span "Image Management" at bounding box center [863, 94] width 69 height 12
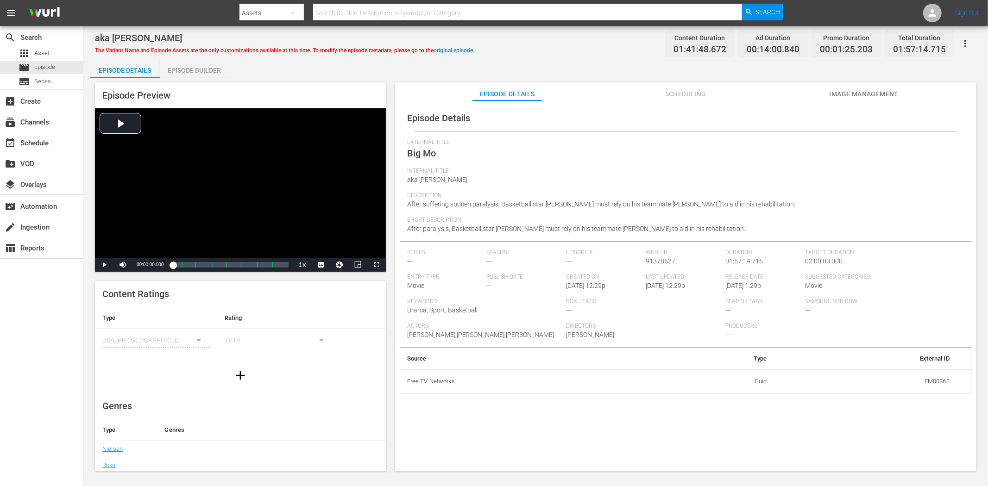
click at [835, 87] on button "Image Management" at bounding box center [863, 91] width 69 height 19
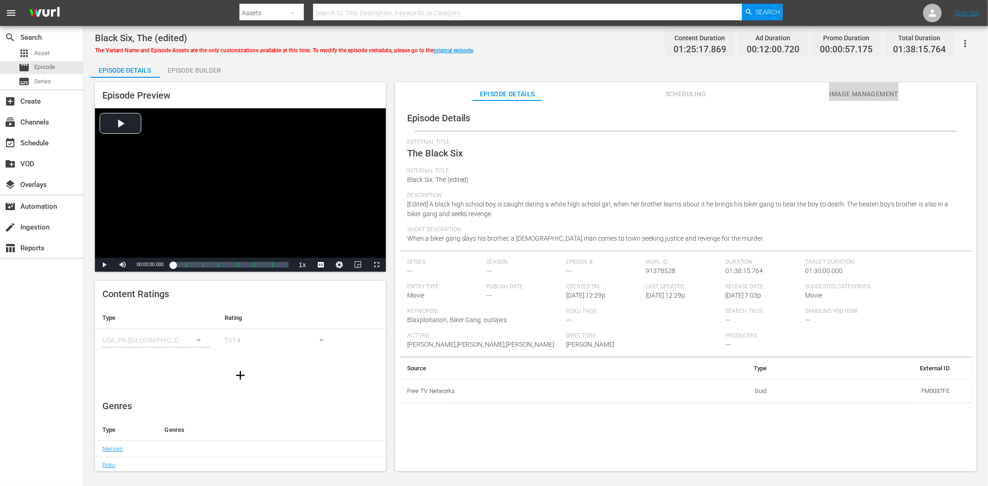
click at [864, 94] on span "Image Management" at bounding box center [863, 94] width 69 height 12
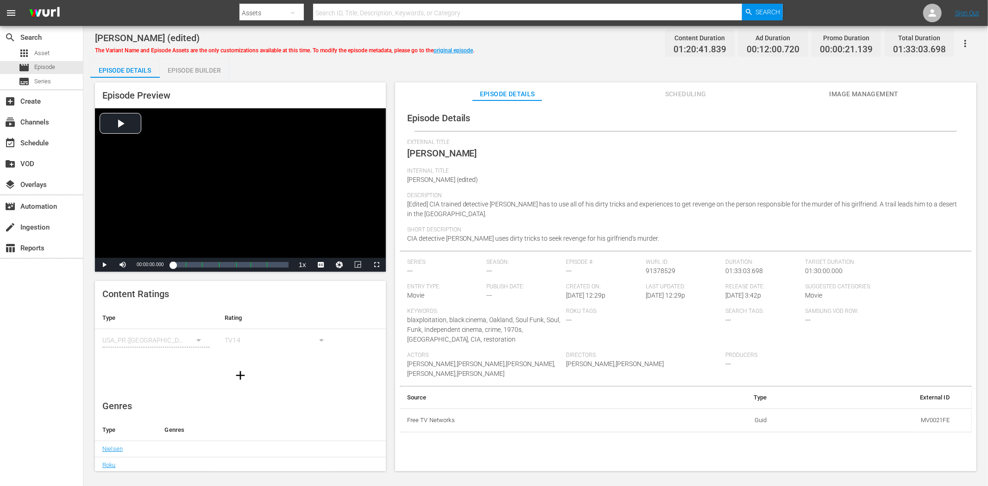
click at [860, 93] on span "Image Management" at bounding box center [863, 94] width 69 height 12
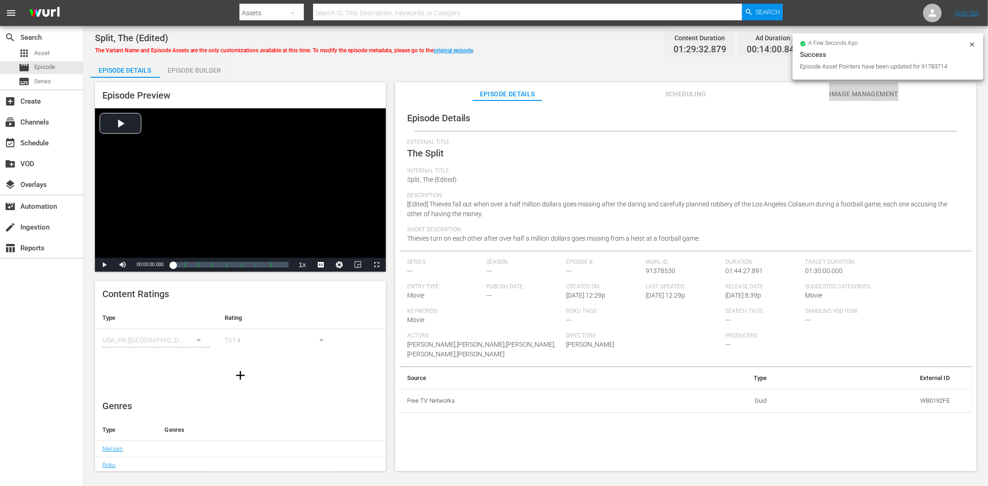
click at [881, 95] on span "Image Management" at bounding box center [863, 94] width 69 height 12
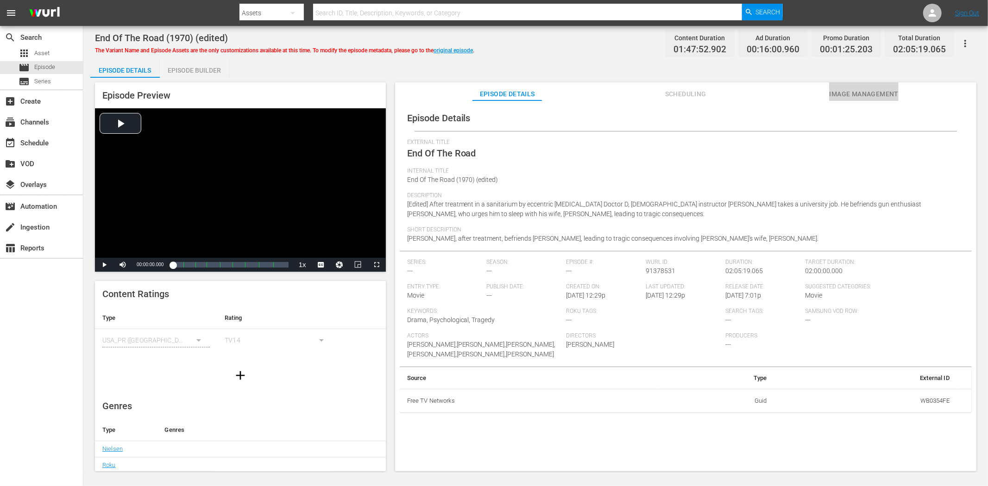
click at [868, 87] on button "Image Management" at bounding box center [863, 91] width 69 height 19
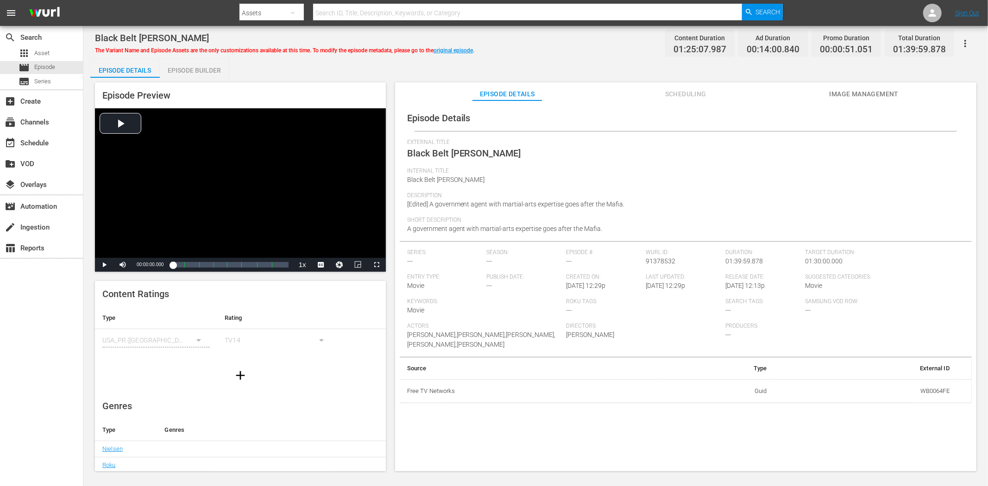
click at [853, 91] on span "Image Management" at bounding box center [863, 94] width 69 height 12
click at [451, 47] on link "original episode" at bounding box center [452, 50] width 39 height 6
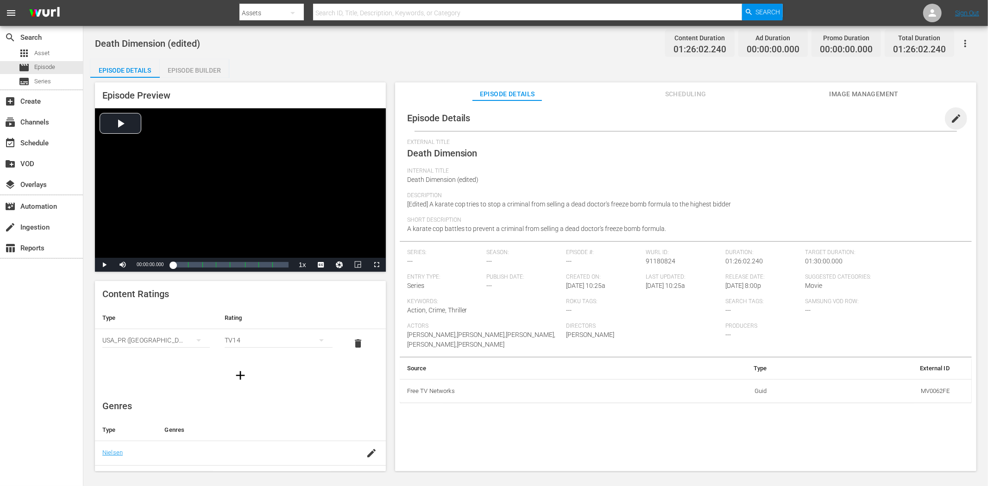
click at [889, 115] on span "edit" at bounding box center [955, 118] width 11 height 11
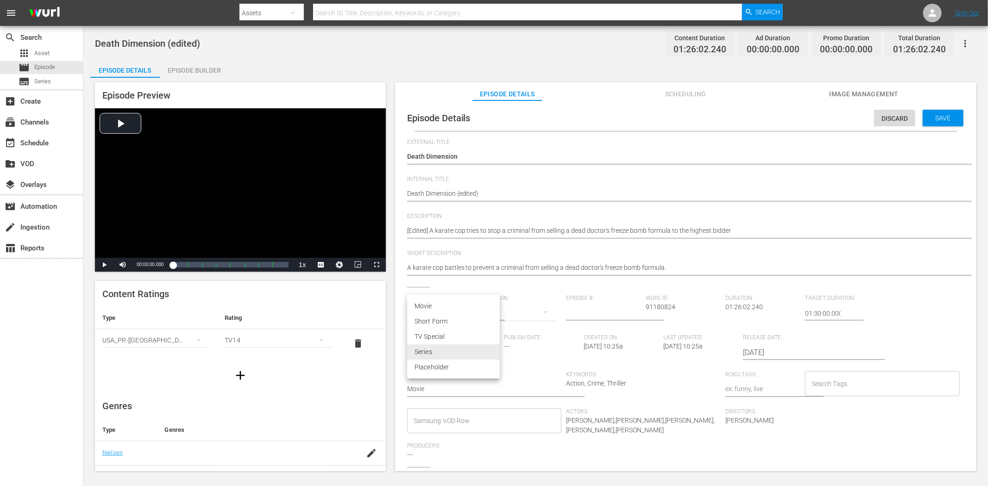
click at [497, 348] on body "menu Search By Assets Search ID, Title, Description, Keywords, or Category Sear…" at bounding box center [494, 243] width 988 height 486
drag, startPoint x: 460, startPoint y: 295, endPoint x: 456, endPoint y: 303, distance: 8.7
click at [460, 297] on ul "Movie Short Form TV Special Series Placeholder" at bounding box center [453, 337] width 93 height 84
click at [456, 304] on li "Movie" at bounding box center [453, 306] width 93 height 15
type input "MOVIE"
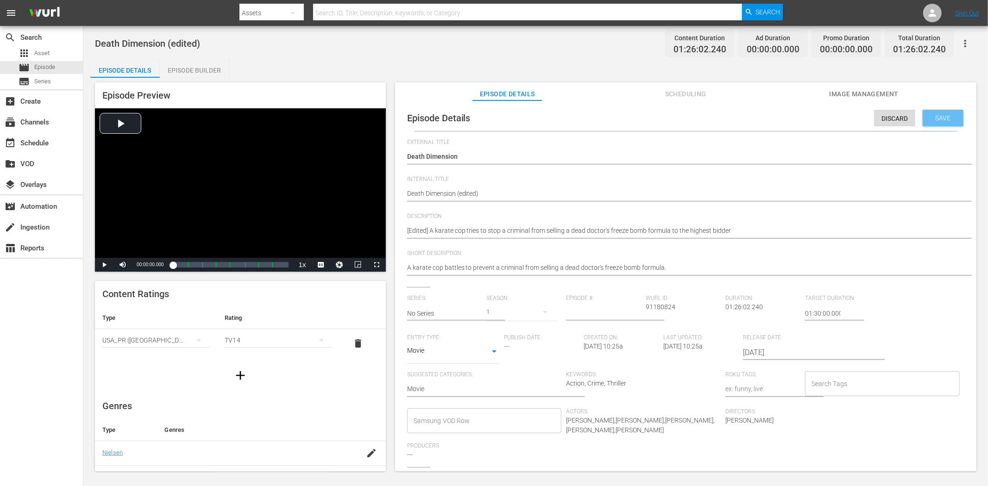
click at [889, 118] on span "Save" at bounding box center [943, 117] width 30 height 7
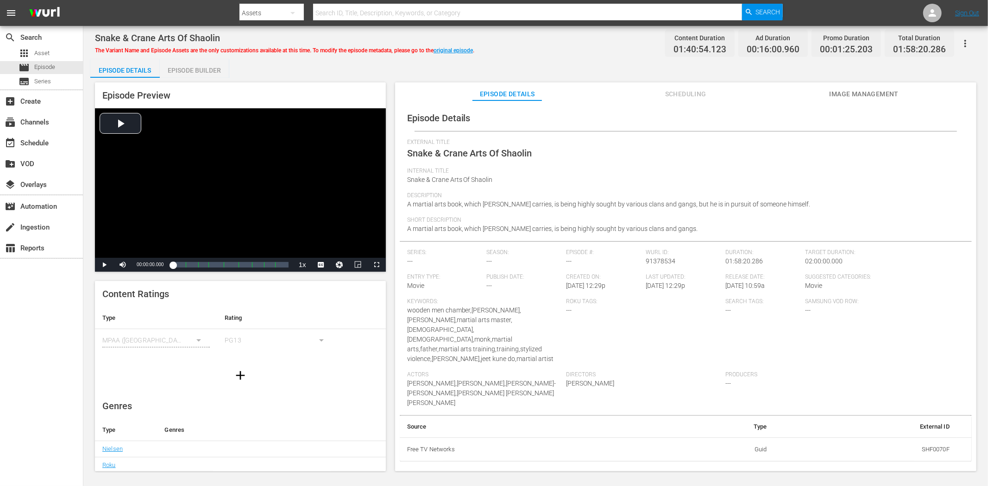
click at [876, 93] on span "Image Management" at bounding box center [863, 94] width 69 height 12
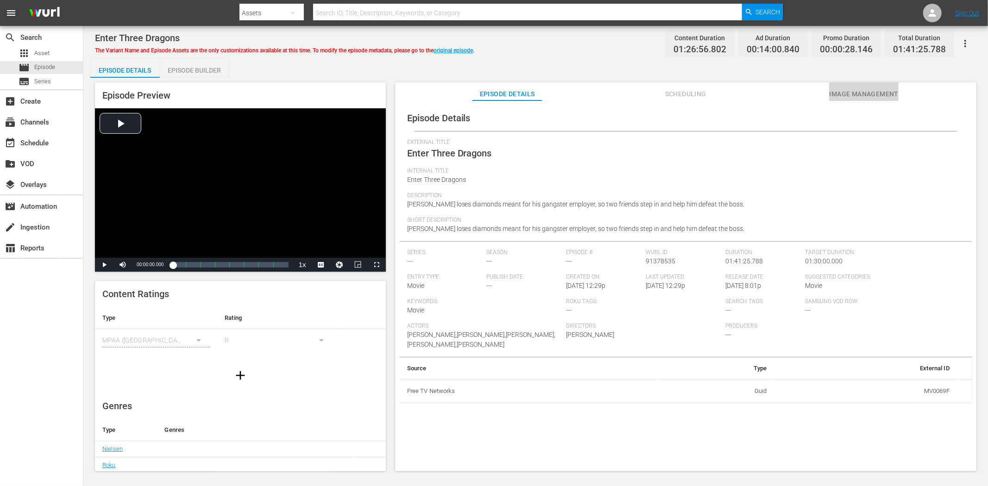
click at [849, 89] on span "Image Management" at bounding box center [863, 94] width 69 height 12
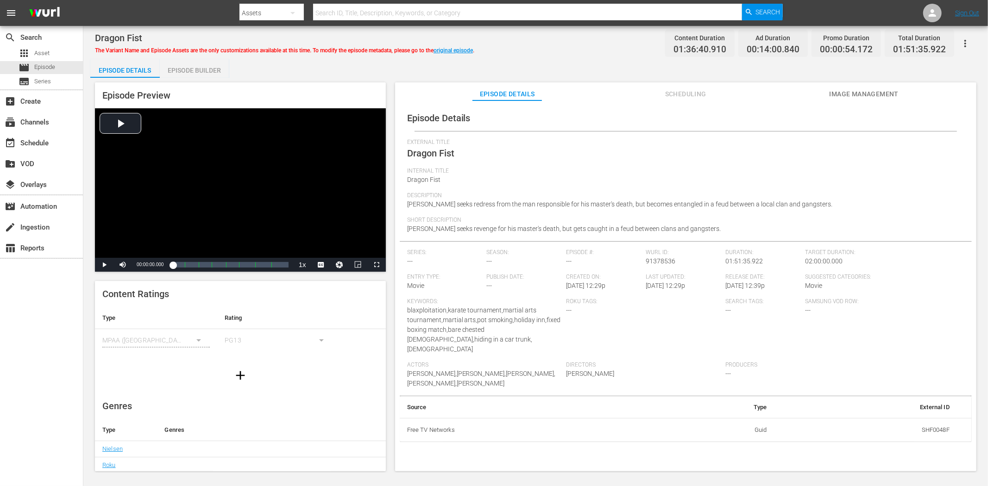
click at [864, 90] on span "Image Management" at bounding box center [863, 94] width 69 height 12
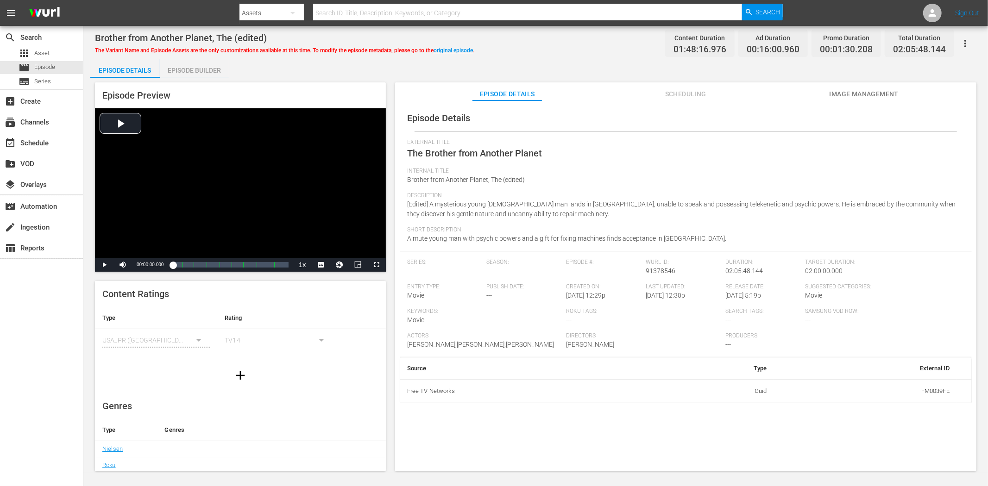
click at [845, 91] on span "Image Management" at bounding box center [863, 94] width 69 height 12
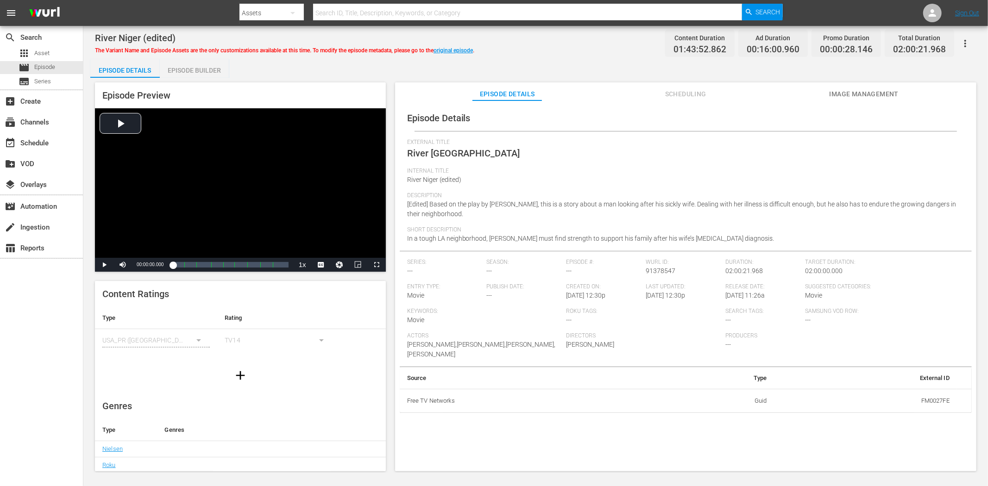
click at [837, 90] on span "Image Management" at bounding box center [863, 94] width 69 height 12
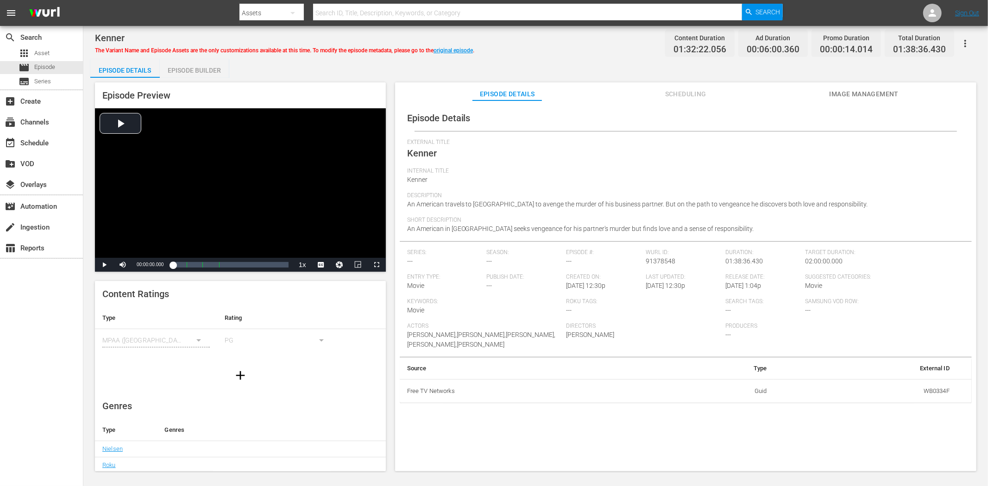
click at [848, 93] on span "Image Management" at bounding box center [863, 94] width 69 height 12
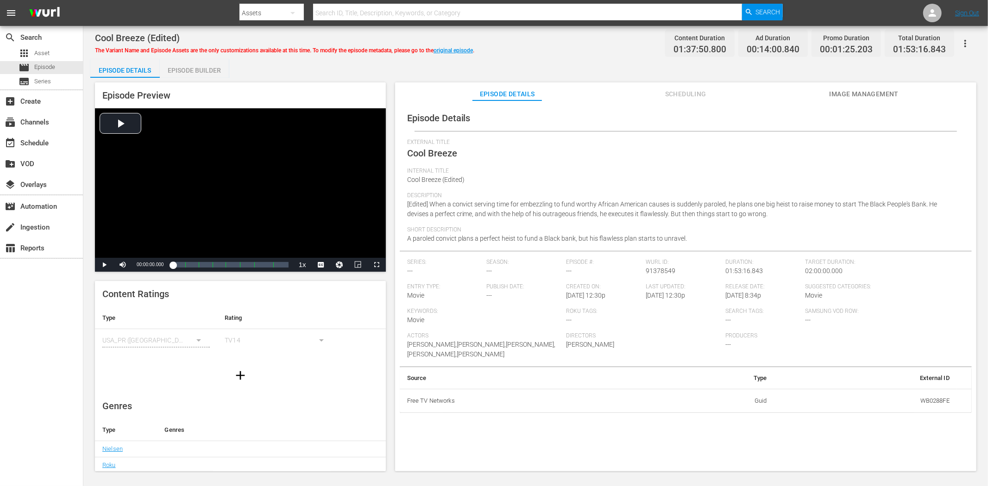
click at [865, 99] on span "Image Management" at bounding box center [863, 94] width 69 height 12
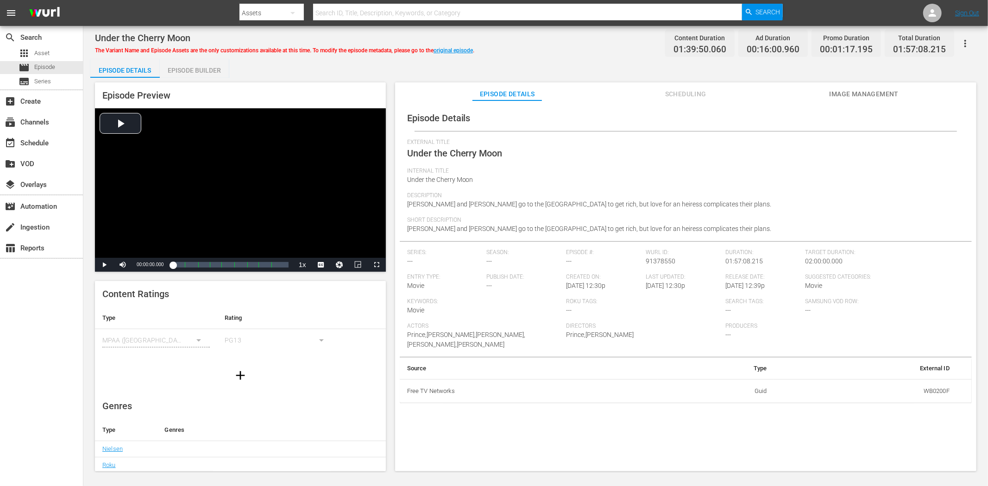
click at [847, 93] on span "Image Management" at bounding box center [863, 94] width 69 height 12
click at [847, 91] on span "Image Management" at bounding box center [863, 94] width 69 height 12
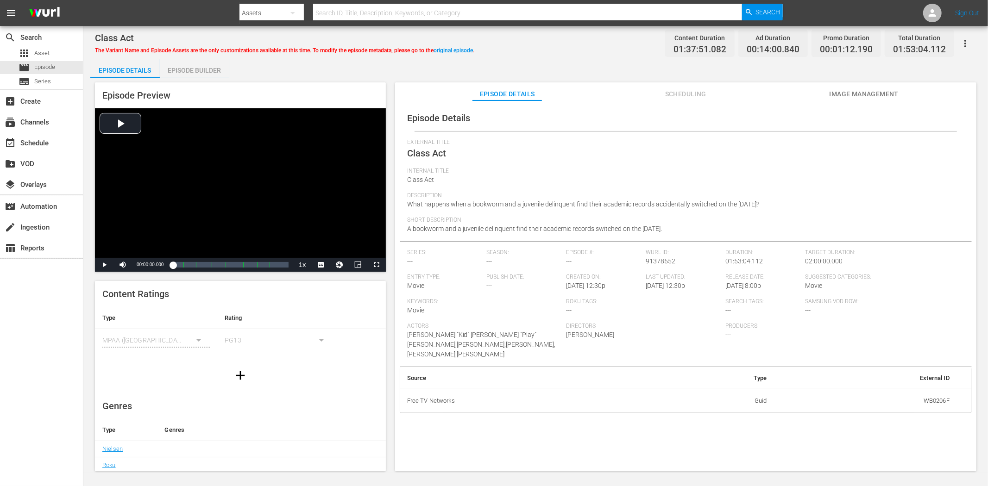
click at [846, 90] on span "Image Management" at bounding box center [863, 94] width 69 height 12
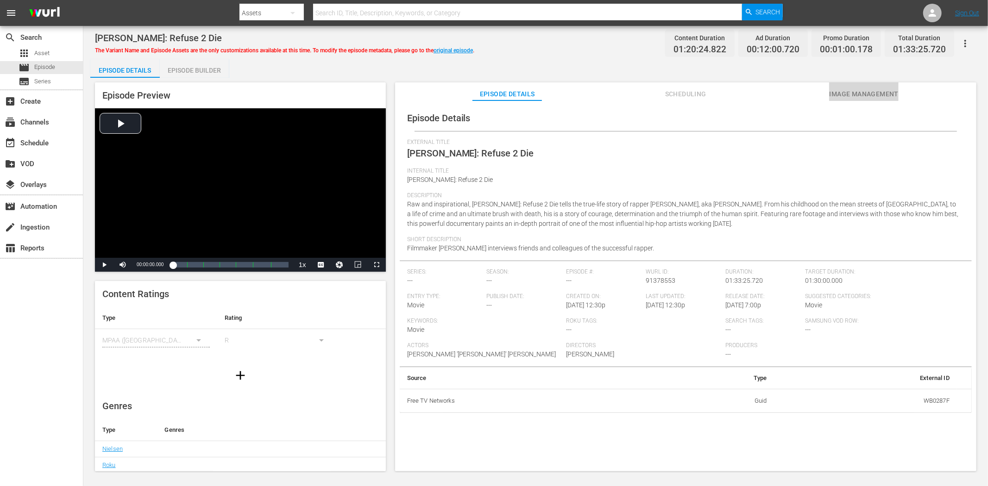
click at [889, 88] on span "Image Management" at bounding box center [863, 94] width 69 height 12
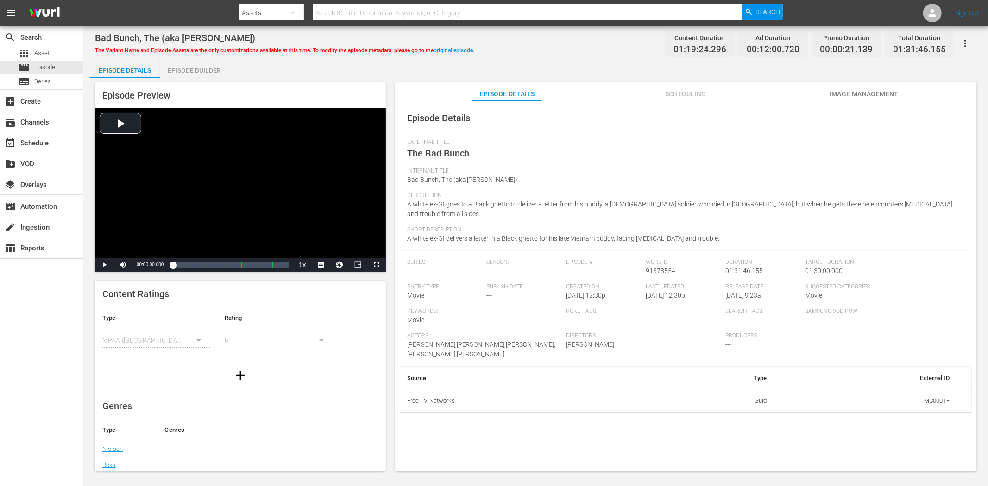
click at [884, 93] on span "Image Management" at bounding box center [863, 94] width 69 height 12
click at [864, 91] on span "Image Management" at bounding box center [863, 94] width 69 height 12
click at [842, 96] on span "Image Management" at bounding box center [863, 94] width 69 height 12
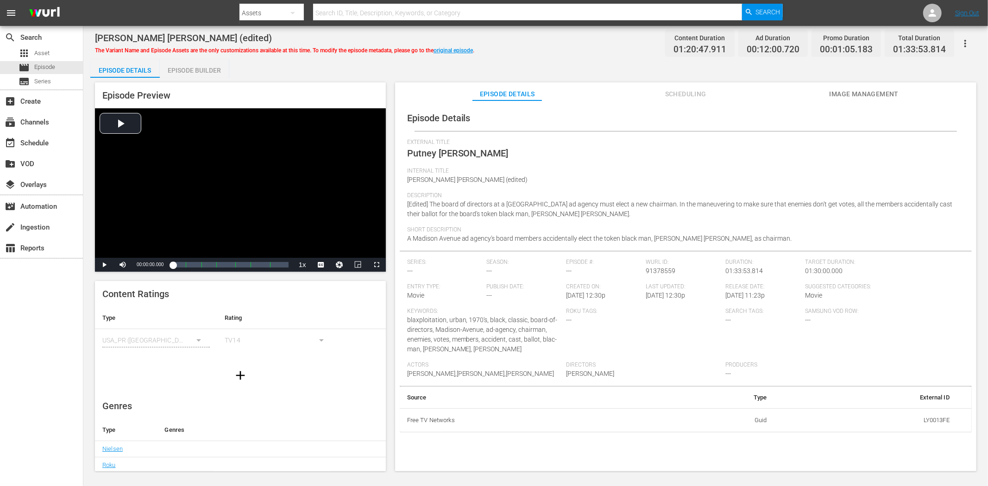
click at [845, 93] on span "Image Management" at bounding box center [863, 94] width 69 height 12
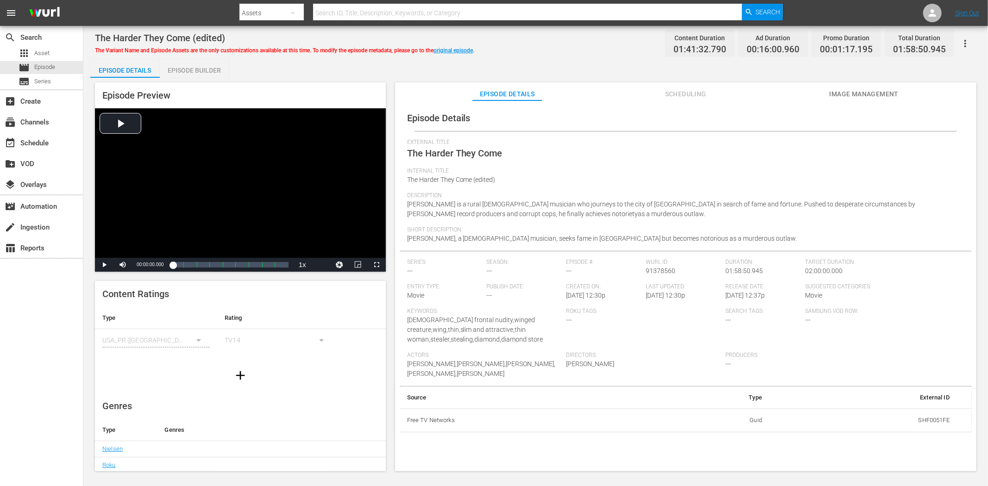
click at [836, 90] on span "Image Management" at bounding box center [863, 94] width 69 height 12
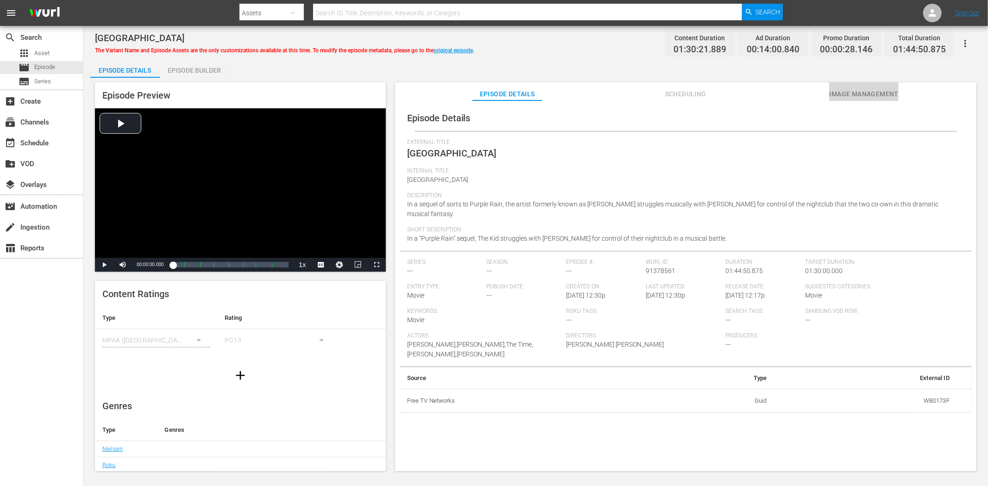
click at [841, 96] on span "Image Management" at bounding box center [863, 94] width 69 height 12
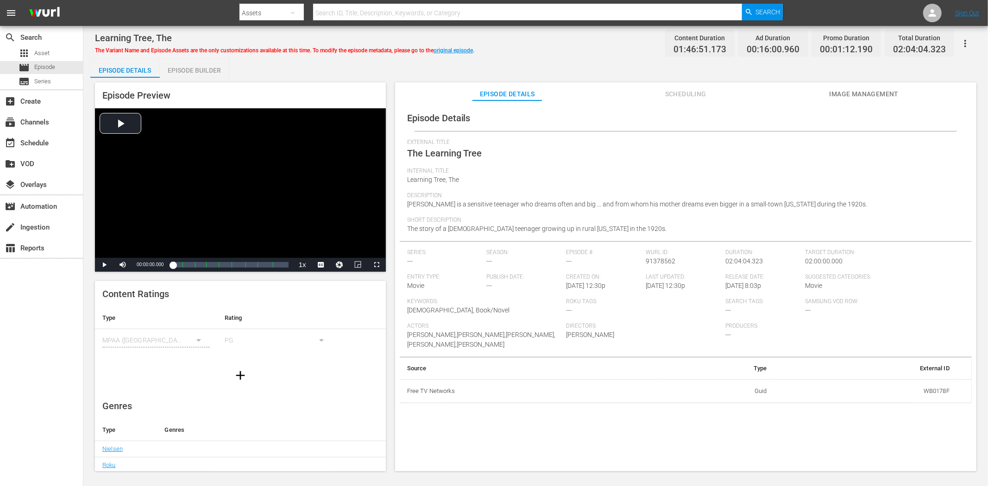
click at [855, 89] on span "Image Management" at bounding box center [863, 94] width 69 height 12
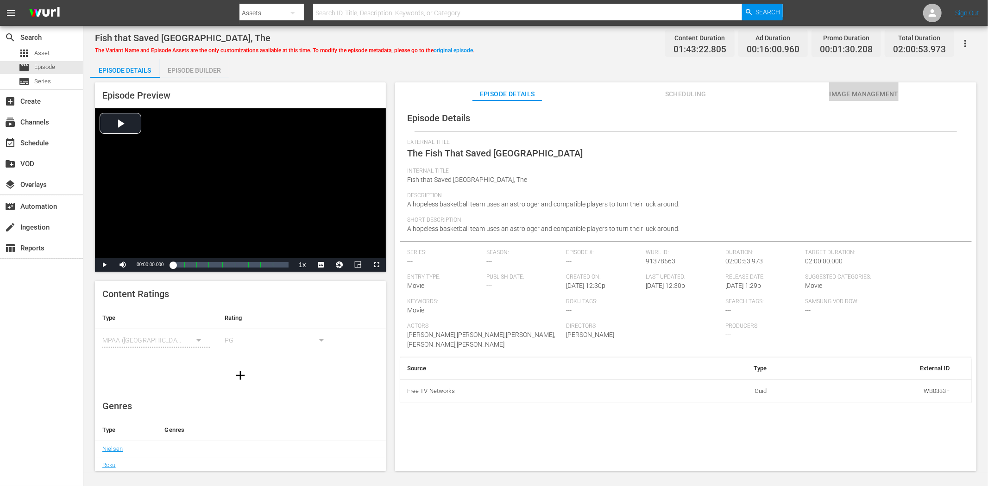
click at [872, 91] on span "Image Management" at bounding box center [863, 94] width 69 height 12
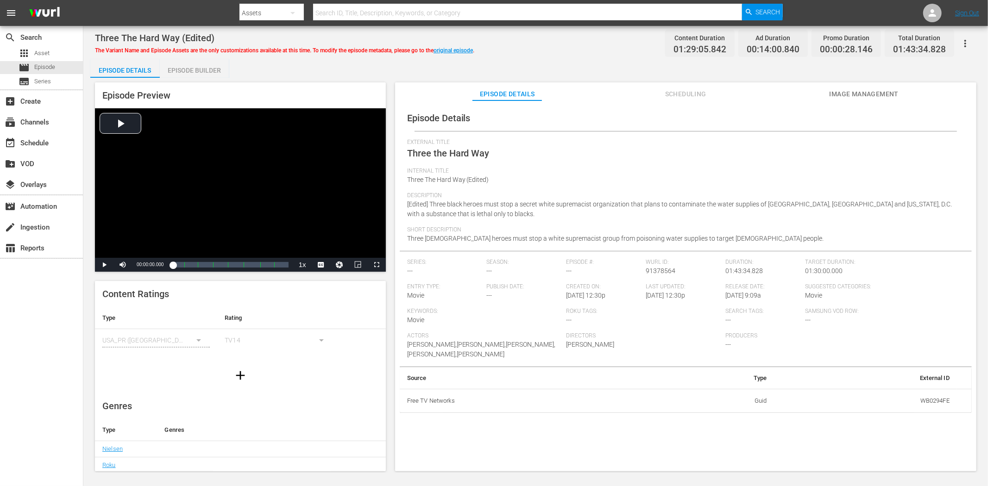
click at [867, 93] on span "Image Management" at bounding box center [863, 94] width 69 height 12
click at [854, 94] on span "Image Management" at bounding box center [863, 94] width 69 height 12
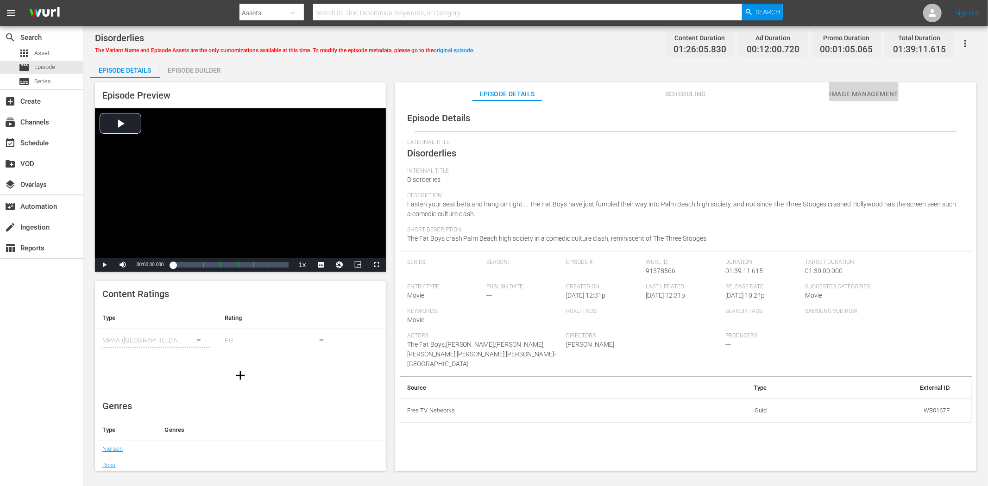
click at [852, 91] on span "Image Management" at bounding box center [863, 94] width 69 height 12
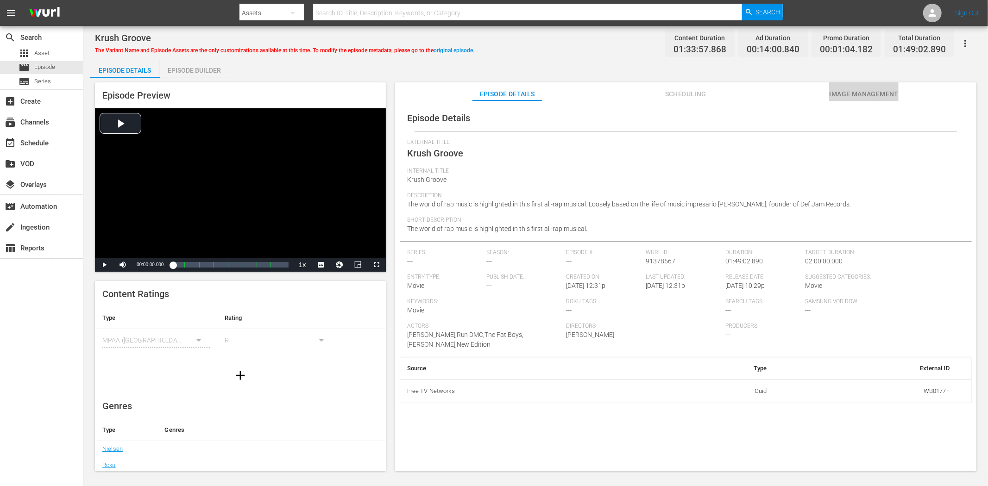
click at [889, 94] on span "Image Management" at bounding box center [863, 94] width 69 height 12
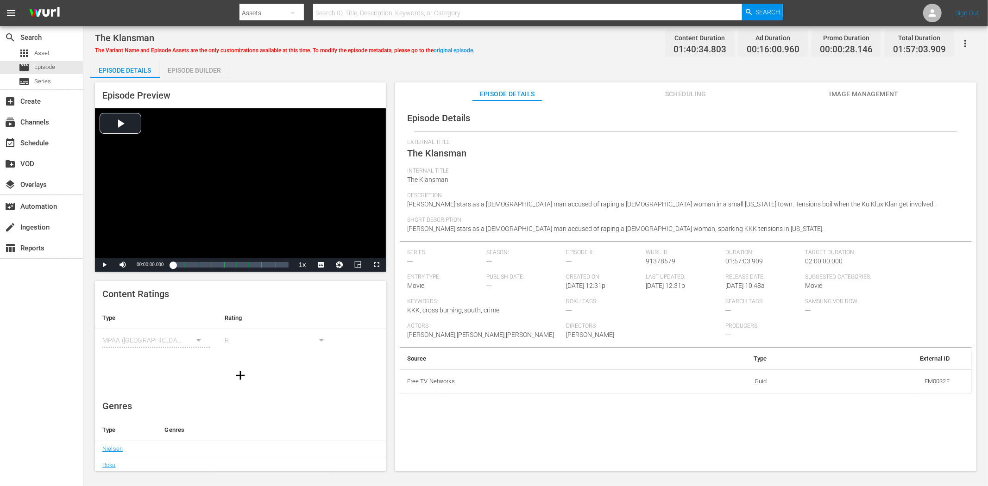
click at [865, 88] on span "Image Management" at bounding box center [863, 94] width 69 height 12
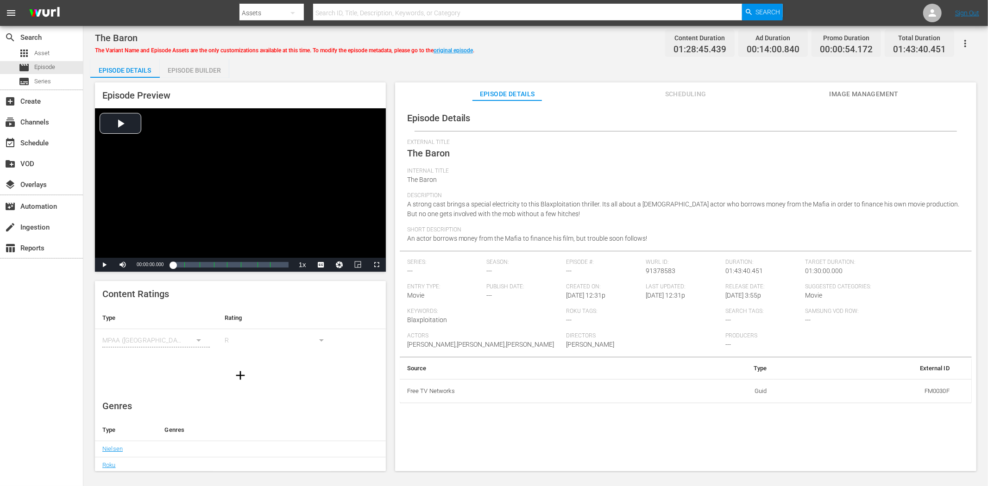
click at [860, 88] on span "Image Management" at bounding box center [863, 94] width 69 height 12
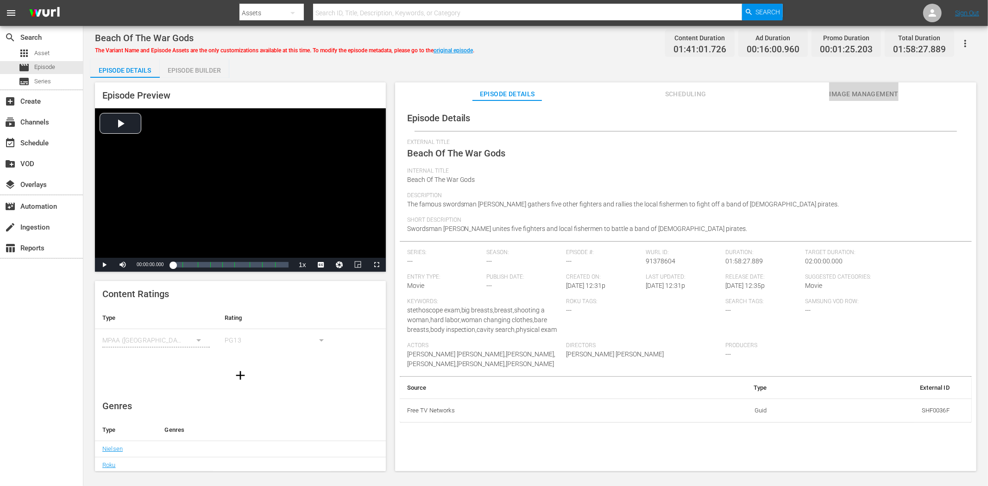
click at [854, 90] on span "Image Management" at bounding box center [863, 94] width 69 height 12
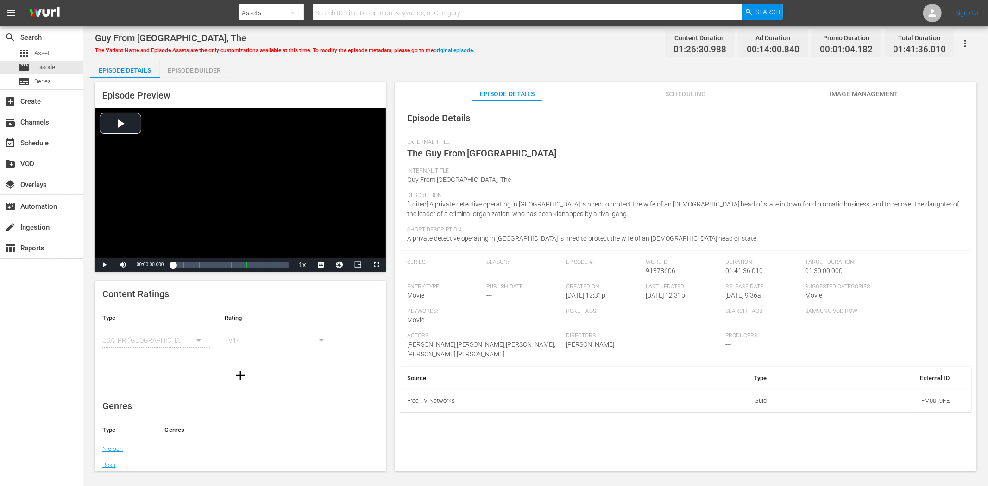
click at [842, 88] on button "Image Management" at bounding box center [863, 91] width 69 height 19
click at [851, 89] on span "Image Management" at bounding box center [863, 94] width 69 height 12
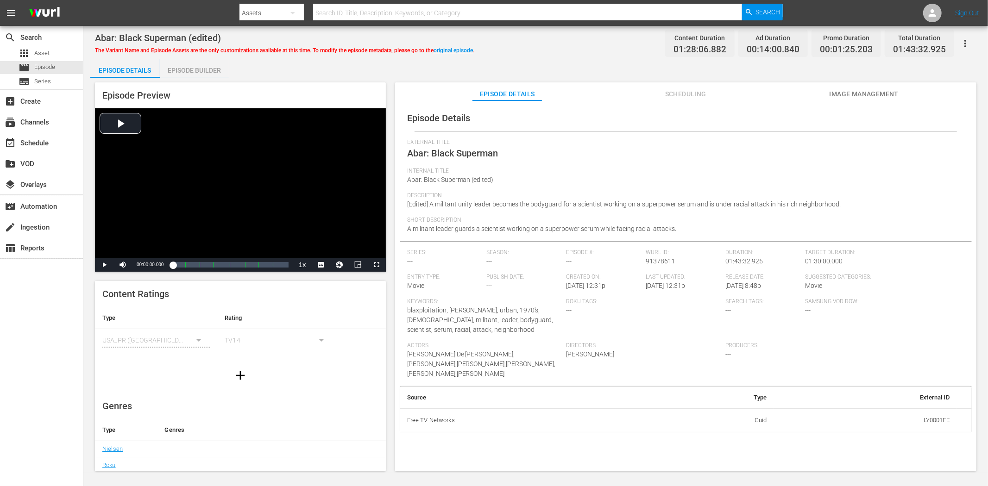
click at [880, 91] on span "Image Management" at bounding box center [863, 94] width 69 height 12
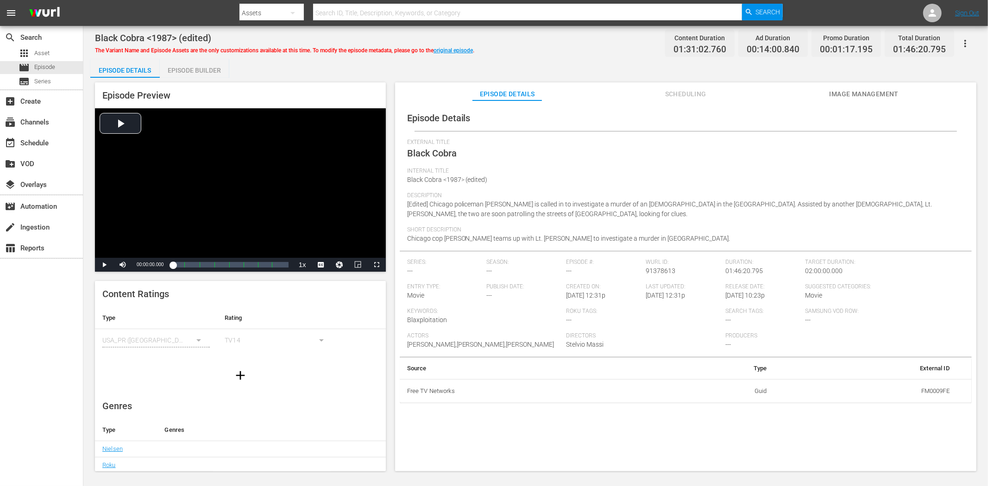
click at [874, 94] on span "Image Management" at bounding box center [863, 94] width 69 height 12
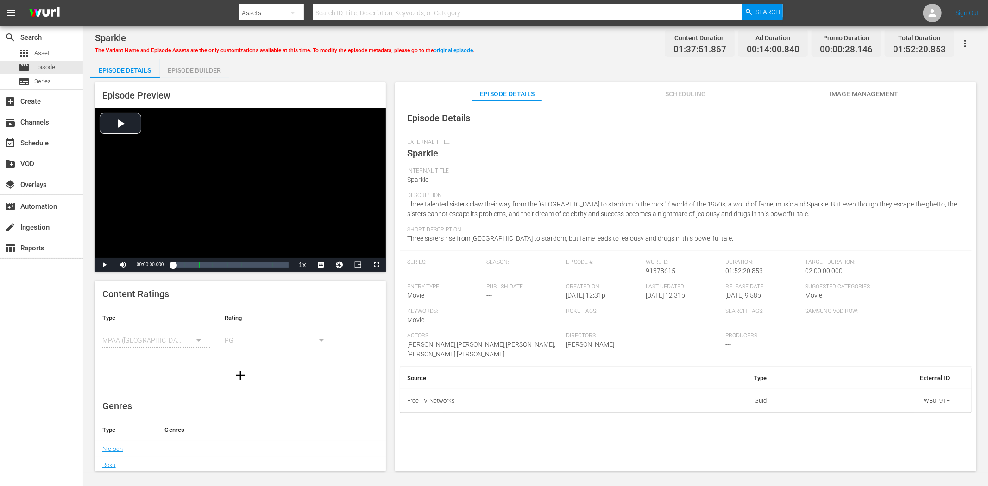
click at [835, 90] on span "Image Management" at bounding box center [863, 94] width 69 height 12
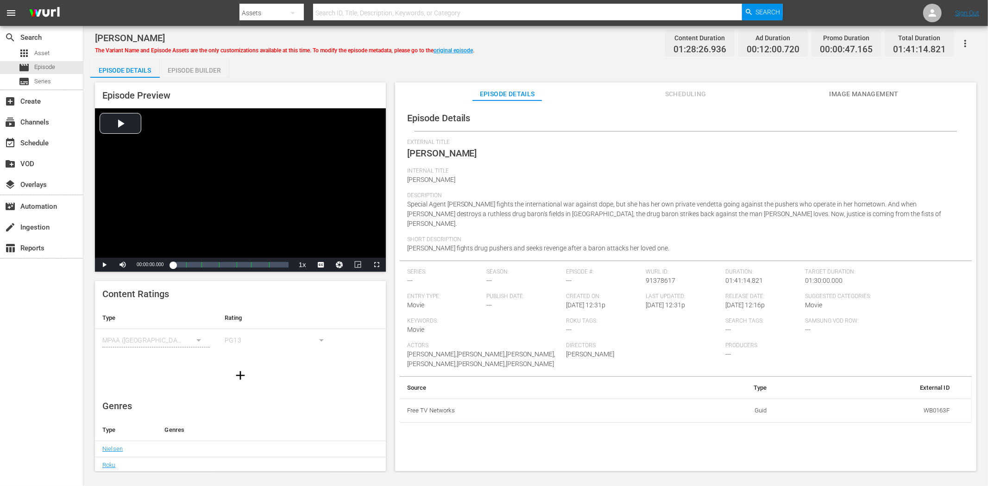
click at [881, 89] on span "Image Management" at bounding box center [863, 94] width 69 height 12
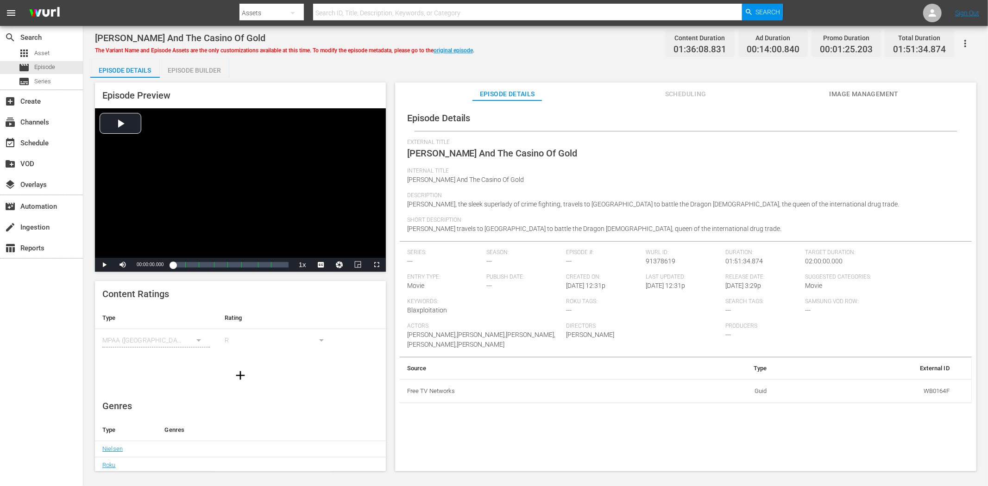
click at [869, 91] on span "Image Management" at bounding box center [863, 94] width 69 height 12
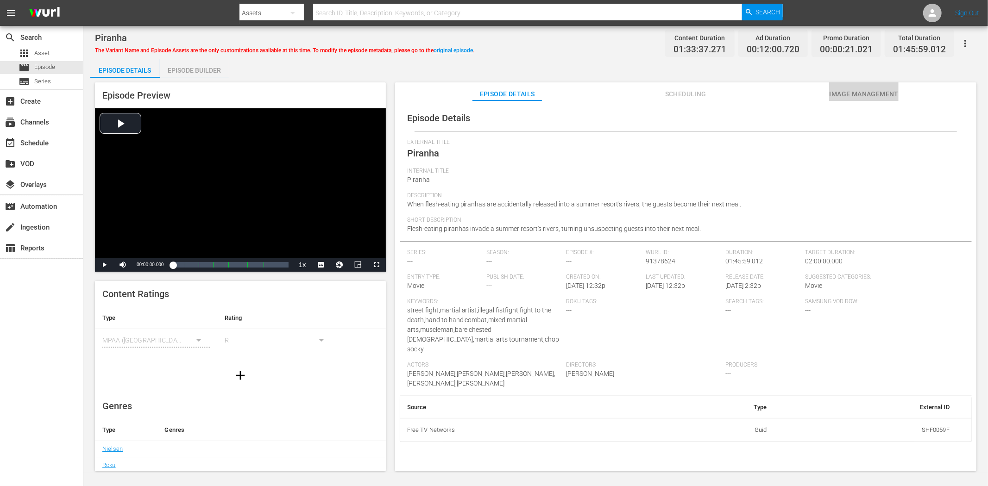
click at [835, 94] on span "Image Management" at bounding box center [863, 94] width 69 height 12
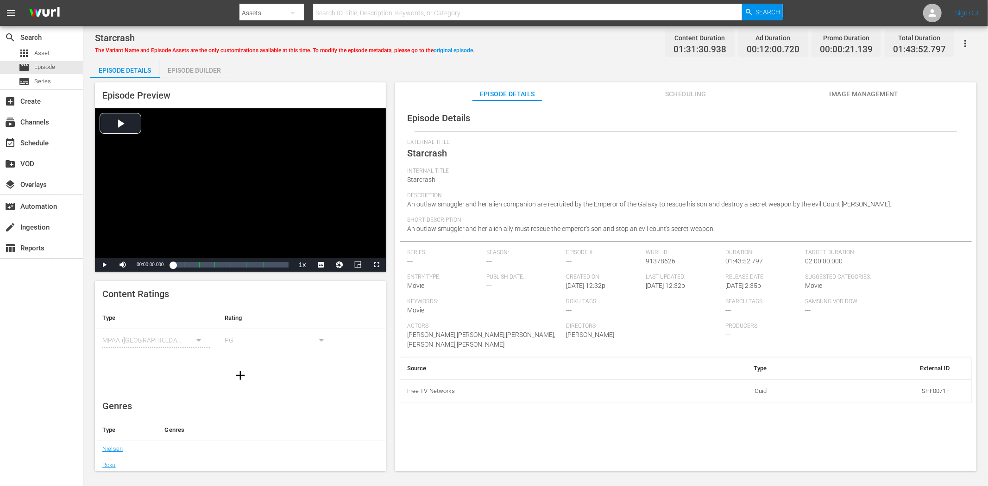
click at [863, 97] on span "Image Management" at bounding box center [863, 94] width 69 height 12
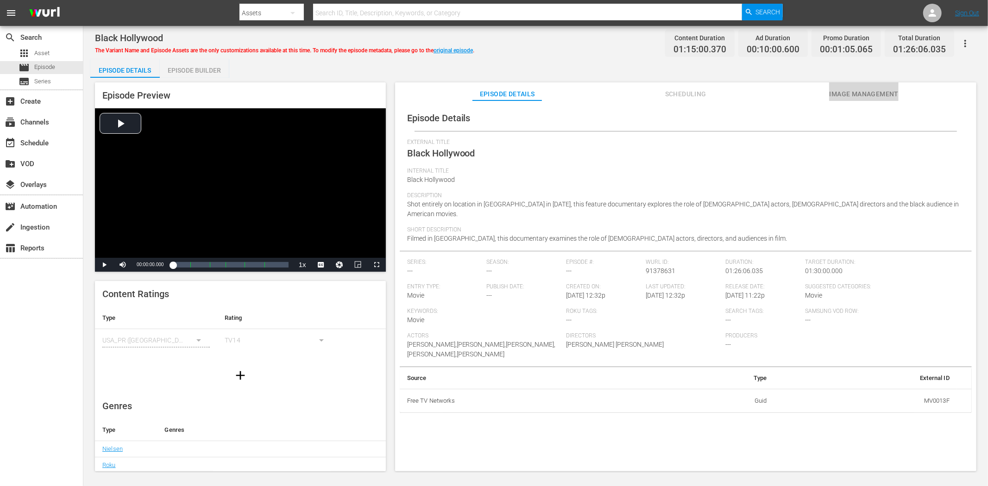
click at [855, 93] on span "Image Management" at bounding box center [863, 94] width 69 height 12
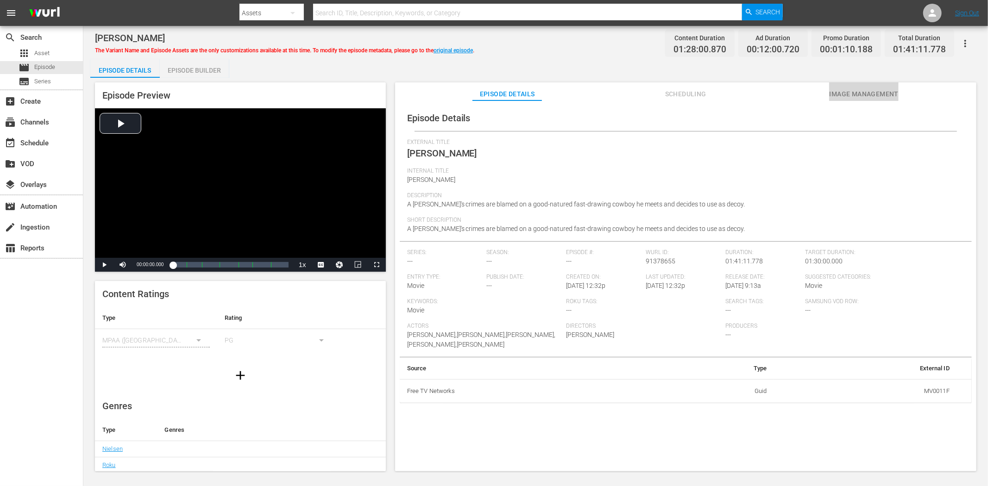
click at [846, 88] on span "Image Management" at bounding box center [863, 94] width 69 height 12
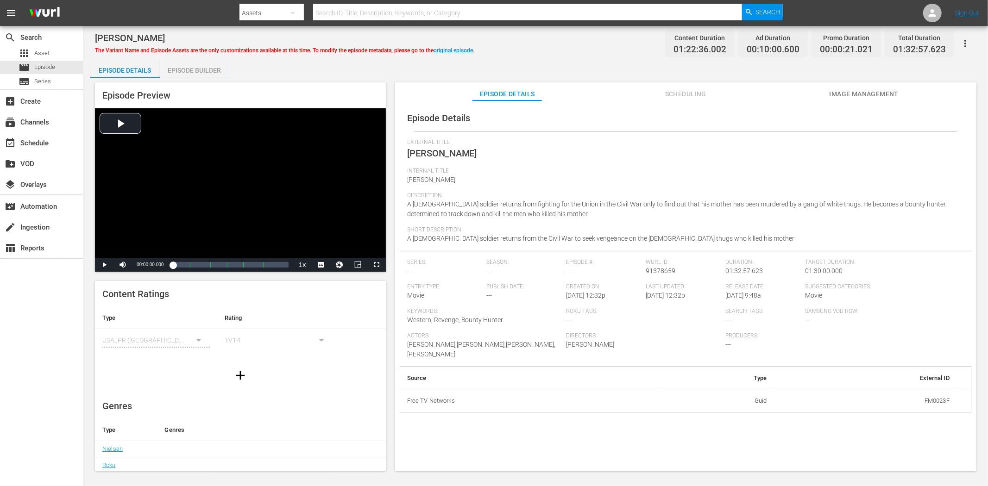
click at [866, 93] on span "Image Management" at bounding box center [863, 94] width 69 height 12
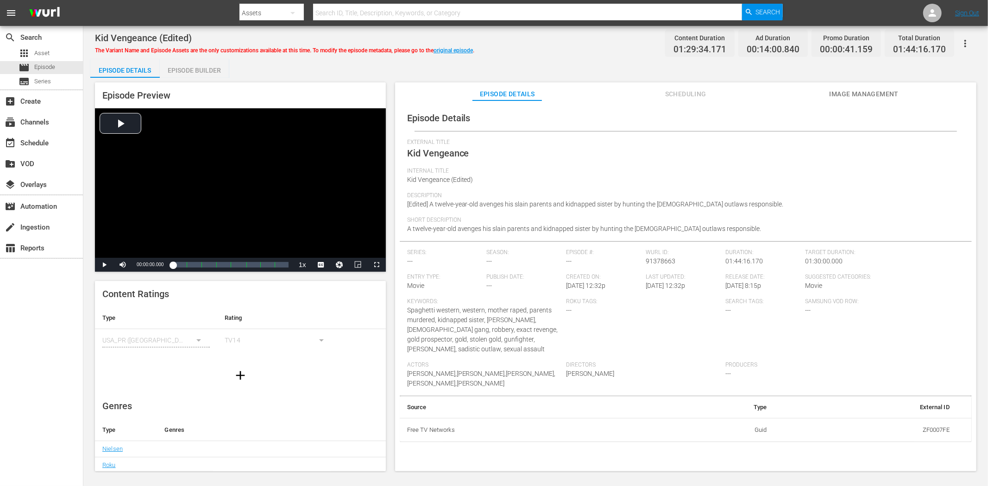
click at [867, 94] on span "Image Management" at bounding box center [863, 94] width 69 height 12
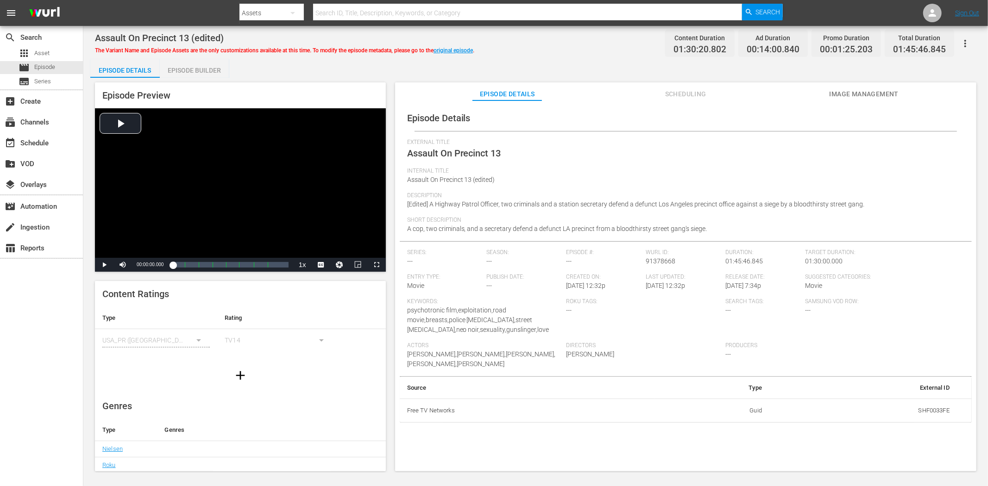
click at [875, 91] on span "Image Management" at bounding box center [863, 94] width 69 height 12
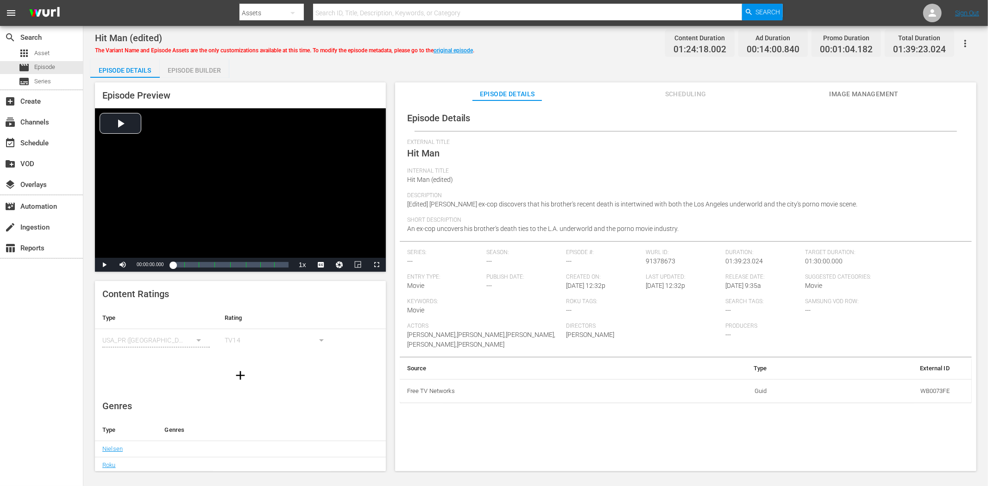
click at [866, 85] on button "Image Management" at bounding box center [863, 91] width 69 height 19
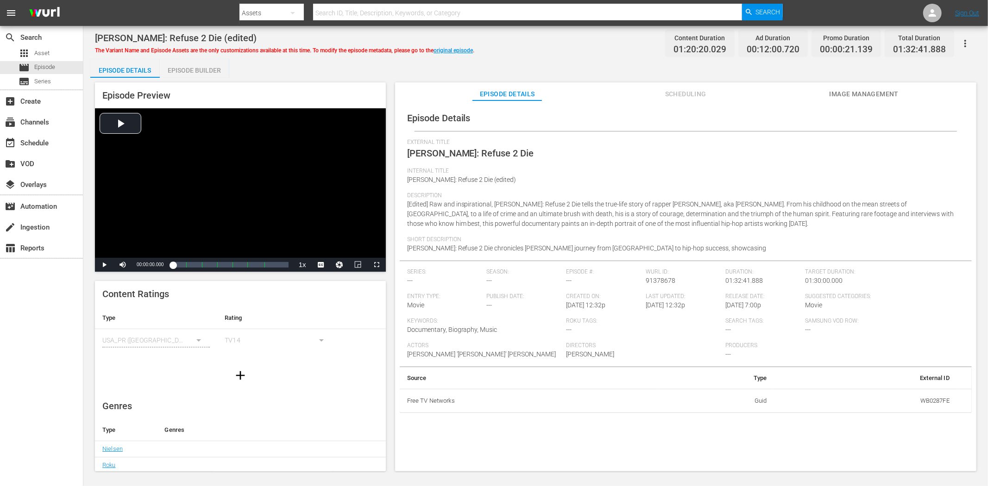
click at [858, 95] on span "Image Management" at bounding box center [863, 94] width 69 height 12
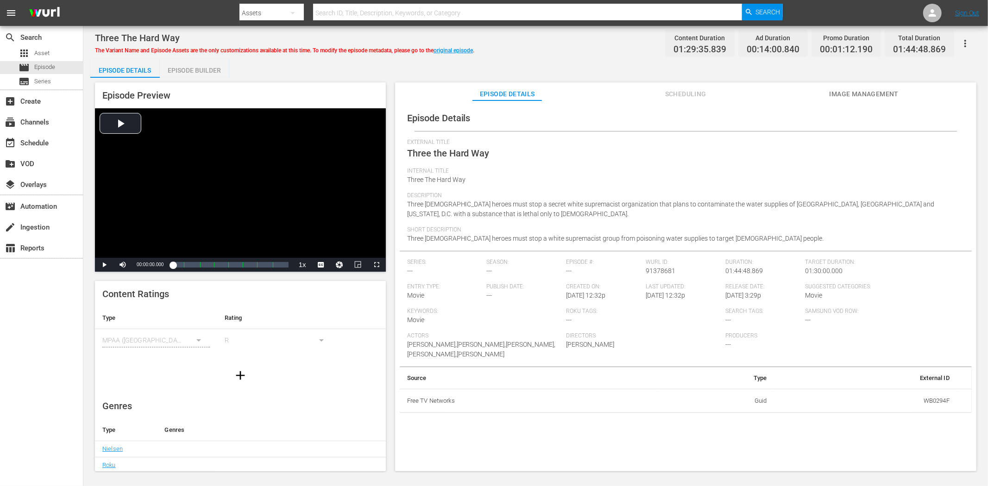
click at [843, 91] on span "Image Management" at bounding box center [863, 94] width 69 height 12
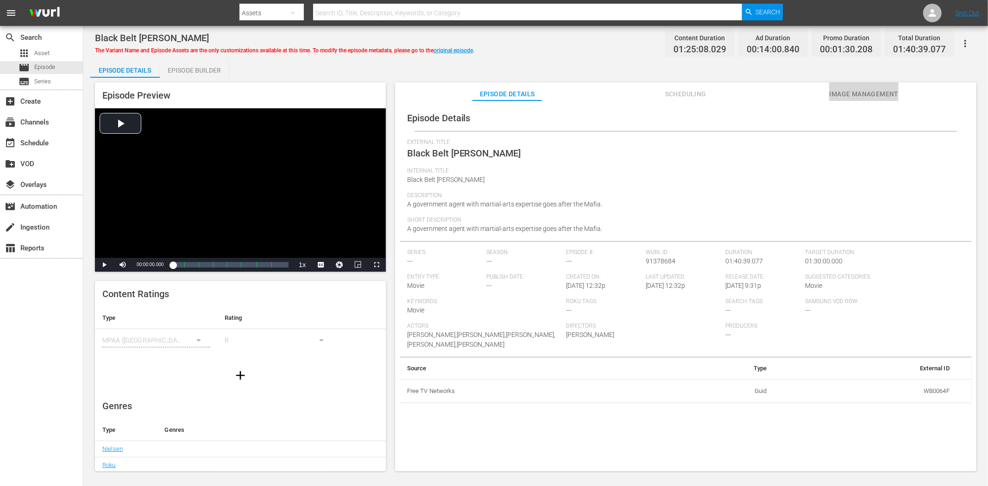
click at [868, 85] on button "Image Management" at bounding box center [863, 91] width 69 height 19
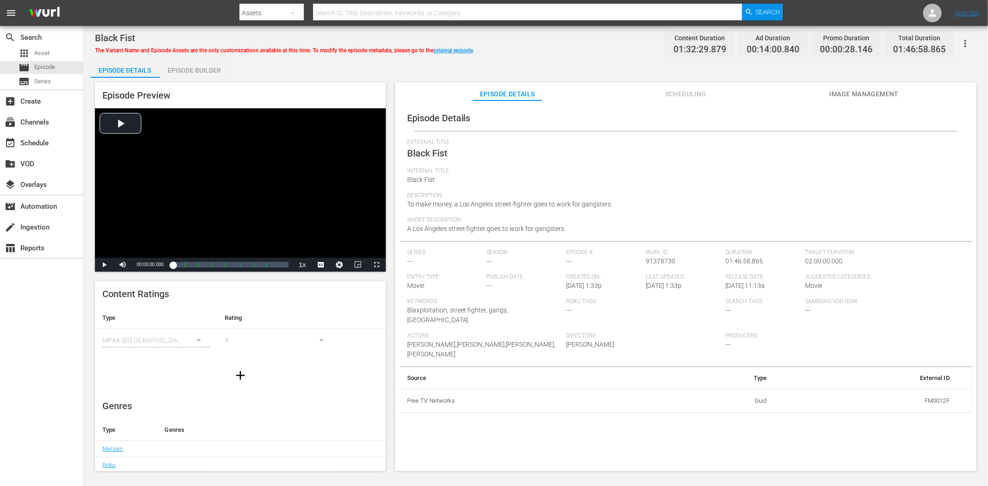
click at [864, 87] on button "Image Management" at bounding box center [863, 91] width 69 height 19
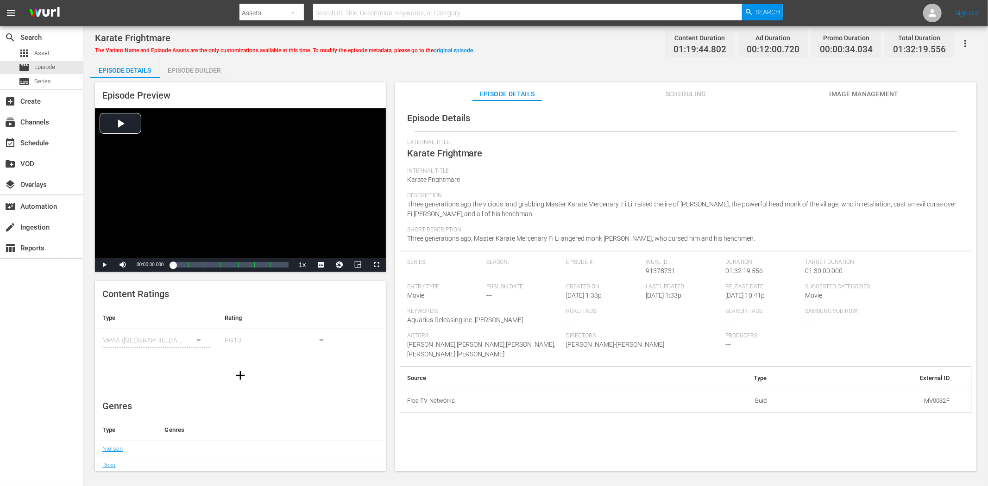
click at [866, 96] on span "Image Management" at bounding box center [863, 94] width 69 height 12
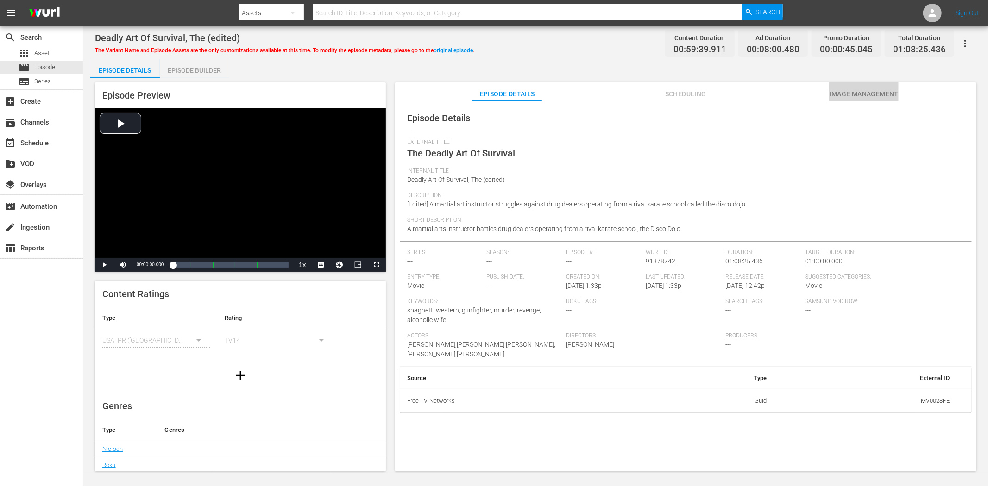
click at [882, 88] on span "Image Management" at bounding box center [863, 94] width 69 height 12
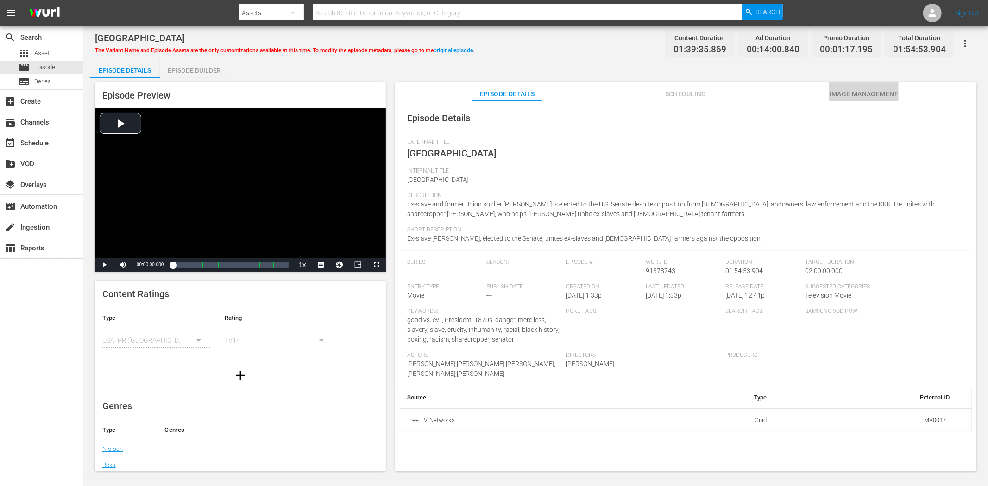
click at [853, 95] on span "Image Management" at bounding box center [863, 94] width 69 height 12
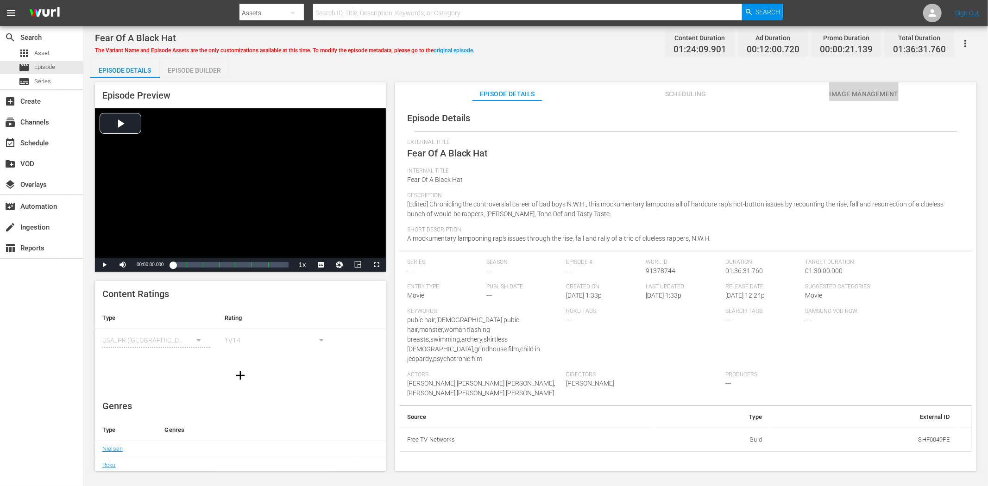
click at [867, 93] on span "Image Management" at bounding box center [863, 94] width 69 height 12
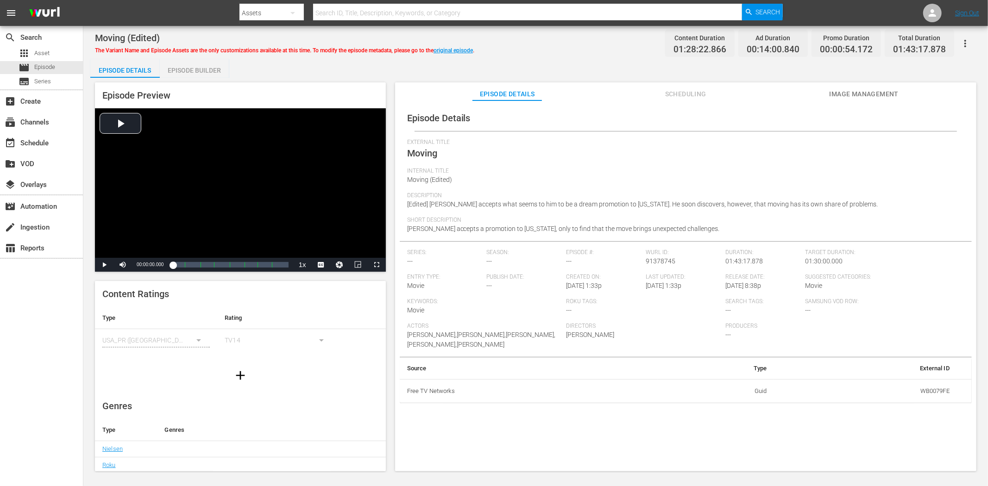
click at [843, 91] on span "Image Management" at bounding box center [863, 94] width 69 height 12
click at [877, 88] on span "Image Management" at bounding box center [863, 94] width 69 height 12
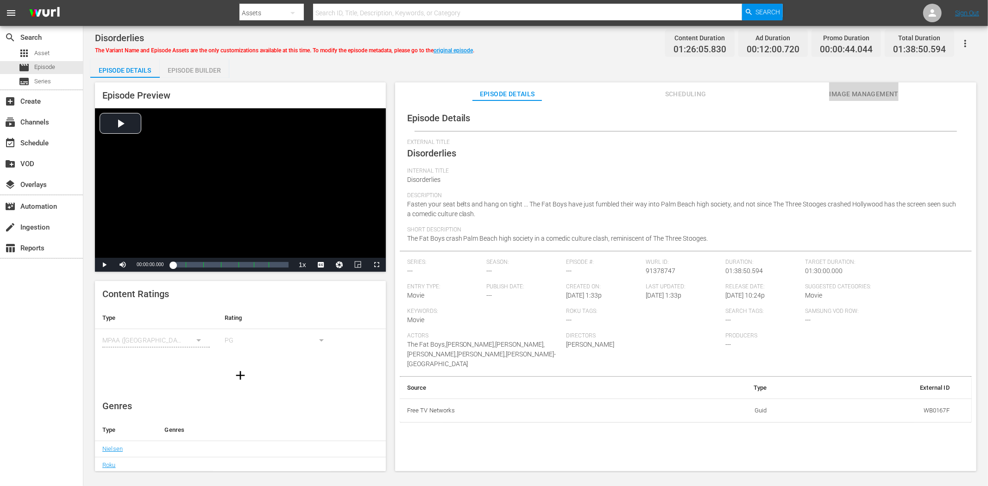
click at [853, 89] on span "Image Management" at bounding box center [863, 94] width 69 height 12
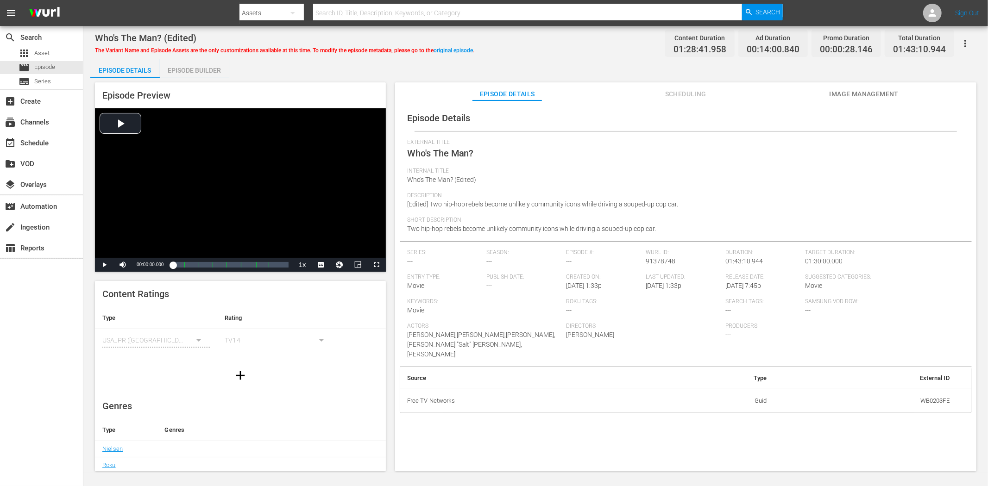
click at [840, 94] on span "Image Management" at bounding box center [863, 94] width 69 height 12
click at [848, 87] on button "Image Management" at bounding box center [863, 91] width 69 height 19
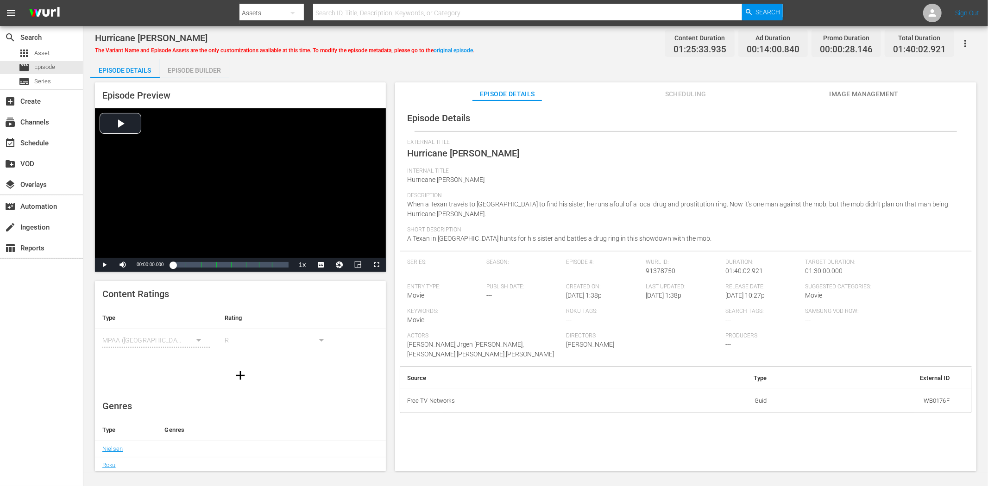
click at [883, 88] on span "Image Management" at bounding box center [863, 94] width 69 height 12
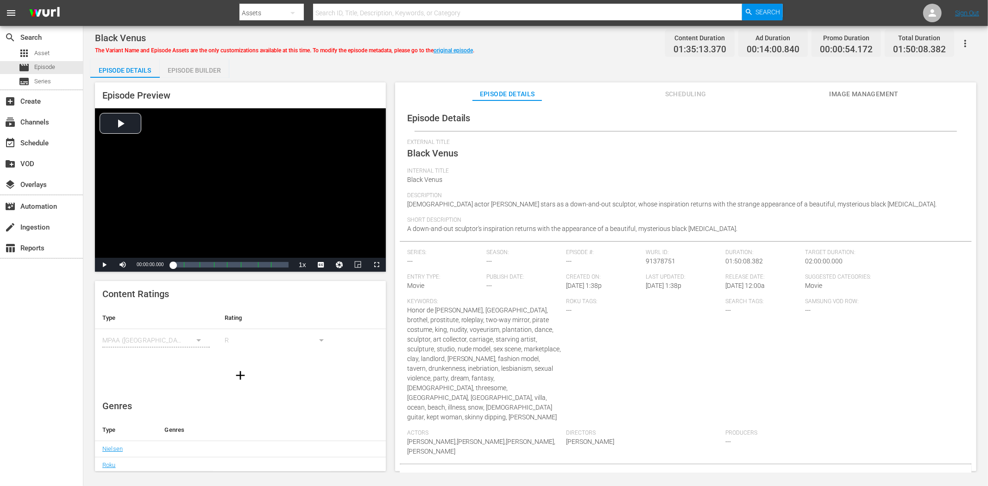
click at [875, 91] on span "Image Management" at bounding box center [863, 94] width 69 height 12
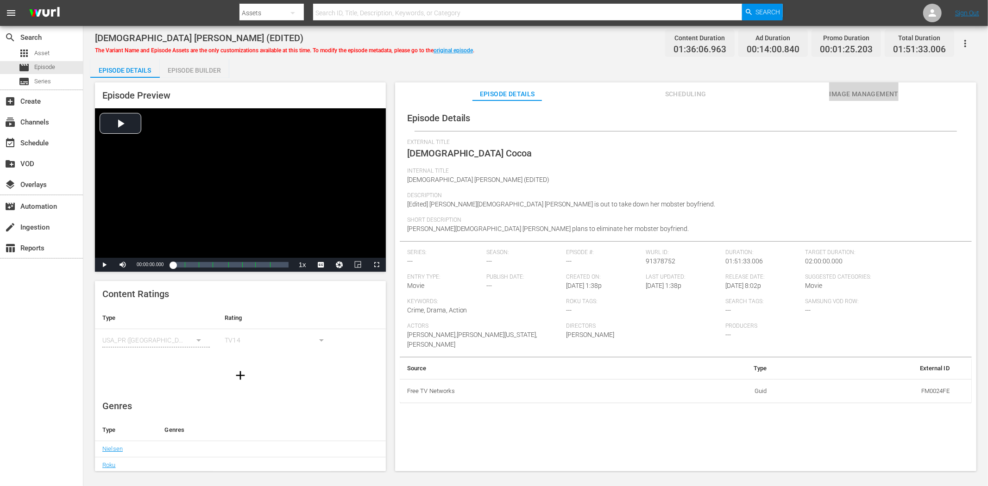
click at [869, 94] on span "Image Management" at bounding box center [863, 94] width 69 height 12
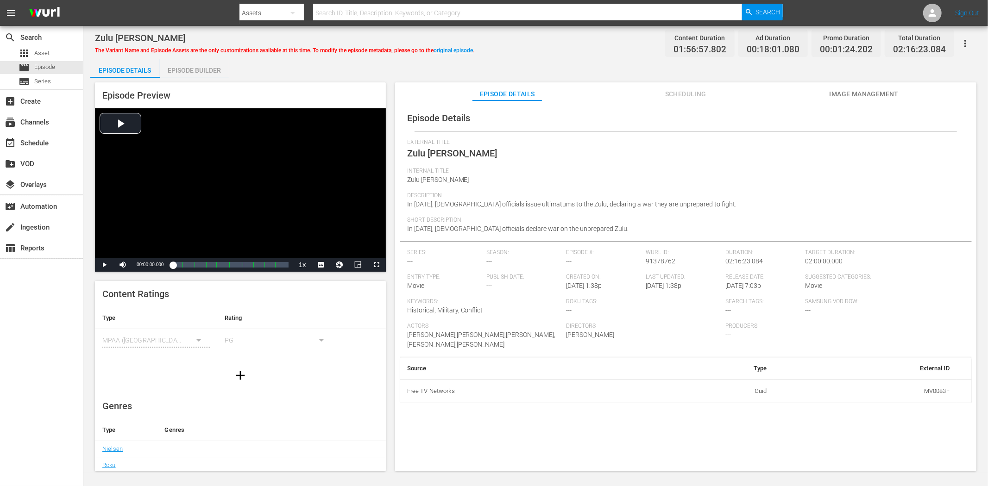
click at [862, 89] on span "Image Management" at bounding box center [863, 94] width 69 height 12
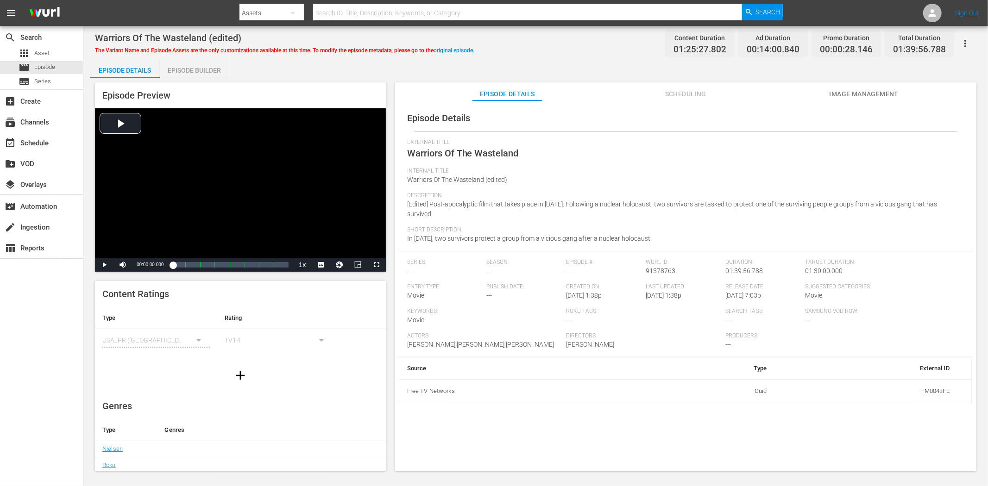
drag, startPoint x: 851, startPoint y: 89, endPoint x: 601, endPoint y: 75, distance: 250.9
click at [851, 89] on span "Image Management" at bounding box center [863, 94] width 69 height 12
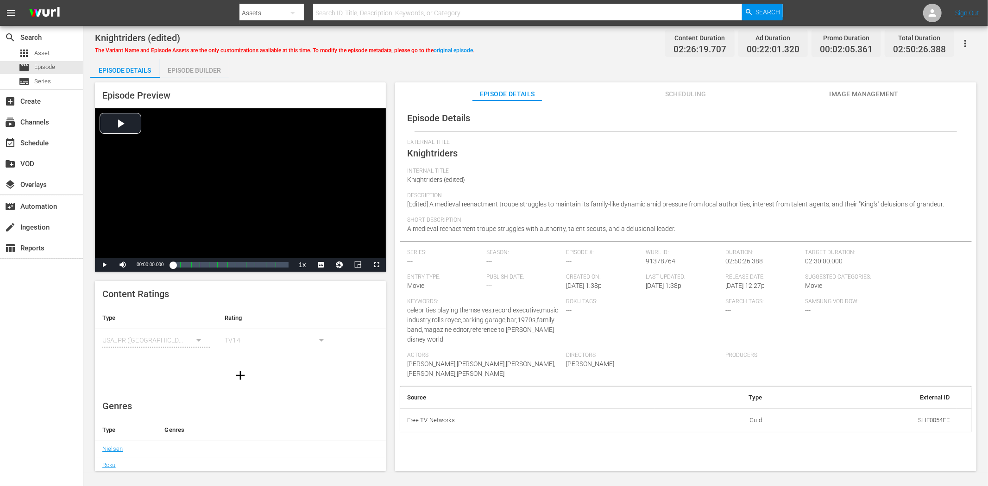
click at [863, 85] on button "Image Management" at bounding box center [863, 91] width 69 height 19
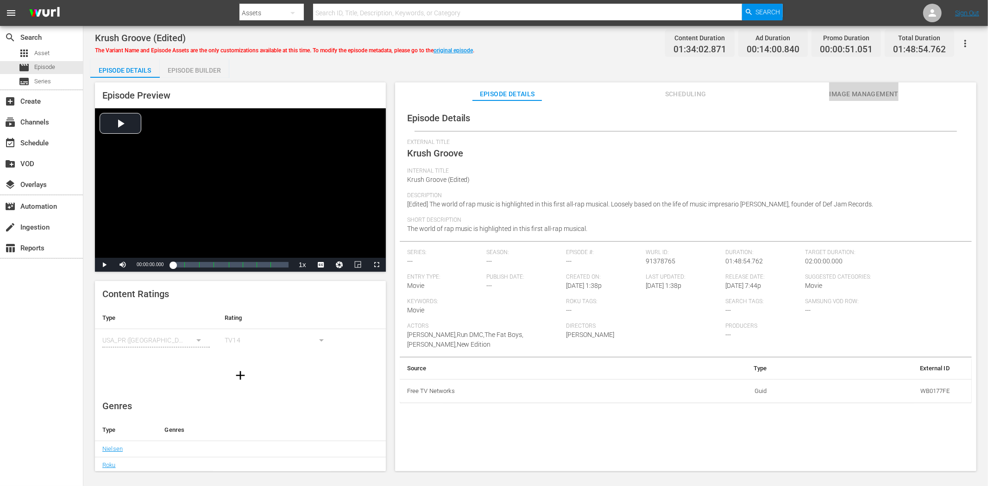
click at [865, 92] on span "Image Management" at bounding box center [863, 94] width 69 height 12
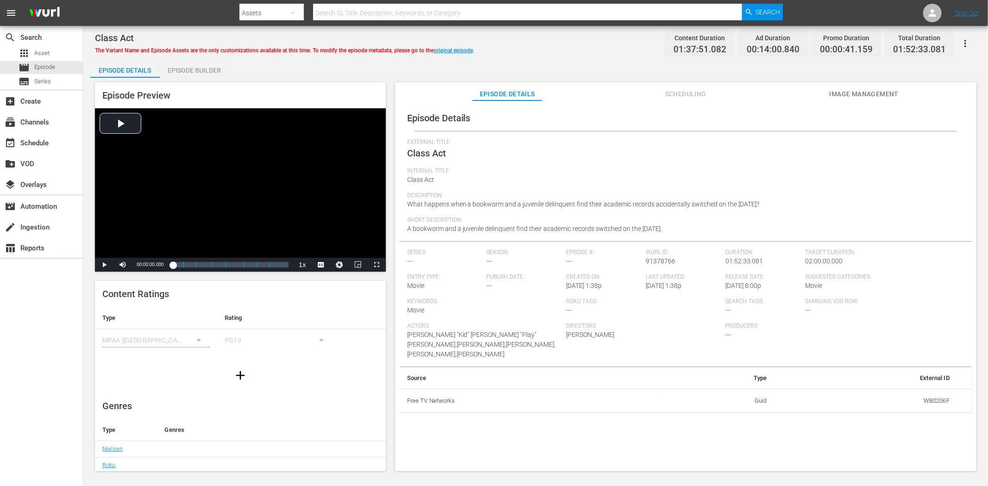
click at [869, 94] on span "Image Management" at bounding box center [863, 94] width 69 height 12
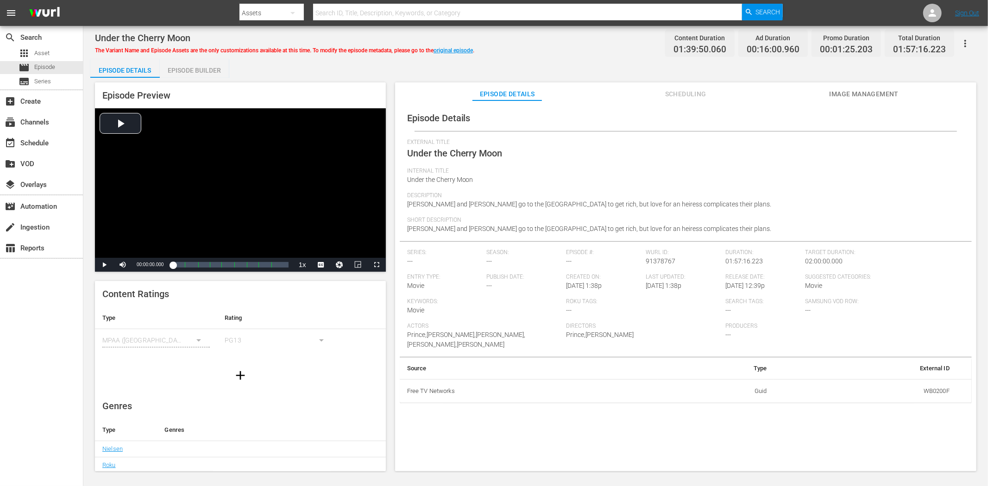
click at [853, 95] on span "Image Management" at bounding box center [863, 94] width 69 height 12
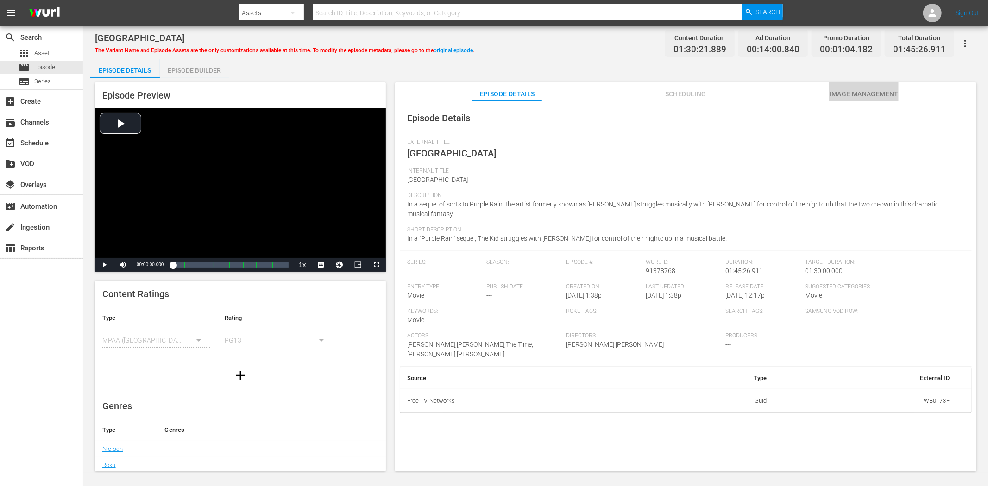
click at [848, 88] on span "Image Management" at bounding box center [863, 94] width 69 height 12
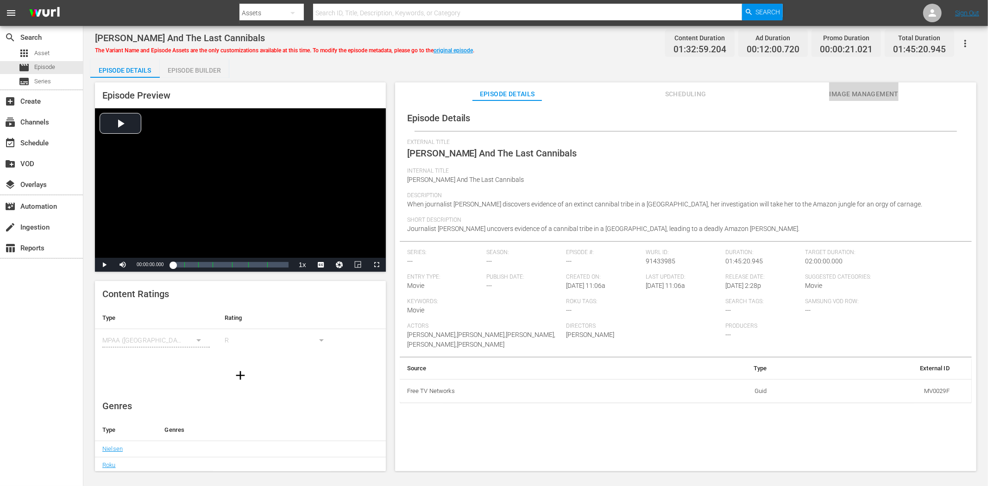
click at [841, 90] on span "Image Management" at bounding box center [863, 94] width 69 height 12
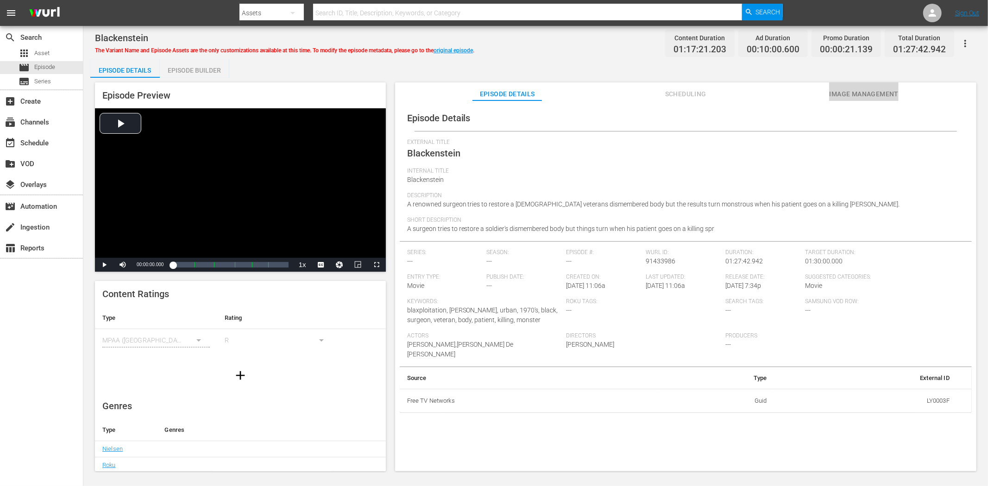
click at [865, 93] on span "Image Management" at bounding box center [863, 94] width 69 height 12
click at [843, 85] on button "Image Management" at bounding box center [863, 91] width 69 height 19
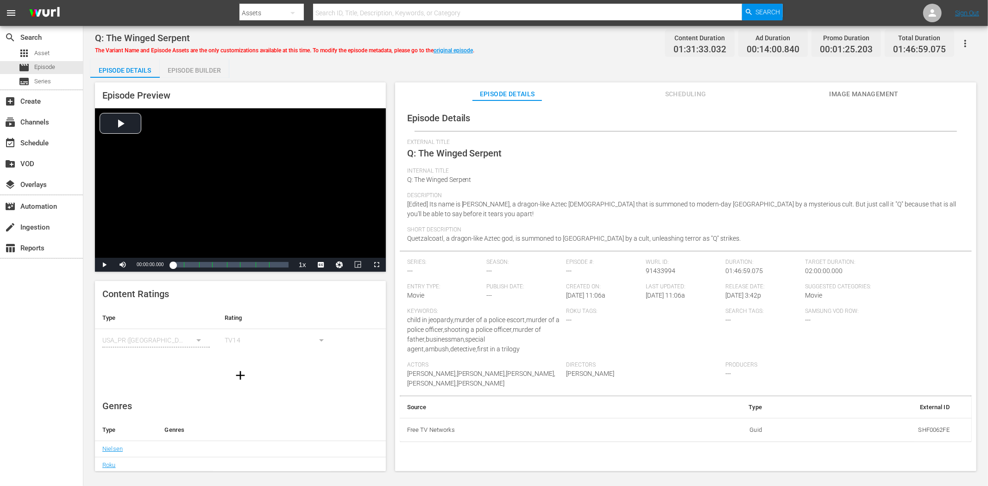
click at [840, 93] on span "Image Management" at bounding box center [863, 94] width 69 height 12
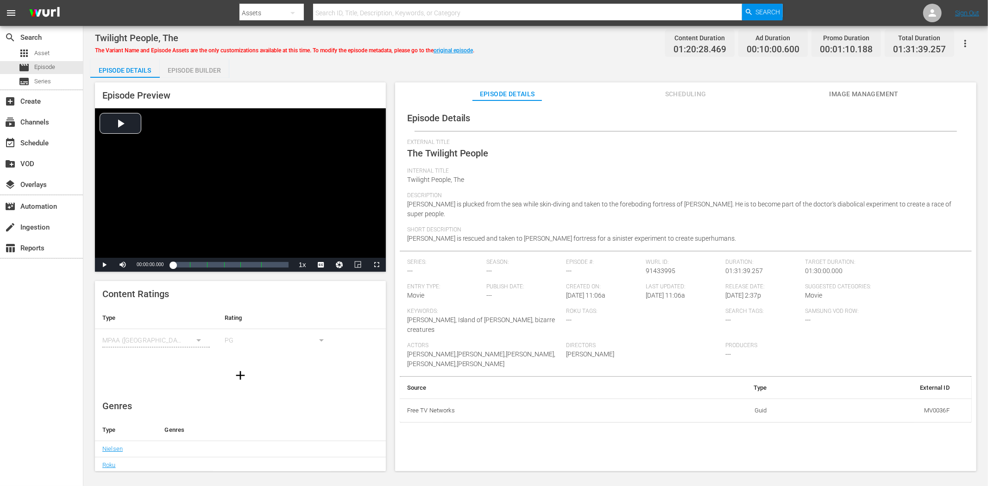
click at [874, 90] on span "Image Management" at bounding box center [863, 94] width 69 height 12
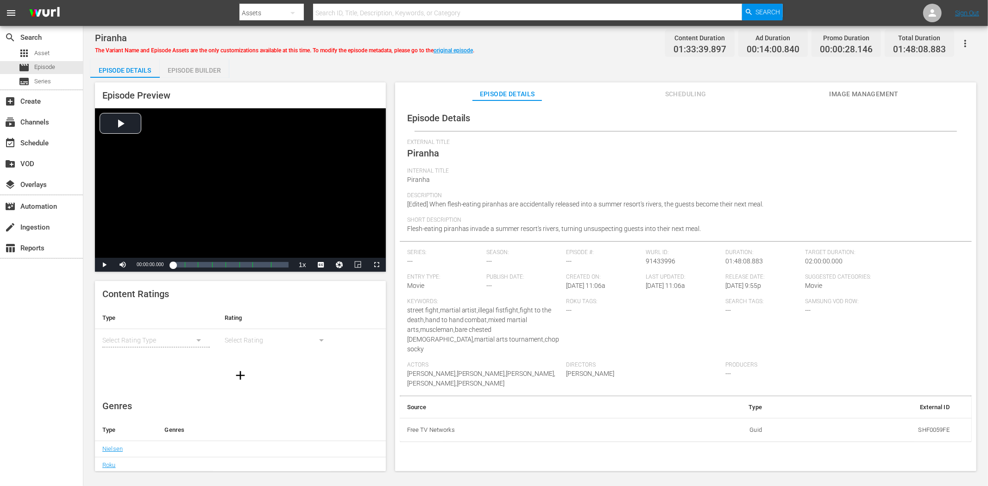
drag, startPoint x: 865, startPoint y: 91, endPoint x: 726, endPoint y: 70, distance: 140.5
click at [864, 91] on span "Image Management" at bounding box center [863, 94] width 69 height 12
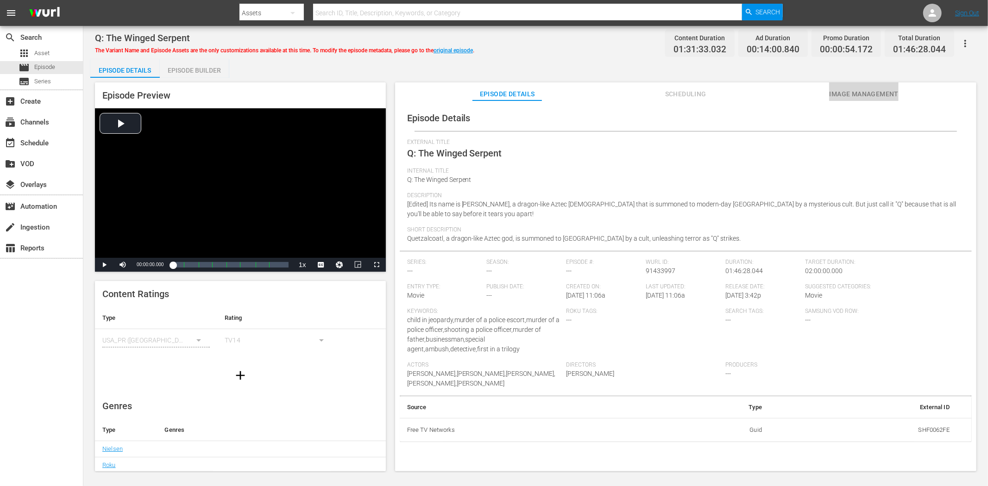
click at [842, 89] on span "Image Management" at bounding box center [863, 94] width 69 height 12
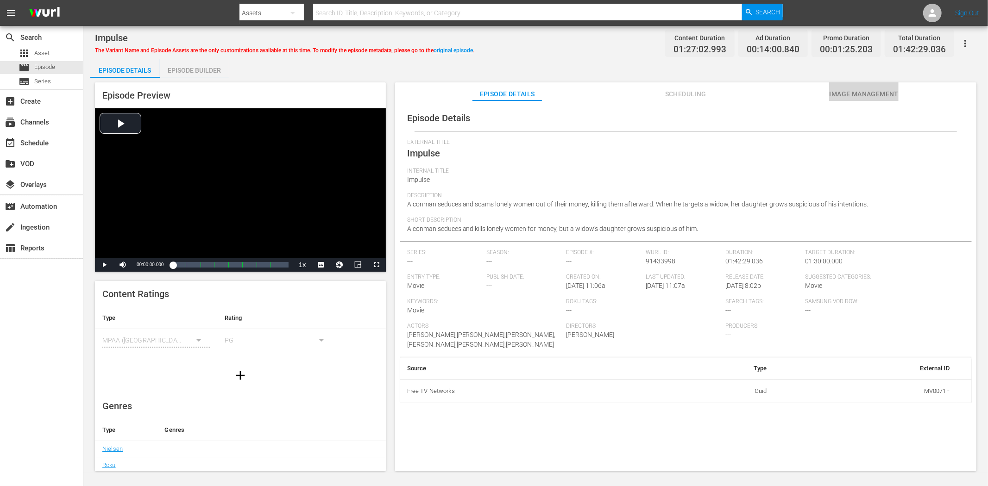
click at [876, 96] on span "Image Management" at bounding box center [863, 94] width 69 height 12
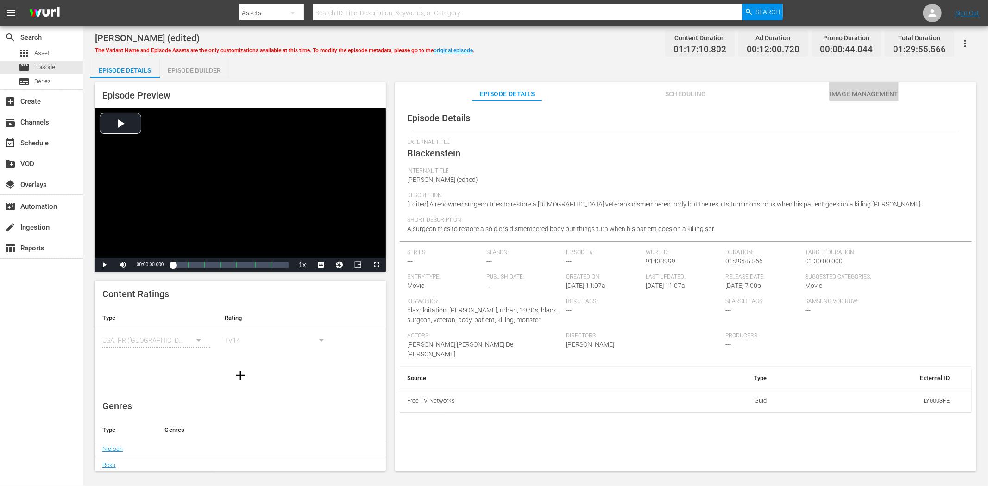
click at [856, 92] on span "Image Management" at bounding box center [863, 94] width 69 height 12
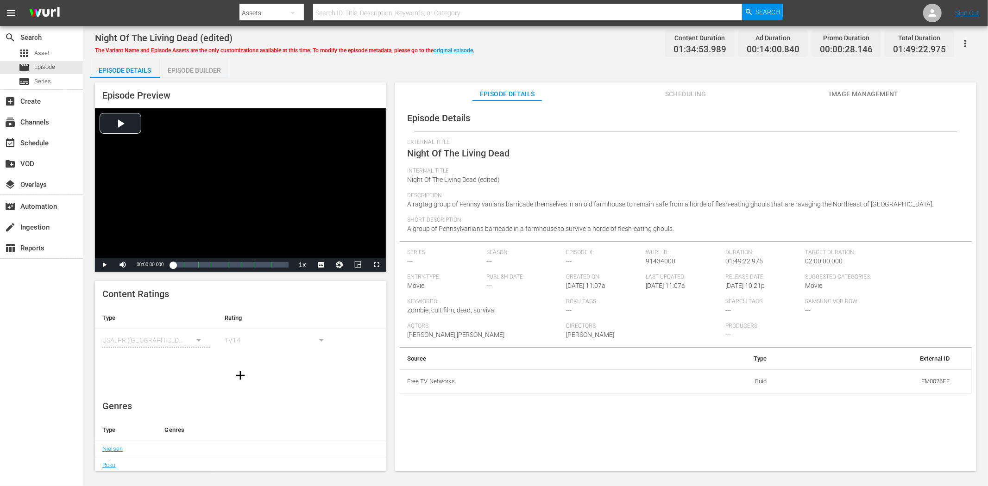
click at [839, 92] on span "Image Management" at bounding box center [863, 94] width 69 height 12
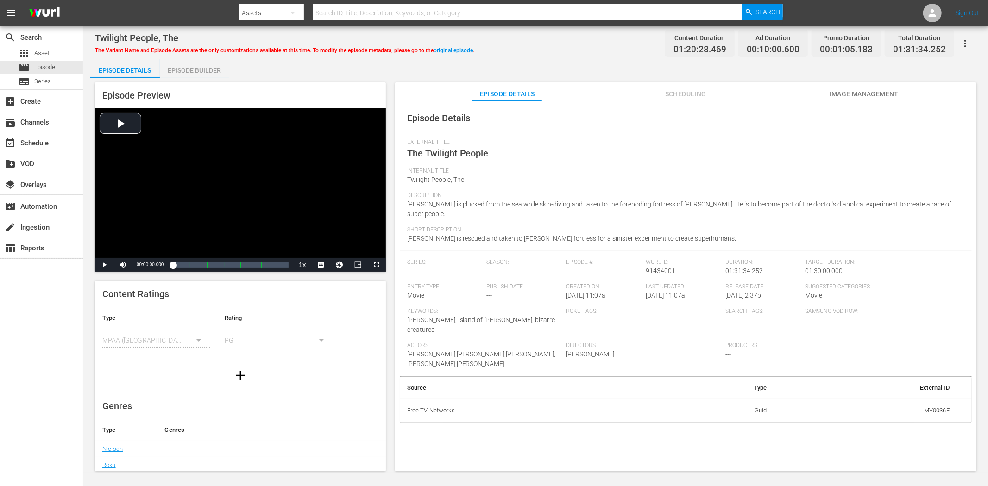
click at [846, 91] on span "Image Management" at bounding box center [863, 94] width 69 height 12
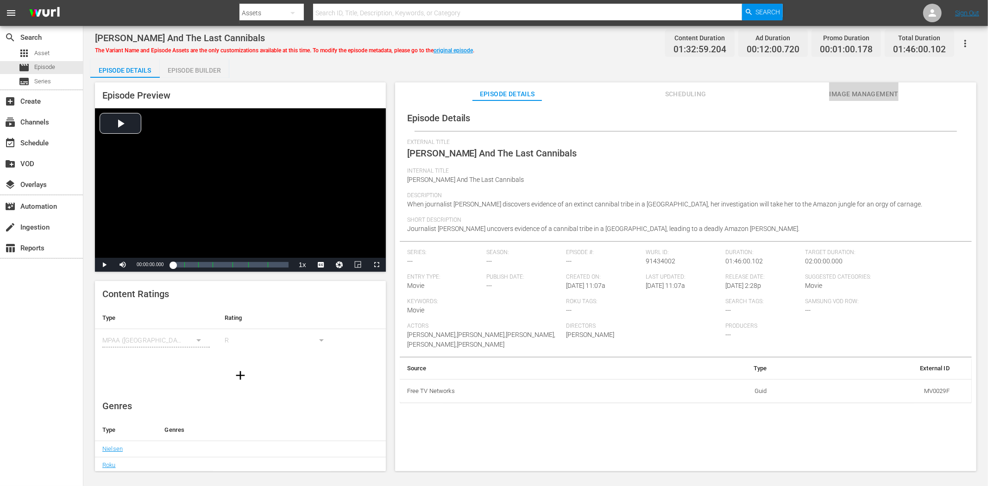
click at [863, 92] on span "Image Management" at bounding box center [863, 94] width 69 height 12
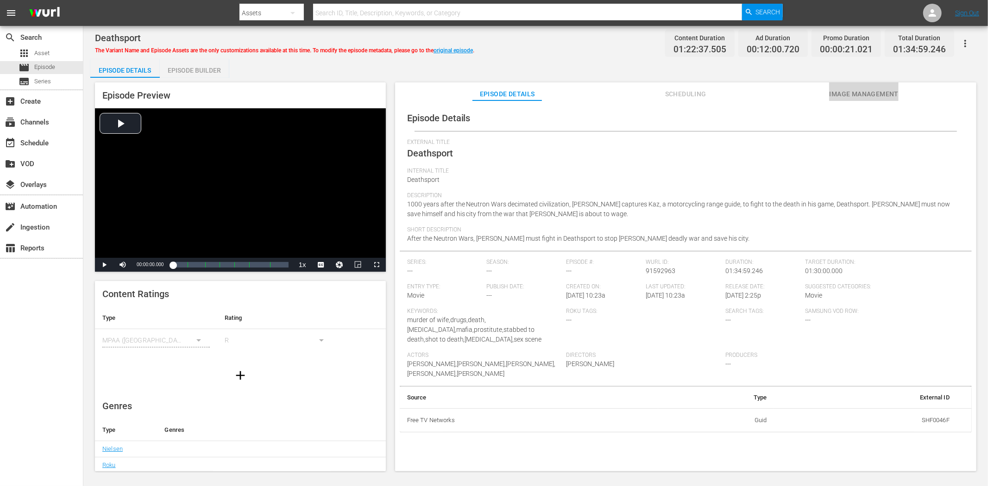
click at [846, 90] on span "Image Management" at bounding box center [863, 94] width 69 height 12
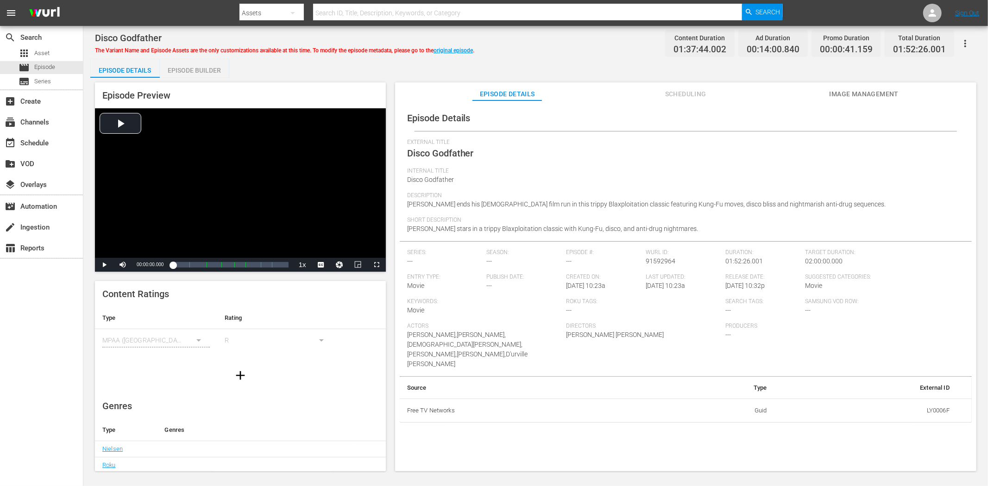
click at [886, 93] on span "Image Management" at bounding box center [863, 94] width 69 height 12
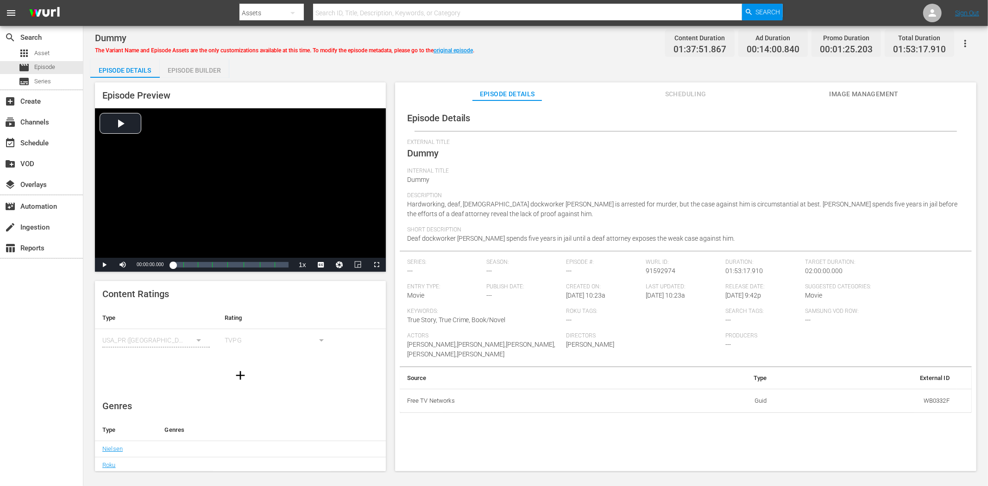
click at [840, 95] on span "Image Management" at bounding box center [863, 94] width 69 height 12
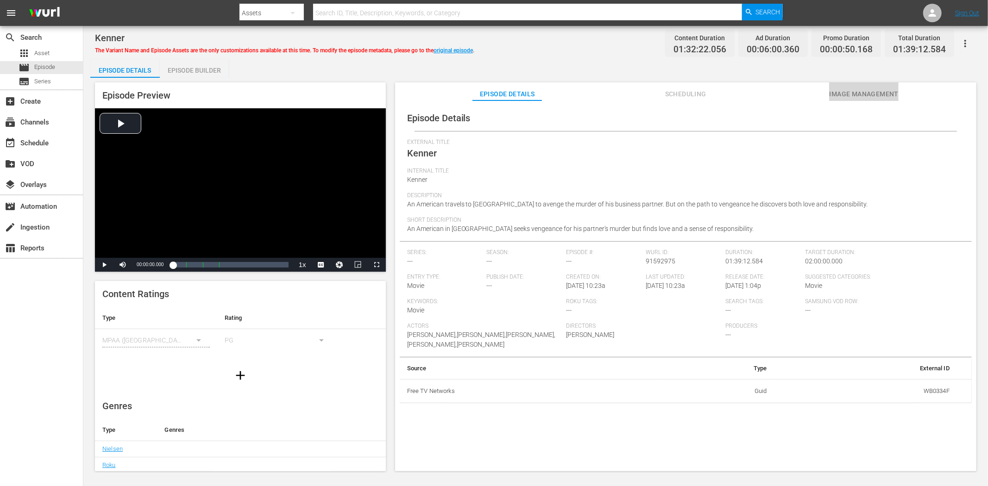
click at [863, 89] on span "Image Management" at bounding box center [863, 94] width 69 height 12
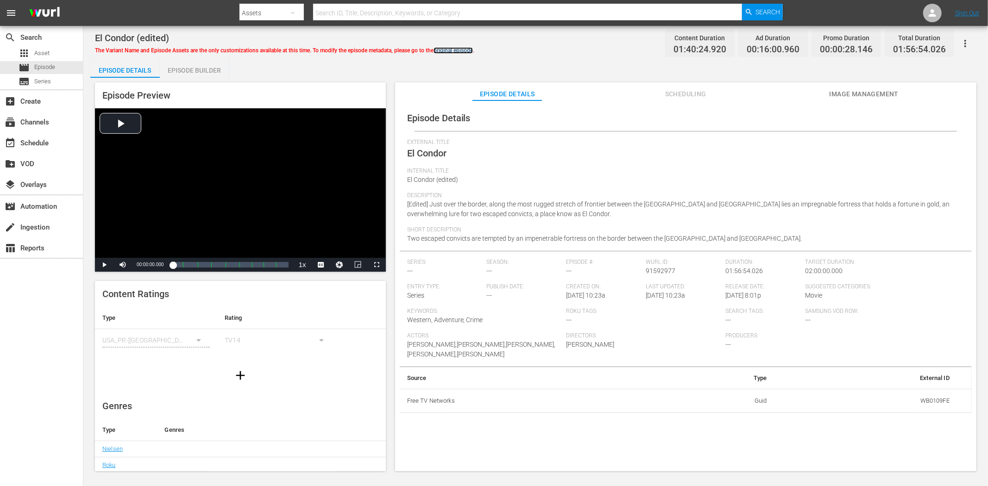
click at [468, 47] on link "original episode" at bounding box center [452, 50] width 39 height 6
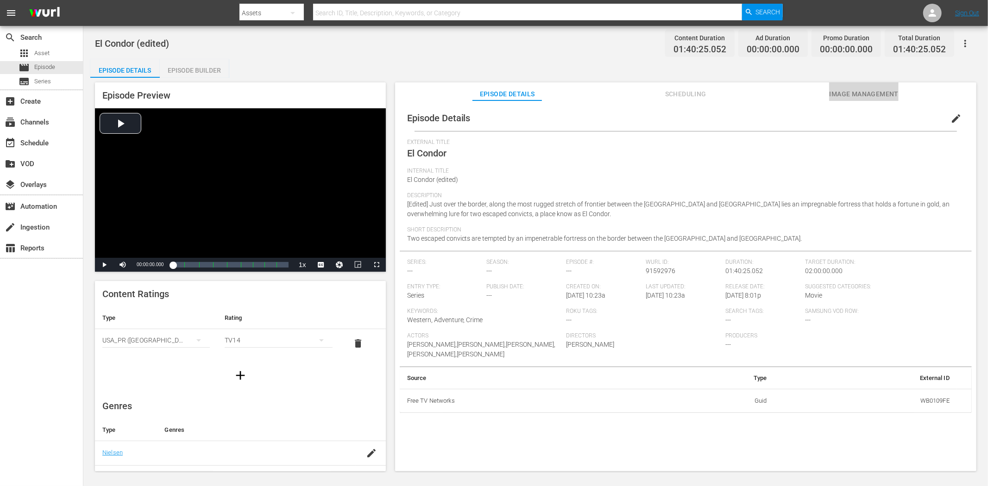
click at [881, 89] on span "Image Management" at bounding box center [863, 94] width 69 height 12
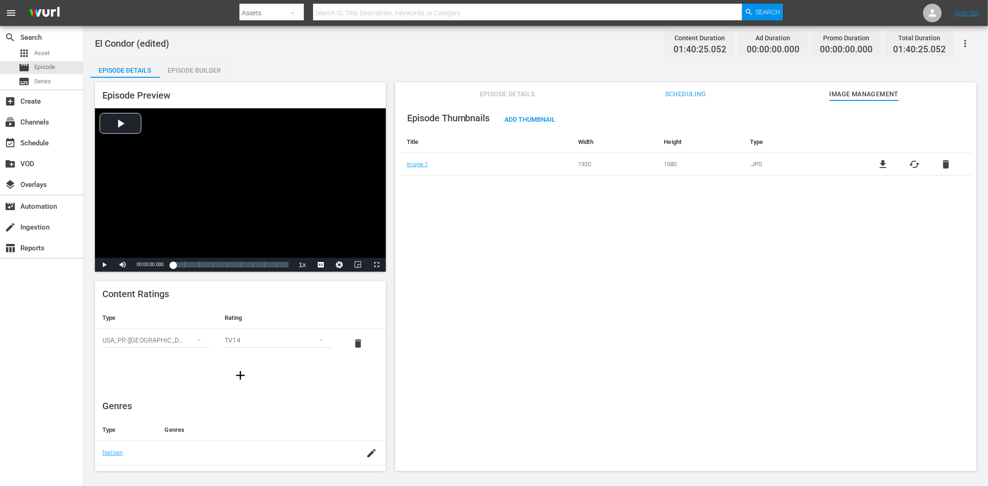
click at [492, 92] on span "Episode Details" at bounding box center [506, 94] width 69 height 12
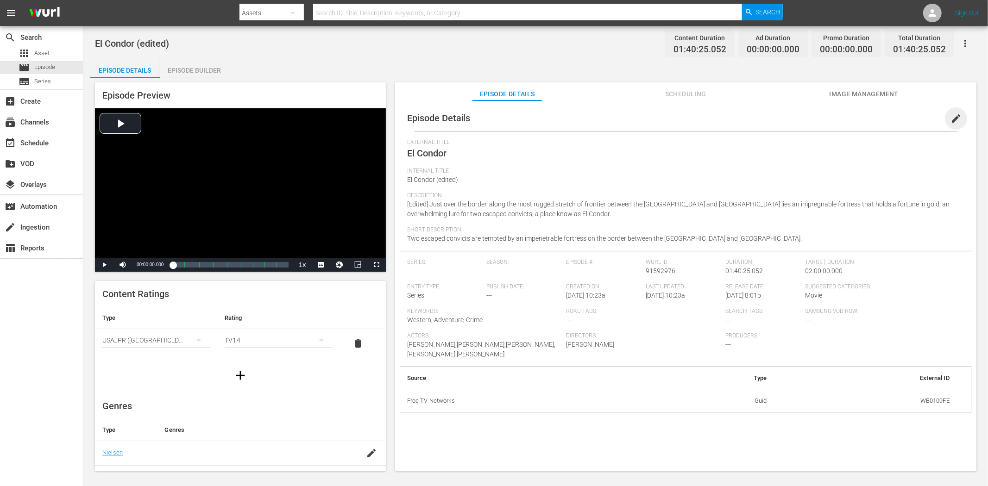
click at [889, 117] on span "edit" at bounding box center [955, 118] width 11 height 11
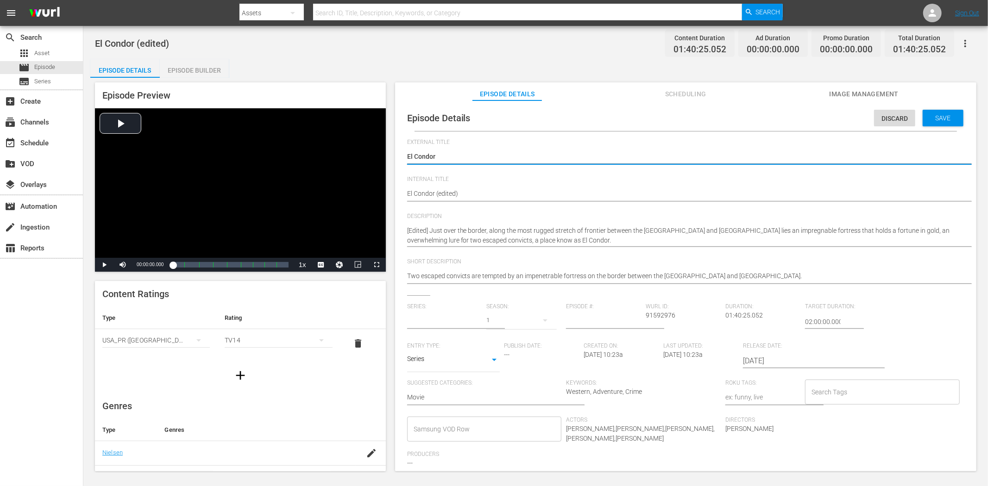
type input "No Series"
click at [494, 359] on body "menu Search By Assets Search ID, Title, Description, Keywords, or Category Sear…" at bounding box center [494, 243] width 988 height 486
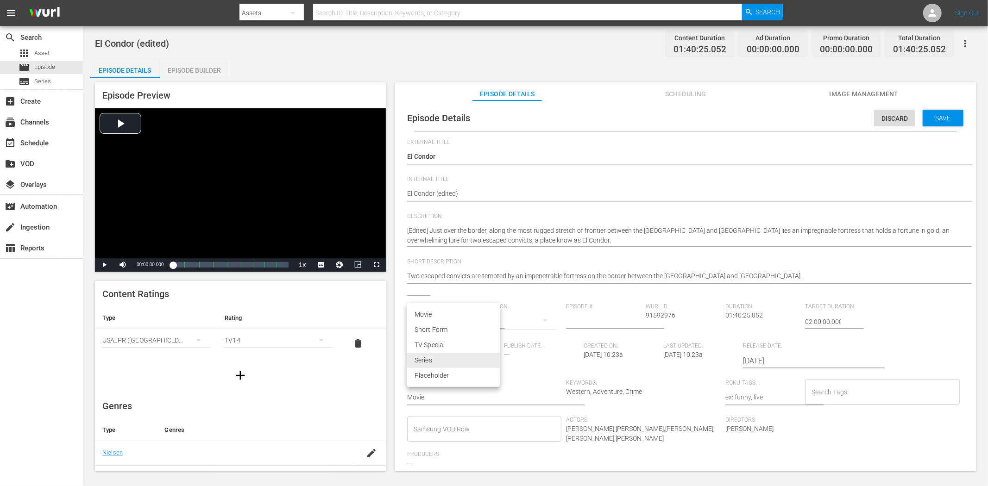
click at [466, 314] on li "Movie" at bounding box center [453, 314] width 93 height 15
type input "MOVIE"
click at [889, 115] on span "Save" at bounding box center [943, 117] width 30 height 7
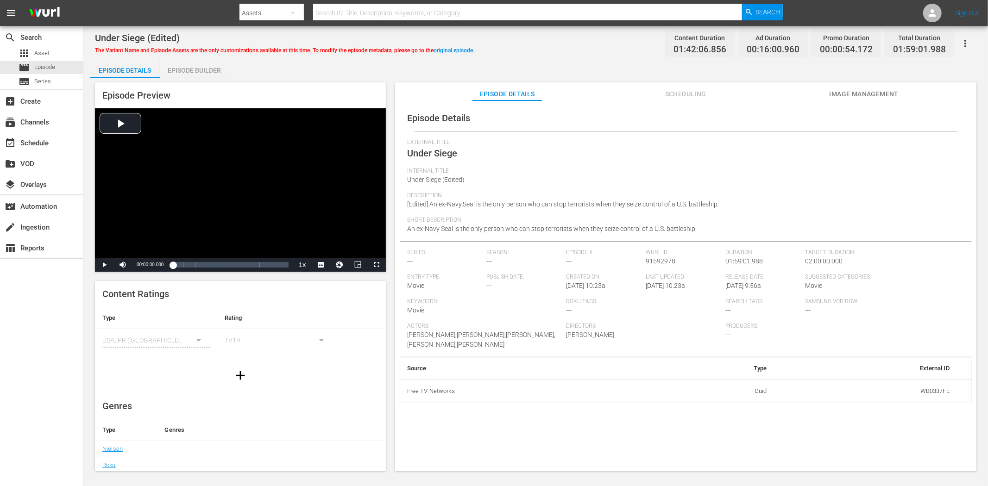
click at [864, 85] on button "Image Management" at bounding box center [863, 91] width 69 height 19
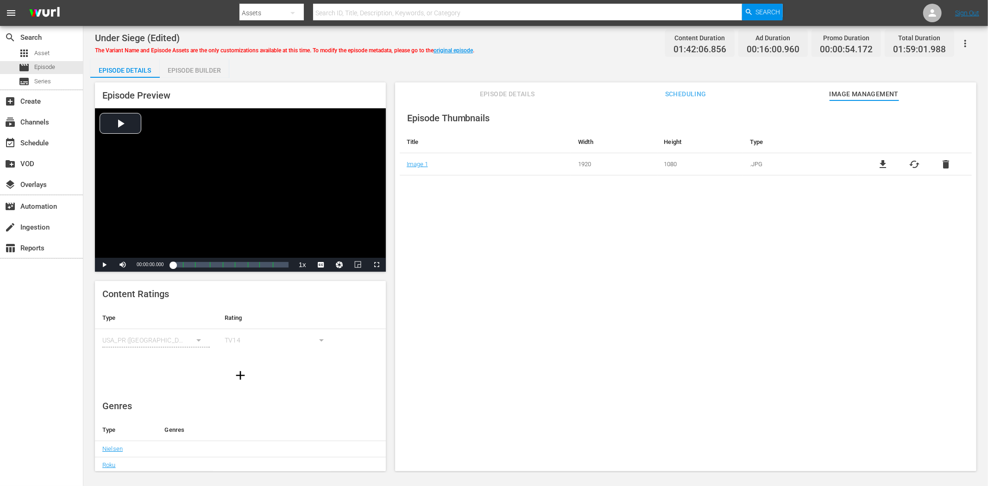
click at [497, 91] on span "Episode Details" at bounding box center [506, 94] width 69 height 12
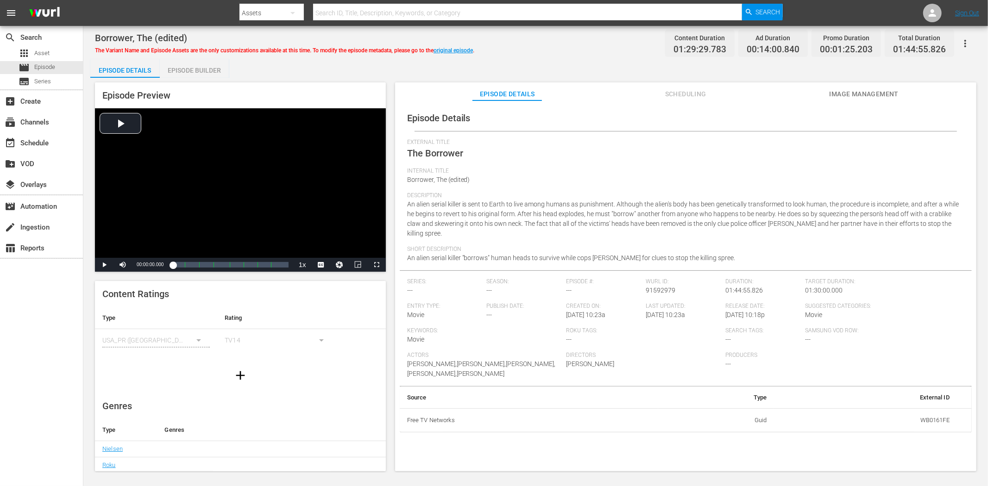
click at [874, 87] on button "Image Management" at bounding box center [863, 91] width 69 height 19
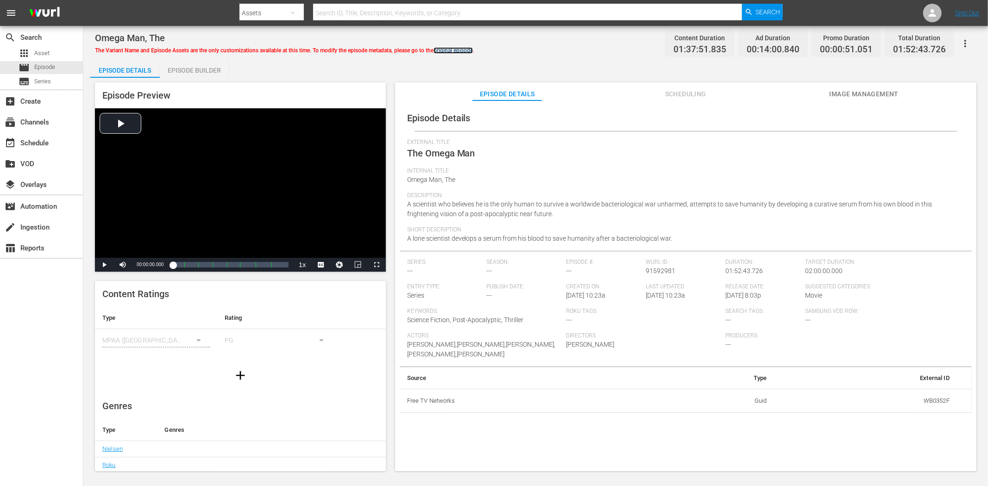
click at [469, 50] on link "original episode" at bounding box center [452, 50] width 39 height 6
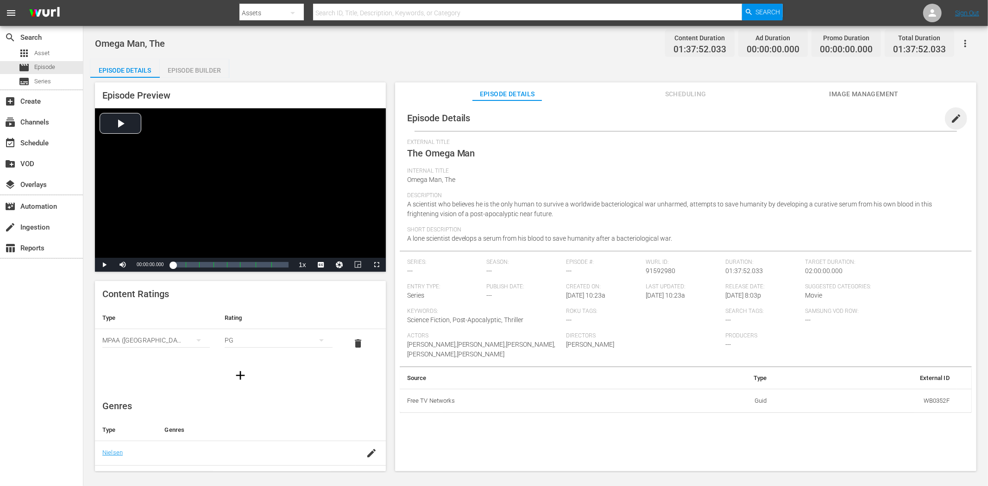
click at [889, 116] on span "edit" at bounding box center [955, 118] width 11 height 11
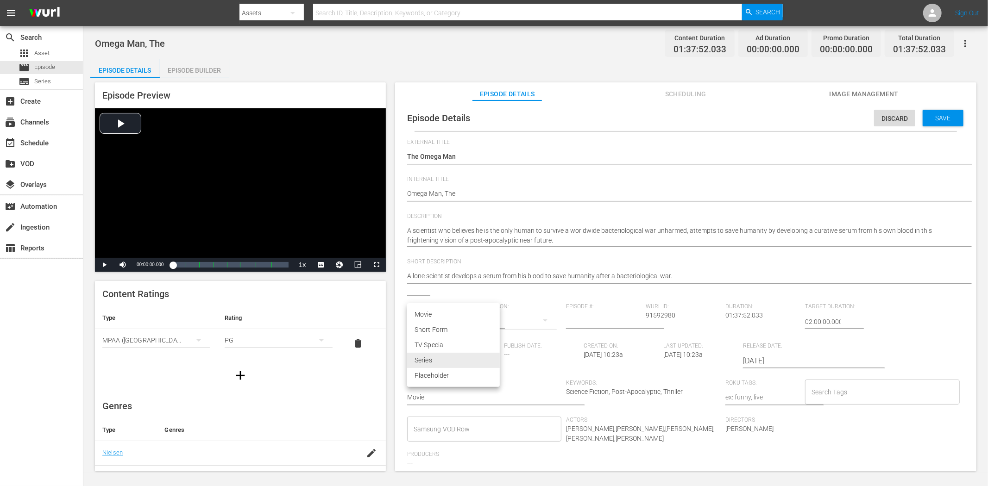
click at [487, 358] on body "menu Search By Assets Search ID, Title, Description, Keywords, or Category Sear…" at bounding box center [494, 243] width 988 height 486
click at [476, 308] on li "Movie" at bounding box center [453, 314] width 93 height 15
type input "MOVIE"
click at [889, 112] on div "Save" at bounding box center [943, 118] width 41 height 17
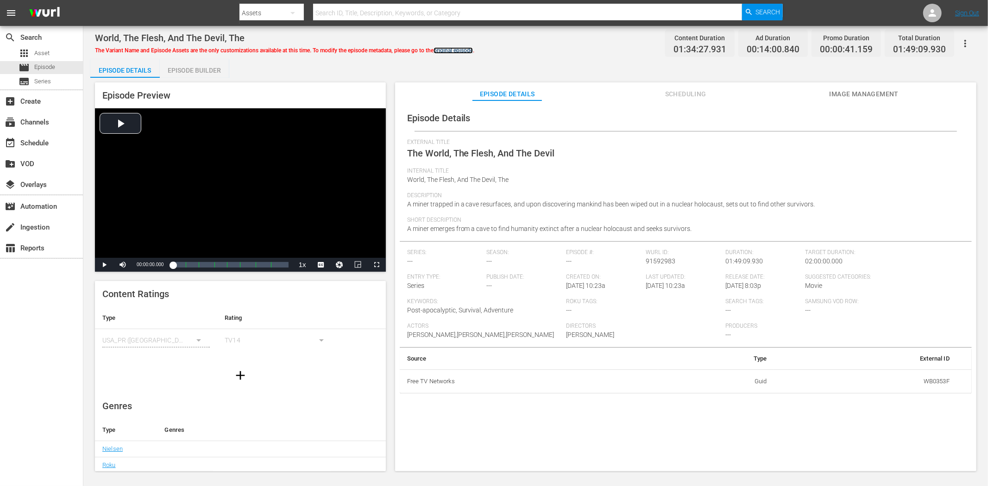
click at [470, 48] on link "original episode" at bounding box center [452, 50] width 39 height 6
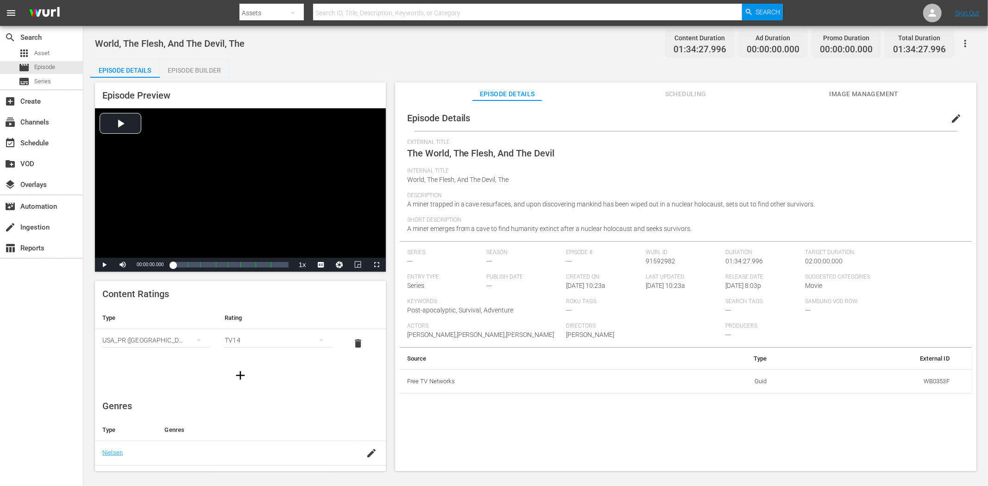
click at [844, 91] on span "Image Management" at bounding box center [863, 94] width 69 height 12
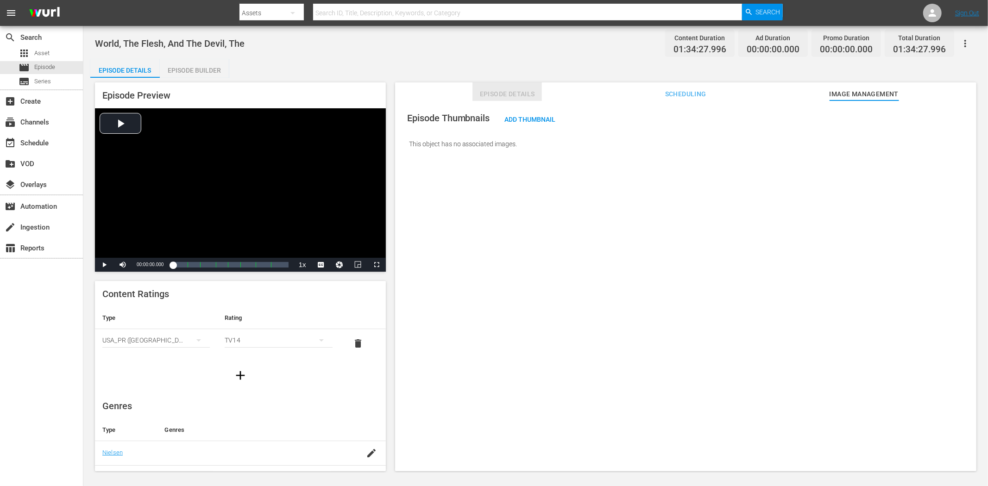
click at [503, 94] on span "Episode Details" at bounding box center [506, 94] width 69 height 12
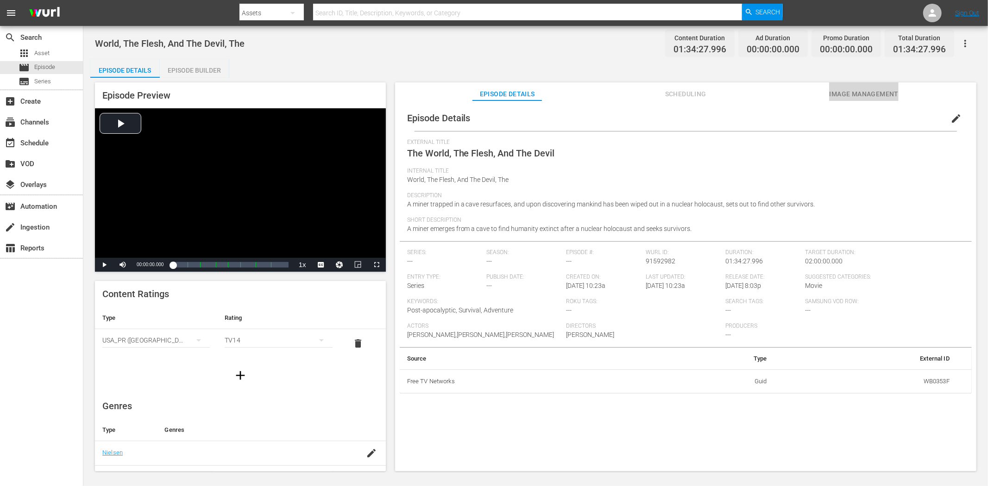
click at [880, 92] on span "Image Management" at bounding box center [863, 94] width 69 height 12
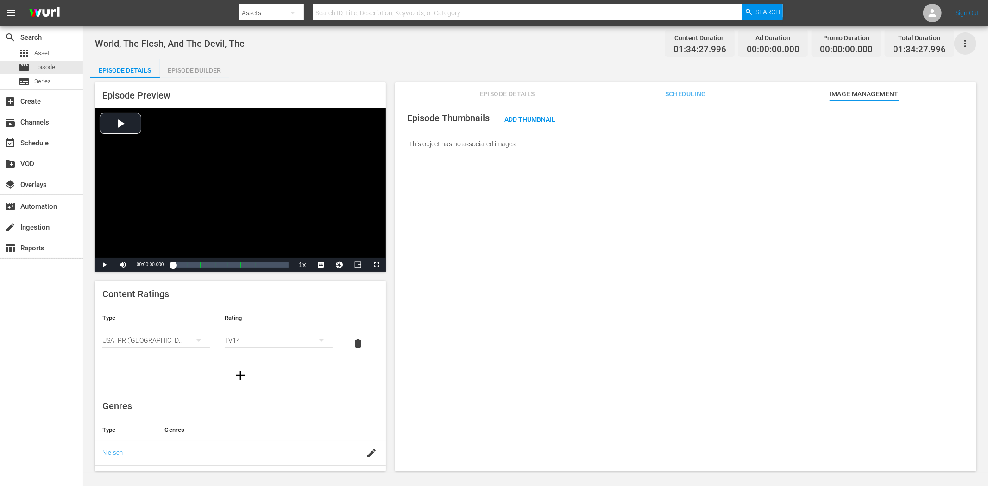
click at [889, 39] on icon "button" at bounding box center [965, 43] width 11 height 11
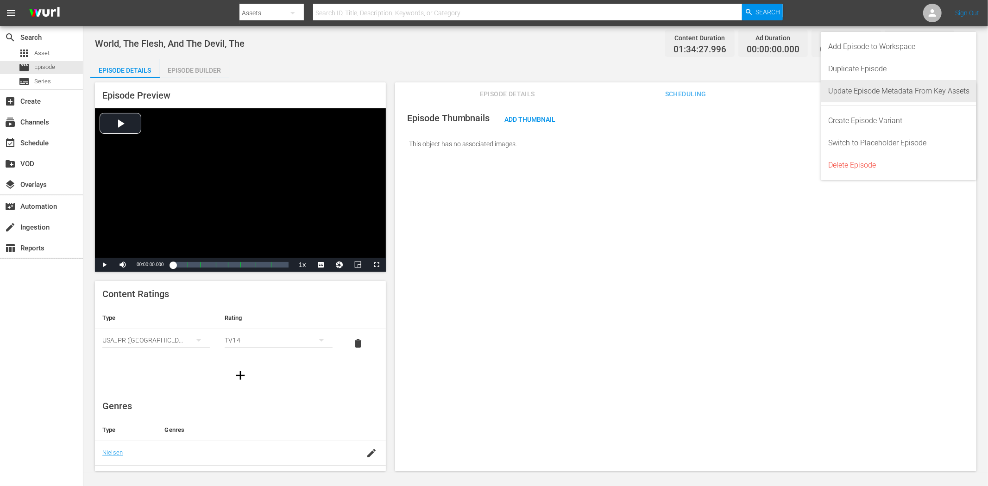
click at [889, 92] on div "Update Episode Metadata From Key Assets" at bounding box center [898, 91] width 141 height 22
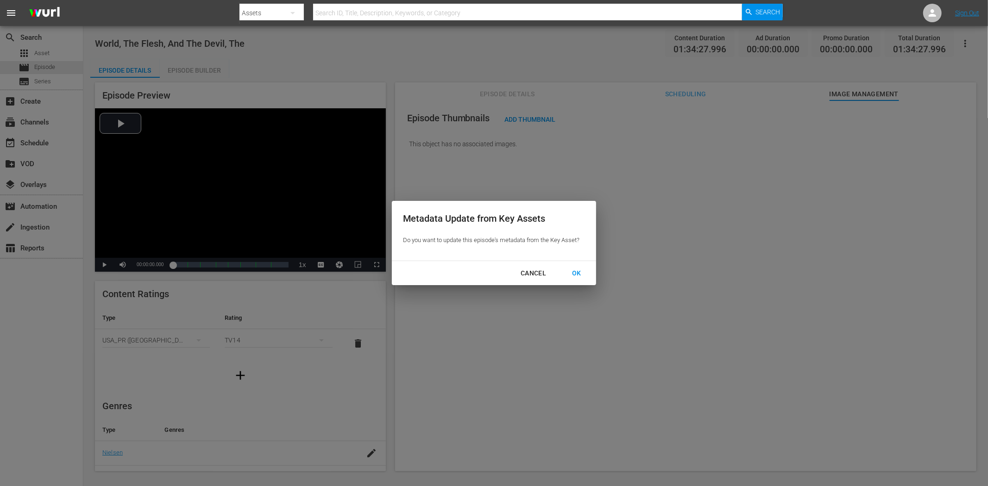
click at [577, 272] on div "OK" at bounding box center [577, 274] width 24 height 12
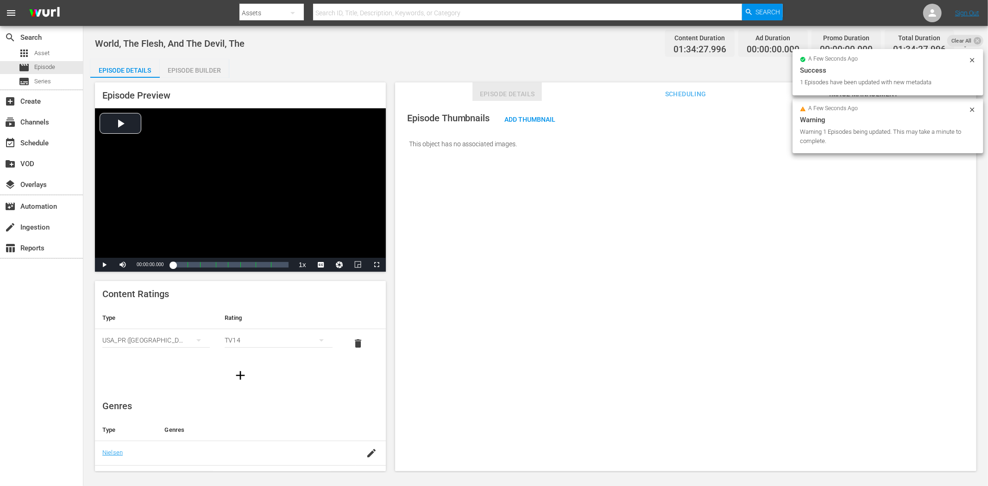
click at [527, 95] on span "Episode Details" at bounding box center [506, 94] width 69 height 12
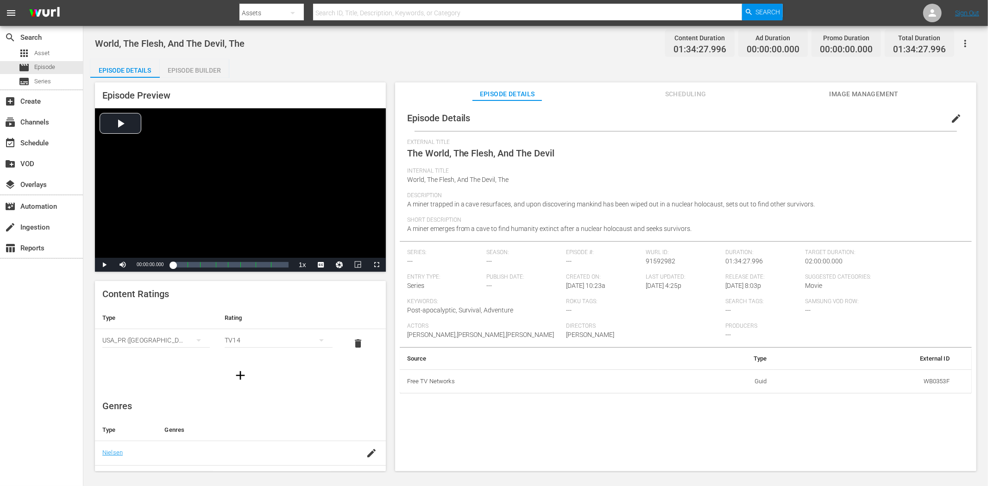
click at [889, 119] on button "edit" at bounding box center [956, 118] width 22 height 22
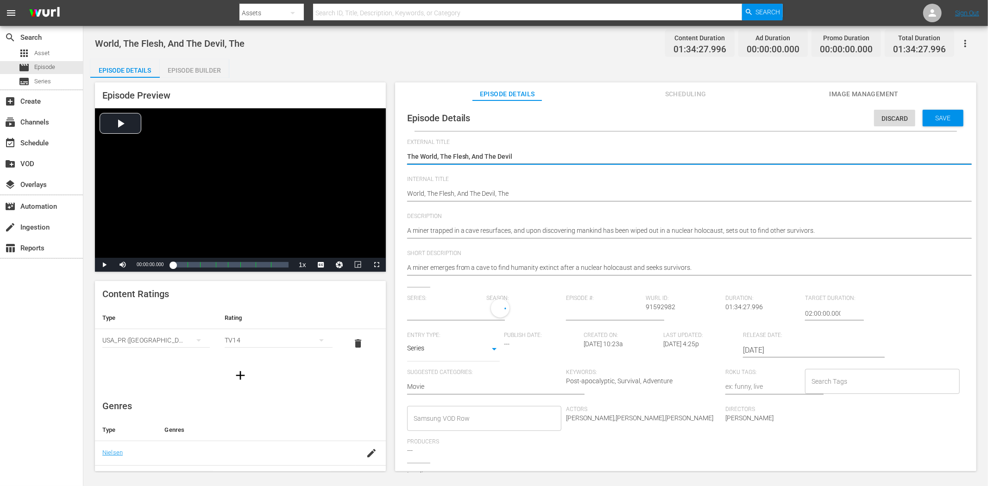
type input "No Series"
click at [493, 348] on body "menu Search By Assets Search ID, Title, Description, Keywords, or Category Sear…" at bounding box center [494, 243] width 988 height 486
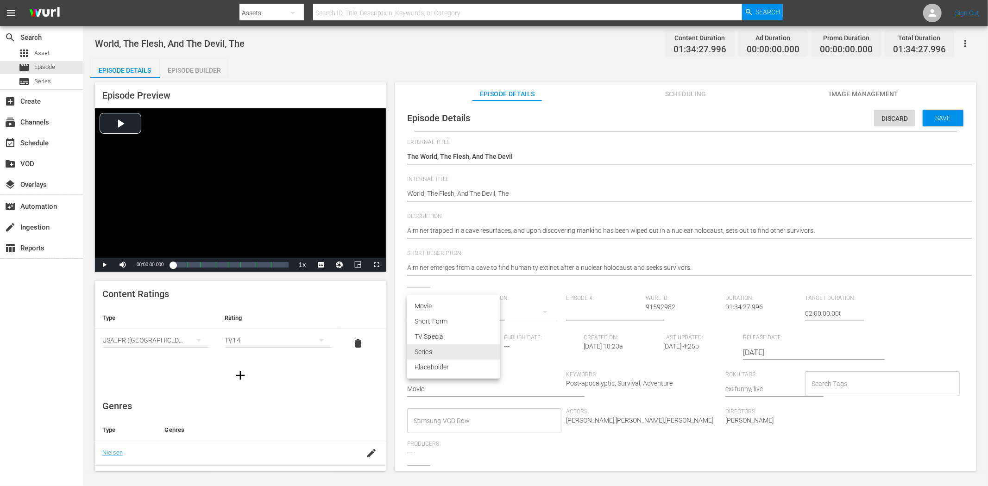
click at [460, 303] on li "Movie" at bounding box center [453, 306] width 93 height 15
type input "MOVIE"
click at [889, 114] on span "Save" at bounding box center [943, 117] width 30 height 7
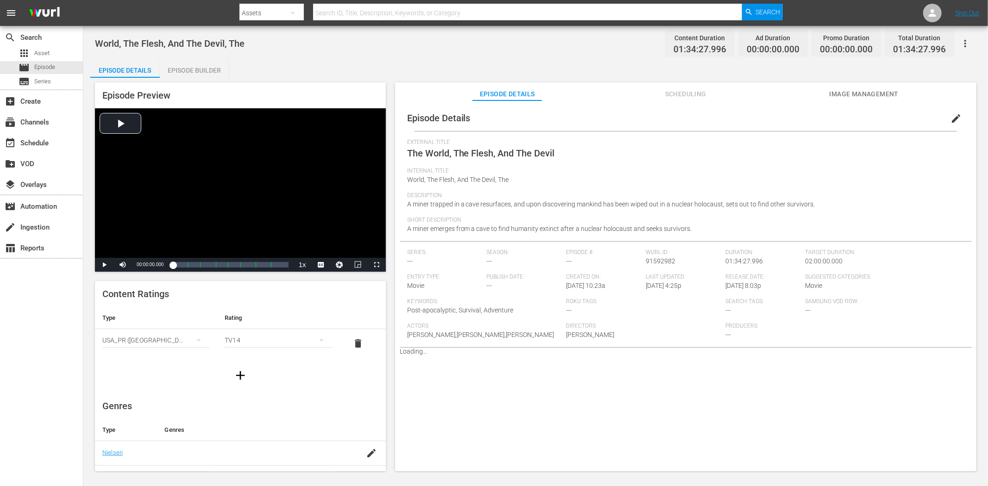
click at [835, 93] on span "Image Management" at bounding box center [863, 94] width 69 height 12
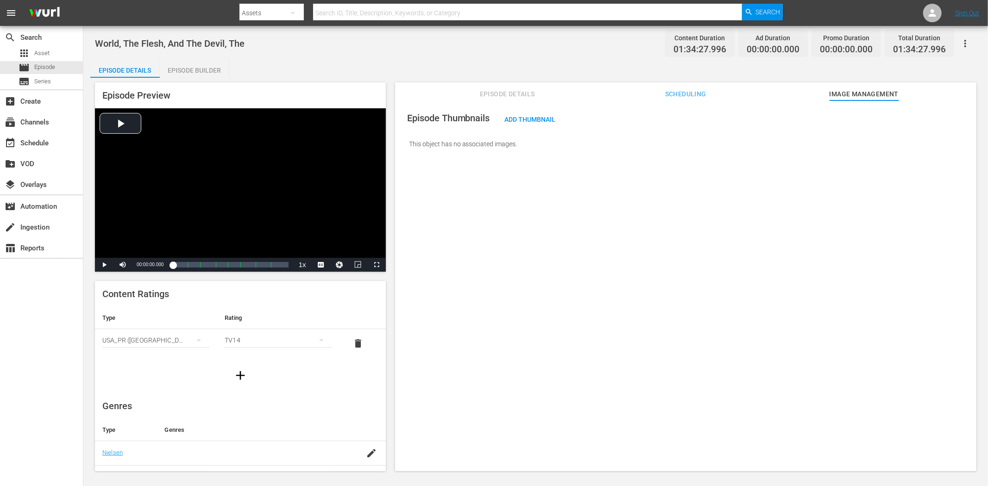
click at [490, 94] on span "Episode Details" at bounding box center [506, 94] width 69 height 12
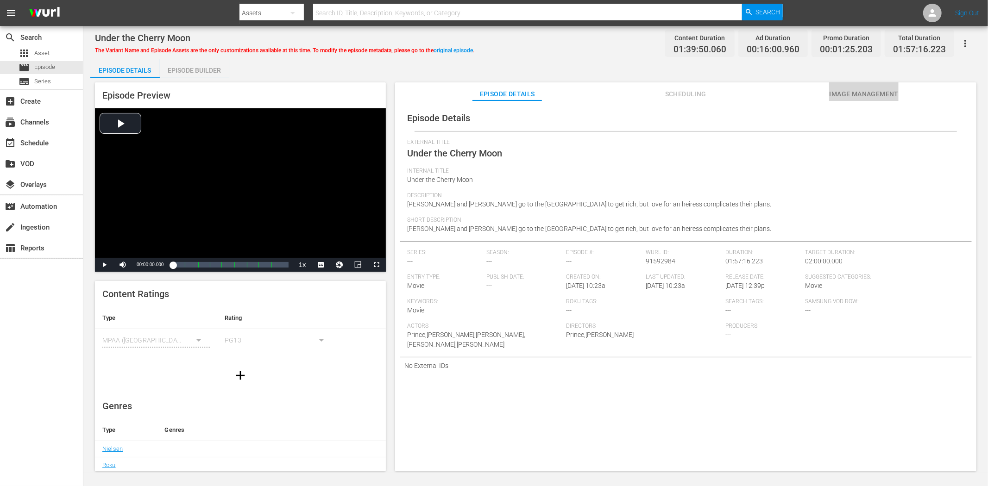
click at [869, 94] on span "Image Management" at bounding box center [863, 94] width 69 height 12
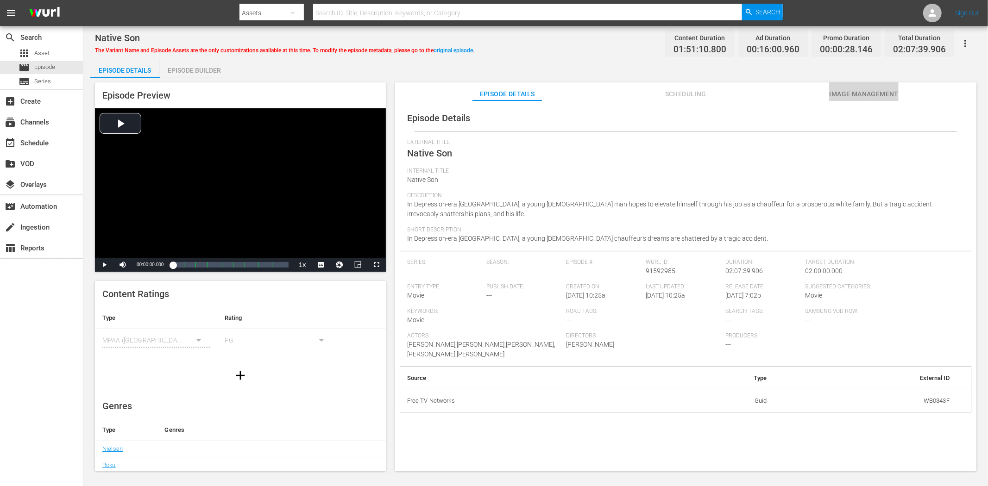
click at [862, 93] on span "Image Management" at bounding box center [863, 94] width 69 height 12
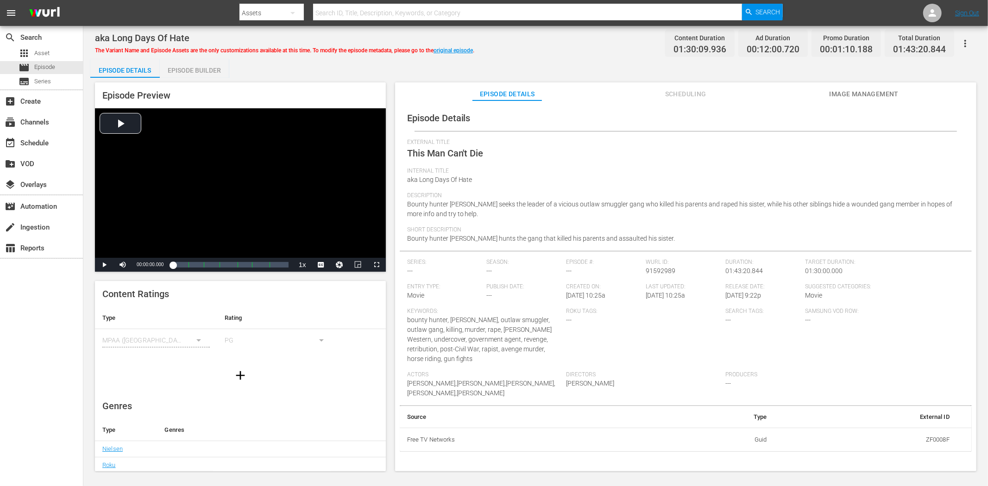
drag, startPoint x: 856, startPoint y: 96, endPoint x: 797, endPoint y: 85, distance: 59.9
click at [856, 95] on span "Image Management" at bounding box center [863, 94] width 69 height 12
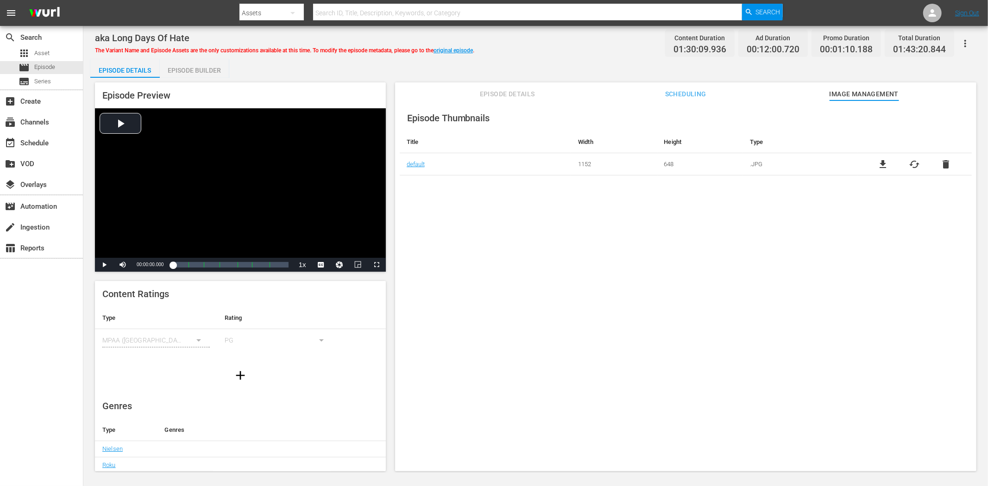
click at [889, 37] on button "button" at bounding box center [965, 43] width 22 height 22
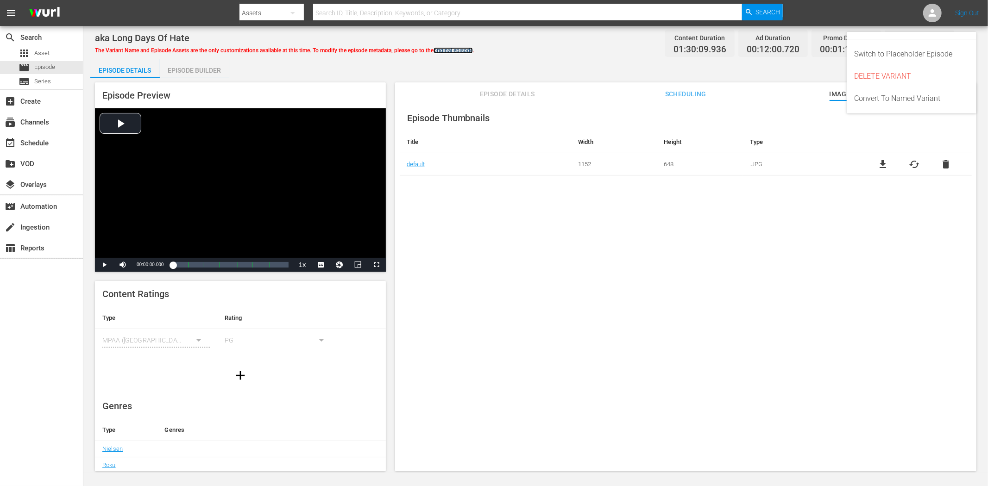
click at [468, 51] on link "original episode" at bounding box center [452, 50] width 39 height 6
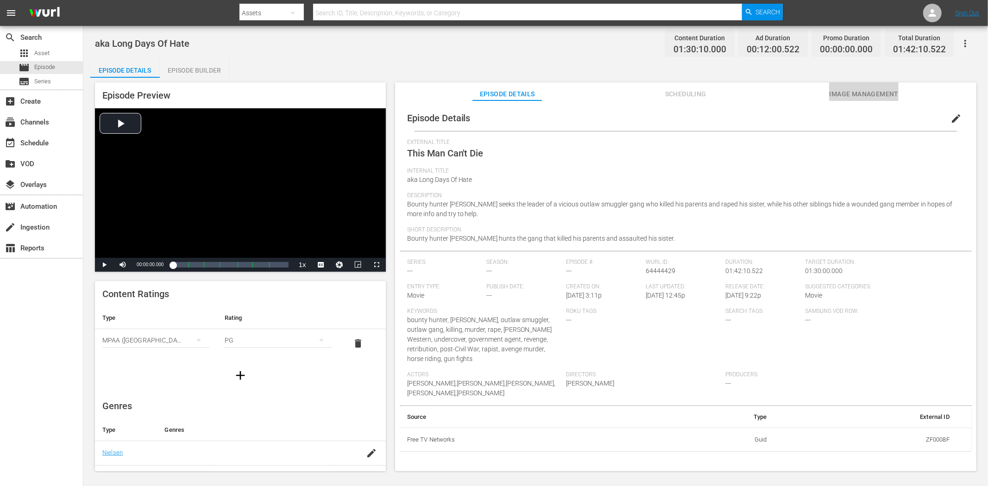
click at [881, 87] on button "Image Management" at bounding box center [863, 91] width 69 height 19
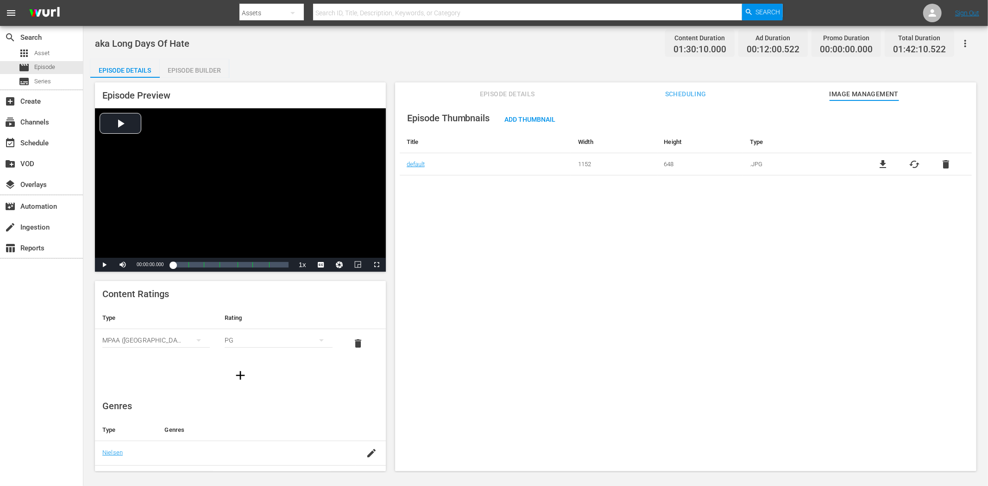
click at [889, 37] on button "button" at bounding box center [965, 43] width 22 height 22
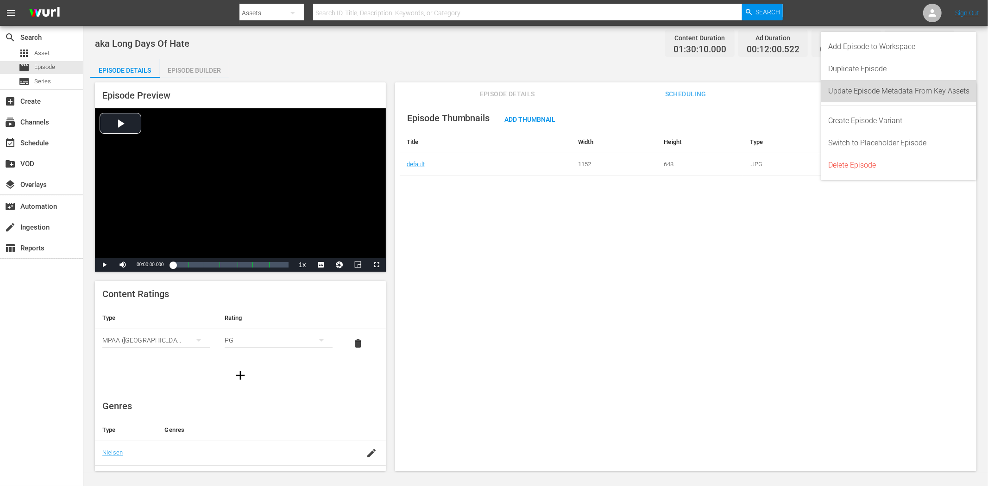
click at [889, 85] on div "Update Episode Metadata From Key Assets" at bounding box center [898, 91] width 141 height 22
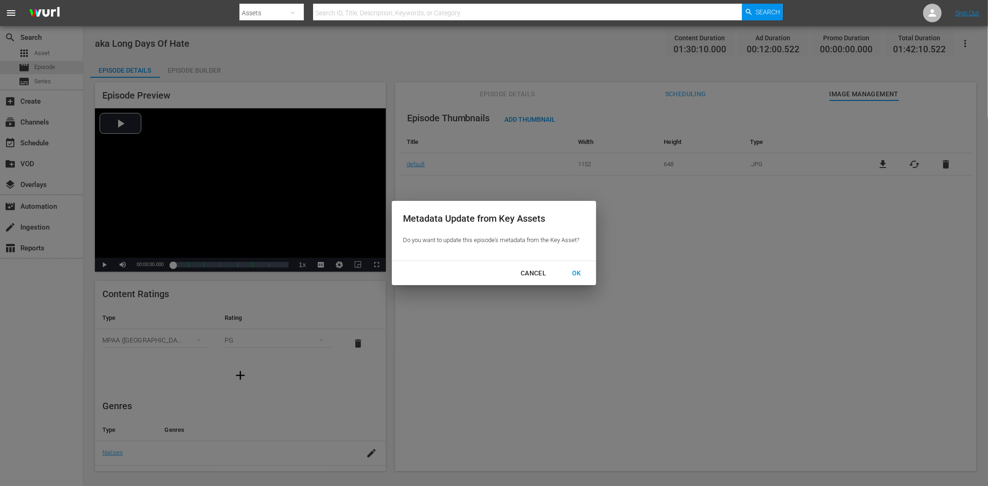
click at [575, 270] on div "OK" at bounding box center [577, 274] width 24 height 12
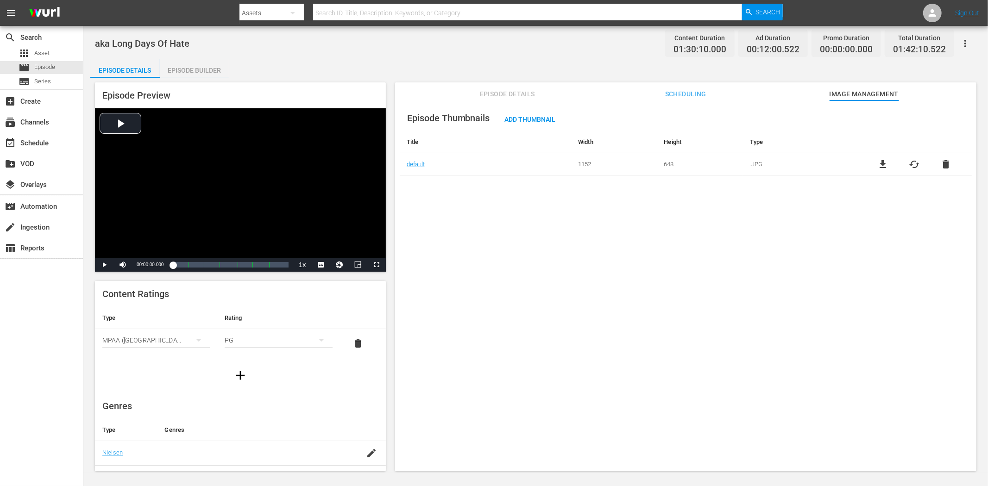
click at [510, 96] on span "Episode Details" at bounding box center [506, 94] width 69 height 12
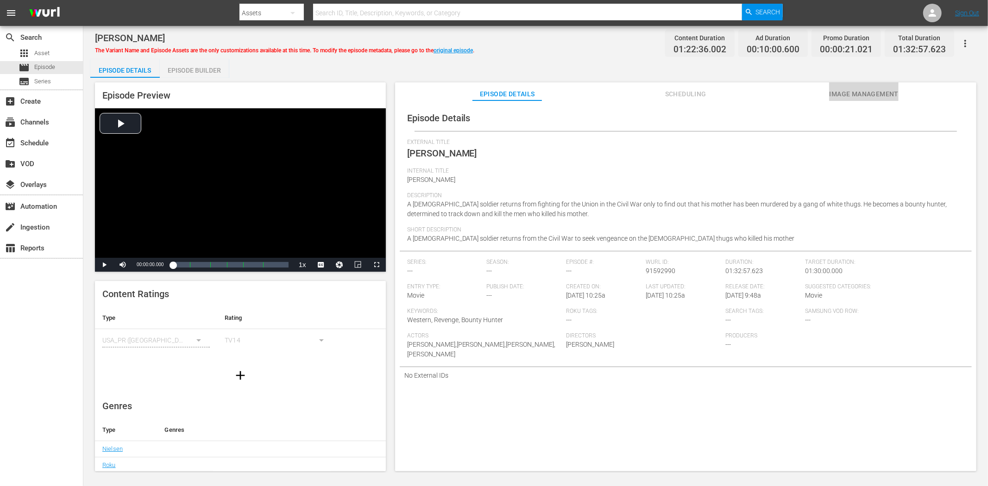
click at [882, 82] on button "Image Management" at bounding box center [863, 91] width 69 height 19
click at [881, 93] on span "Image Management" at bounding box center [863, 94] width 69 height 12
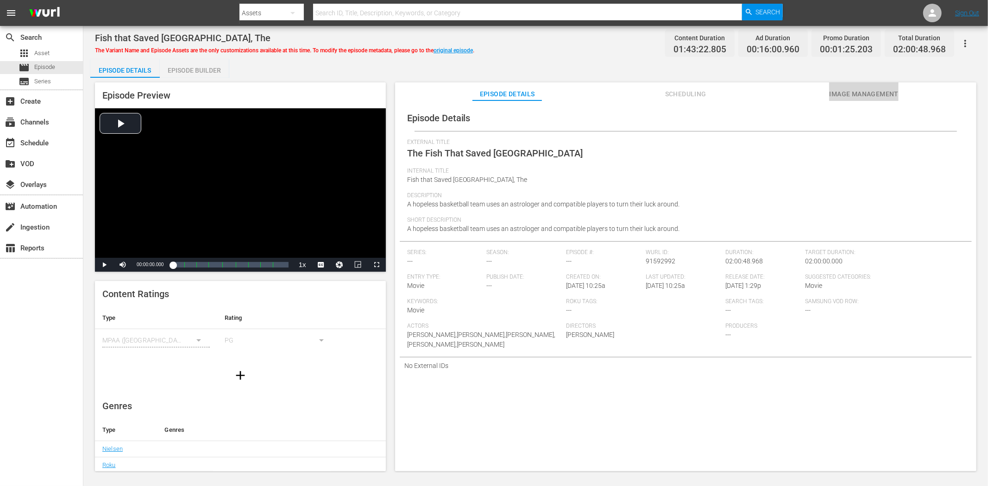
click at [835, 91] on span "Image Management" at bounding box center [863, 94] width 69 height 12
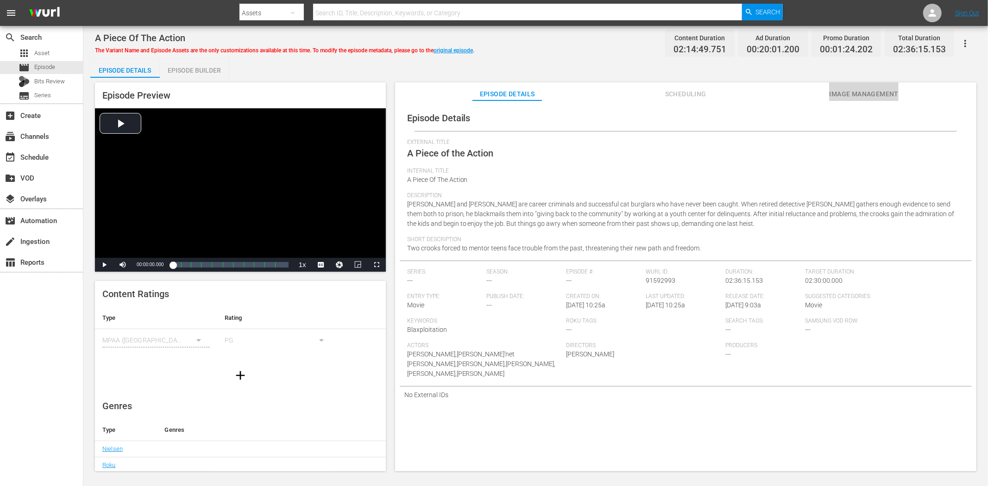
click at [860, 89] on span "Image Management" at bounding box center [863, 94] width 69 height 12
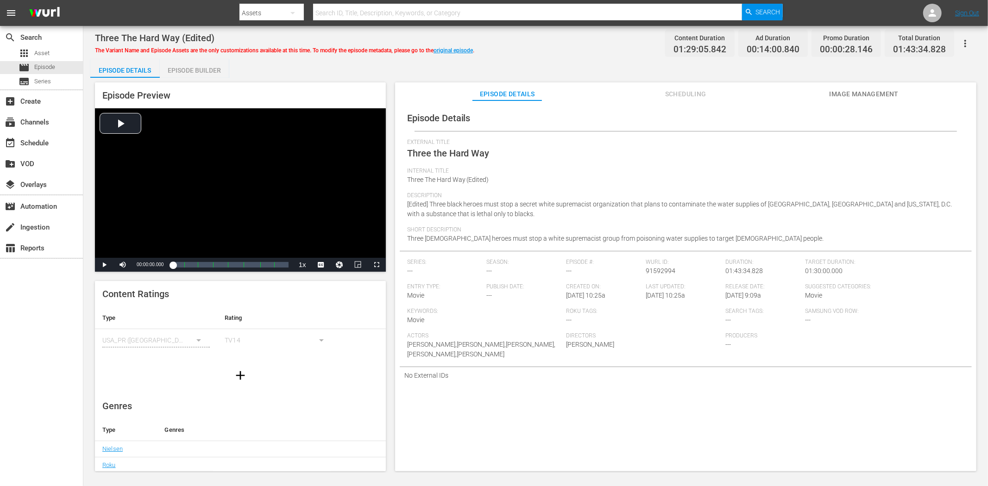
click at [879, 91] on span "Image Management" at bounding box center [863, 94] width 69 height 12
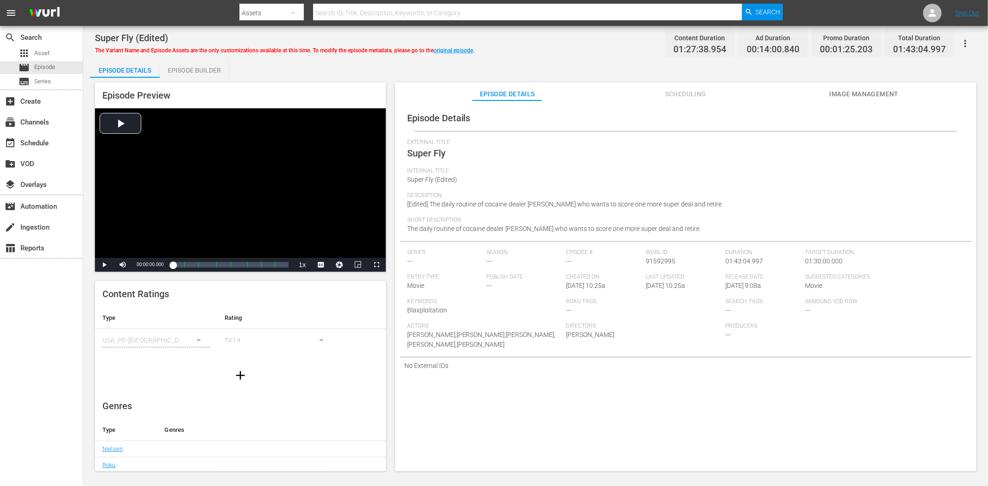
click at [842, 93] on span "Image Management" at bounding box center [863, 94] width 69 height 12
click at [859, 94] on span "Image Management" at bounding box center [863, 94] width 69 height 12
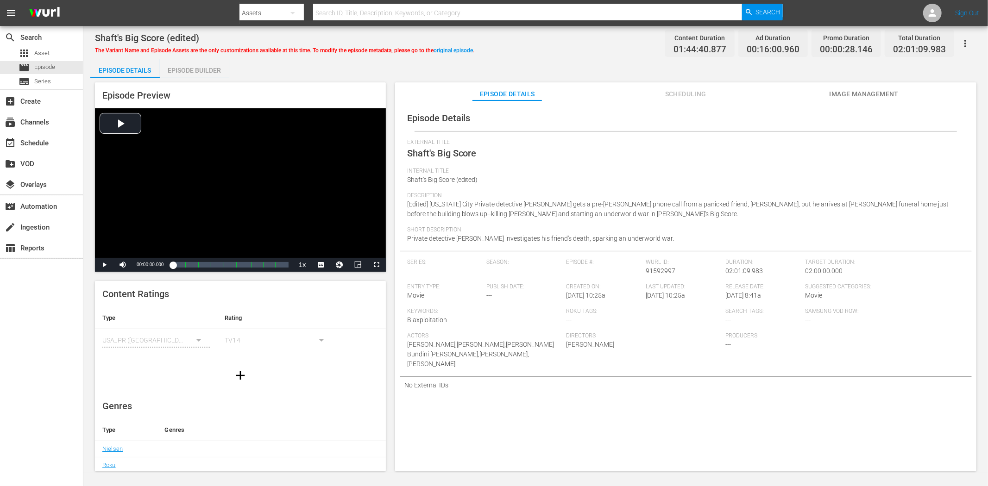
click at [872, 93] on span "Image Management" at bounding box center [863, 94] width 69 height 12
drag, startPoint x: 854, startPoint y: 93, endPoint x: 757, endPoint y: 83, distance: 98.2
click at [855, 93] on span "Image Management" at bounding box center [863, 94] width 69 height 12
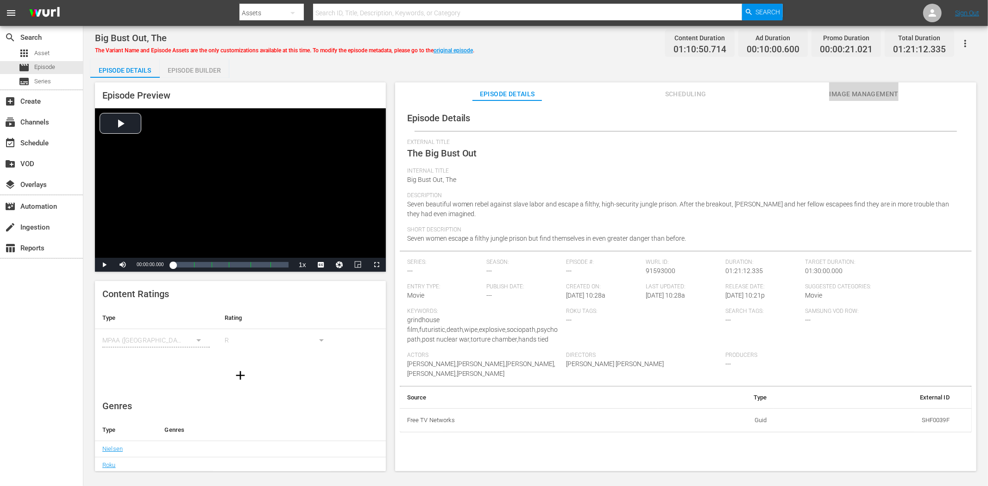
click at [841, 89] on span "Image Management" at bounding box center [863, 94] width 69 height 12
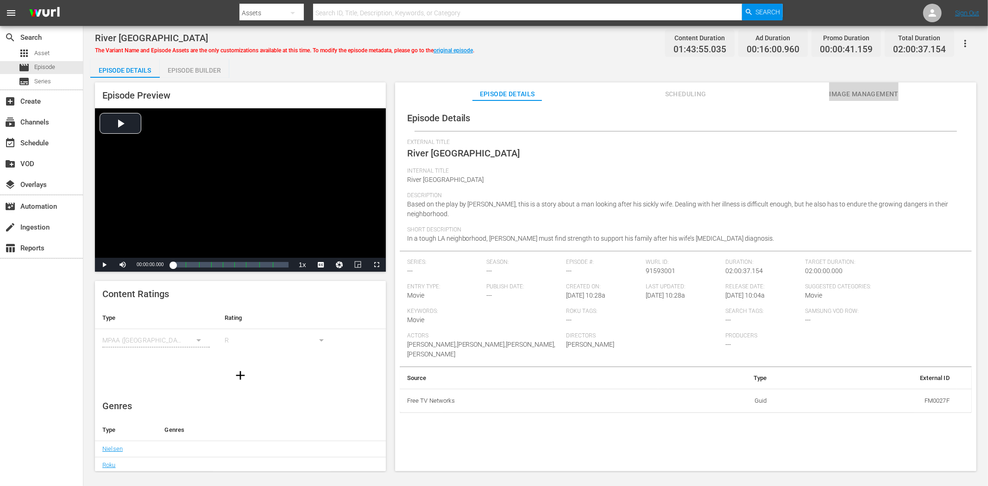
click at [846, 90] on span "Image Management" at bounding box center [863, 94] width 69 height 12
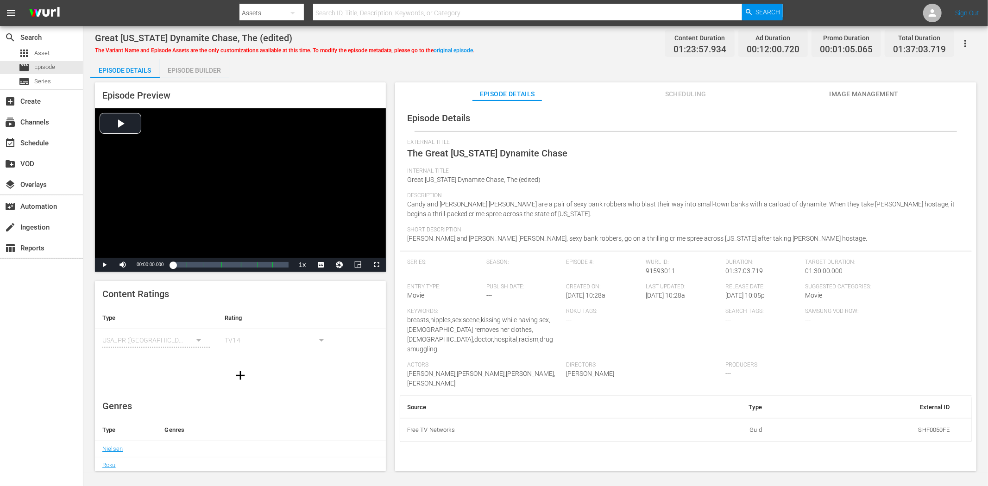
click at [856, 86] on button "Image Management" at bounding box center [863, 91] width 69 height 19
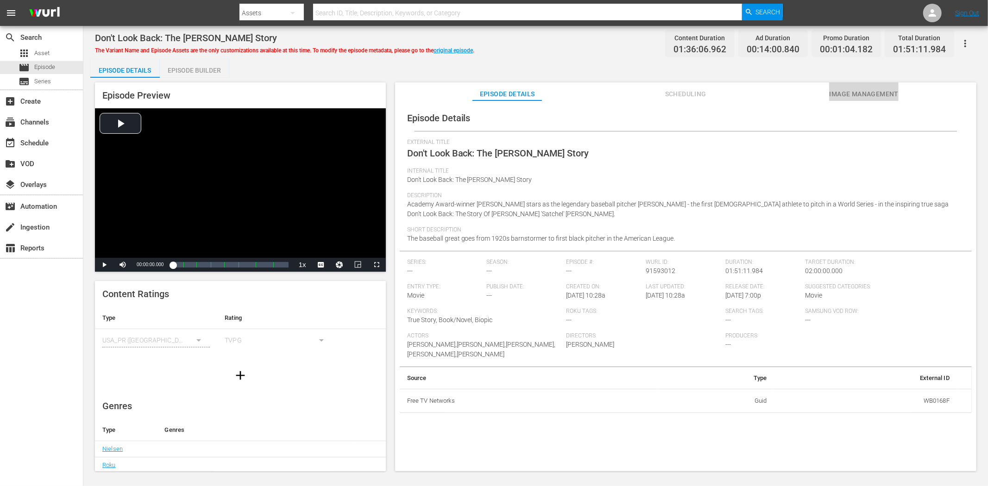
click at [879, 90] on span "Image Management" at bounding box center [863, 94] width 69 height 12
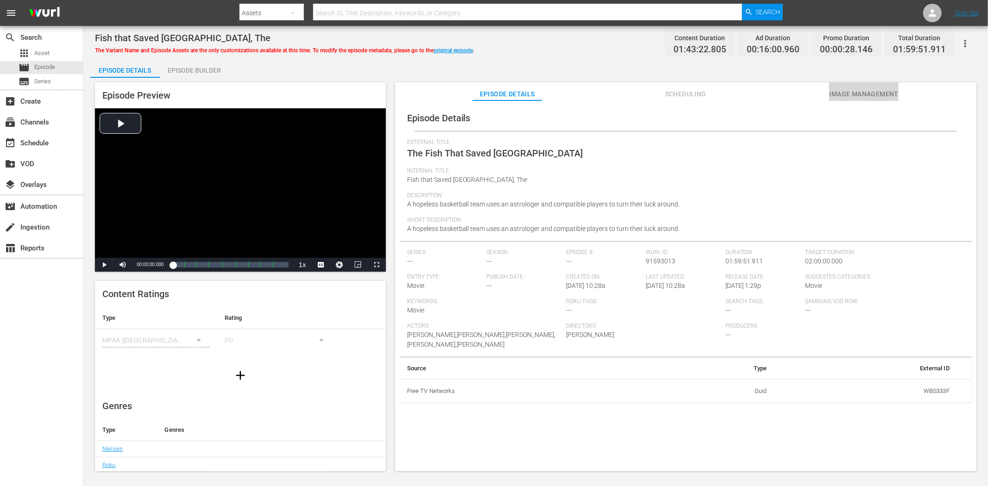
click at [878, 86] on button "Image Management" at bounding box center [863, 91] width 69 height 19
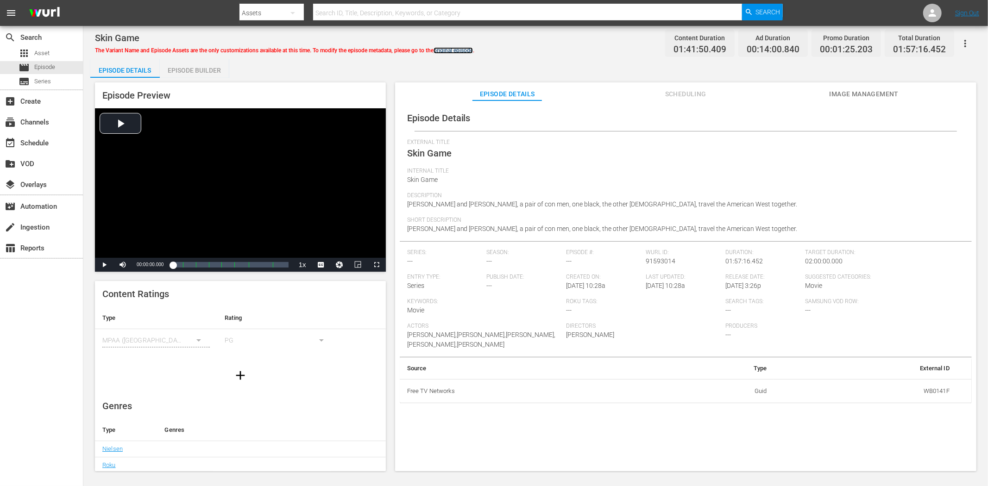
click at [452, 48] on link "original episode" at bounding box center [452, 50] width 39 height 6
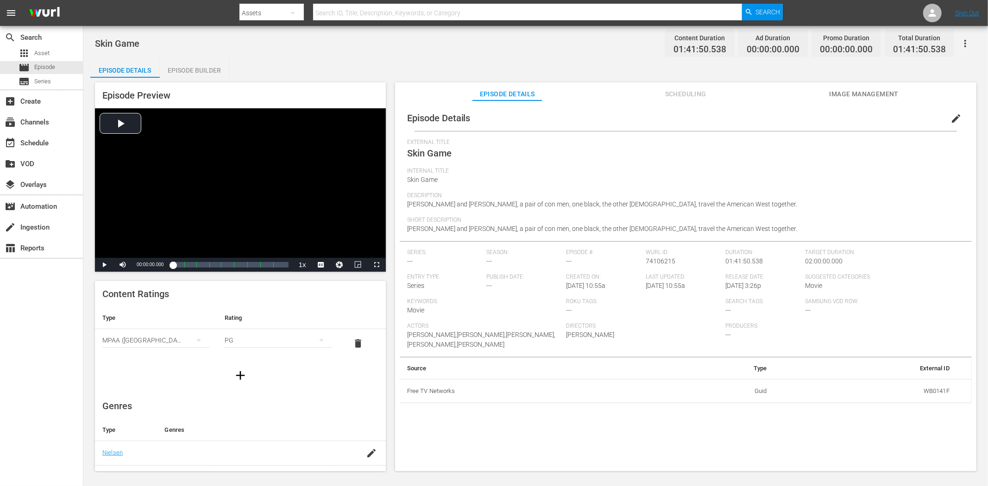
click at [889, 117] on span "edit" at bounding box center [955, 118] width 11 height 11
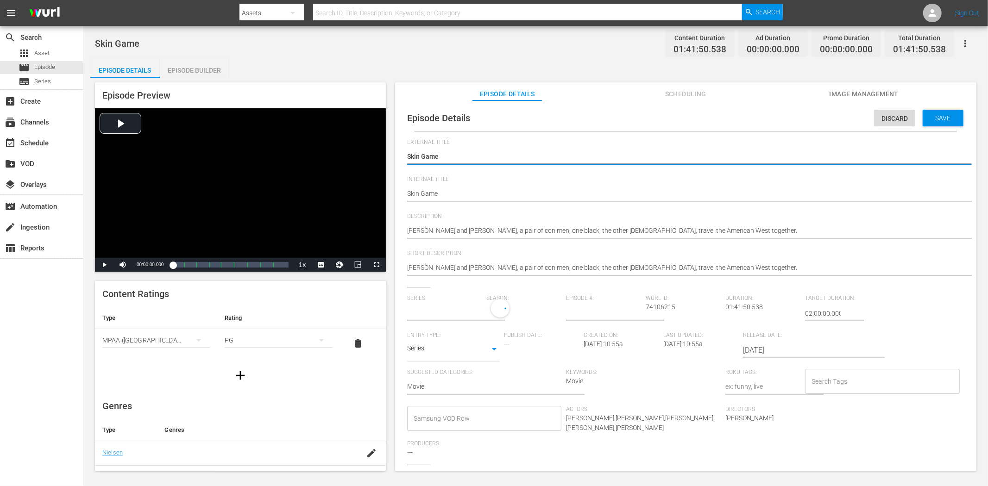
type input "No Series"
click at [490, 350] on body "menu Search By Assets Search ID, Title, Description, Keywords, or Category Sear…" at bounding box center [494, 243] width 988 height 486
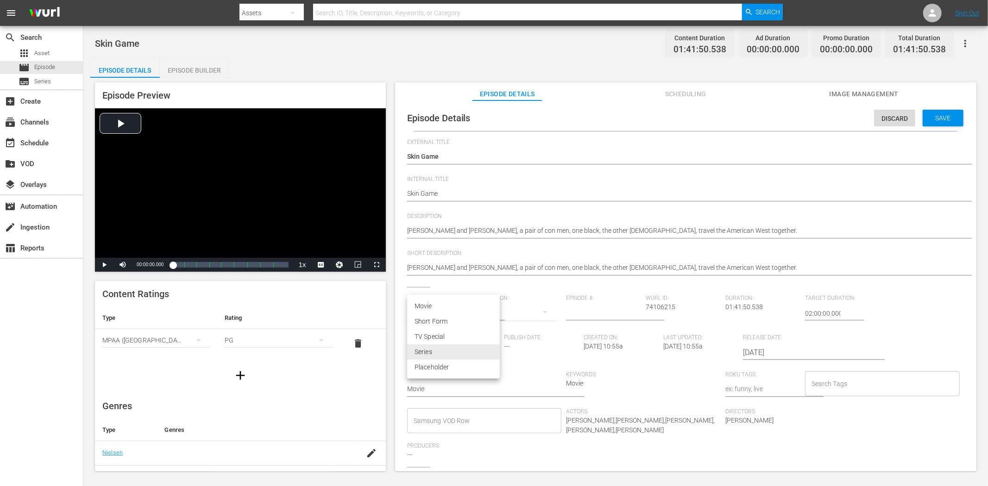
click at [464, 306] on li "Movie" at bounding box center [453, 306] width 93 height 15
type input "MOVIE"
click at [889, 117] on span "Save" at bounding box center [943, 117] width 30 height 7
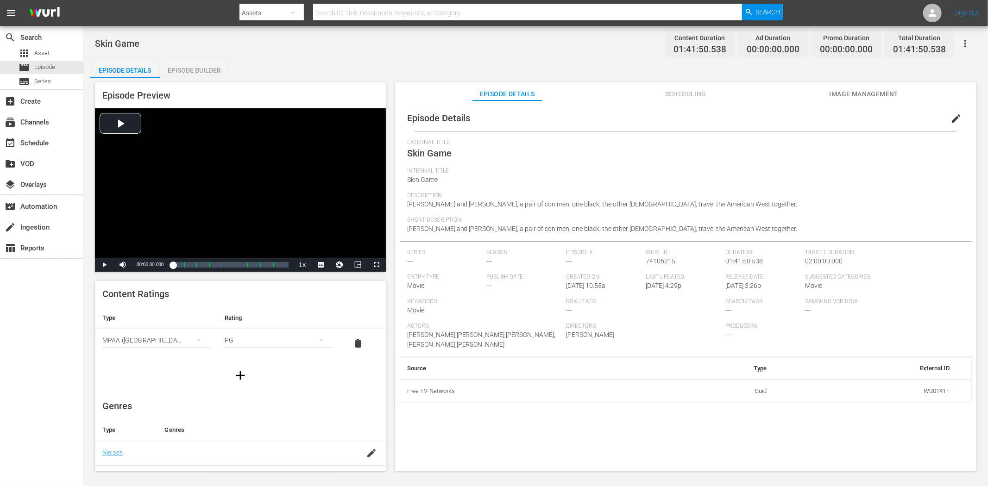
click at [850, 99] on span "Image Management" at bounding box center [863, 94] width 69 height 12
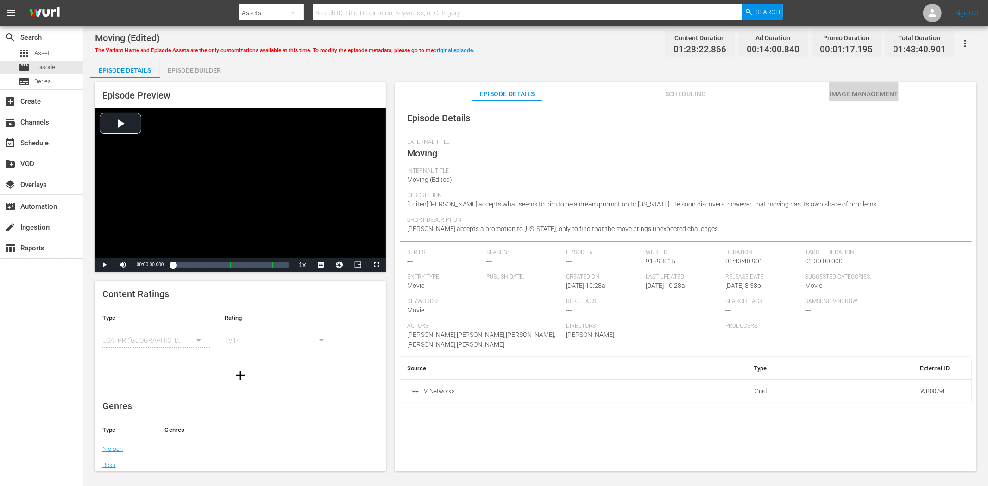
click at [867, 94] on span "Image Management" at bounding box center [863, 94] width 69 height 12
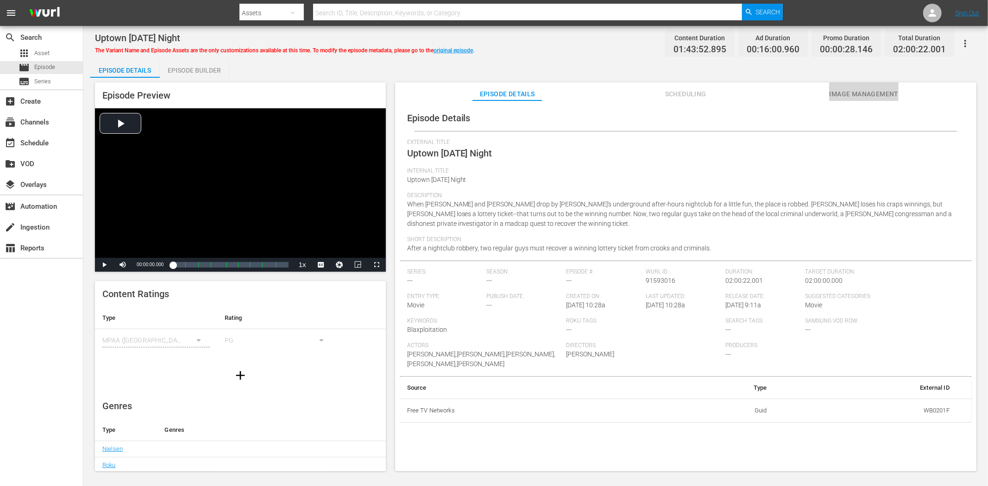
click at [874, 94] on span "Image Management" at bounding box center [863, 94] width 69 height 12
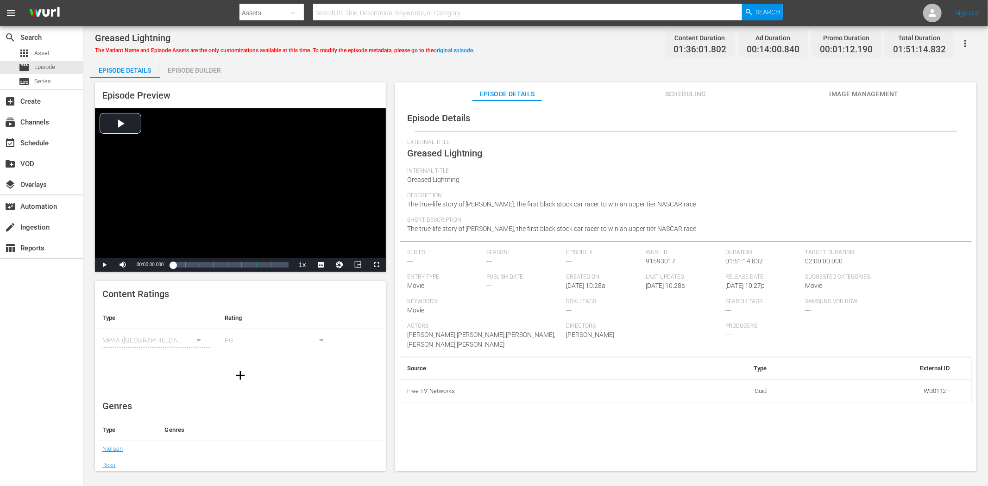
click at [878, 87] on button "Image Management" at bounding box center [863, 91] width 69 height 19
click at [851, 85] on button "Image Management" at bounding box center [863, 91] width 69 height 19
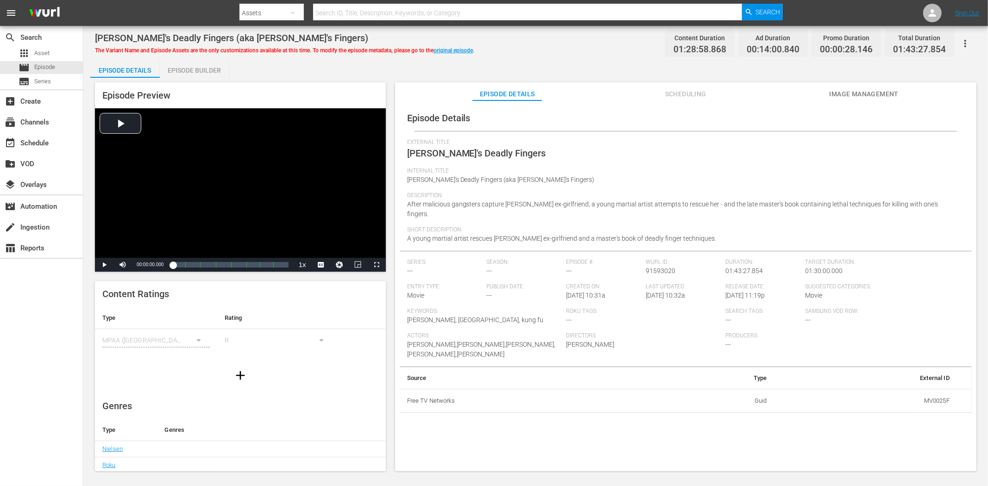
click at [888, 86] on button "Image Management" at bounding box center [863, 91] width 69 height 19
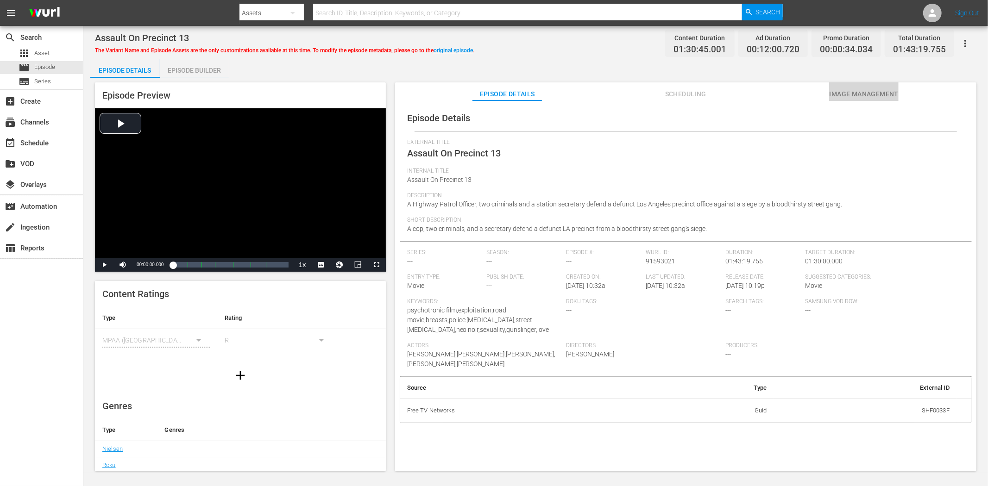
click at [889, 92] on span "Image Management" at bounding box center [863, 94] width 69 height 12
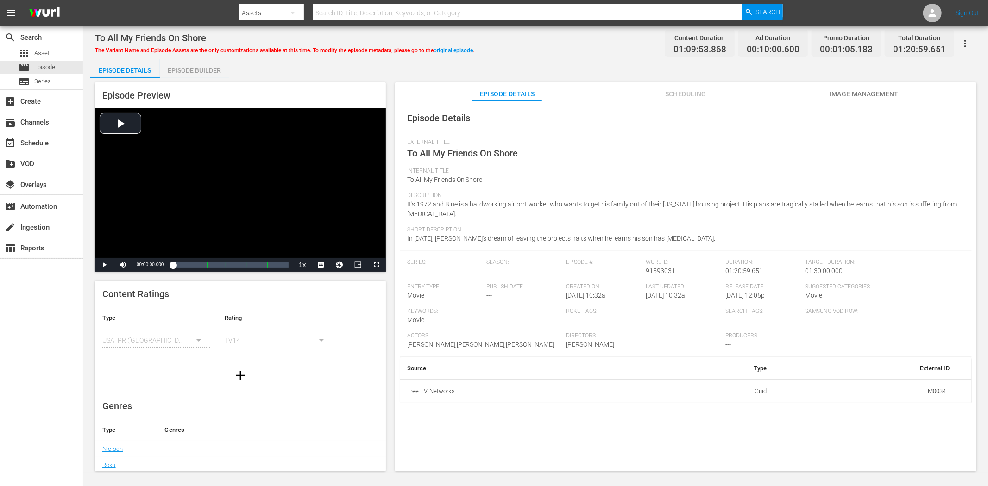
click at [846, 96] on span "Image Management" at bounding box center [863, 94] width 69 height 12
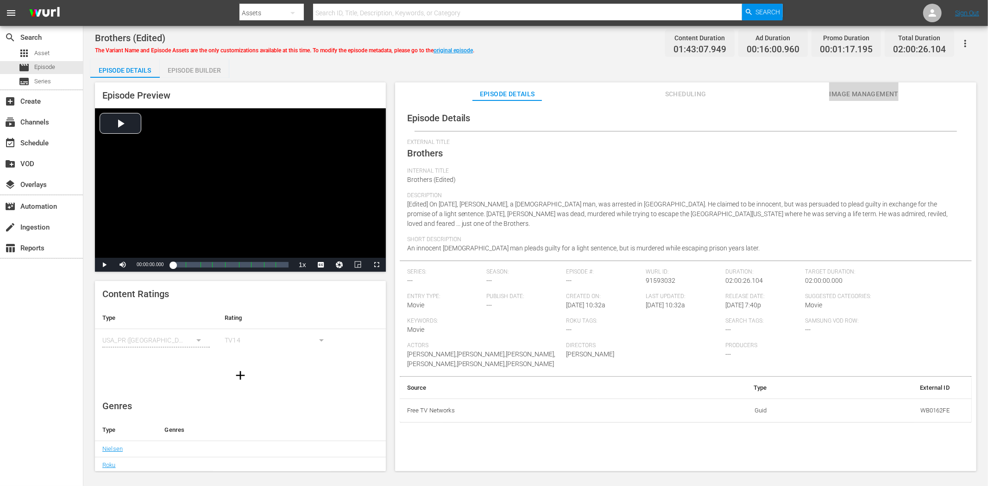
click at [852, 89] on span "Image Management" at bounding box center [863, 94] width 69 height 12
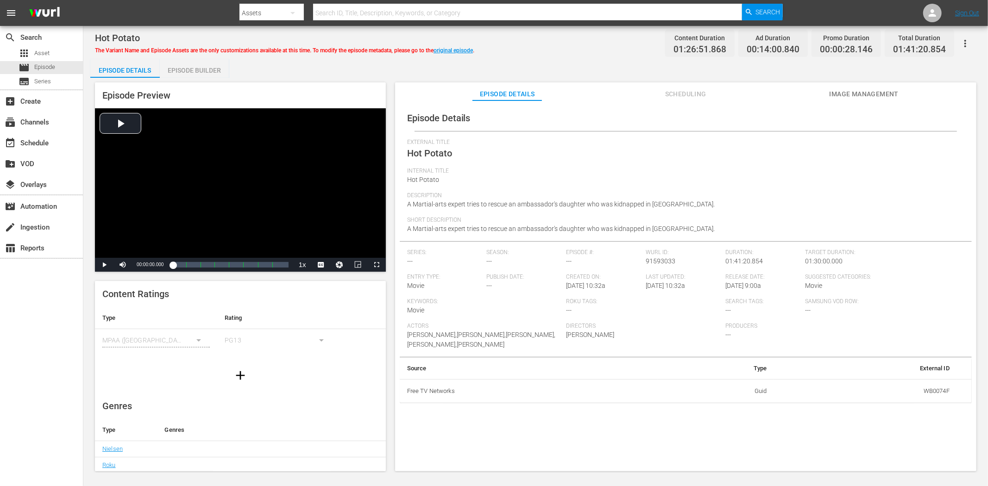
click at [859, 87] on button "Image Management" at bounding box center [863, 91] width 69 height 19
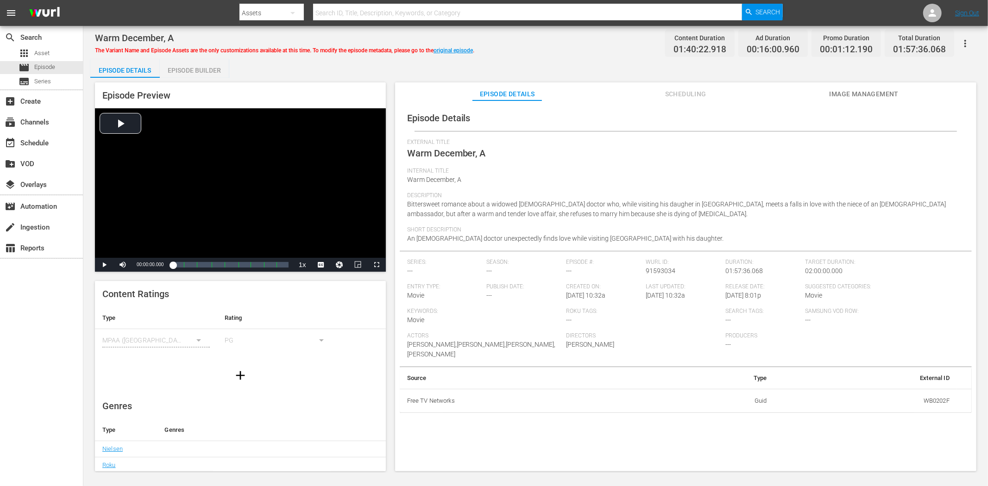
click at [854, 91] on span "Image Management" at bounding box center [863, 94] width 69 height 12
click at [885, 87] on button "Image Management" at bounding box center [863, 91] width 69 height 19
click at [864, 86] on button "Image Management" at bounding box center [863, 91] width 69 height 19
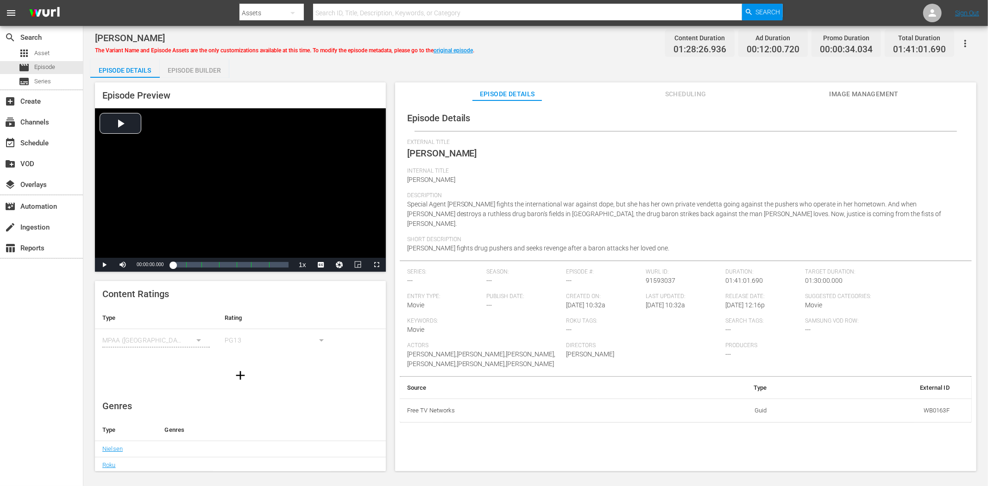
click at [886, 93] on span "Image Management" at bounding box center [863, 94] width 69 height 12
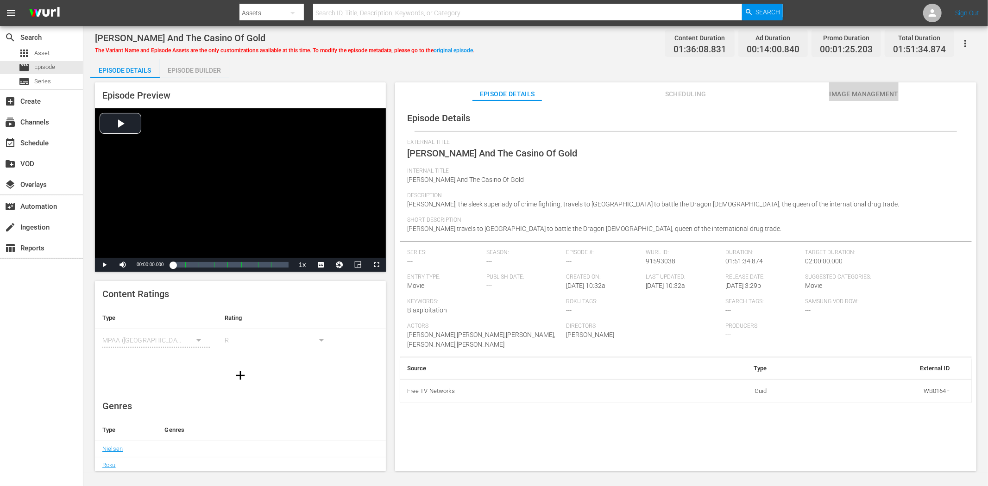
click at [889, 93] on span "Image Management" at bounding box center [863, 94] width 69 height 12
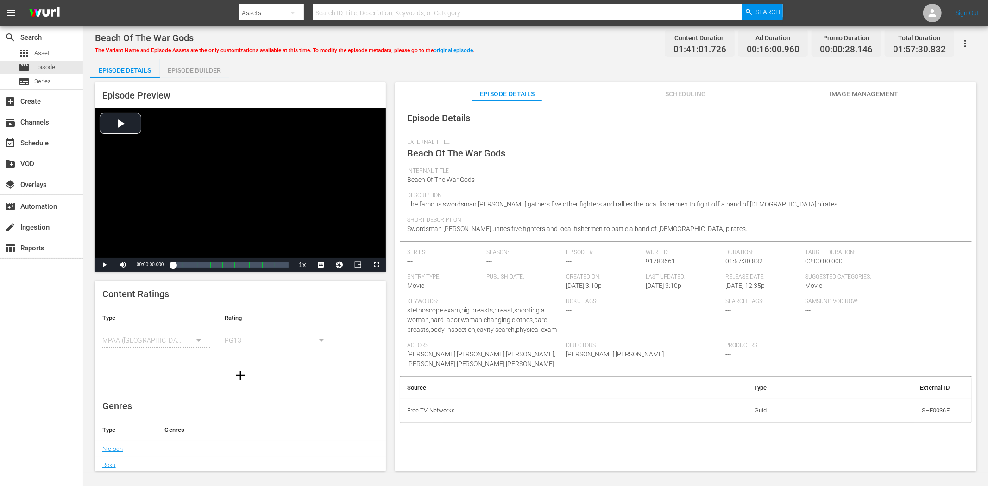
click at [886, 88] on span "Image Management" at bounding box center [863, 94] width 69 height 12
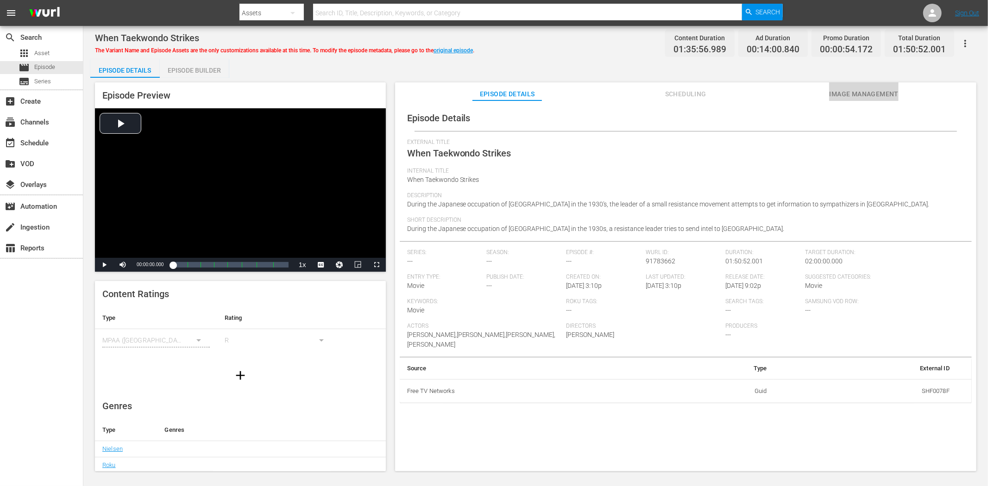
click at [839, 88] on span "Image Management" at bounding box center [863, 94] width 69 height 12
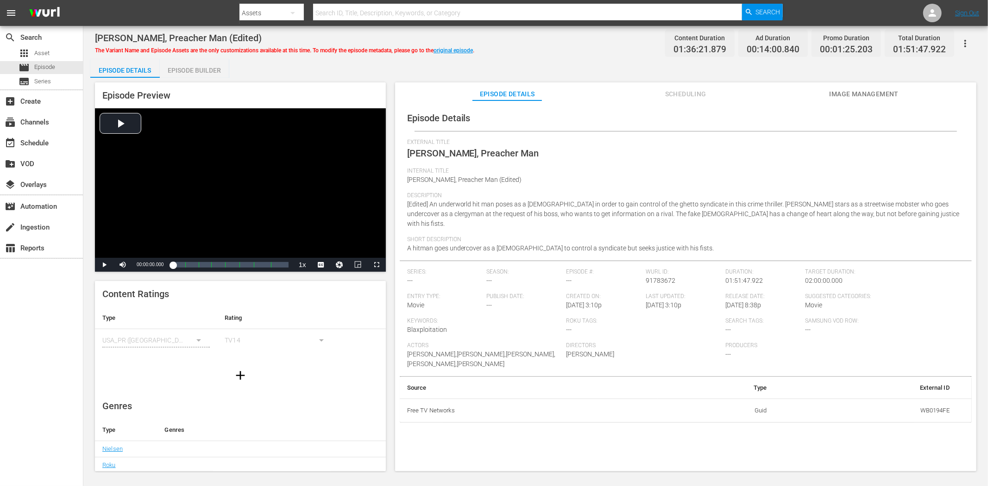
click at [844, 96] on span "Image Management" at bounding box center [863, 94] width 69 height 12
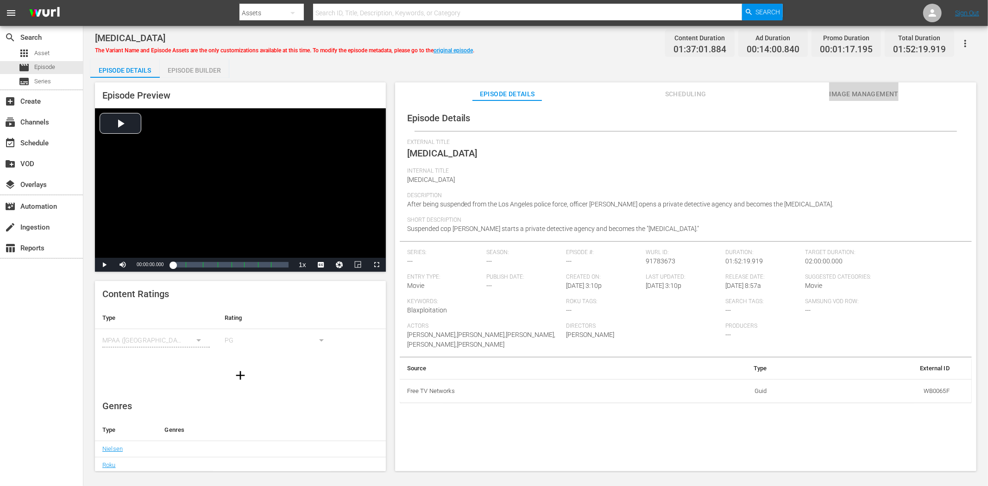
click at [867, 100] on button "Image Management" at bounding box center [863, 91] width 69 height 19
click at [835, 91] on span "Image Management" at bounding box center [863, 94] width 69 height 12
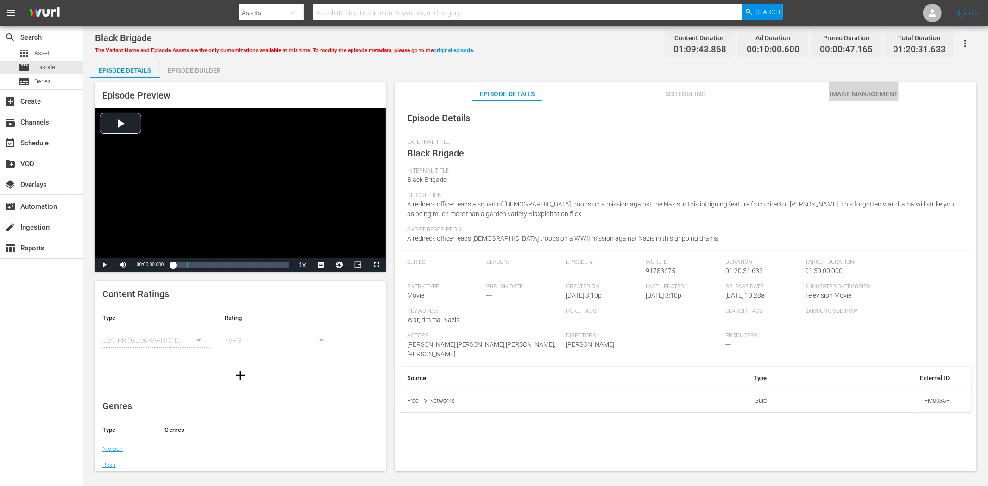
click at [845, 84] on button "Image Management" at bounding box center [863, 91] width 69 height 19
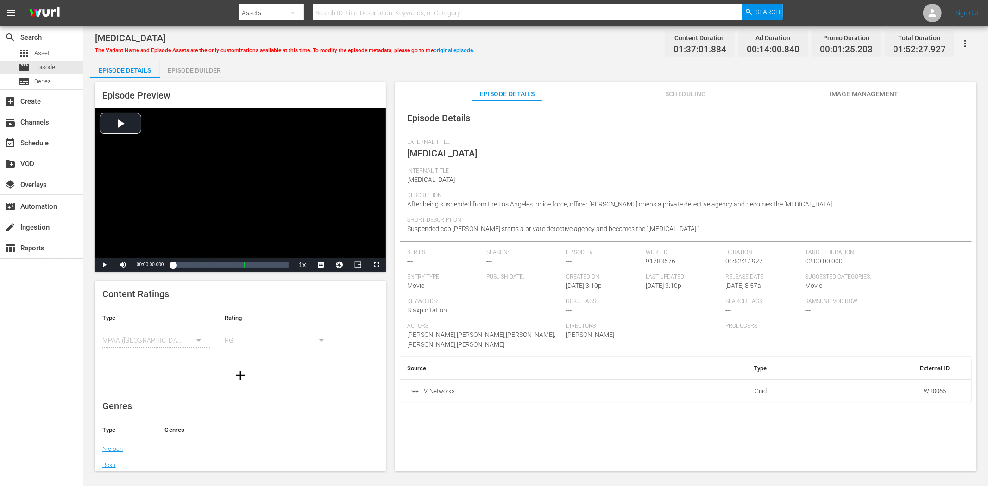
click at [839, 90] on span "Image Management" at bounding box center [863, 94] width 69 height 12
click at [848, 89] on span "Image Management" at bounding box center [863, 94] width 69 height 12
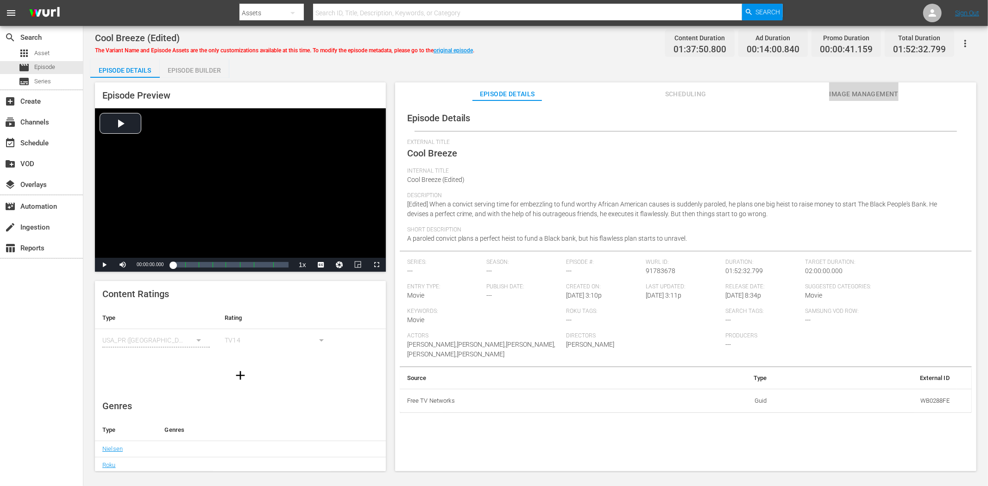
drag, startPoint x: 873, startPoint y: 95, endPoint x: 606, endPoint y: 53, distance: 271.0
click at [873, 95] on span "Image Management" at bounding box center [863, 94] width 69 height 12
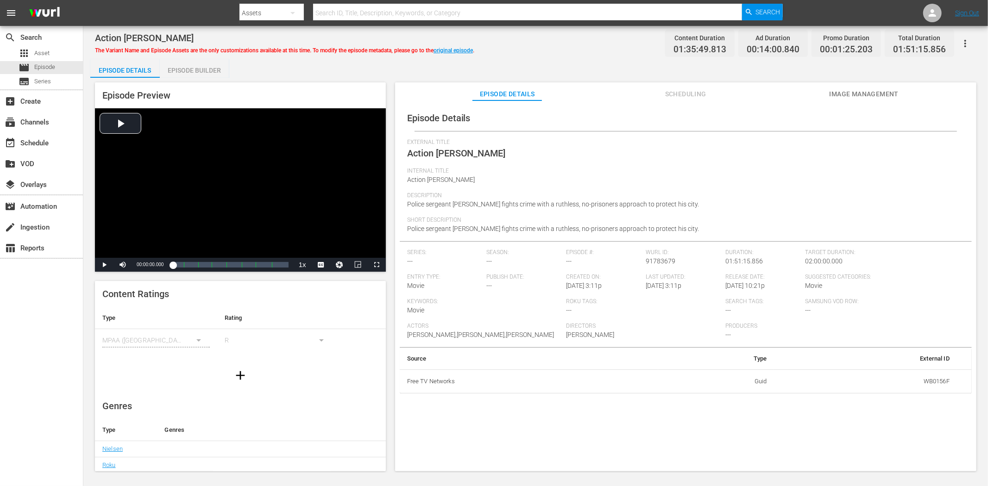
click at [882, 90] on span "Image Management" at bounding box center [863, 94] width 69 height 12
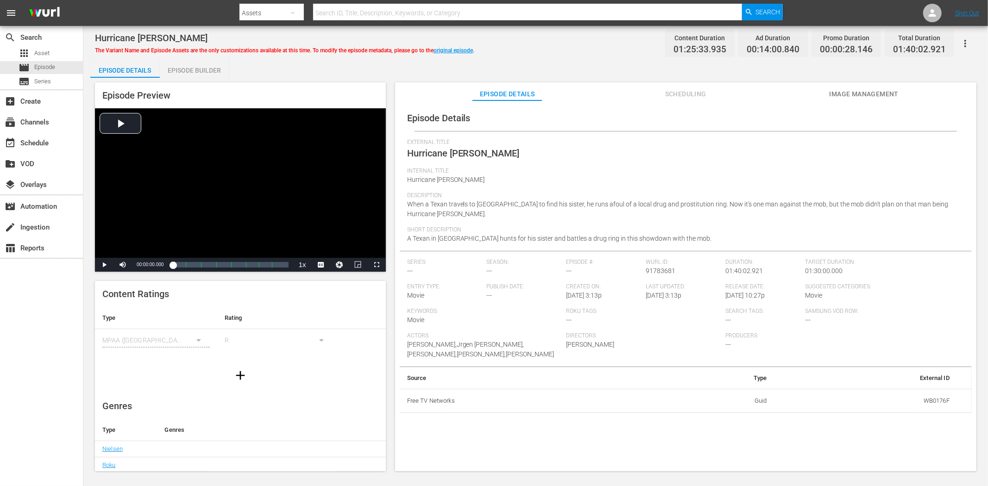
click at [865, 91] on span "Image Management" at bounding box center [863, 94] width 69 height 12
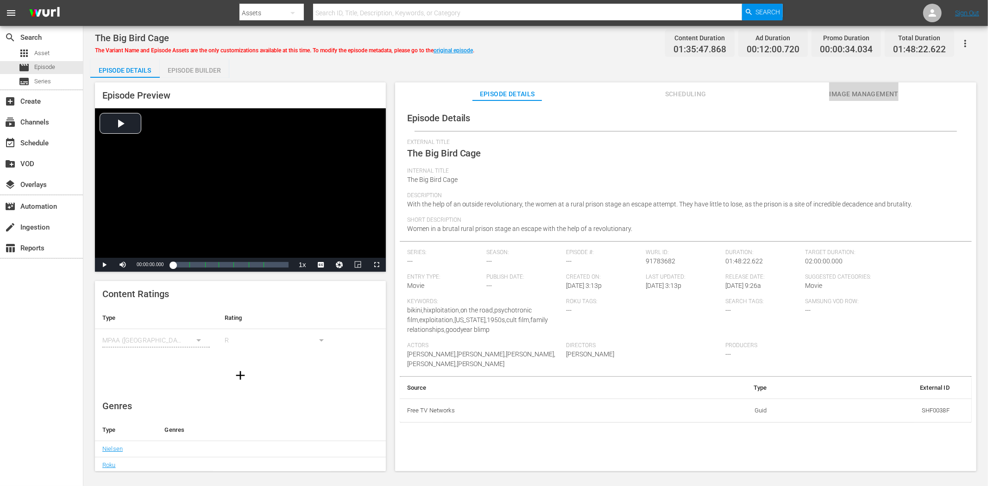
click at [835, 90] on span "Image Management" at bounding box center [863, 94] width 69 height 12
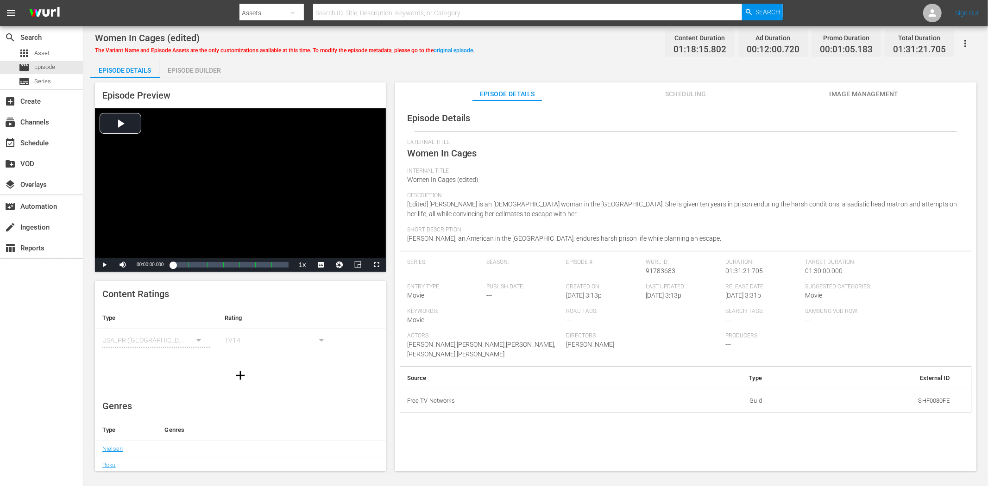
click at [865, 87] on button "Image Management" at bounding box center [863, 91] width 69 height 19
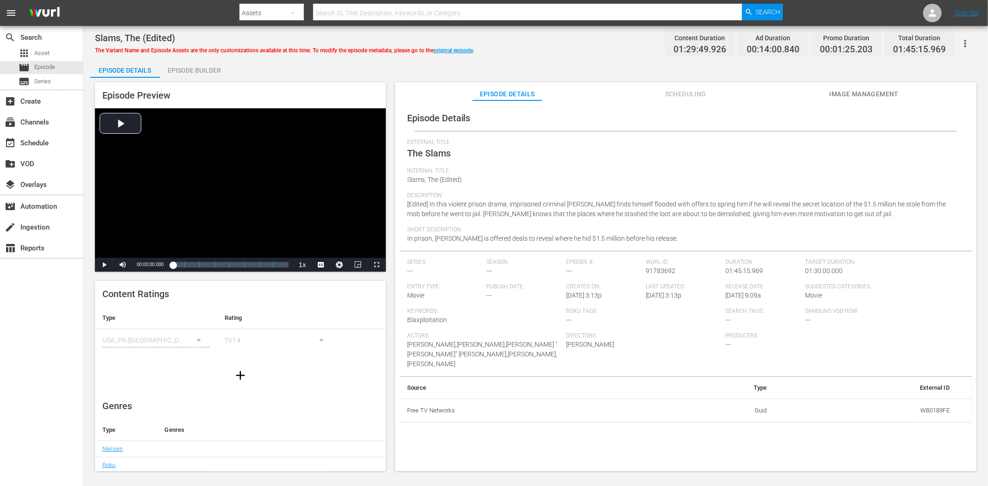
click at [836, 91] on span "Image Management" at bounding box center [863, 94] width 69 height 12
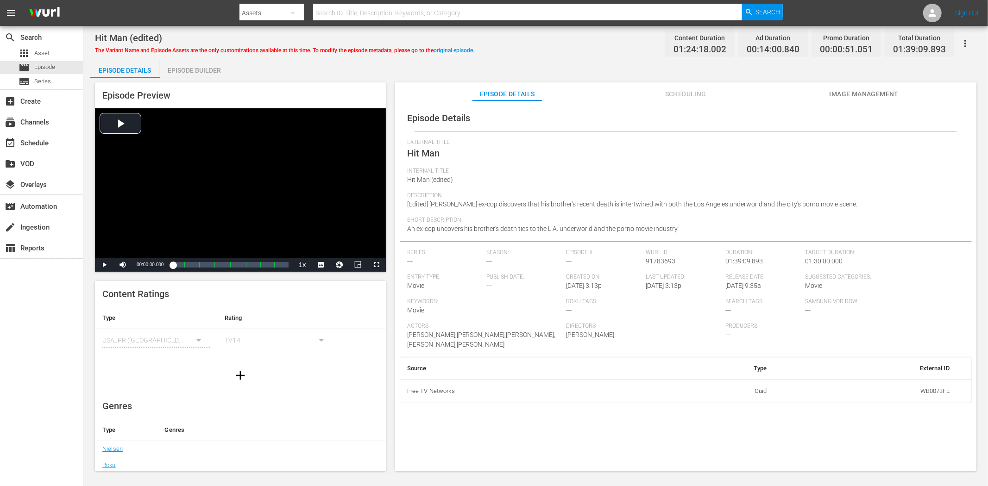
click at [847, 84] on button "Image Management" at bounding box center [863, 91] width 69 height 19
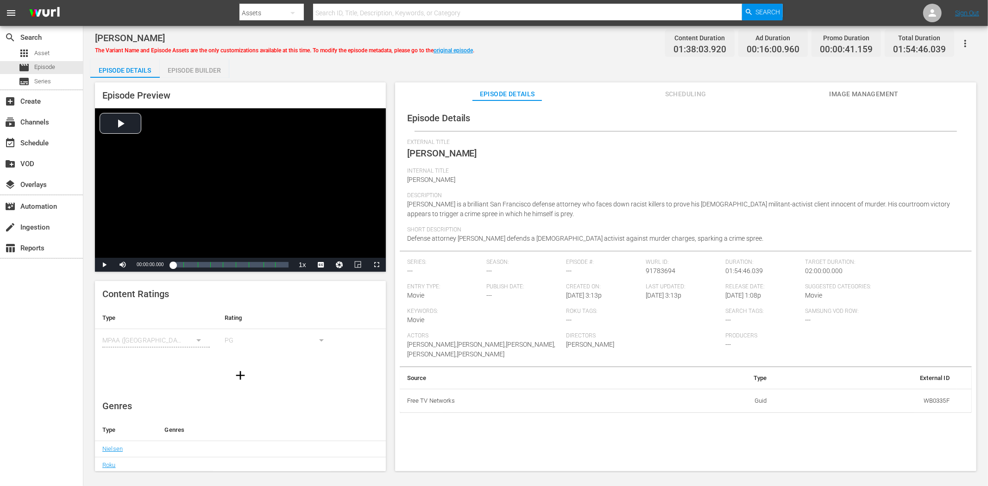
click at [872, 96] on span "Image Management" at bounding box center [863, 94] width 69 height 12
click at [837, 98] on span "Image Management" at bounding box center [863, 94] width 69 height 12
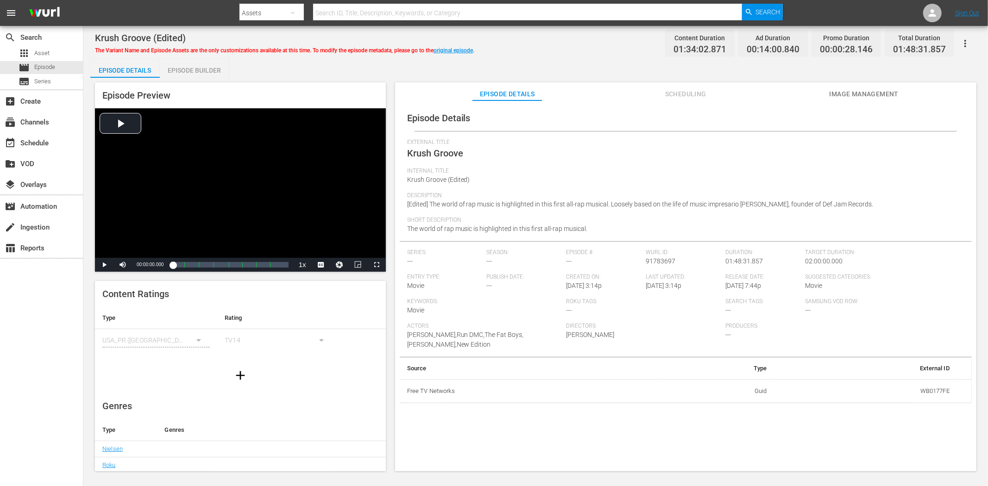
click at [855, 90] on span "Image Management" at bounding box center [863, 94] width 69 height 12
click at [828, 94] on div "Episode Details Scheduling Image Management" at bounding box center [685, 91] width 535 height 19
click at [835, 95] on span "Image Management" at bounding box center [863, 94] width 69 height 12
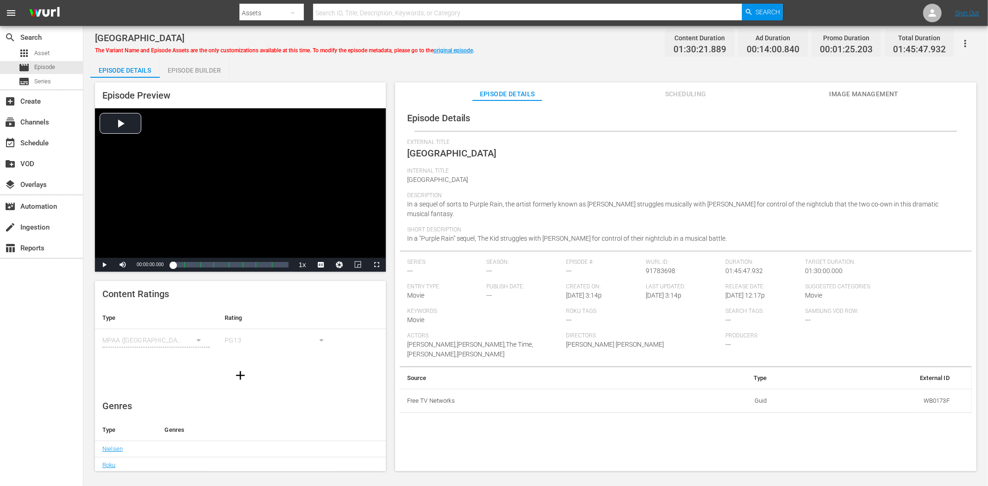
click at [873, 90] on span "Image Management" at bounding box center [863, 94] width 69 height 12
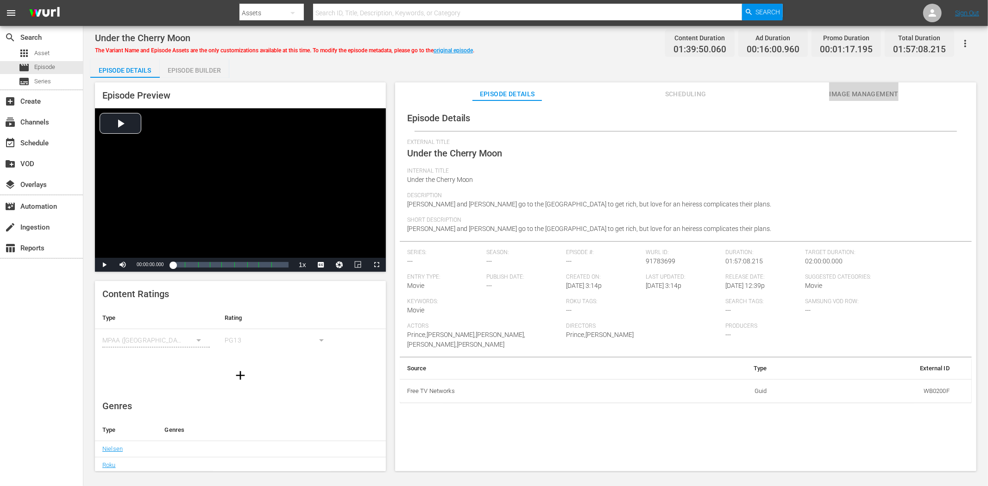
click at [839, 89] on span "Image Management" at bounding box center [863, 94] width 69 height 12
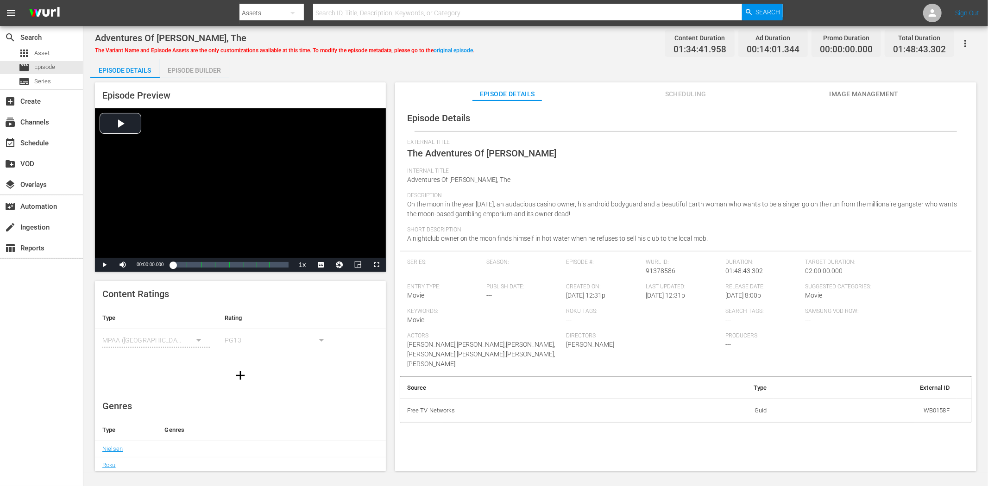
click at [869, 91] on span "Image Management" at bounding box center [863, 94] width 69 height 12
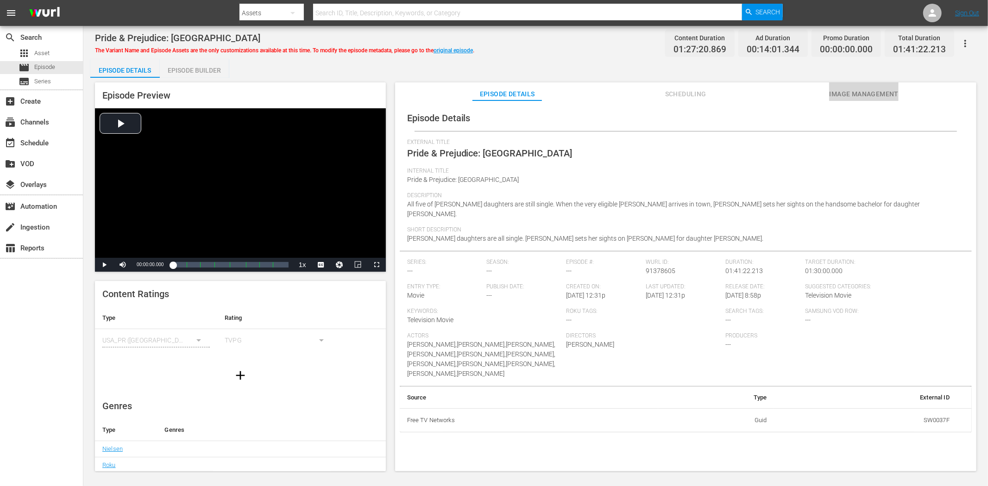
click at [858, 89] on span "Image Management" at bounding box center [863, 94] width 69 height 12
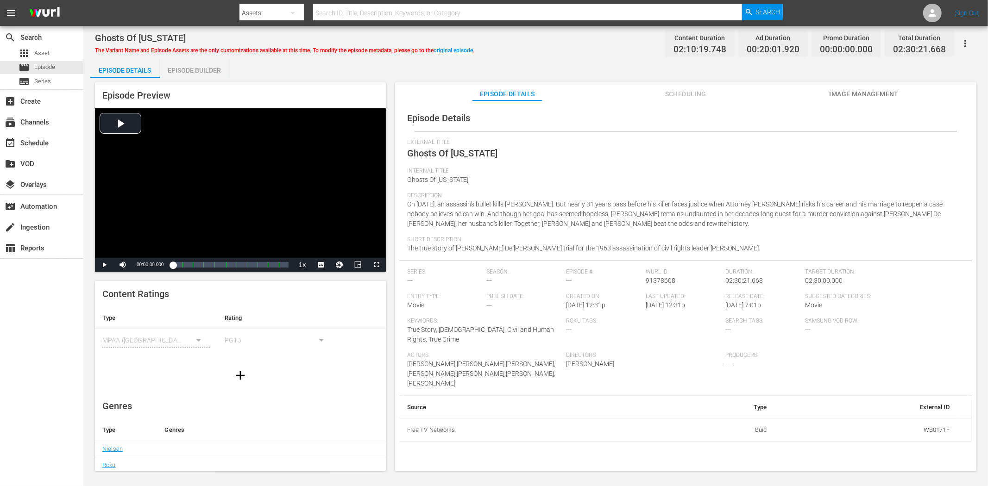
click at [850, 93] on span "Image Management" at bounding box center [863, 94] width 69 height 12
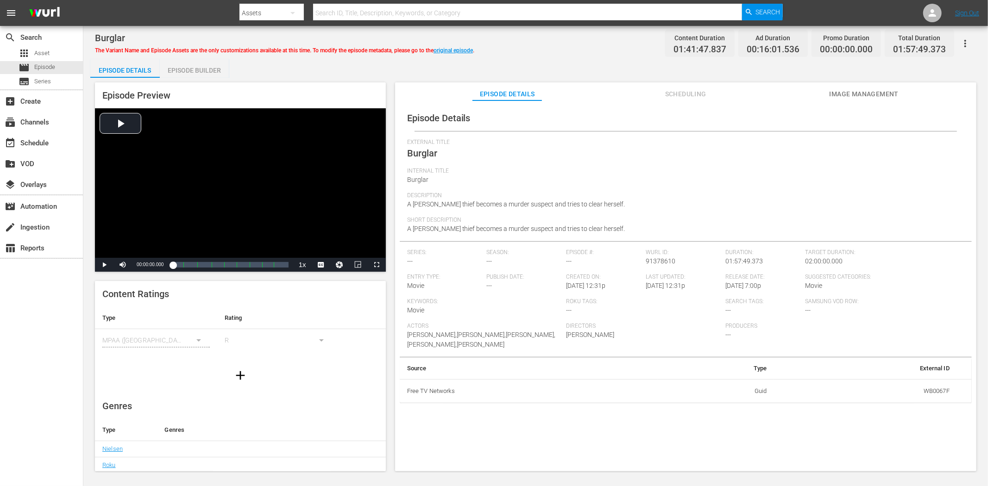
click at [889, 87] on button "Image Management" at bounding box center [863, 91] width 69 height 19
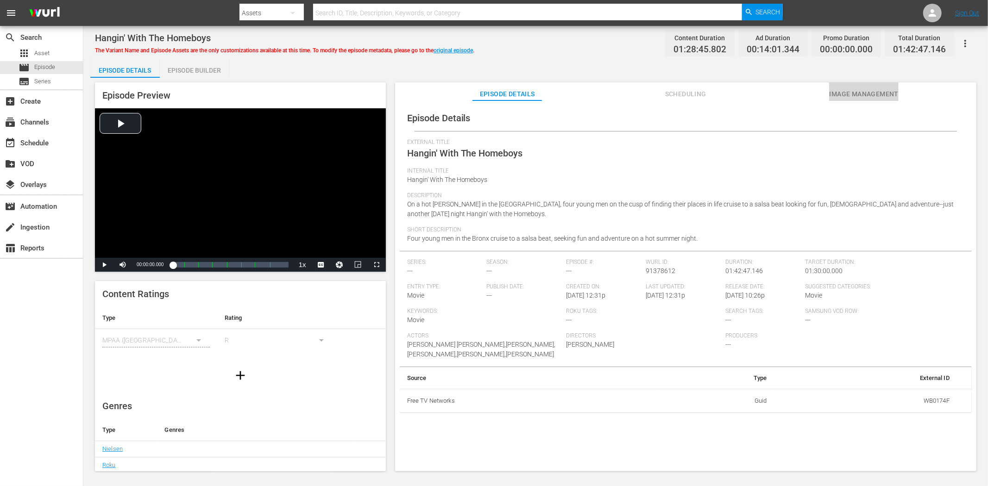
click at [853, 88] on span "Image Management" at bounding box center [863, 94] width 69 height 12
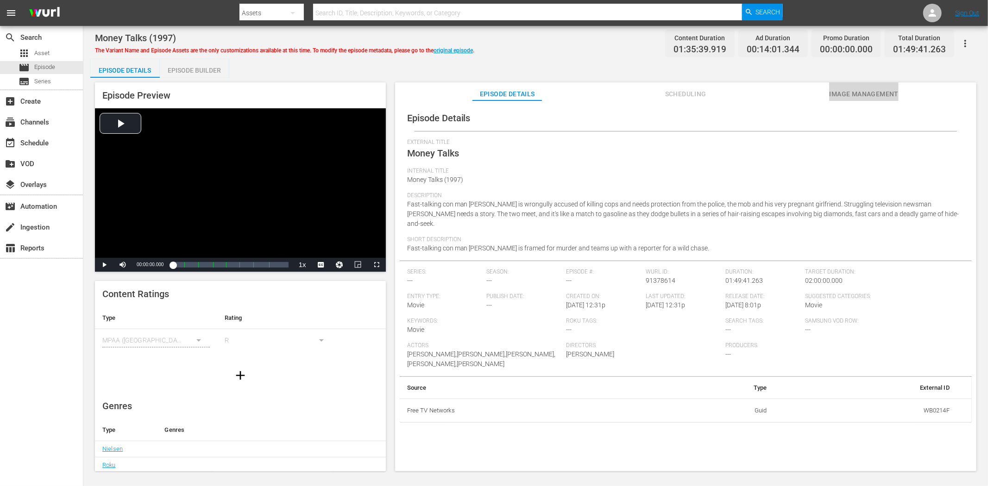
click at [845, 94] on span "Image Management" at bounding box center [863, 94] width 69 height 12
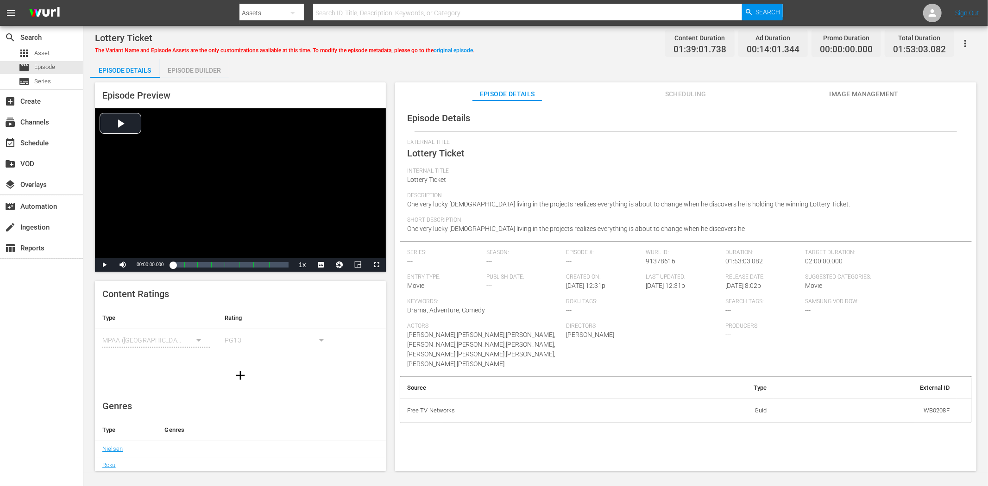
click at [834, 93] on span "Image Management" at bounding box center [863, 94] width 69 height 12
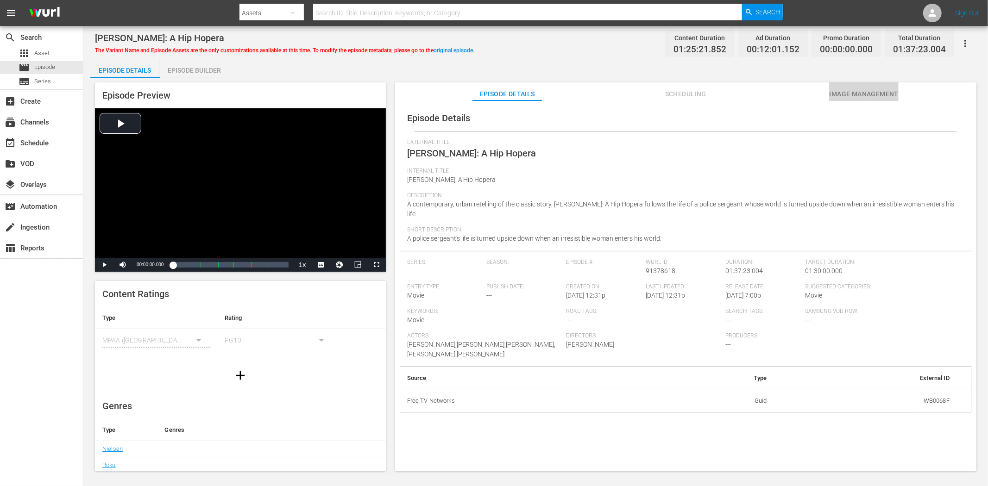
click at [857, 92] on span "Image Management" at bounding box center [863, 94] width 69 height 12
